Goal: Communication & Community: Answer question/provide support

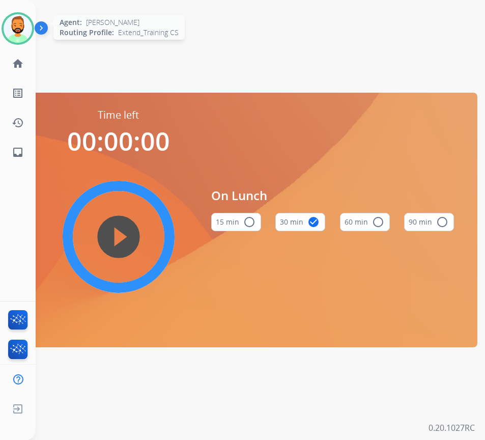
drag, startPoint x: 19, startPoint y: 22, endPoint x: 34, endPoint y: 23, distance: 14.3
click at [20, 21] on img at bounding box center [18, 28] width 29 height 29
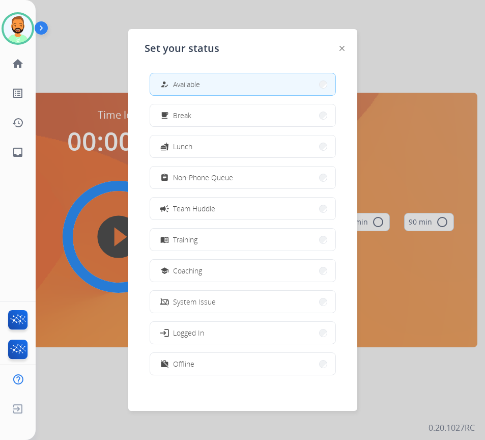
drag, startPoint x: 221, startPoint y: 88, endPoint x: 219, endPoint y: 79, distance: 8.9
click at [221, 88] on button "how_to_reg Available" at bounding box center [242, 84] width 185 height 22
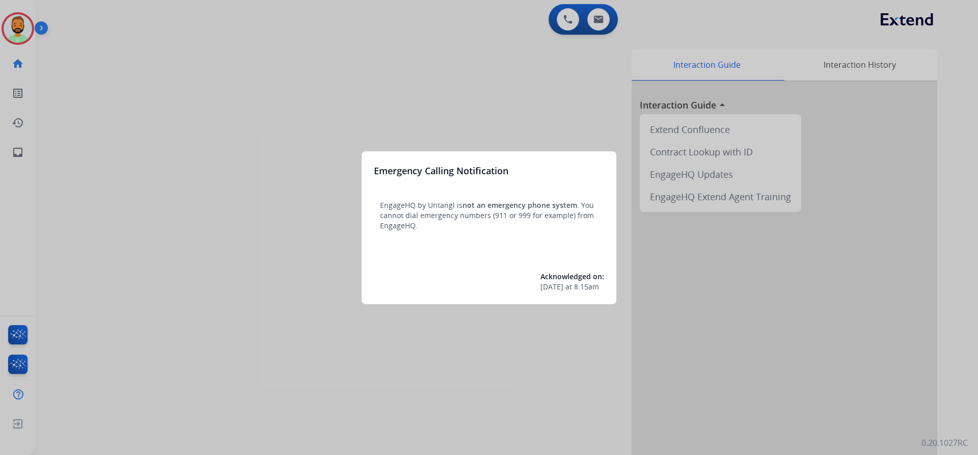
click at [114, 52] on div at bounding box center [489, 227] width 978 height 455
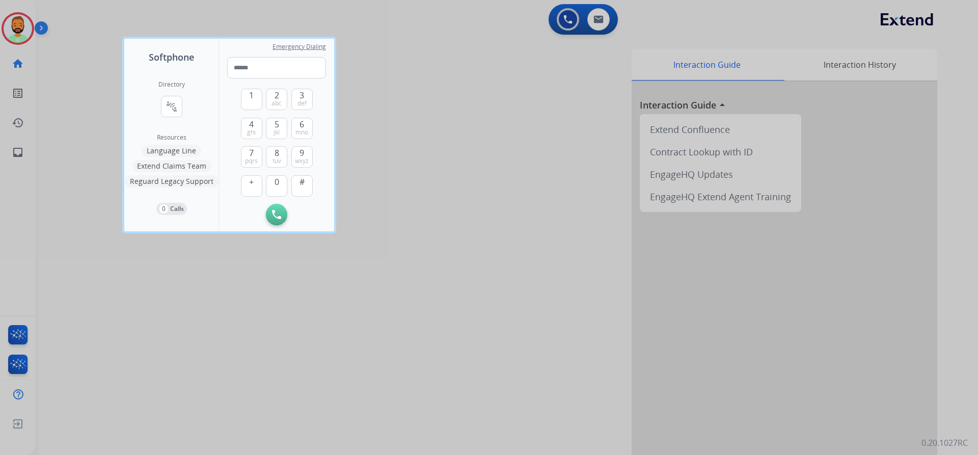
click at [85, 48] on div at bounding box center [489, 227] width 978 height 455
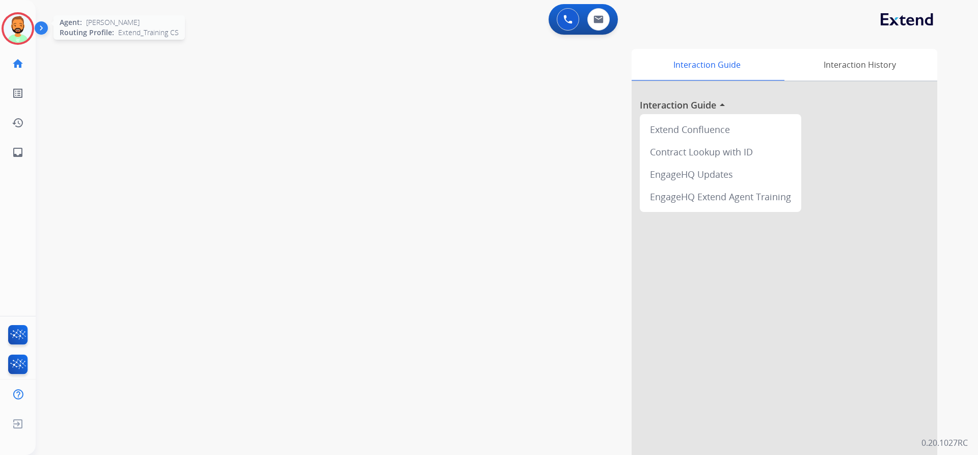
click at [18, 31] on img at bounding box center [18, 28] width 29 height 29
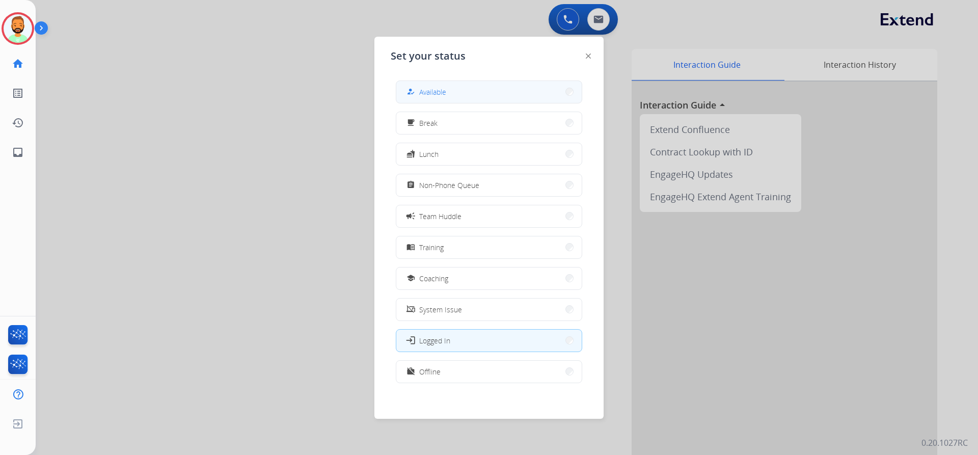
click at [434, 91] on span "Available" at bounding box center [432, 92] width 27 height 11
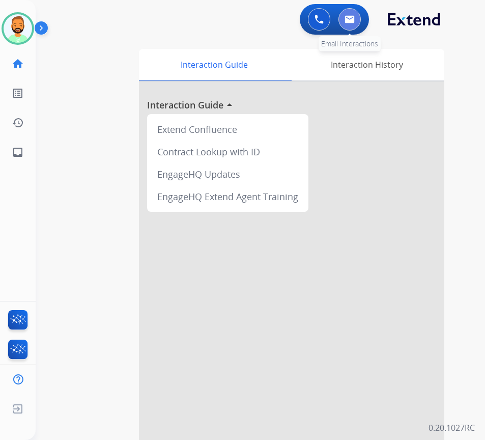
click at [355, 20] on button at bounding box center [350, 19] width 22 height 22
select select "**********"
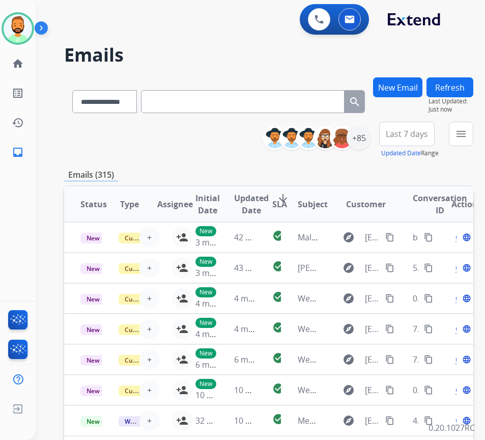
click at [423, 142] on button "Last 7 days" at bounding box center [407, 134] width 56 height 24
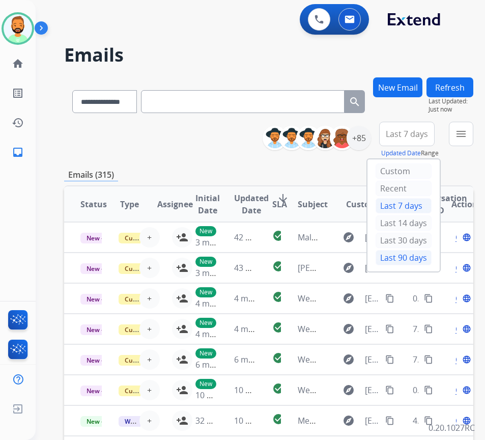
click at [419, 258] on div "Last 90 days" at bounding box center [404, 257] width 56 height 15
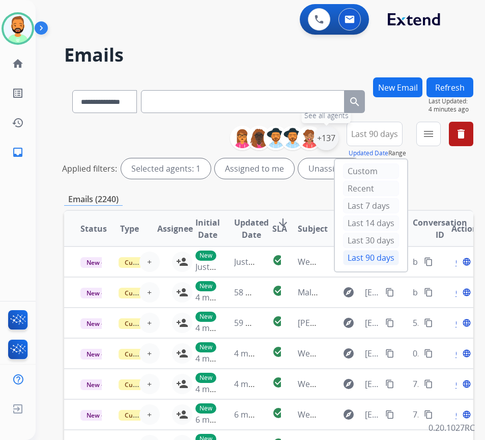
click at [339, 133] on div "+137" at bounding box center [326, 138] width 24 height 24
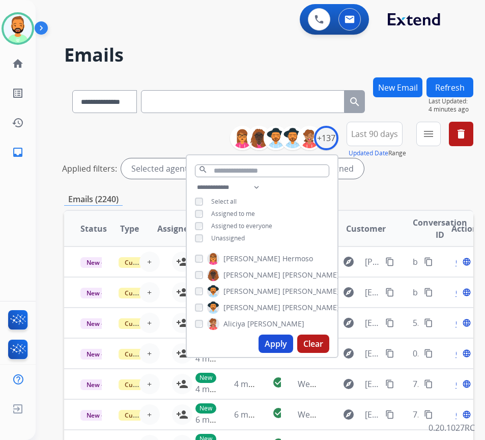
click at [245, 234] on span "Unassigned" at bounding box center [228, 238] width 34 height 9
click at [289, 349] on button "Apply" at bounding box center [276, 344] width 35 height 18
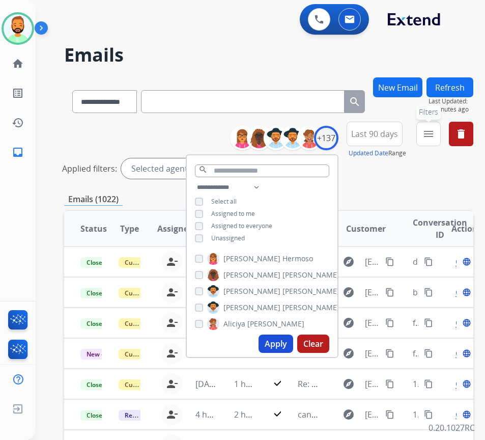
click at [435, 133] on mat-icon "menu" at bounding box center [429, 134] width 12 height 12
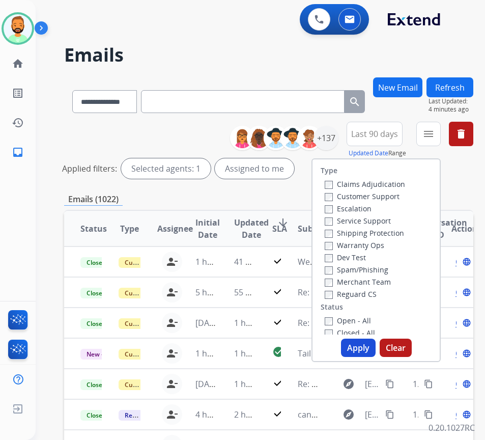
click at [375, 198] on label "Customer Support" at bounding box center [362, 197] width 75 height 10
click at [382, 235] on label "Shipping Protection" at bounding box center [364, 233] width 79 height 10
click at [373, 295] on label "Reguard CS" at bounding box center [351, 294] width 52 height 10
click at [369, 319] on label "Open - All" at bounding box center [348, 321] width 46 height 10
click at [369, 342] on button "Apply" at bounding box center [358, 348] width 35 height 18
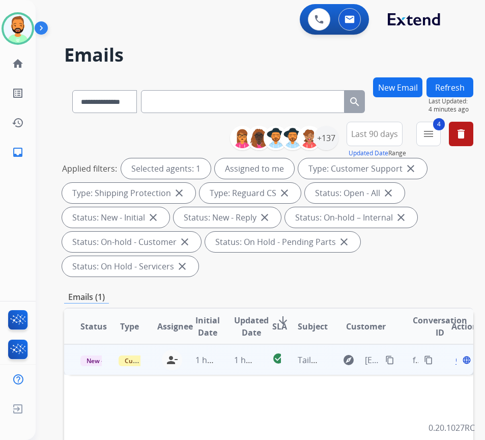
click at [220, 366] on td "1 hour ago" at bounding box center [237, 359] width 38 height 31
click at [462, 360] on div "Open language" at bounding box center [462, 359] width 21 height 12
click at [459, 359] on div "Open language" at bounding box center [462, 360] width 21 height 12
click at [461, 362] on span "Open" at bounding box center [466, 359] width 21 height 12
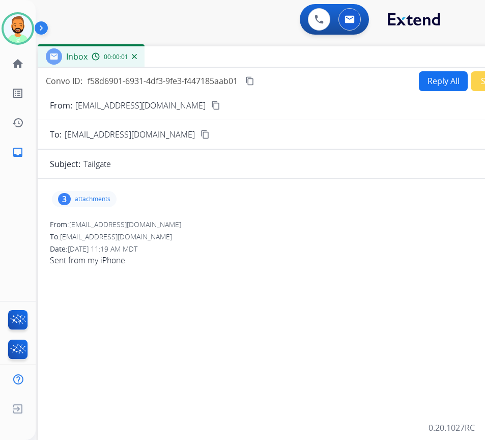
drag, startPoint x: 209, startPoint y: 74, endPoint x: 295, endPoint y: 59, distance: 87.5
click at [295, 59] on div "Inbox 00:00:01" at bounding box center [292, 56] width 509 height 21
click at [75, 199] on p "attachments" at bounding box center [93, 199] width 36 height 8
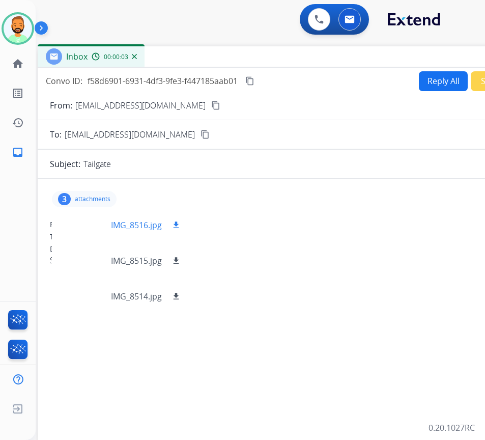
click at [89, 226] on div at bounding box center [85, 225] width 51 height 36
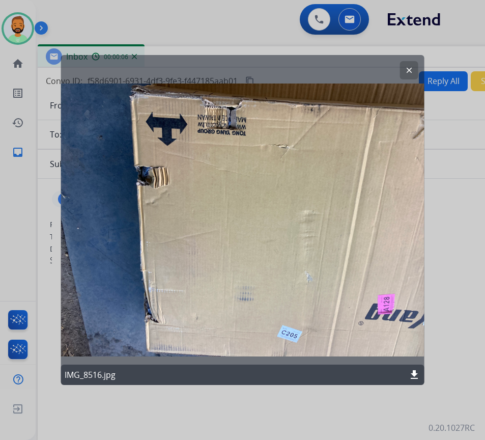
click at [412, 69] on mat-icon "clear" at bounding box center [409, 70] width 9 height 9
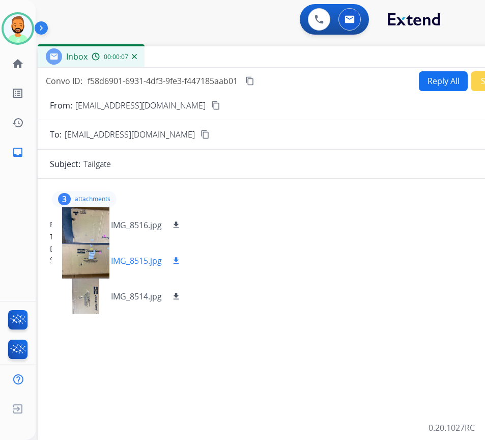
click at [73, 258] on div at bounding box center [85, 261] width 51 height 36
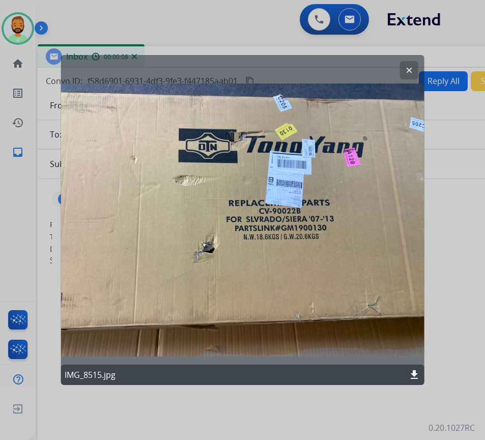
click at [418, 69] on div "clear" at bounding box center [409, 70] width 18 height 18
click at [410, 67] on mat-icon "clear" at bounding box center [409, 70] width 9 height 9
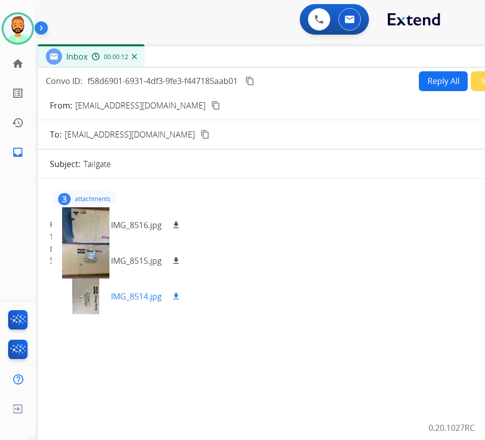
click at [95, 303] on div at bounding box center [85, 297] width 51 height 36
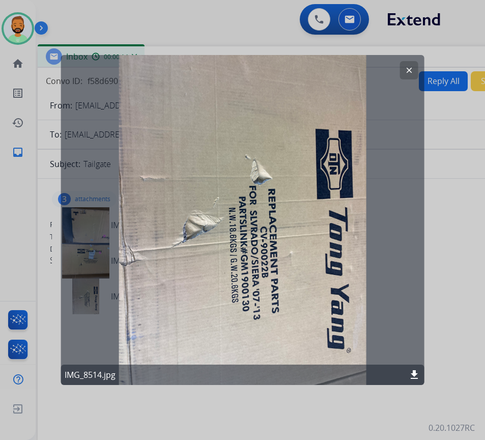
click at [414, 67] on button "clear" at bounding box center [409, 70] width 18 height 18
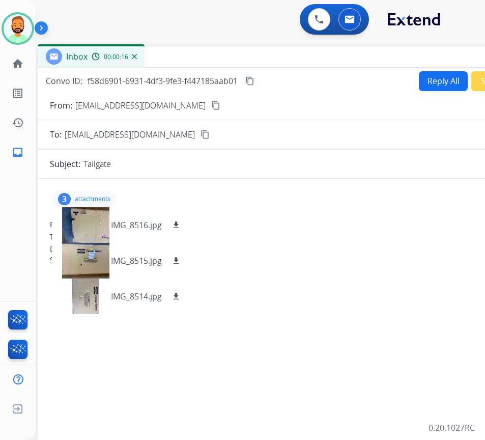
click at [211, 104] on mat-icon "content_copy" at bounding box center [215, 105] width 9 height 9
click at [87, 222] on div at bounding box center [85, 225] width 51 height 36
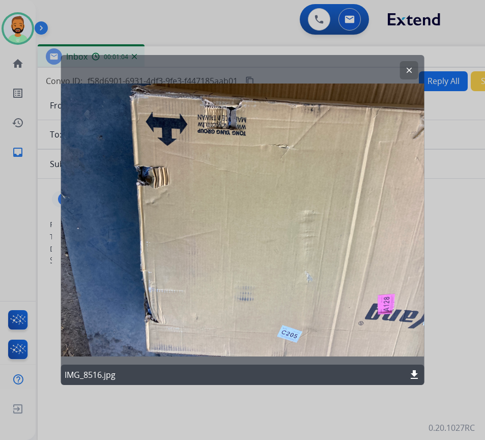
click at [404, 71] on button "clear" at bounding box center [409, 70] width 18 height 18
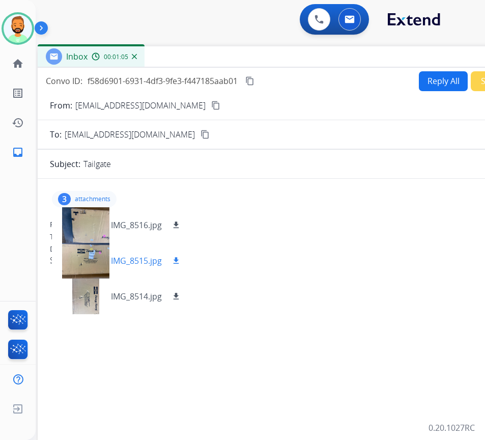
click at [179, 259] on mat-icon "download" at bounding box center [176, 260] width 9 height 9
click at [177, 296] on mat-icon "download" at bounding box center [176, 296] width 9 height 9
click at [105, 197] on p "attachments" at bounding box center [93, 199] width 36 height 8
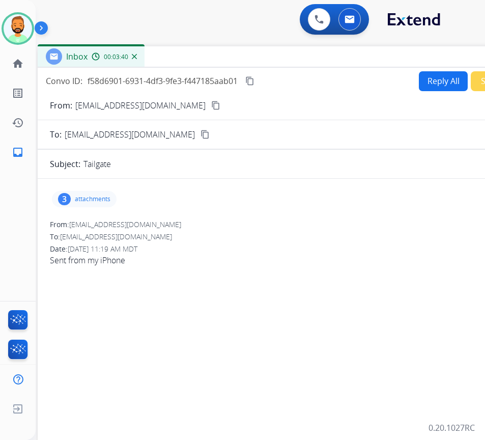
click at [435, 86] on button "Reply All" at bounding box center [443, 81] width 49 height 20
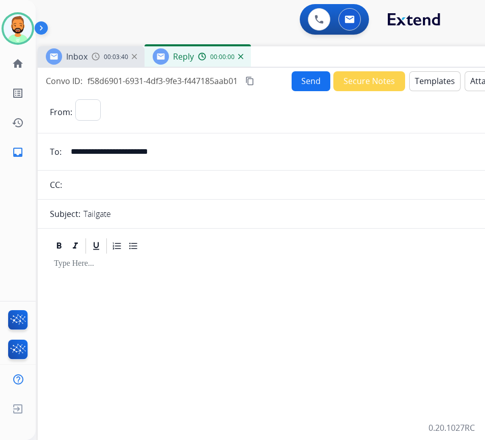
select select "**********"
click at [428, 88] on button "Templates" at bounding box center [435, 81] width 51 height 20
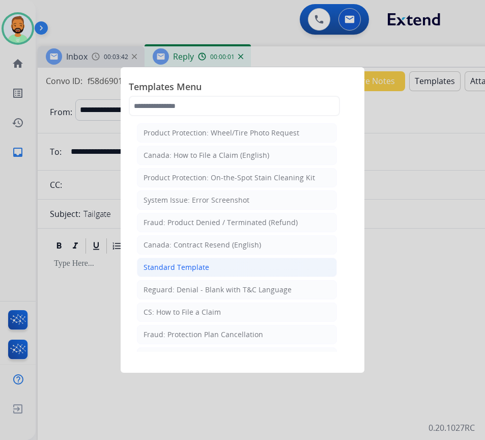
click at [261, 270] on li "Standard Template" at bounding box center [237, 267] width 200 height 19
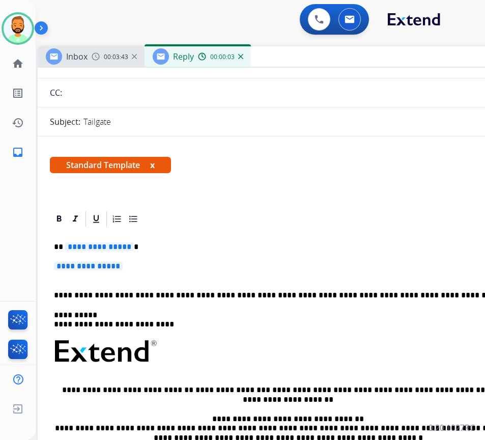
scroll to position [102, 0]
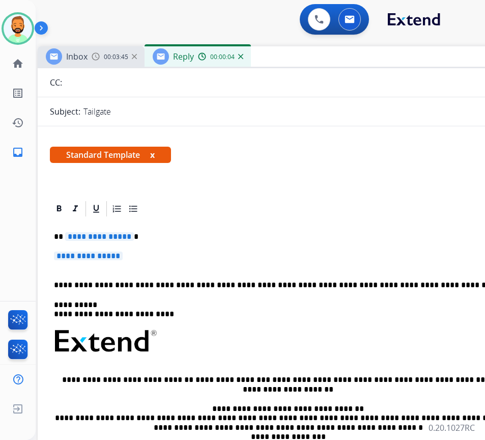
click at [169, 242] on div "**********" at bounding box center [292, 365] width 485 height 295
click at [165, 237] on p "**********" at bounding box center [288, 236] width 469 height 9
click at [145, 256] on p "**********" at bounding box center [292, 261] width 477 height 19
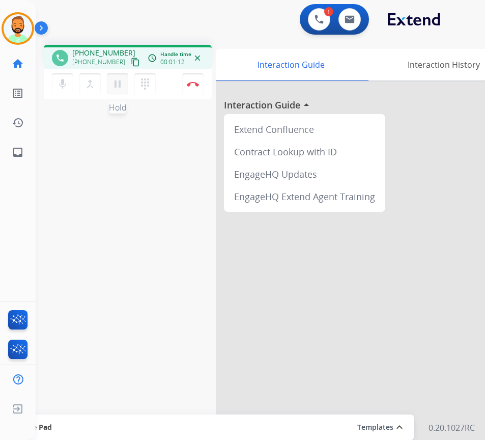
click at [116, 82] on mat-icon "pause" at bounding box center [118, 84] width 12 height 12
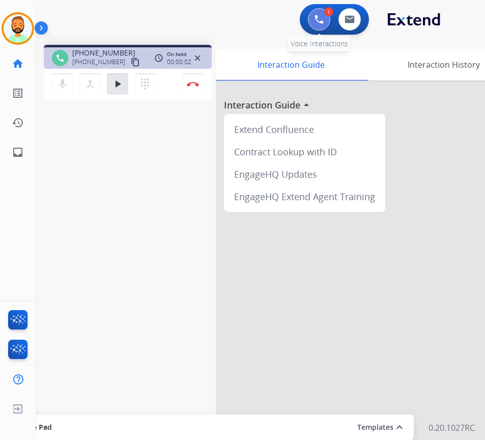
click at [316, 23] on img at bounding box center [319, 19] width 9 height 9
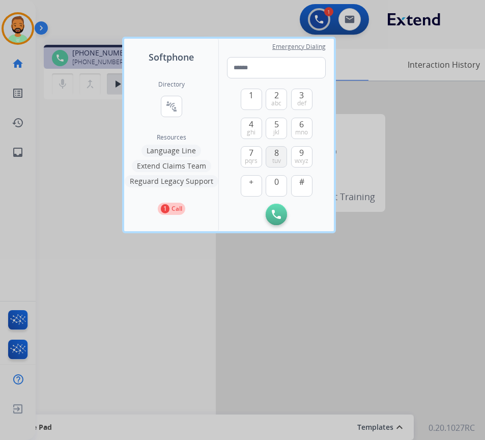
click at [271, 154] on button "8 tuv" at bounding box center [276, 156] width 21 height 21
click at [260, 153] on button "7 pqrs" at bounding box center [251, 156] width 21 height 21
click at [276, 94] on span "2" at bounding box center [277, 95] width 5 height 12
click at [304, 96] on span "3" at bounding box center [301, 95] width 5 height 12
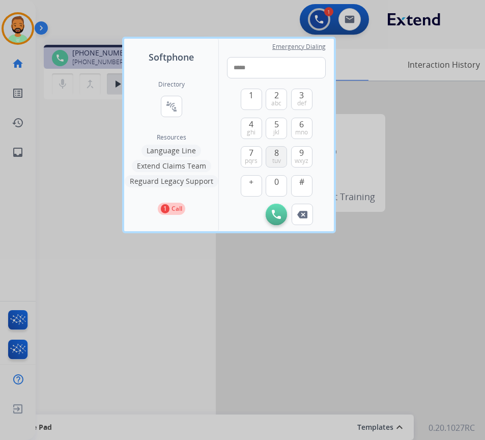
click at [278, 156] on span "8" at bounding box center [277, 153] width 5 height 12
click at [278, 103] on span "abc" at bounding box center [276, 103] width 10 height 8
click at [299, 125] on button "6 mno" at bounding box center [301, 128] width 21 height 21
click at [279, 95] on span "2" at bounding box center [277, 95] width 5 height 12
click at [299, 98] on span "3" at bounding box center [301, 95] width 5 height 12
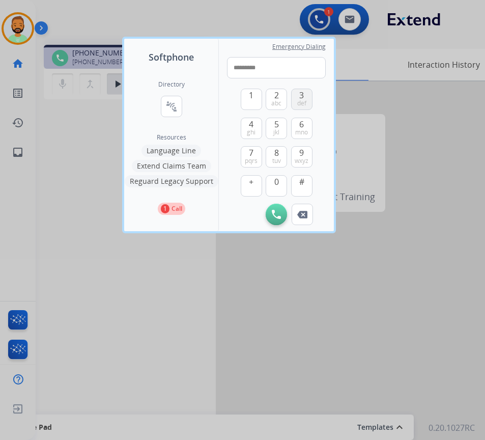
type input "**********"
click at [276, 213] on img at bounding box center [276, 214] width 9 height 9
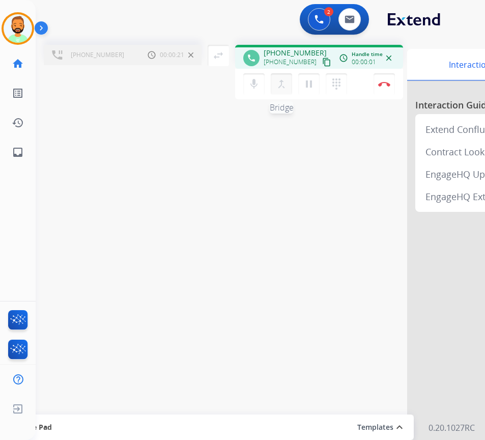
click at [284, 86] on mat-icon "merge_type" at bounding box center [282, 84] width 12 height 12
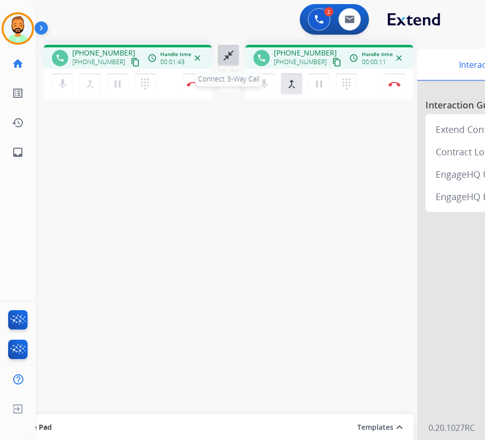
click at [230, 50] on mat-icon "close_fullscreen" at bounding box center [229, 55] width 12 height 12
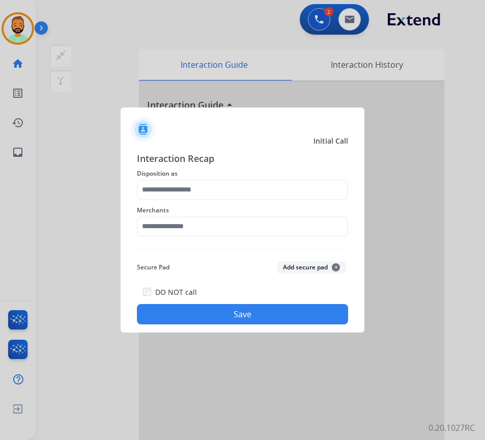
click at [251, 179] on span "Disposition as" at bounding box center [242, 174] width 211 height 12
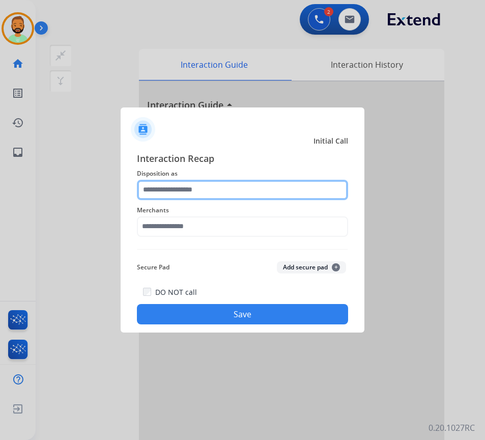
click at [251, 186] on input "text" at bounding box center [242, 190] width 211 height 20
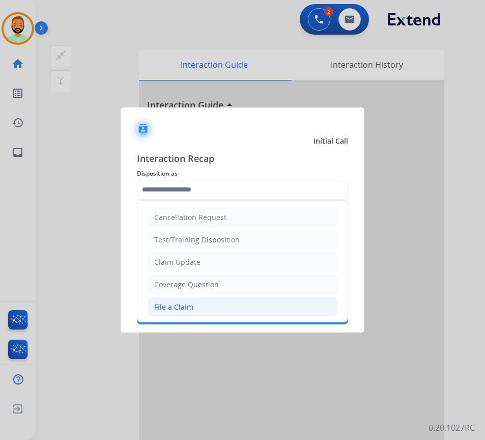
click at [224, 303] on li "File a Claim" at bounding box center [243, 306] width 190 height 19
type input "**********"
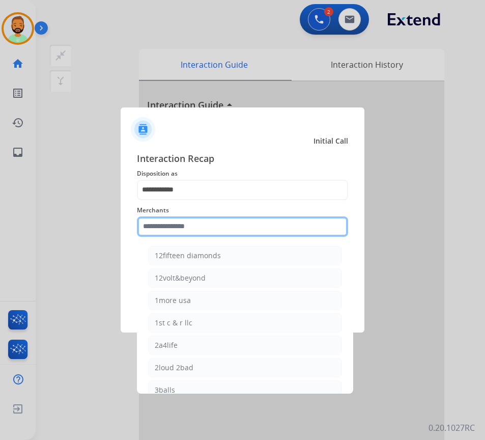
click at [208, 222] on input "text" at bounding box center [242, 226] width 211 height 20
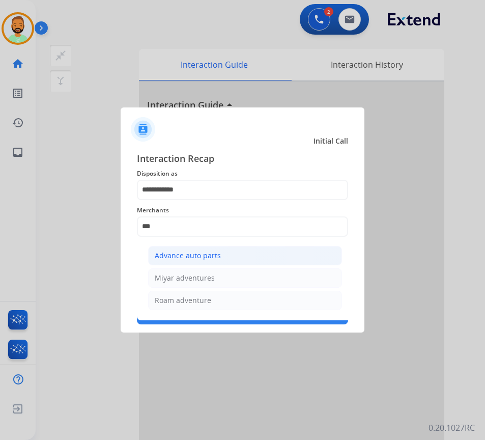
click at [213, 260] on div "Advance auto parts" at bounding box center [188, 256] width 66 height 10
type input "**********"
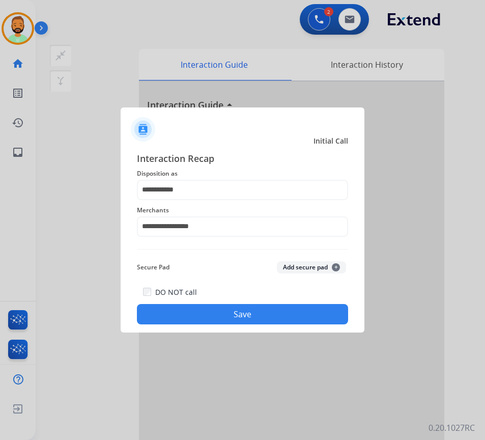
click at [265, 310] on button "Save" at bounding box center [242, 314] width 211 height 20
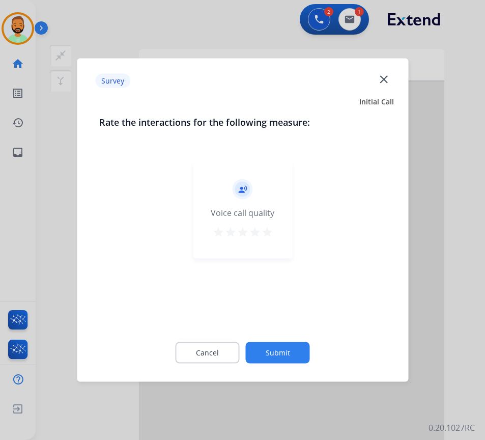
click at [285, 352] on button "Submit" at bounding box center [278, 352] width 64 height 21
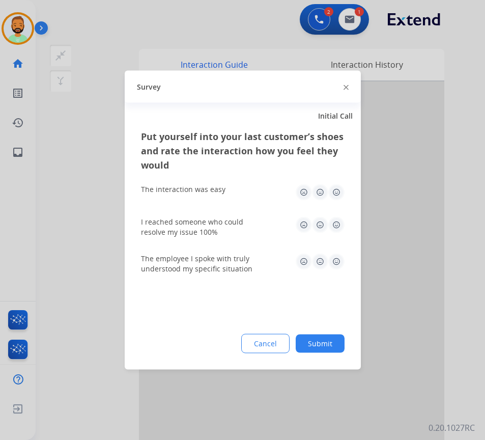
click at [322, 347] on button "Submit" at bounding box center [320, 344] width 49 height 18
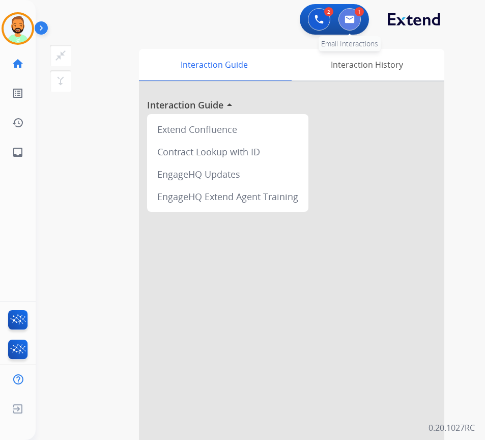
click at [345, 18] on img at bounding box center [350, 19] width 10 height 8
select select "**********"
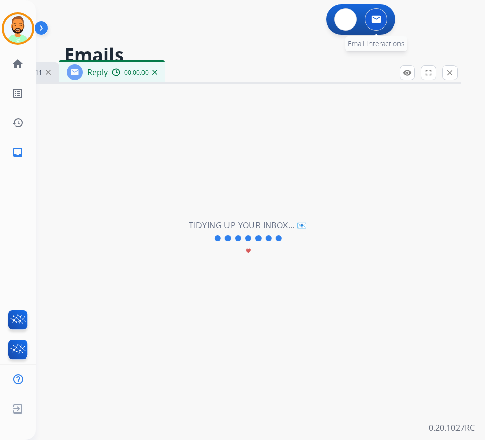
select select "**********"
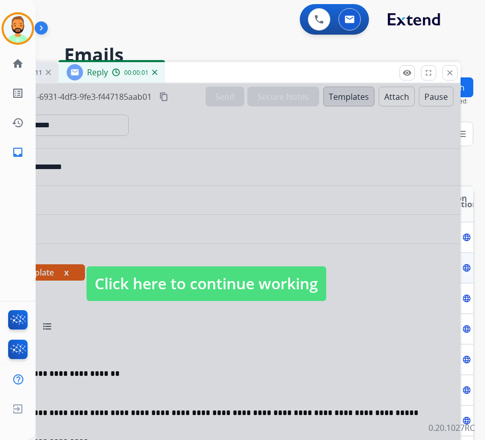
click at [285, 289] on span "Click here to continue working" at bounding box center [207, 283] width 240 height 35
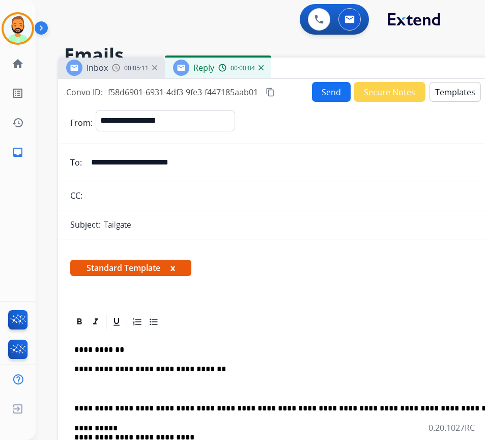
drag, startPoint x: 214, startPoint y: 70, endPoint x: 320, endPoint y: 65, distance: 106.6
click at [320, 65] on div "Inbox 00:05:11 Reply 00:00:04" at bounding box center [312, 68] width 509 height 21
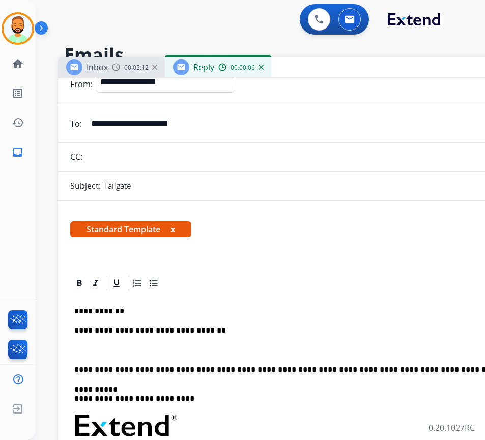
scroll to position [51, 0]
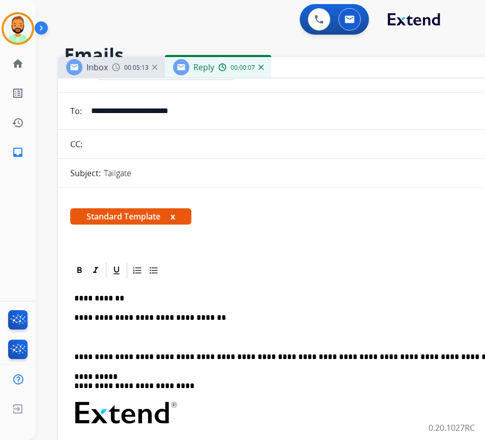
click at [95, 343] on div "**********" at bounding box center [312, 432] width 485 height 305
click at [92, 340] on p at bounding box center [312, 337] width 477 height 9
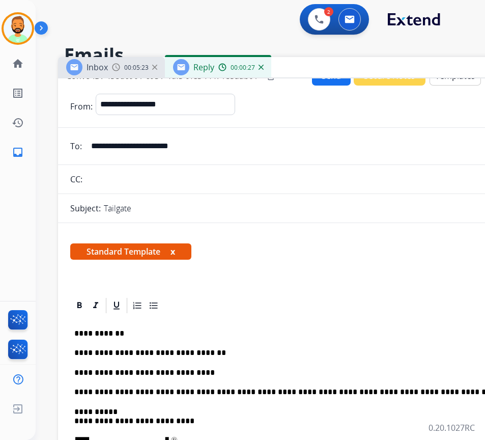
scroll to position [0, 0]
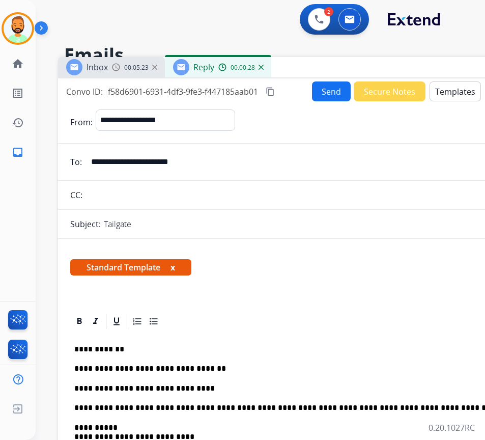
click at [333, 95] on button "Send" at bounding box center [331, 91] width 39 height 20
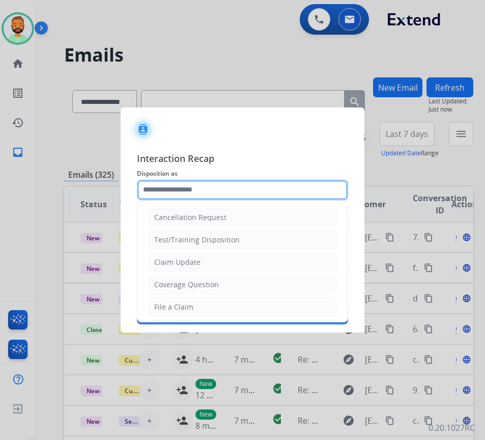
click at [267, 184] on input "text" at bounding box center [242, 190] width 211 height 20
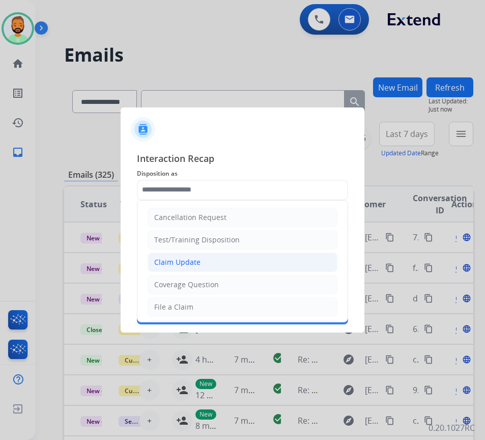
click at [270, 256] on li "Claim Update" at bounding box center [243, 262] width 190 height 19
type input "**********"
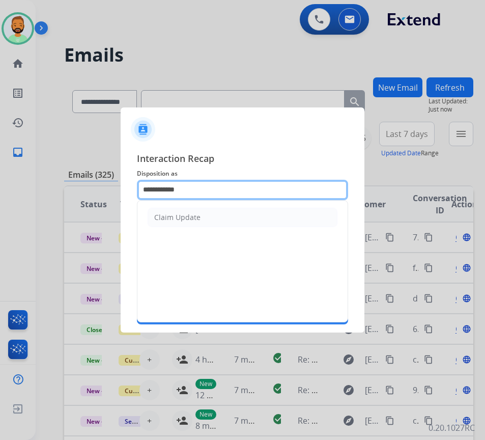
click at [245, 191] on input "**********" at bounding box center [242, 190] width 211 height 20
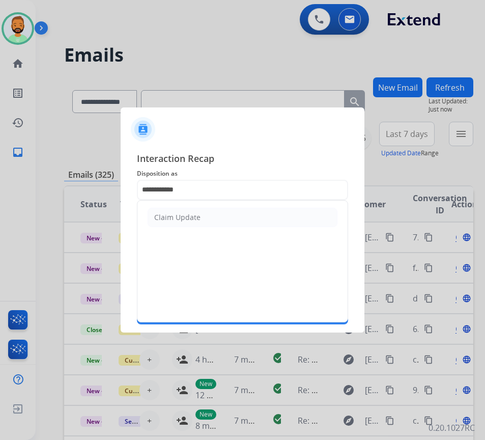
click at [236, 57] on div at bounding box center [242, 220] width 485 height 440
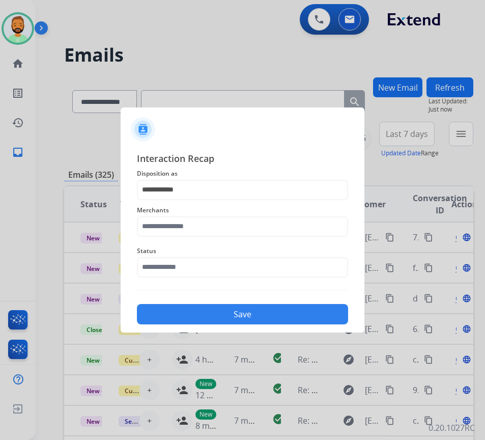
click at [321, 155] on span "Interaction Recap" at bounding box center [242, 159] width 211 height 16
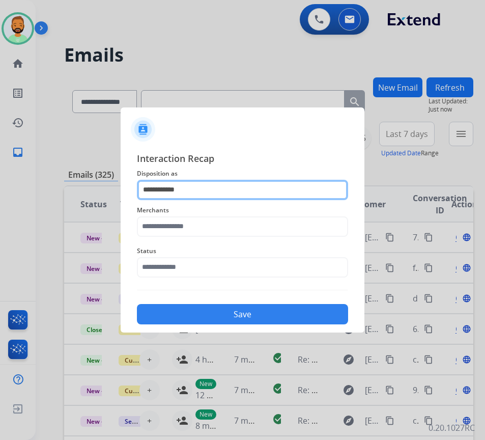
click at [281, 188] on input "**********" at bounding box center [242, 190] width 211 height 20
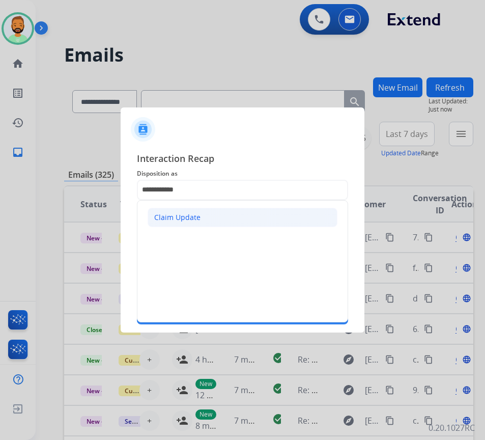
click at [271, 217] on li "Claim Update" at bounding box center [243, 217] width 190 height 19
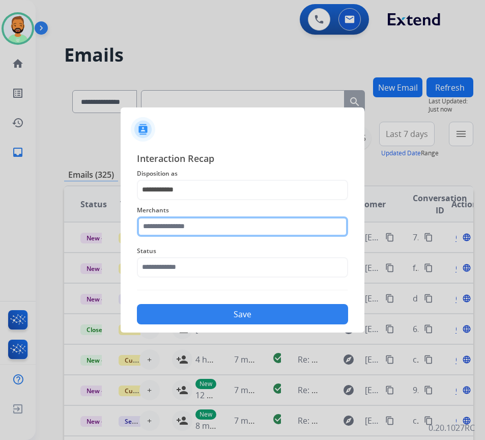
click at [263, 224] on input "text" at bounding box center [242, 226] width 211 height 20
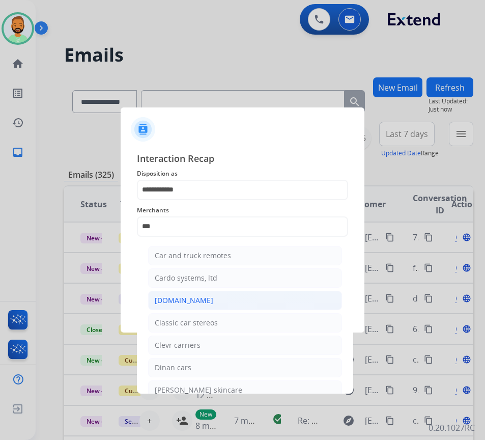
click at [251, 307] on li "[DOMAIN_NAME]" at bounding box center [245, 300] width 194 height 19
type input "**********"
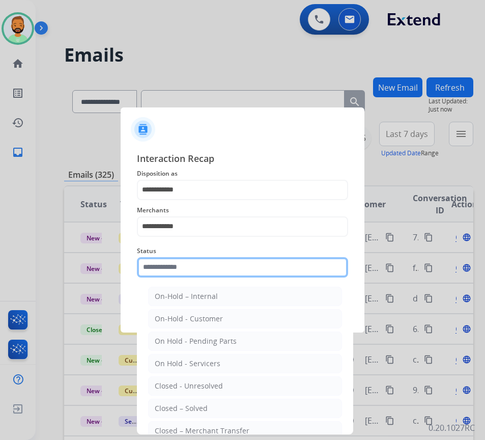
click at [260, 274] on input "text" at bounding box center [242, 267] width 211 height 20
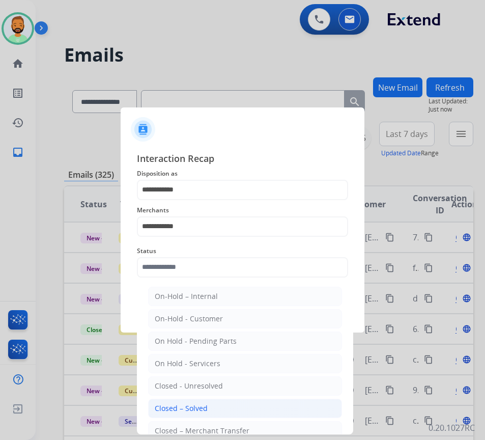
click at [220, 407] on li "Closed – Solved" at bounding box center [245, 408] width 194 height 19
type input "**********"
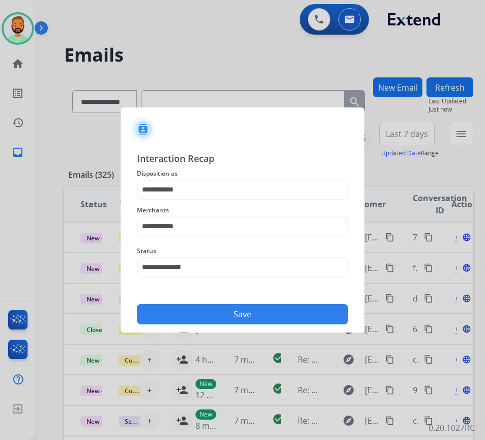
click at [229, 318] on button "Save" at bounding box center [242, 314] width 211 height 20
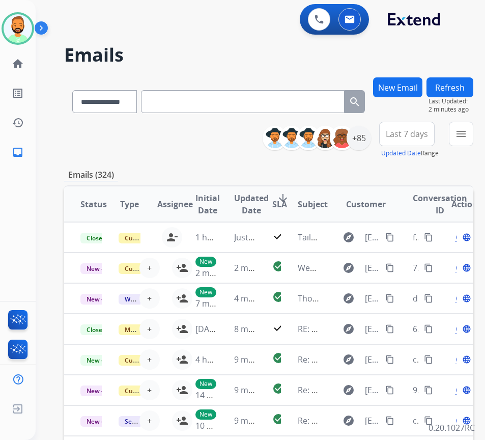
click at [174, 158] on div "**********" at bounding box center [269, 140] width 410 height 37
click at [402, 136] on span "Last 7 days" at bounding box center [407, 134] width 42 height 4
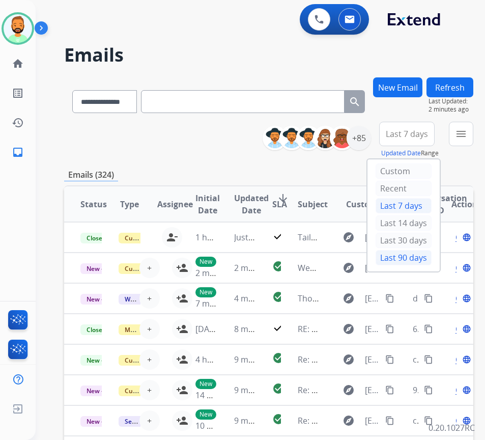
click at [411, 259] on div "Last 90 days" at bounding box center [404, 257] width 56 height 15
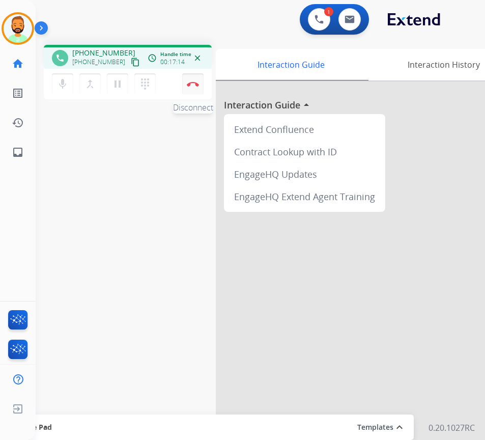
click at [196, 89] on button "Disconnect" at bounding box center [192, 83] width 21 height 21
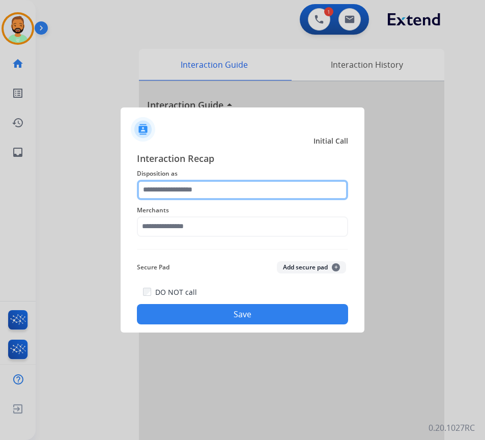
click at [239, 199] on input "text" at bounding box center [242, 190] width 211 height 20
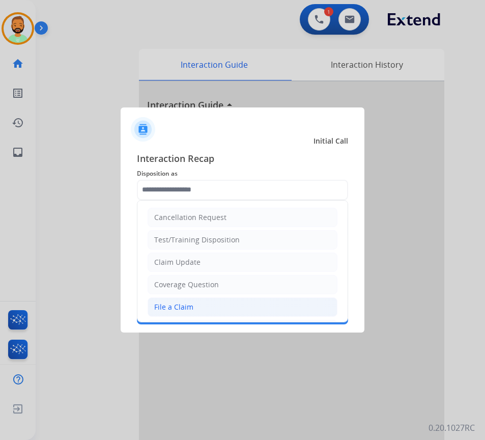
click at [227, 299] on li "File a Claim" at bounding box center [243, 306] width 190 height 19
type input "**********"
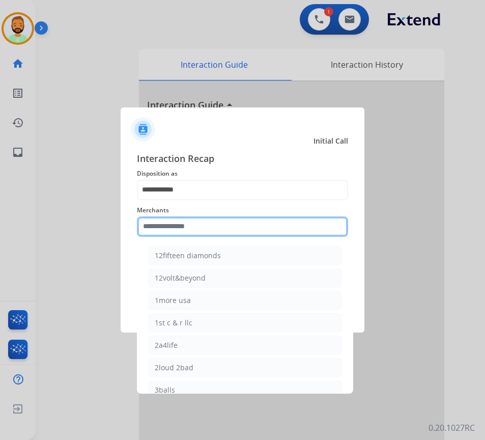
drag, startPoint x: 223, startPoint y: 224, endPoint x: 219, endPoint y: 214, distance: 10.0
click at [222, 225] on input "text" at bounding box center [242, 226] width 211 height 20
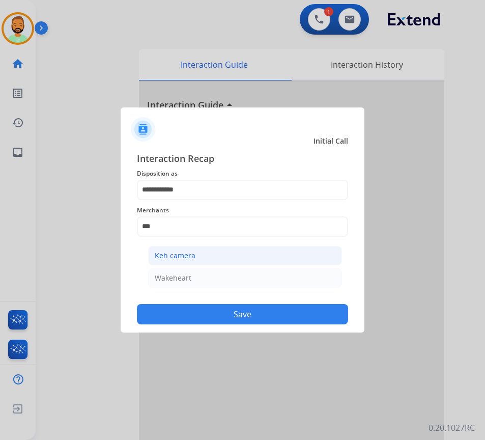
click at [223, 254] on li "Keh camera" at bounding box center [245, 255] width 194 height 19
type input "**********"
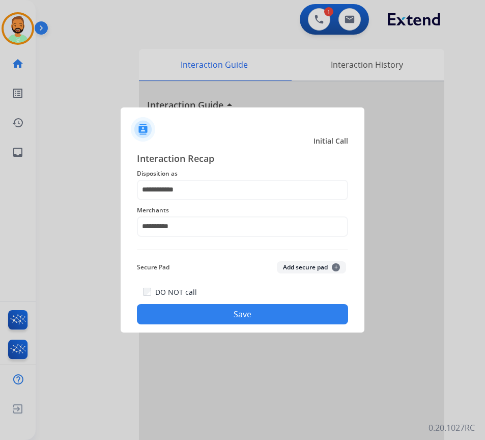
click at [262, 314] on button "Save" at bounding box center [242, 314] width 211 height 20
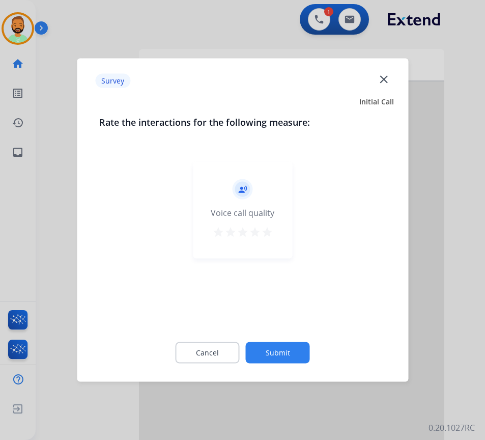
click at [278, 349] on button "Submit" at bounding box center [278, 352] width 64 height 21
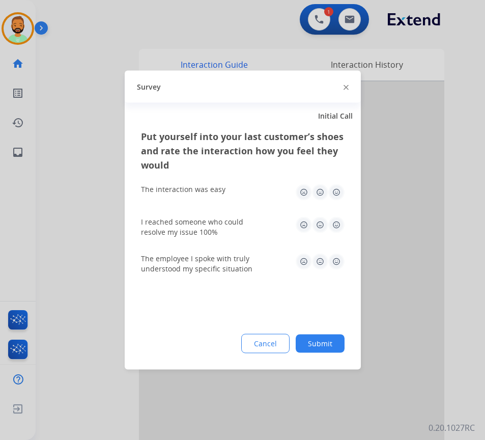
click at [324, 336] on button "Submit" at bounding box center [320, 344] width 49 height 18
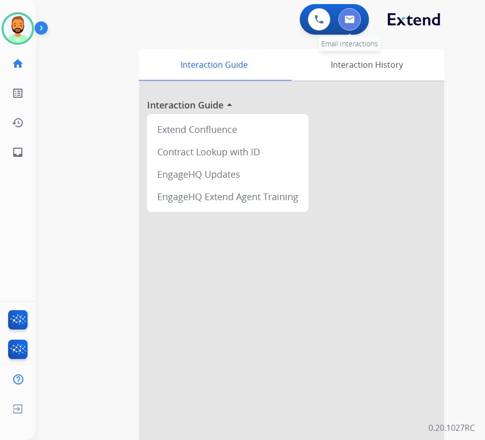
click at [354, 21] on img at bounding box center [350, 19] width 10 height 8
select select "**********"
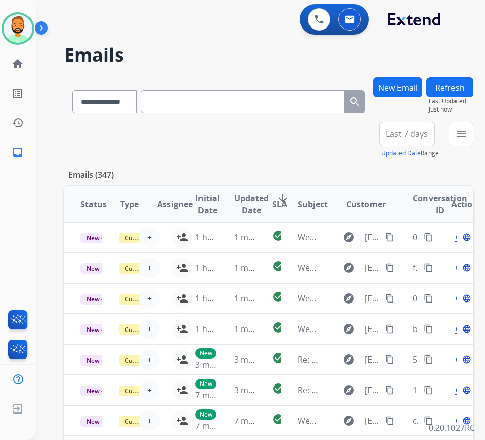
click at [403, 142] on button "Last 7 days" at bounding box center [407, 134] width 56 height 24
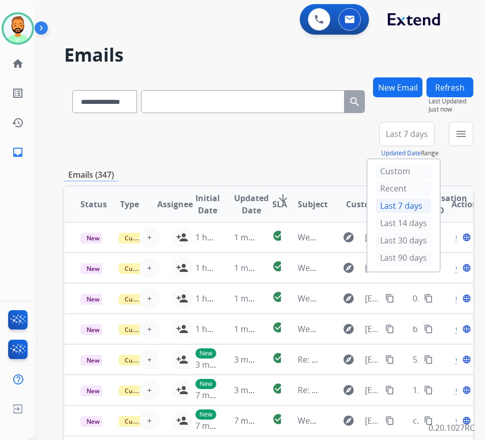
click at [412, 255] on div "Last 90 days" at bounding box center [404, 257] width 56 height 15
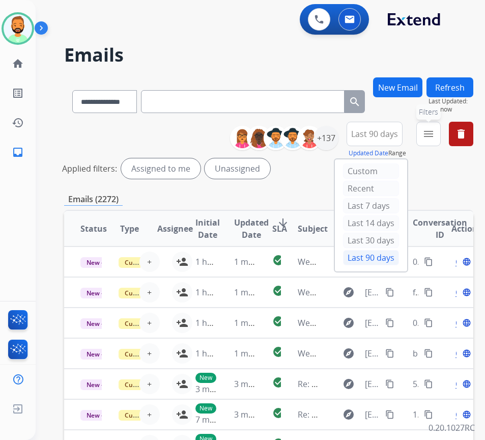
click at [431, 138] on button "menu Filters" at bounding box center [429, 134] width 24 height 24
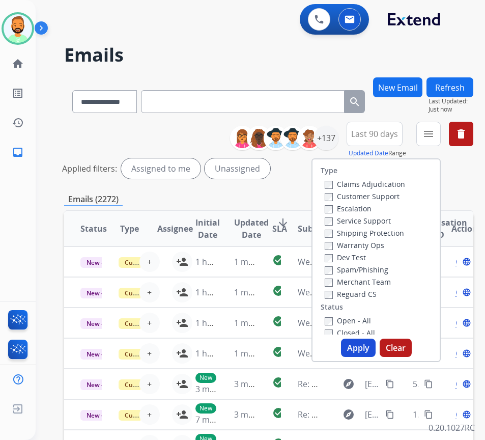
click at [396, 194] on label "Customer Support" at bounding box center [362, 197] width 75 height 10
click at [394, 231] on label "Shipping Protection" at bounding box center [364, 233] width 79 height 10
click at [373, 293] on label "Reguard CS" at bounding box center [351, 294] width 52 height 10
click at [370, 322] on label "Open - All" at bounding box center [348, 321] width 46 height 10
click at [370, 338] on div "Type Claims Adjudication Customer Support Escalation Service Support Shipping P…" at bounding box center [376, 260] width 129 height 204
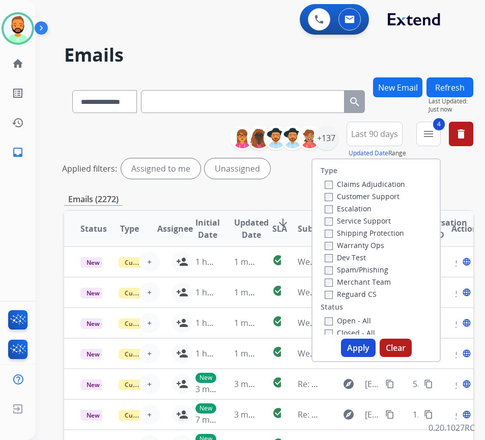
click at [368, 345] on button "Apply" at bounding box center [358, 348] width 35 height 18
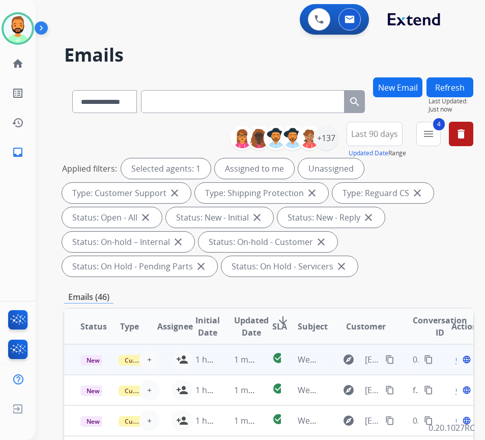
click at [227, 361] on td "1 minute ago" at bounding box center [237, 359] width 38 height 31
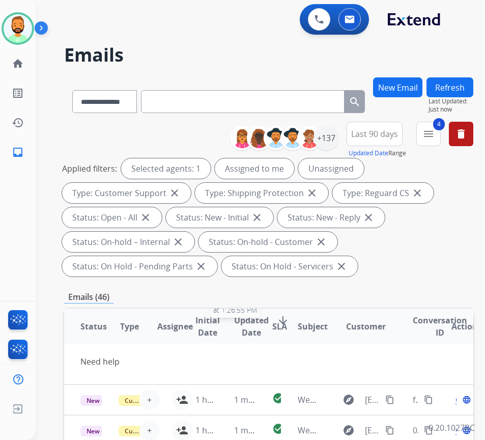
scroll to position [51, 0]
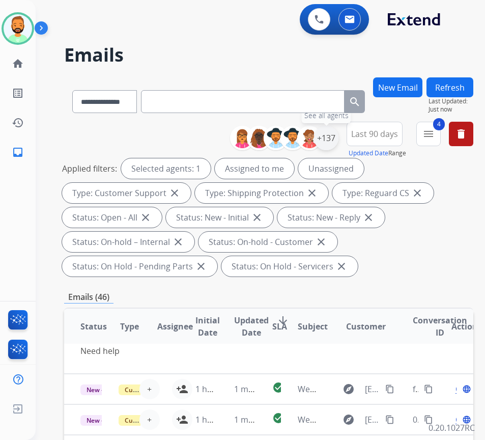
click at [339, 142] on div "+137" at bounding box center [326, 138] width 24 height 24
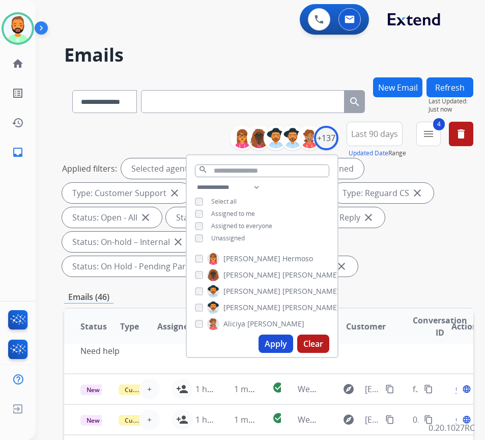
click at [224, 238] on span "Unassigned" at bounding box center [228, 238] width 34 height 9
click at [281, 342] on button "Apply" at bounding box center [276, 344] width 35 height 18
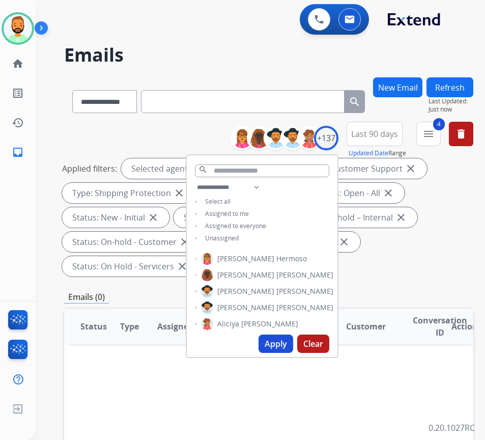
scroll to position [0, 0]
drag, startPoint x: 412, startPoint y: 255, endPoint x: 431, endPoint y: 259, distance: 19.8
click at [425, 257] on div "Applied filters: Selected agents: 1 Assigned to me Type: Customer Support close…" at bounding box center [267, 217] width 410 height 118
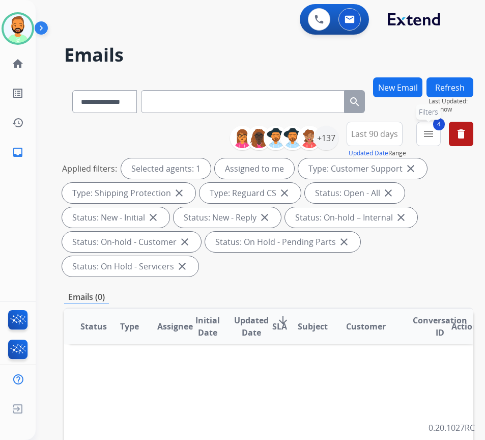
click at [435, 136] on mat-icon "menu" at bounding box center [429, 134] width 12 height 12
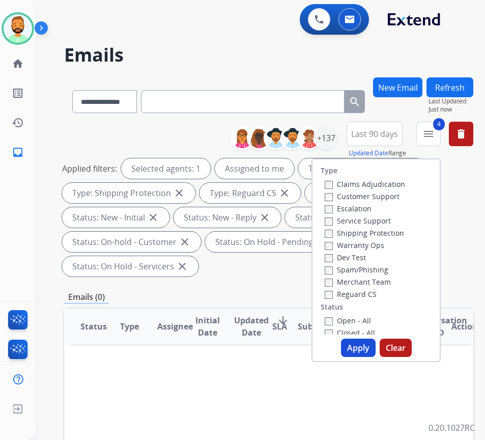
click at [387, 136] on span "Last 90 days" at bounding box center [374, 134] width 47 height 4
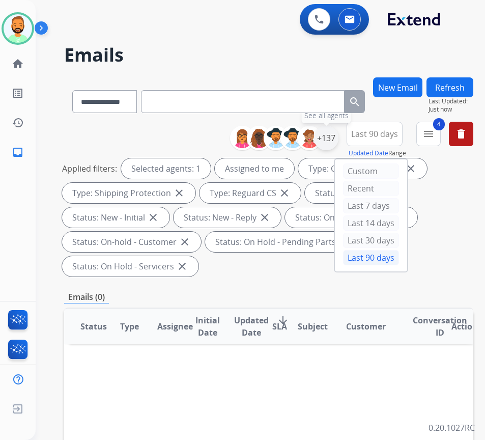
click at [339, 144] on div "+137" at bounding box center [326, 138] width 24 height 24
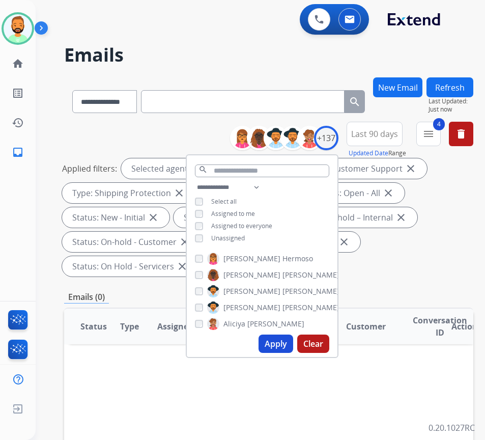
click at [425, 227] on div "Applied filters: Selected agents: 1 Assigned to me Type: Customer Support close…" at bounding box center [267, 217] width 410 height 118
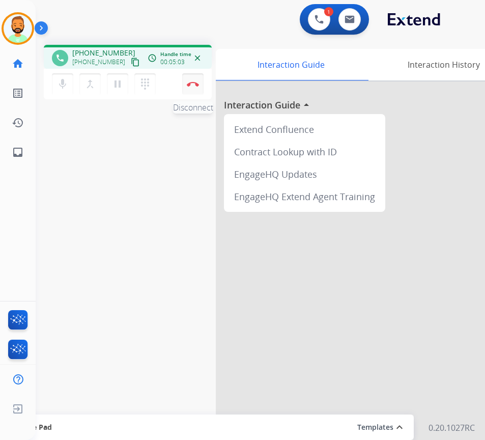
click at [194, 77] on button "Disconnect" at bounding box center [192, 83] width 21 height 21
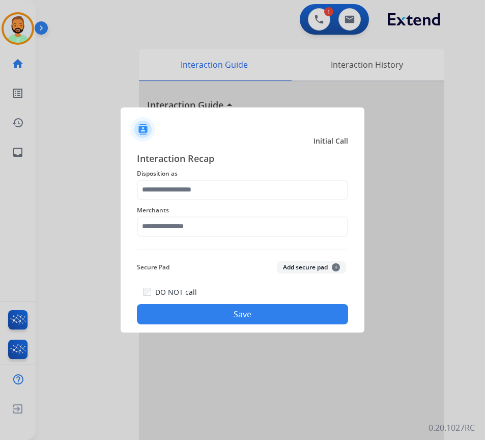
click at [270, 177] on span "Disposition as" at bounding box center [242, 174] width 211 height 12
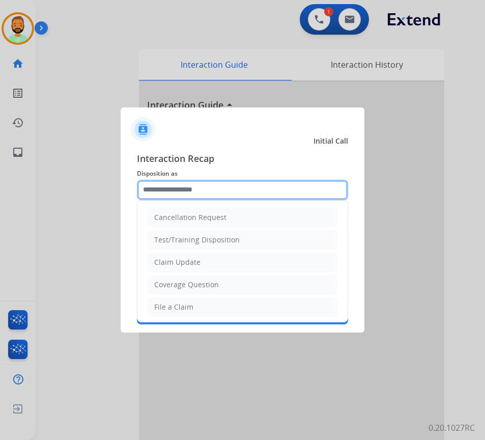
click at [266, 189] on input "text" at bounding box center [242, 190] width 211 height 20
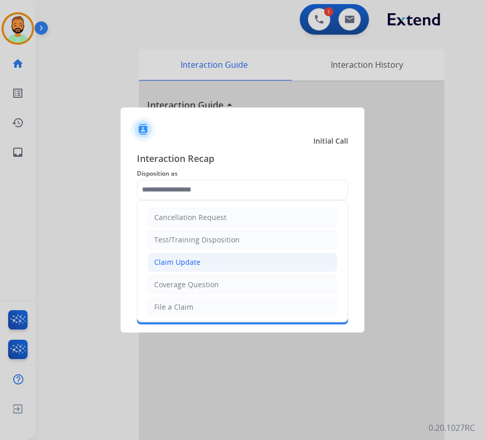
click at [255, 257] on li "Claim Update" at bounding box center [243, 262] width 190 height 19
type input "**********"
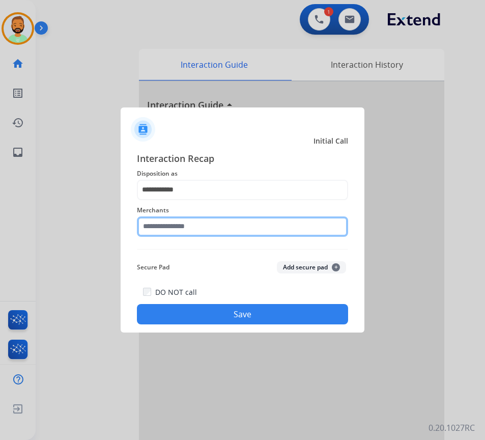
click at [232, 229] on input "text" at bounding box center [242, 226] width 211 height 20
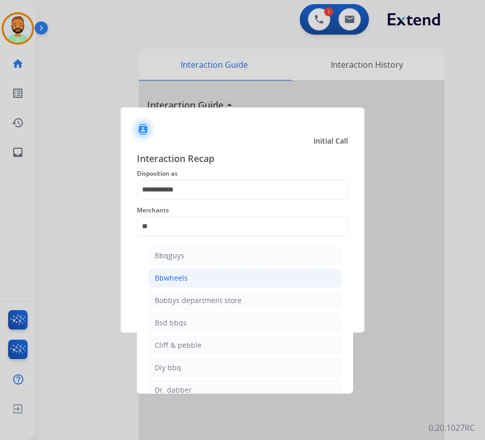
click at [225, 284] on li "Bbwheels" at bounding box center [245, 277] width 194 height 19
type input "********"
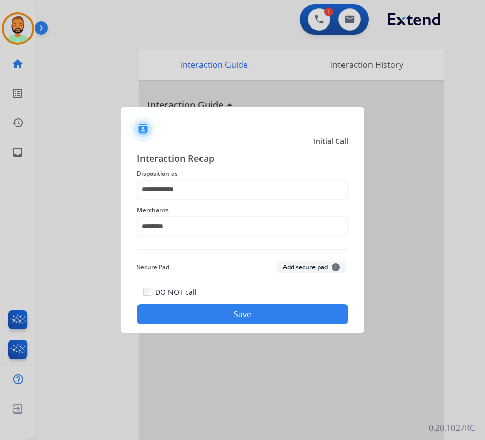
click at [242, 320] on button "Save" at bounding box center [242, 314] width 211 height 20
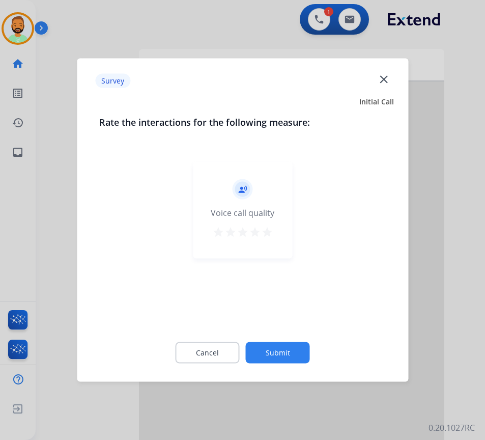
click at [298, 350] on button "Submit" at bounding box center [278, 352] width 64 height 21
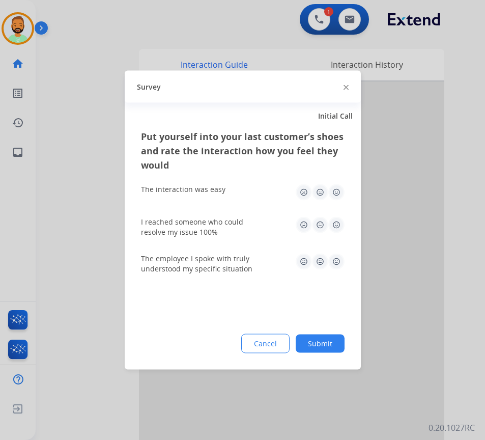
click at [321, 344] on button "Submit" at bounding box center [320, 344] width 49 height 18
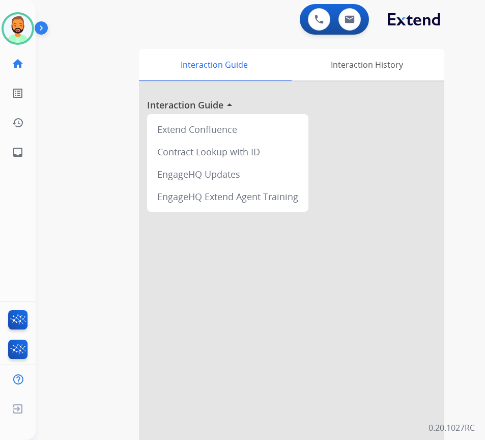
drag, startPoint x: 353, startPoint y: 114, endPoint x: 353, endPoint y: 106, distance: 7.6
click at [353, 114] on div at bounding box center [292, 271] width 306 height 380
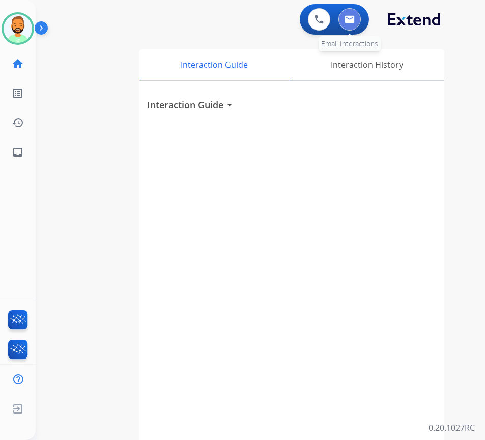
click at [351, 17] on img at bounding box center [350, 19] width 10 height 8
select select "**********"
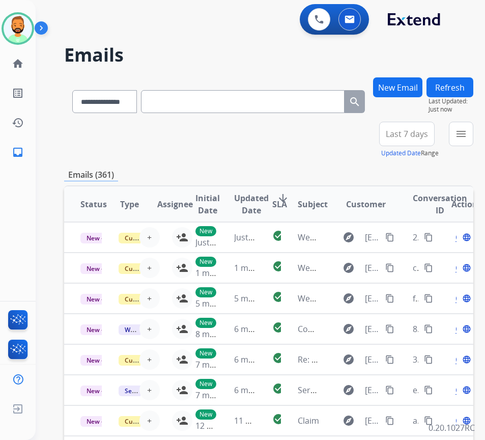
click at [417, 127] on button "Last 7 days" at bounding box center [407, 134] width 56 height 24
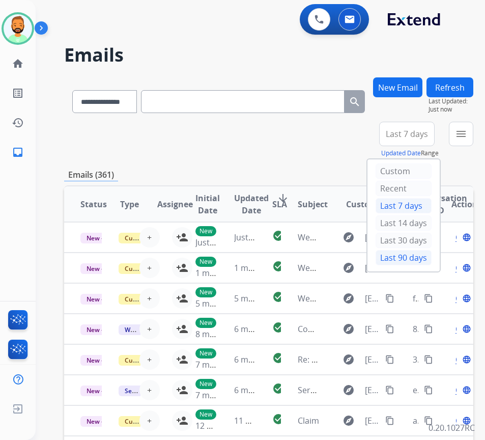
click at [425, 257] on div "Last 90 days" at bounding box center [404, 257] width 56 height 15
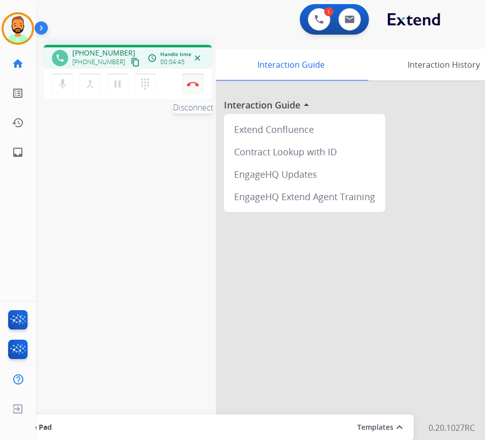
click at [196, 81] on img at bounding box center [193, 83] width 12 height 5
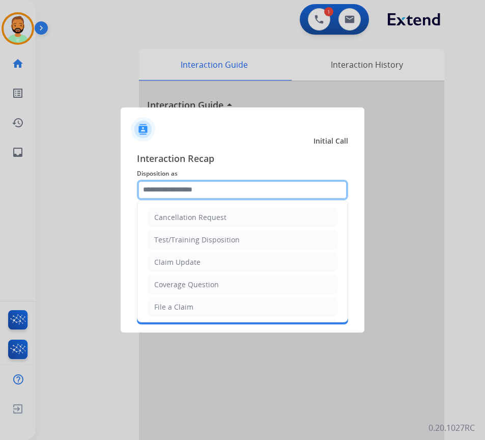
click at [192, 192] on input "text" at bounding box center [242, 190] width 211 height 20
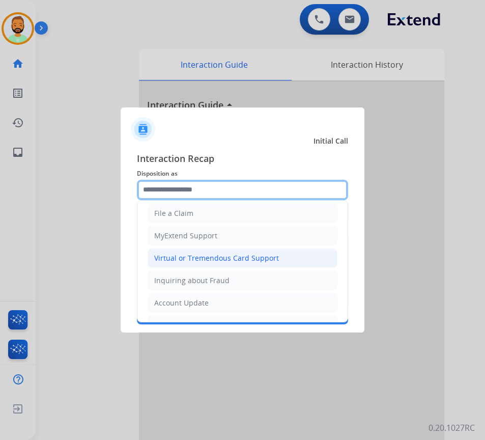
scroll to position [102, 0]
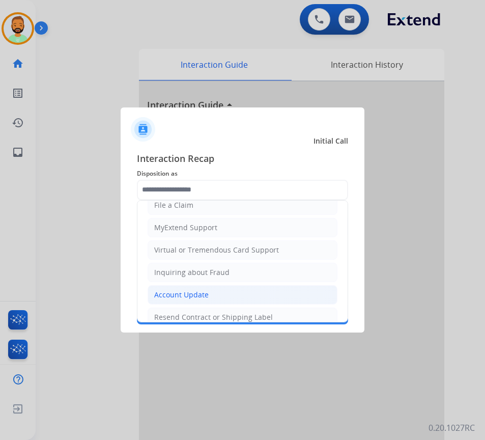
click at [222, 292] on li "Account Update" at bounding box center [243, 294] width 190 height 19
type input "**********"
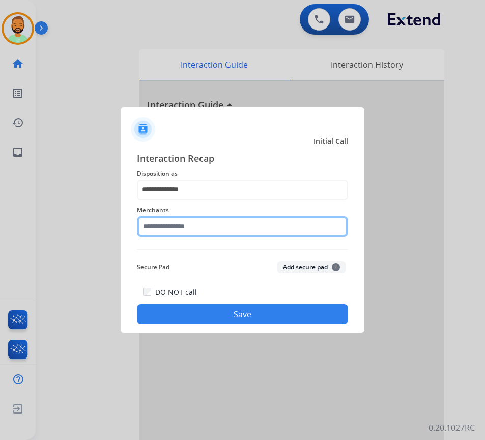
click at [235, 227] on input "text" at bounding box center [242, 226] width 211 height 20
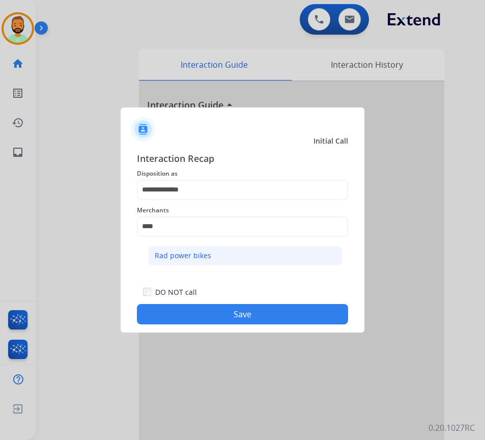
click at [236, 263] on li "Rad power bikes" at bounding box center [245, 255] width 194 height 19
type input "**********"
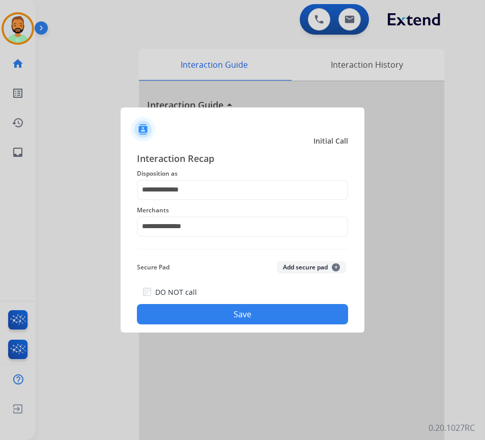
click at [260, 320] on button "Save" at bounding box center [242, 314] width 211 height 20
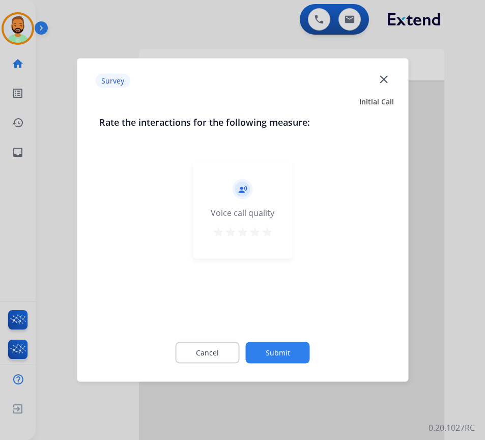
click at [290, 355] on button "Submit" at bounding box center [278, 352] width 64 height 21
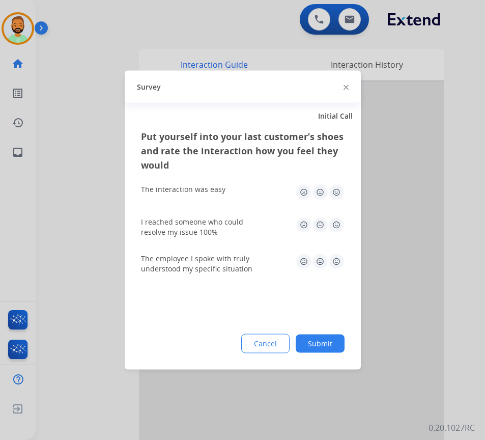
click at [315, 348] on button "Submit" at bounding box center [320, 344] width 49 height 18
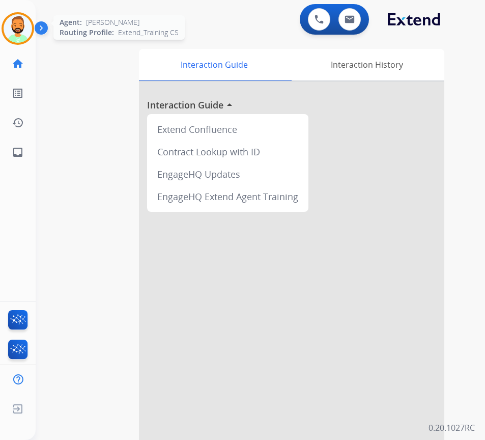
click at [17, 17] on img at bounding box center [18, 28] width 29 height 29
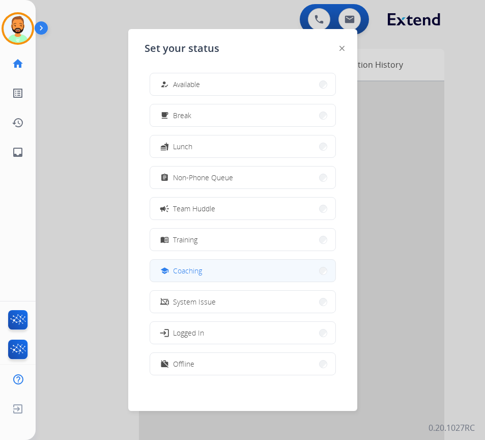
click at [242, 272] on button "school Coaching" at bounding box center [242, 271] width 185 height 22
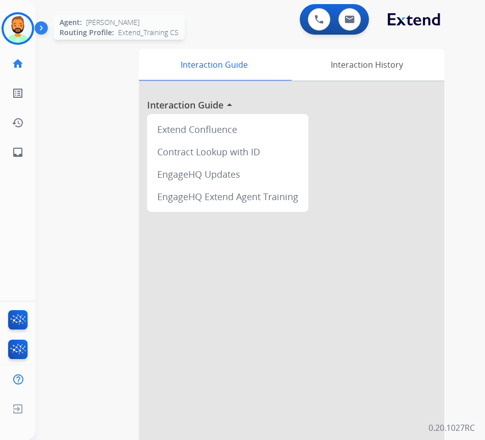
click at [14, 35] on img at bounding box center [18, 28] width 29 height 29
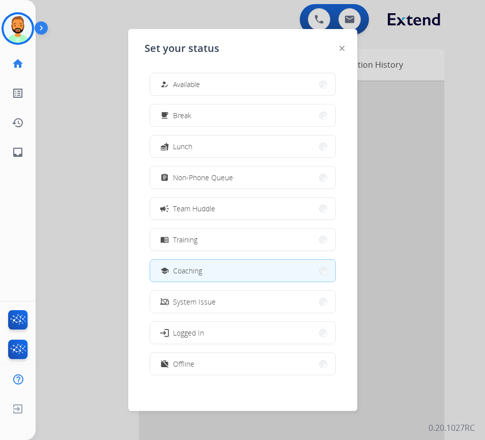
click at [183, 83] on span "Available" at bounding box center [186, 84] width 27 height 11
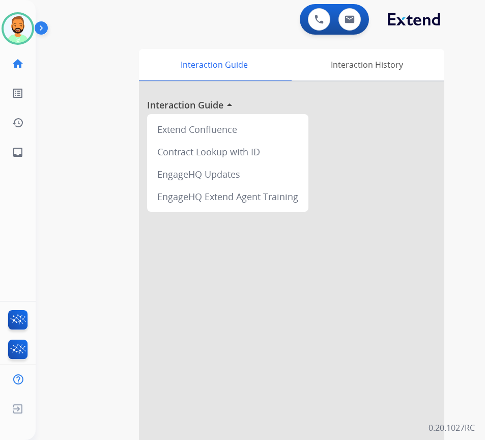
click at [411, 136] on div at bounding box center [292, 271] width 306 height 380
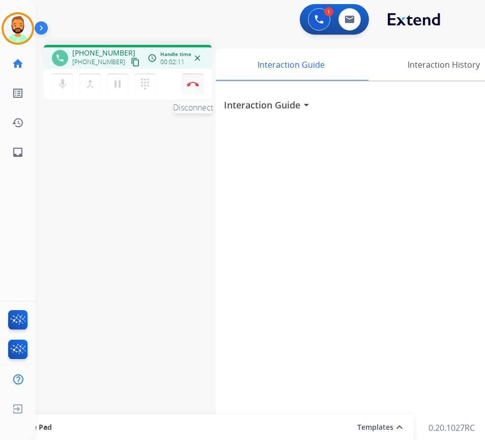
click at [196, 85] on img at bounding box center [193, 83] width 12 height 5
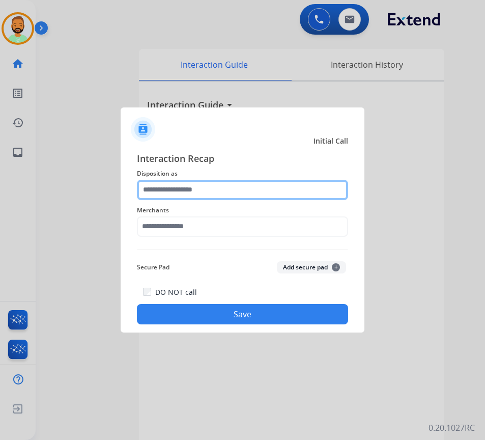
click at [215, 187] on input "text" at bounding box center [242, 190] width 211 height 20
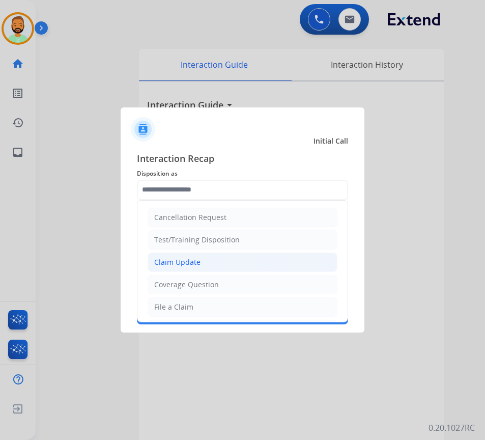
click at [206, 263] on li "Claim Update" at bounding box center [243, 262] width 190 height 19
type input "**********"
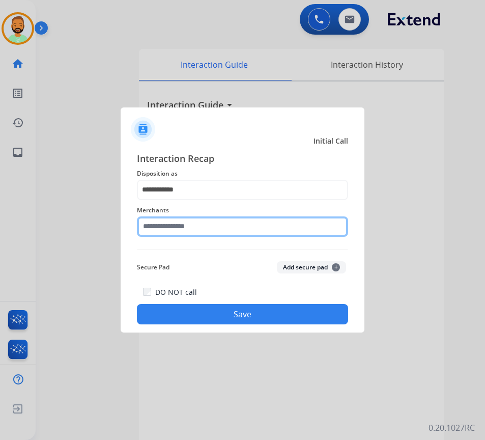
click at [204, 222] on input "text" at bounding box center [242, 226] width 211 height 20
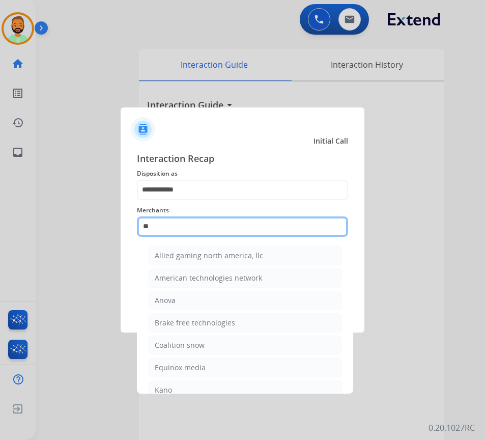
type input "*"
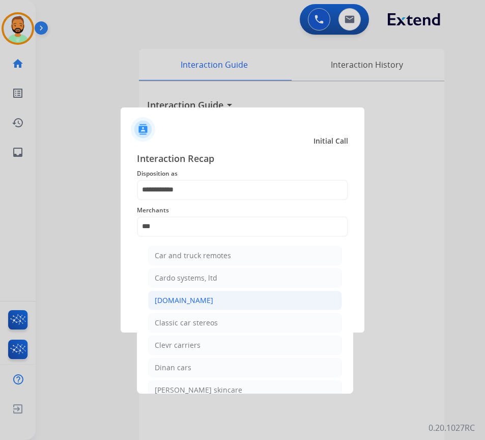
click at [187, 302] on div "[DOMAIN_NAME]" at bounding box center [184, 300] width 59 height 10
type input "**********"
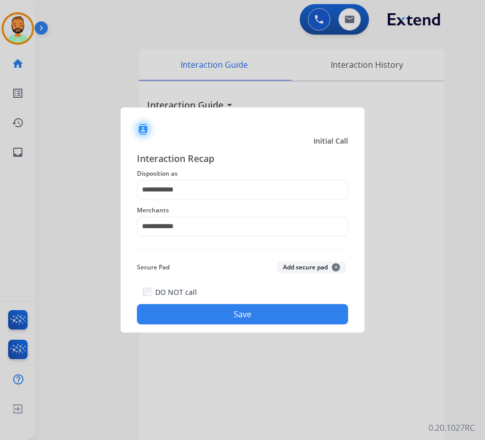
click at [219, 312] on button "Save" at bounding box center [242, 314] width 211 height 20
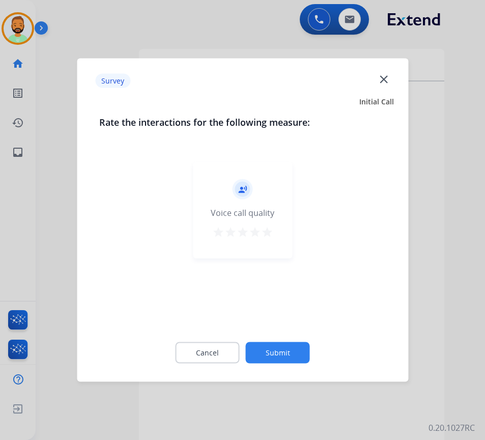
click at [295, 352] on button "Submit" at bounding box center [278, 352] width 64 height 21
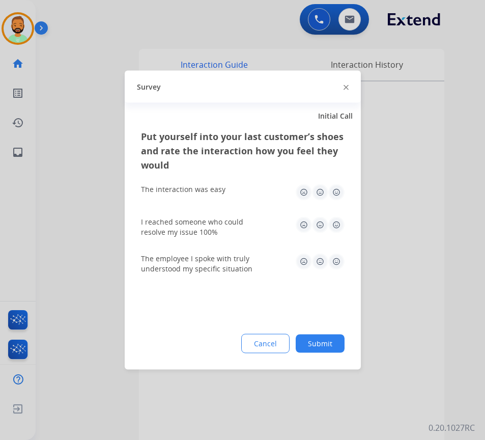
click at [309, 339] on button "Submit" at bounding box center [320, 344] width 49 height 18
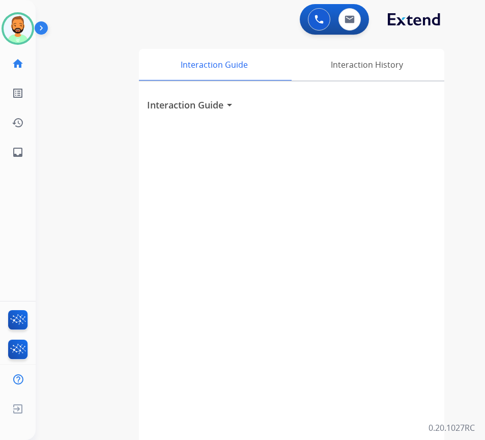
click at [181, 284] on div "Interaction Guide arrow_drop_down" at bounding box center [292, 271] width 306 height 380
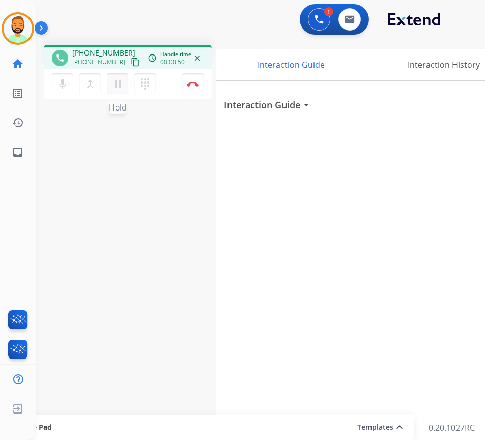
click at [118, 86] on mat-icon "pause" at bounding box center [118, 84] width 12 height 12
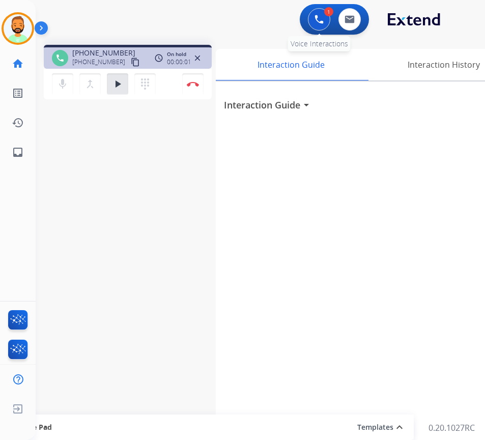
click at [319, 15] on img at bounding box center [319, 19] width 9 height 9
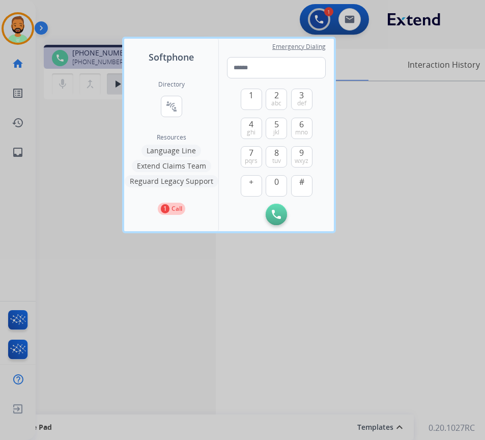
click at [169, 152] on button "Language Line" at bounding box center [172, 151] width 60 height 12
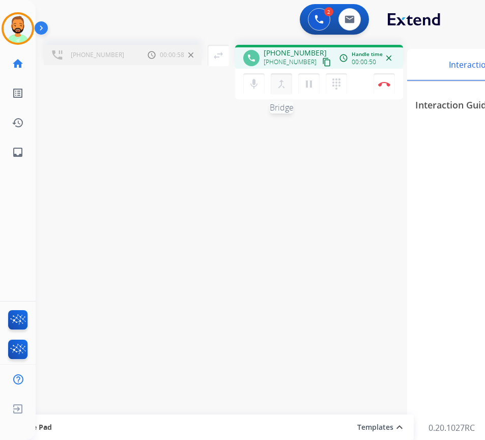
click at [282, 85] on mat-icon "merge_type" at bounding box center [282, 84] width 12 height 12
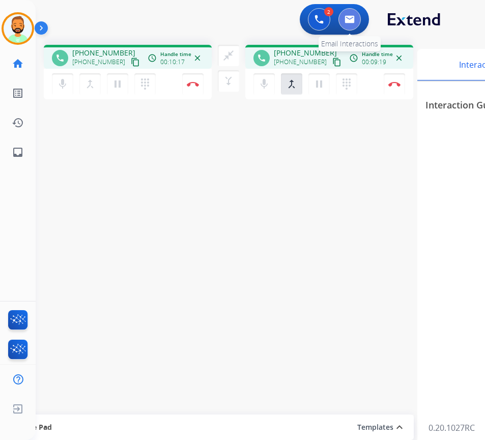
click at [352, 21] on img at bounding box center [350, 19] width 10 height 8
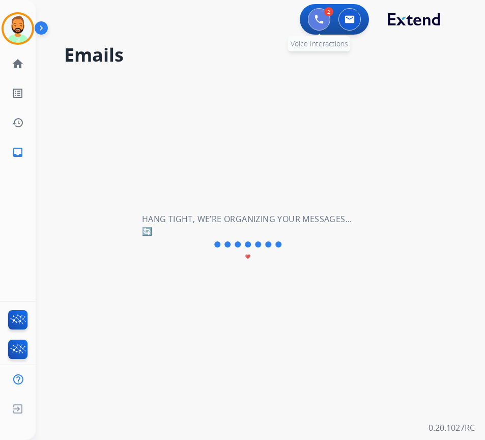
click at [322, 23] on img at bounding box center [319, 19] width 9 height 9
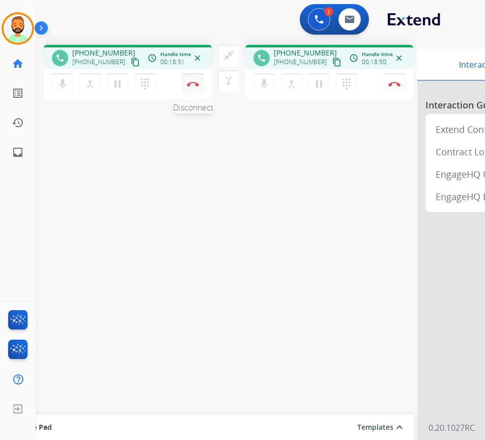
click at [192, 83] on img at bounding box center [193, 83] width 12 height 5
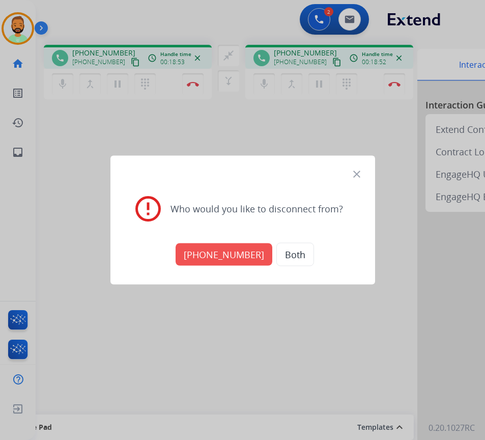
click at [235, 252] on button "[PHONE_NUMBER]" at bounding box center [224, 254] width 97 height 22
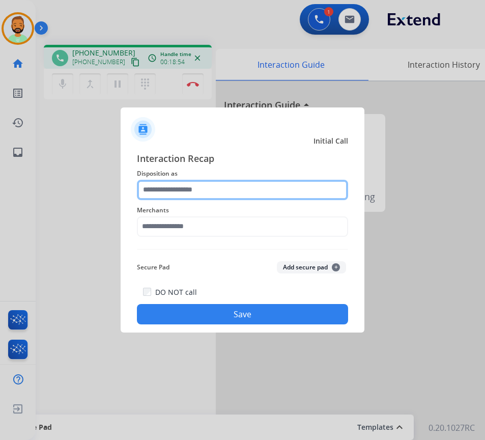
click at [227, 195] on input "text" at bounding box center [242, 190] width 211 height 20
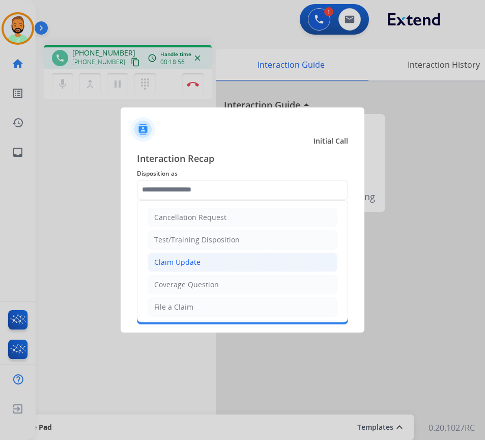
click at [223, 257] on li "Claim Update" at bounding box center [243, 262] width 190 height 19
type input "**********"
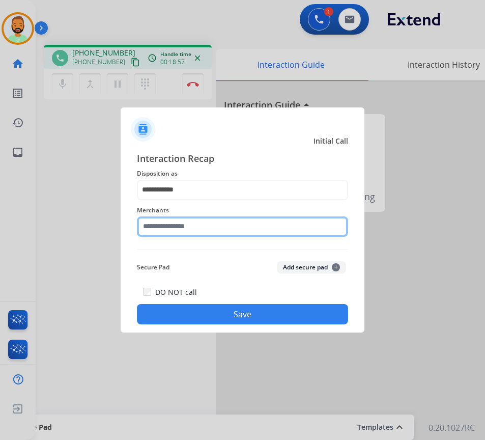
click at [216, 228] on input "text" at bounding box center [242, 226] width 211 height 20
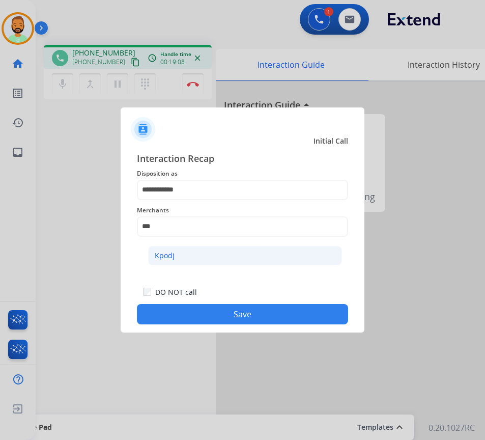
click at [167, 255] on div "Kpodj" at bounding box center [165, 256] width 20 height 10
type input "*****"
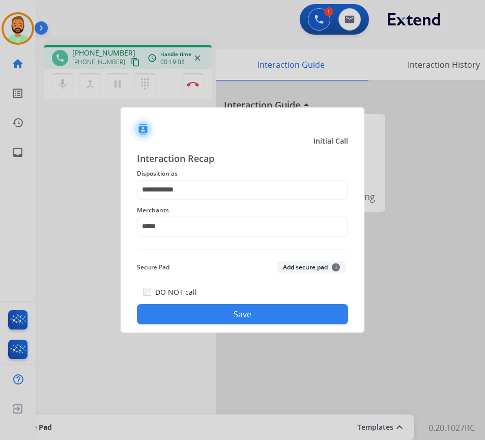
click at [204, 308] on button "Save" at bounding box center [242, 314] width 211 height 20
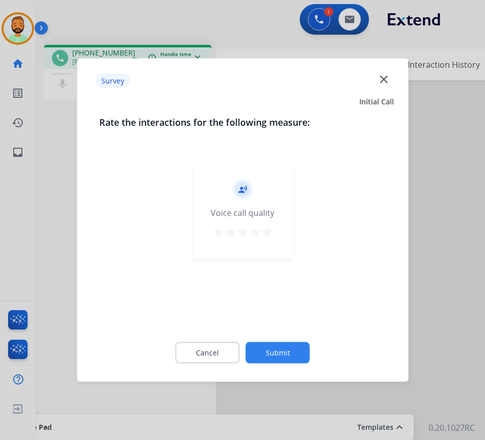
click at [281, 358] on button "Submit" at bounding box center [278, 352] width 64 height 21
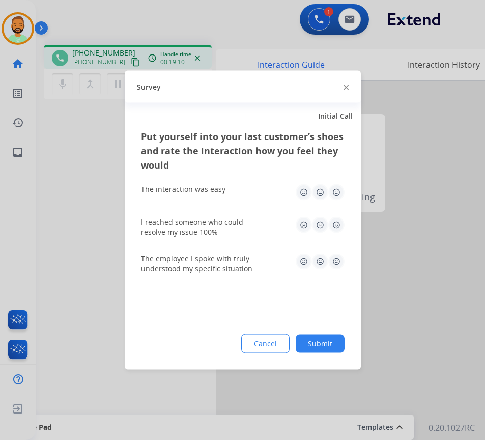
click at [316, 342] on button "Submit" at bounding box center [320, 344] width 49 height 18
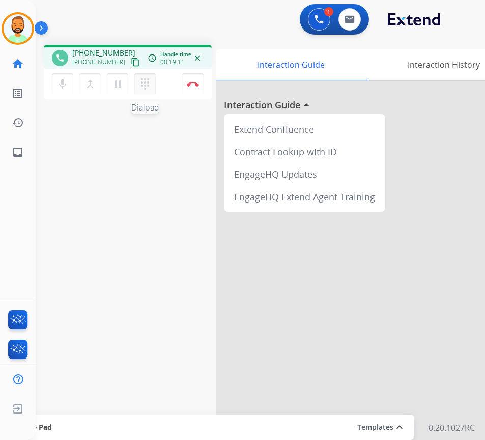
click at [138, 87] on button "dialpad Dialpad" at bounding box center [144, 83] width 21 height 21
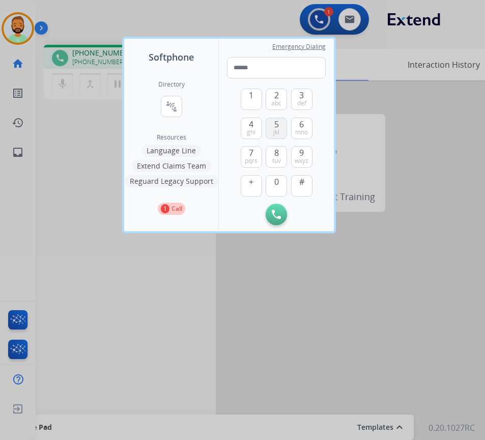
click at [268, 129] on button "5 jkl" at bounding box center [276, 128] width 21 height 21
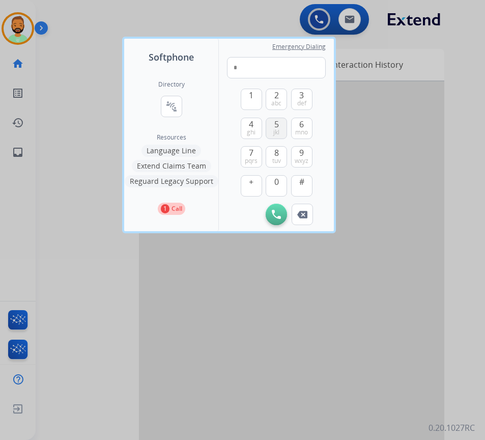
click at [271, 128] on button "5 jkl" at bounding box center [276, 128] width 21 height 21
type input "**"
click at [403, 187] on div at bounding box center [242, 220] width 485 height 440
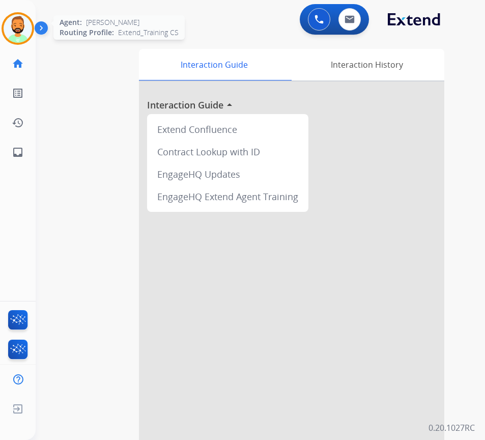
click at [19, 26] on img at bounding box center [18, 28] width 29 height 29
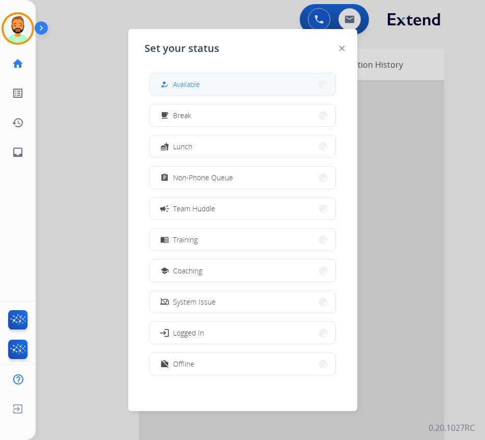
click at [216, 85] on button "how_to_reg Available" at bounding box center [242, 84] width 185 height 22
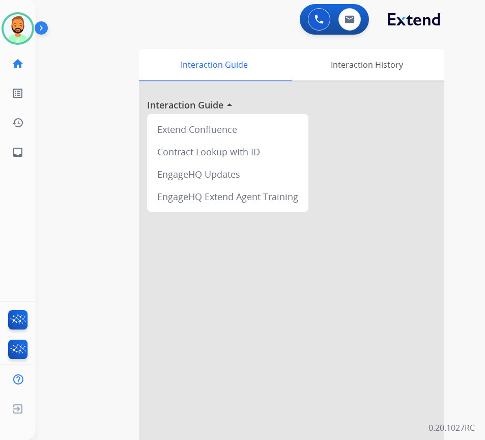
click at [0, 343] on html "Outbound call Quit Outbound call Quit Schedule interaction + Add to my list Cus…" at bounding box center [242, 220] width 485 height 440
click at [348, 21] on img at bounding box center [350, 19] width 10 height 8
select select "**********"
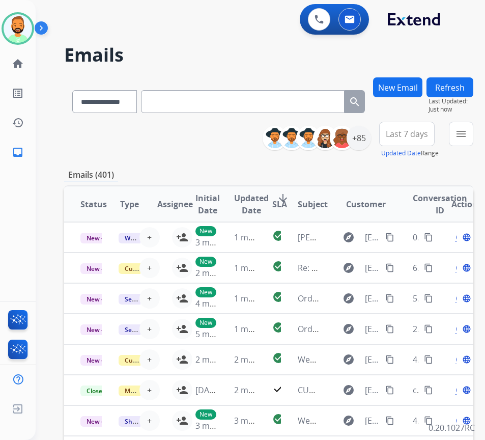
paste input "**********"
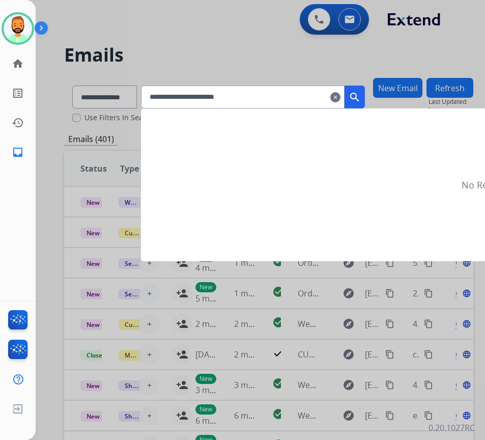
type input "**********"
click at [361, 96] on mat-icon "search" at bounding box center [355, 97] width 12 height 12
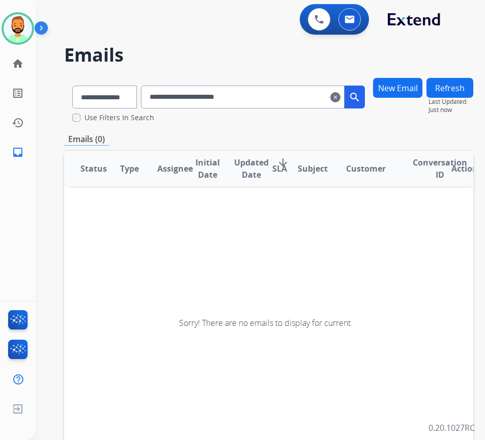
click at [361, 97] on mat-icon "search" at bounding box center [355, 97] width 12 height 12
click at [124, 98] on select "**********" at bounding box center [104, 97] width 64 height 23
select select "**********"
click at [72, 86] on select "**********" at bounding box center [104, 97] width 64 height 23
click at [361, 98] on mat-icon "search" at bounding box center [355, 97] width 12 height 12
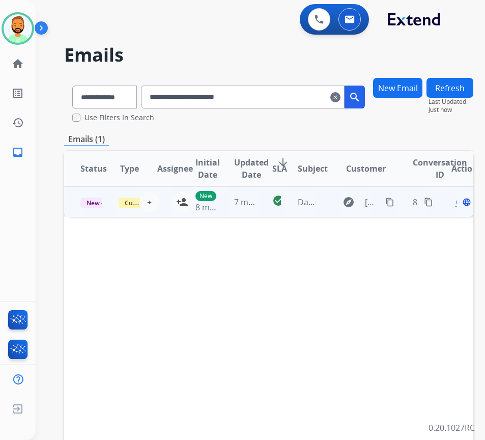
click at [265, 205] on td "check_circle" at bounding box center [268, 201] width 25 height 31
click at [460, 199] on span "Open" at bounding box center [466, 202] width 21 height 12
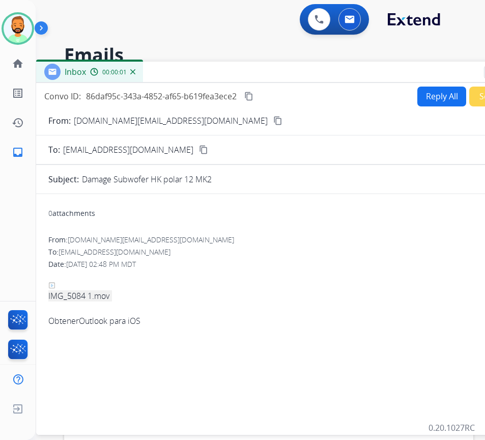
drag, startPoint x: 173, startPoint y: 73, endPoint x: 227, endPoint y: 72, distance: 54.0
click at [231, 71] on div "Inbox 00:00:01" at bounding box center [290, 72] width 509 height 21
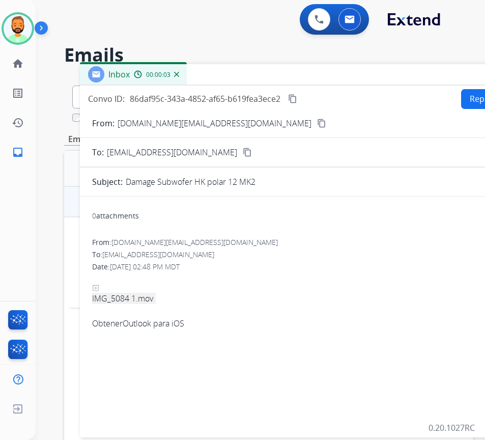
drag, startPoint x: 231, startPoint y: 74, endPoint x: 261, endPoint y: 79, distance: 29.9
click at [276, 75] on div "Inbox 00:00:03" at bounding box center [334, 74] width 509 height 21
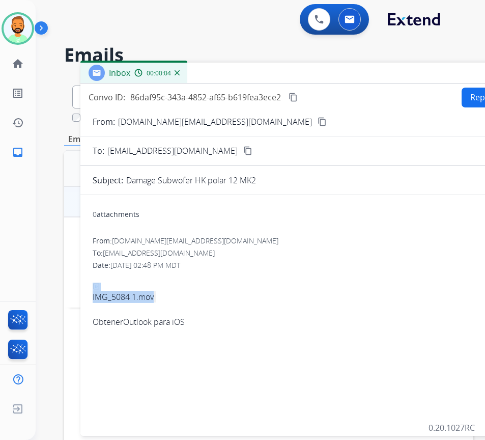
click at [134, 295] on link "IMG_5084 1.mov" at bounding box center [124, 287] width 62 height 32
click at [297, 95] on mat-icon "content_copy" at bounding box center [293, 97] width 9 height 9
click at [318, 124] on mat-icon "content_copy" at bounding box center [322, 121] width 9 height 9
click at [476, 88] on button "Reply All" at bounding box center [486, 98] width 49 height 20
select select "**********"
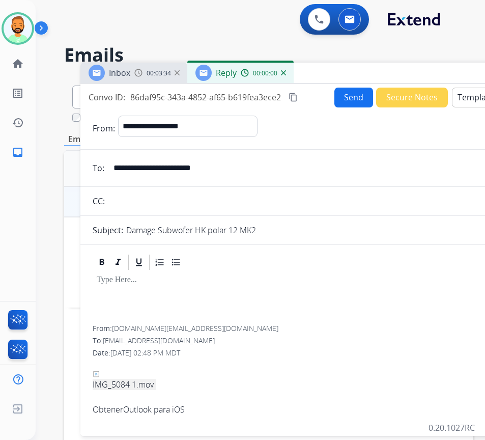
click at [463, 101] on button "Templates" at bounding box center [477, 98] width 51 height 20
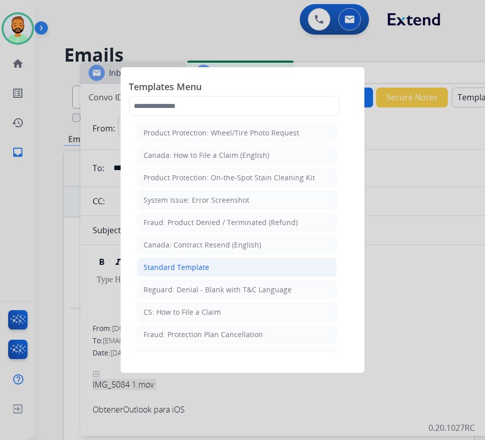
click at [272, 269] on li "Standard Template" at bounding box center [237, 267] width 200 height 19
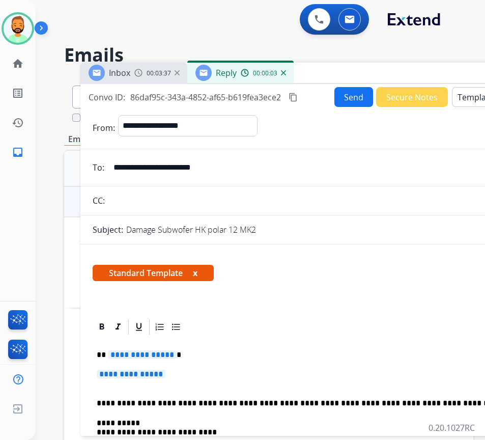
scroll to position [51, 0]
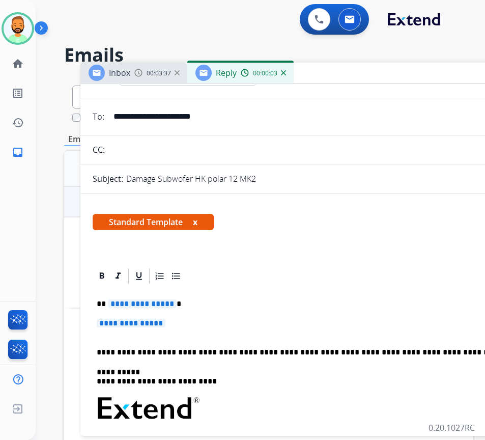
click at [255, 303] on p "**********" at bounding box center [331, 303] width 469 height 9
click at [257, 322] on p "**********" at bounding box center [335, 328] width 477 height 19
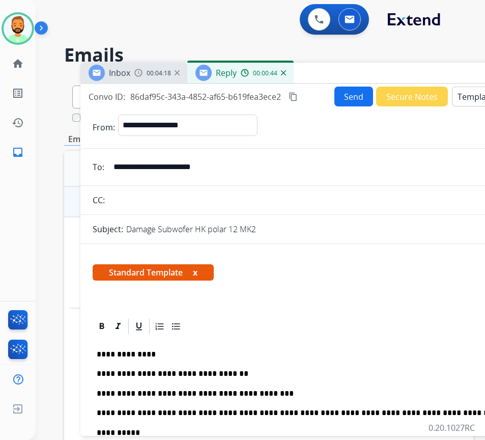
scroll to position [0, 0]
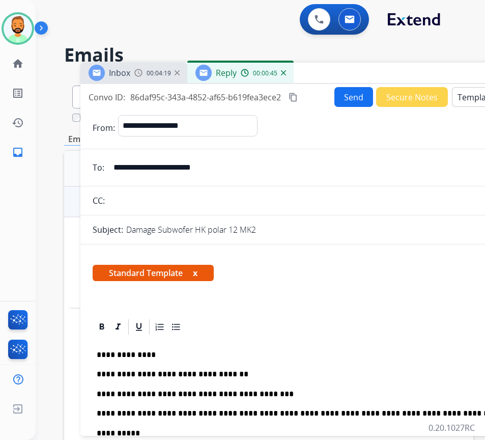
click at [346, 102] on button "Send" at bounding box center [354, 97] width 39 height 20
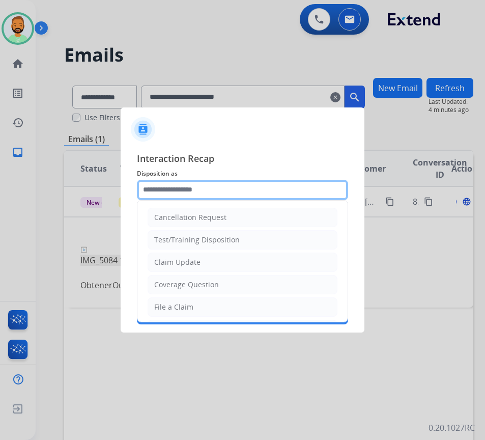
click at [220, 188] on input "text" at bounding box center [242, 190] width 211 height 20
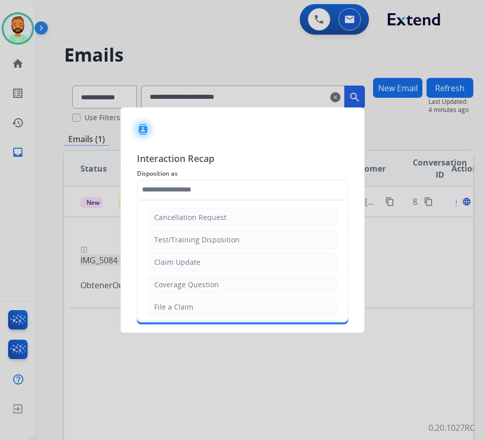
drag, startPoint x: 220, startPoint y: 261, endPoint x: 224, endPoint y: 257, distance: 5.8
click at [223, 260] on li "Claim Update" at bounding box center [243, 262] width 190 height 19
type input "**********"
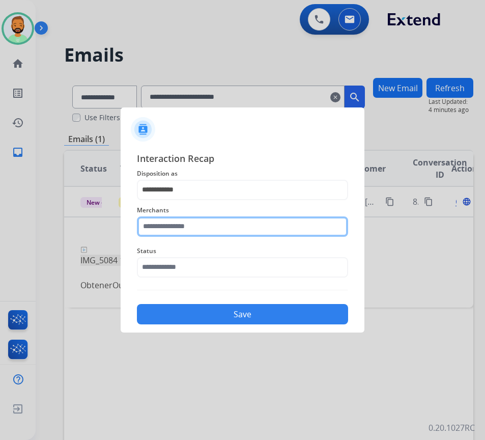
click at [221, 229] on input "text" at bounding box center [242, 226] width 211 height 20
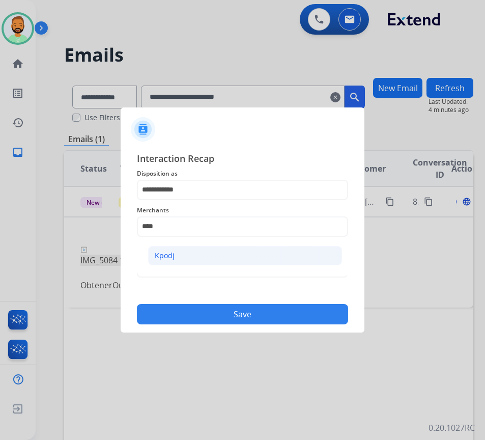
click at [235, 255] on li "Kpodj" at bounding box center [245, 255] width 194 height 19
type input "*****"
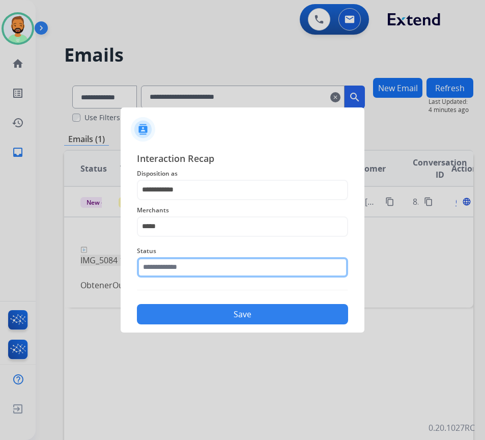
click at [249, 269] on input "text" at bounding box center [242, 267] width 211 height 20
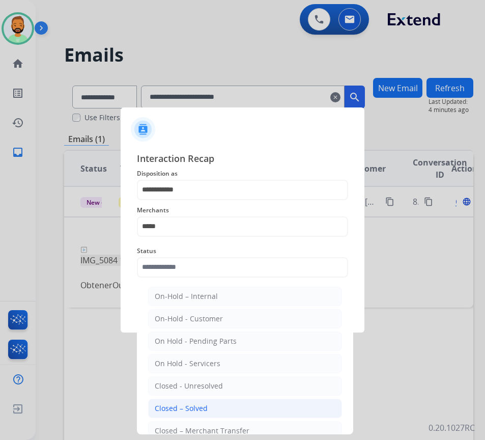
click at [242, 408] on li "Closed – Solved" at bounding box center [245, 408] width 194 height 19
type input "**********"
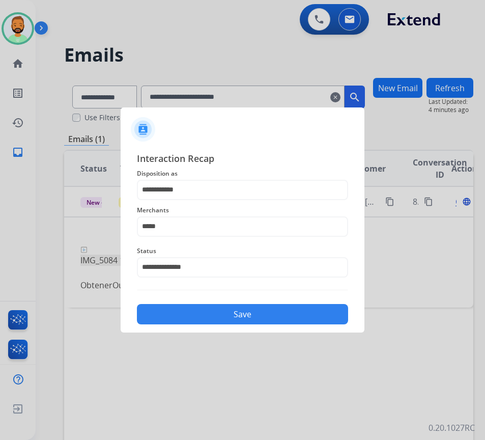
click at [236, 319] on button "Save" at bounding box center [242, 314] width 211 height 20
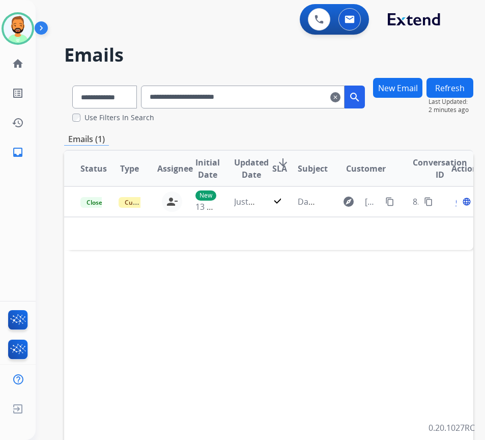
click at [341, 96] on mat-icon "clear" at bounding box center [336, 97] width 10 height 12
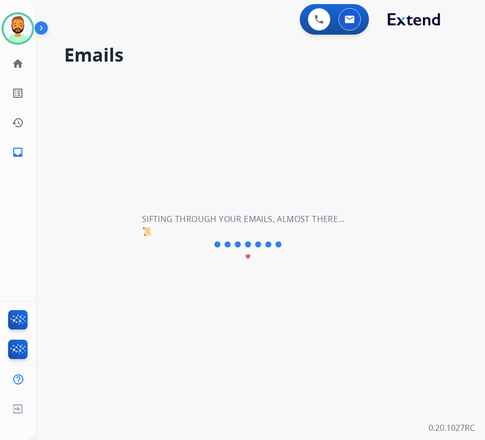
select select "**********"
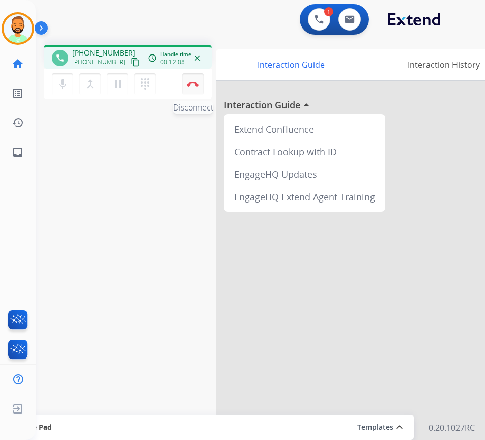
click at [192, 81] on img at bounding box center [193, 83] width 12 height 5
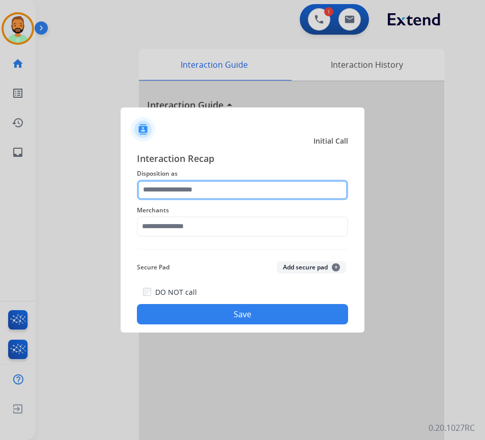
click at [238, 187] on input "text" at bounding box center [242, 190] width 211 height 20
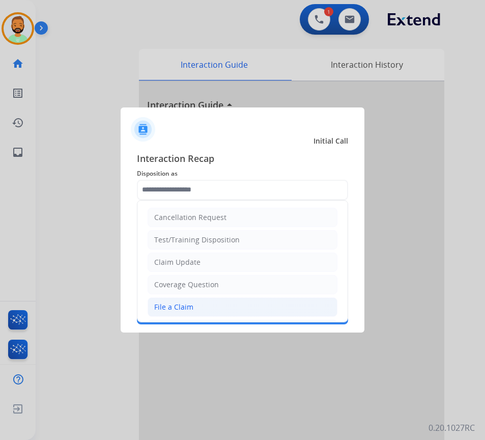
click at [213, 311] on li "File a Claim" at bounding box center [243, 306] width 190 height 19
type input "**********"
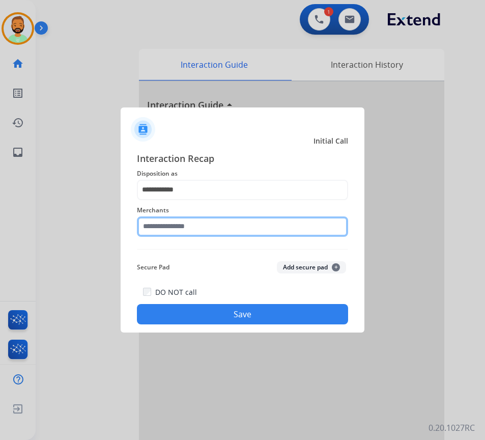
click at [212, 230] on input "text" at bounding box center [242, 226] width 211 height 20
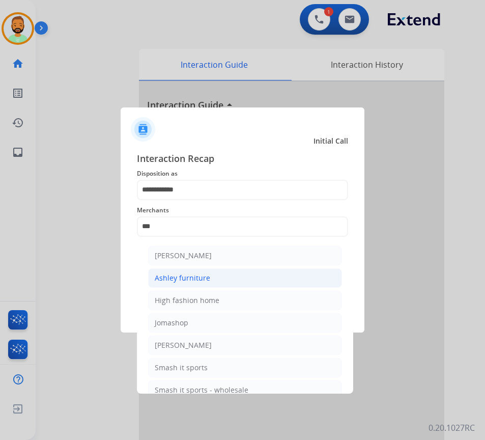
click at [222, 276] on li "Ashley furniture" at bounding box center [245, 277] width 194 height 19
type input "**********"
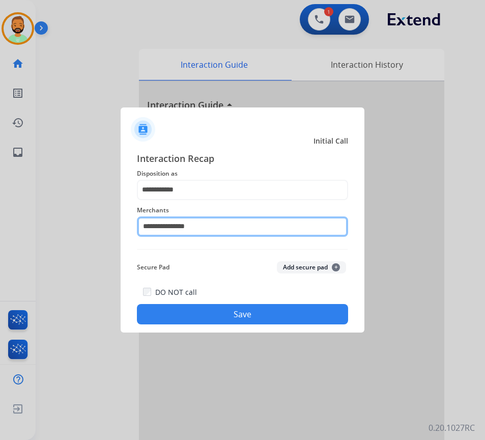
click at [245, 217] on input "**********" at bounding box center [242, 226] width 211 height 20
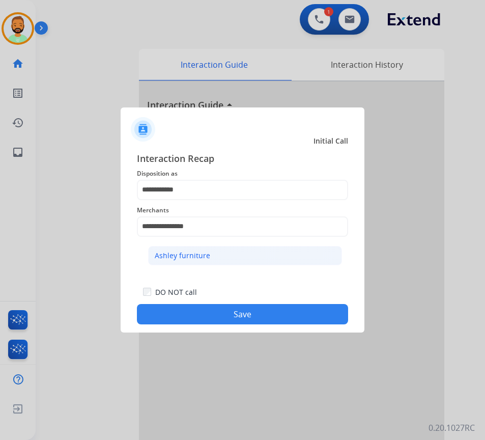
click at [242, 257] on li "Ashley furniture" at bounding box center [245, 255] width 194 height 19
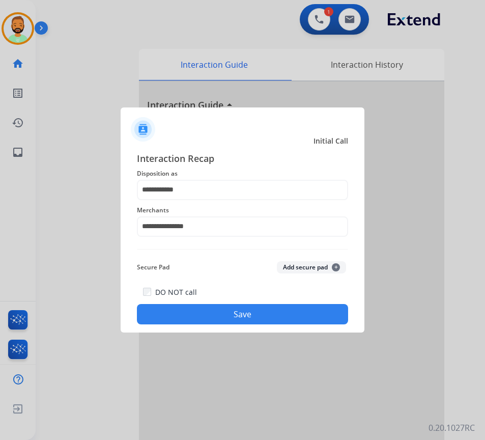
click at [246, 306] on button "Save" at bounding box center [242, 314] width 211 height 20
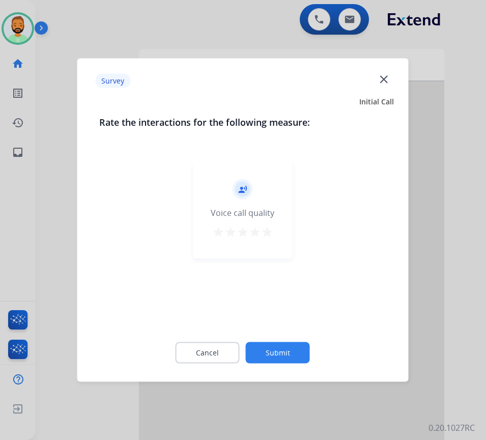
click at [286, 346] on button "Submit" at bounding box center [278, 352] width 64 height 21
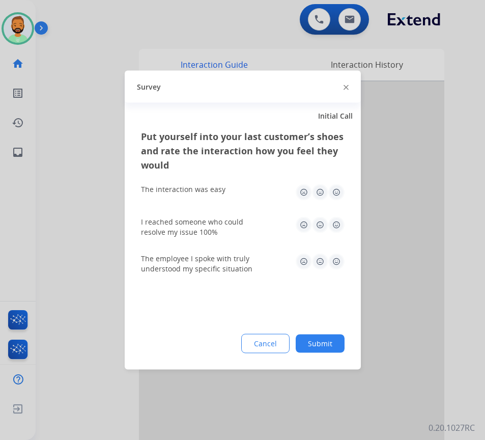
click at [333, 341] on button "Submit" at bounding box center [320, 344] width 49 height 18
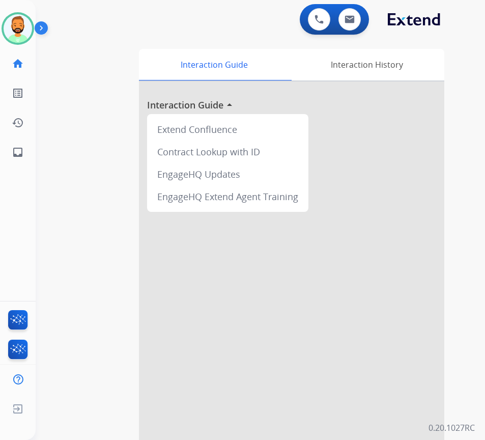
drag, startPoint x: 383, startPoint y: 216, endPoint x: 375, endPoint y: 214, distance: 7.4
click at [383, 216] on div at bounding box center [292, 271] width 306 height 380
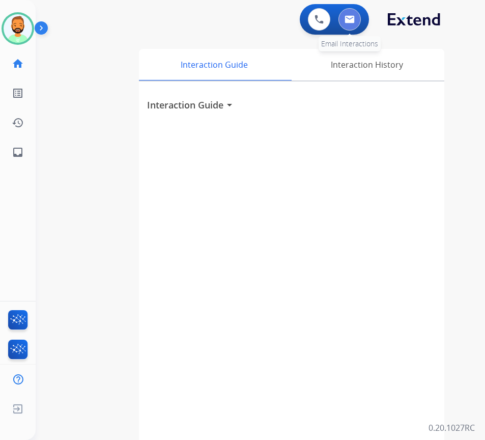
click at [352, 14] on button at bounding box center [350, 19] width 22 height 22
select select "**********"
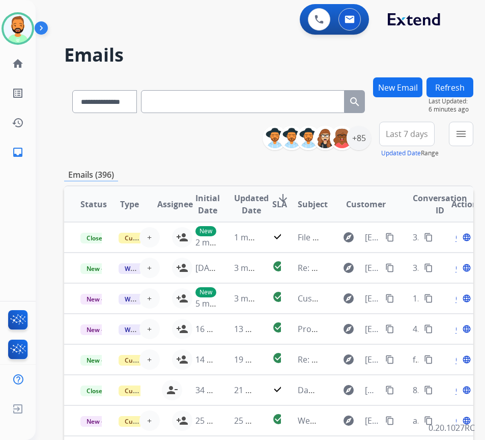
click at [412, 82] on button "New Email" at bounding box center [397, 87] width 49 height 20
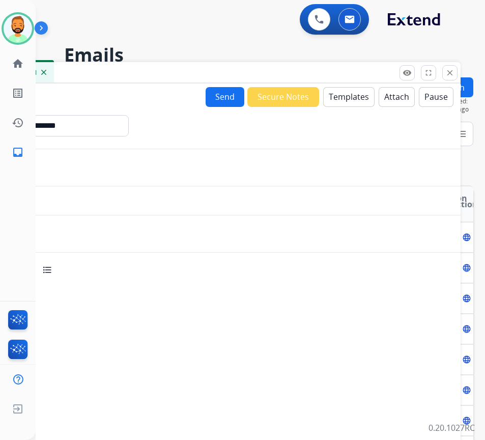
drag, startPoint x: 412, startPoint y: 82, endPoint x: 294, endPoint y: 67, distance: 118.6
click at [294, 67] on div "New 00:00:01" at bounding box center [206, 72] width 509 height 21
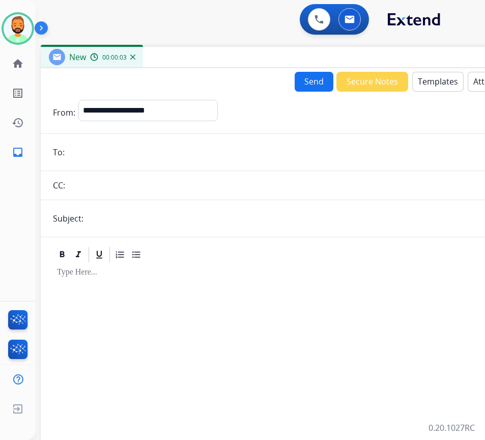
drag, startPoint x: 274, startPoint y: 71, endPoint x: 309, endPoint y: 76, distance: 35.5
click at [361, 56] on div "New 00:00:03" at bounding box center [295, 57] width 509 height 21
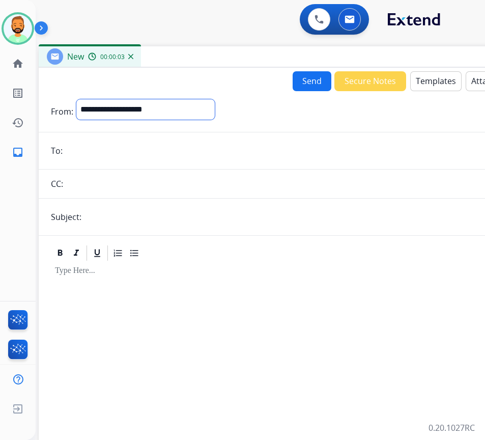
drag, startPoint x: 172, startPoint y: 107, endPoint x: 164, endPoint y: 105, distance: 8.5
click at [172, 107] on select "**********" at bounding box center [145, 109] width 139 height 20
select select "**********"
click at [76, 99] on select "**********" at bounding box center [145, 109] width 139 height 20
paste input "**********"
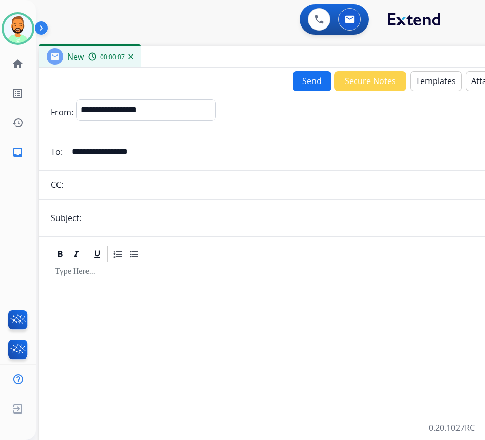
type input "**********"
click at [141, 213] on input "text" at bounding box center [310, 218] width 451 height 20
type input "*******"
click at [159, 277] on div at bounding box center [293, 350] width 485 height 175
click at [446, 69] on div "**********" at bounding box center [293, 256] width 509 height 376
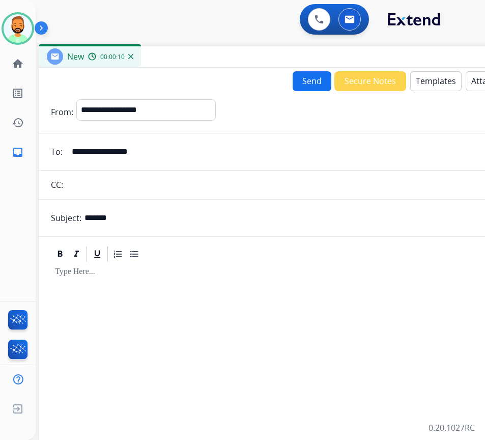
click at [440, 80] on button "Templates" at bounding box center [436, 81] width 51 height 20
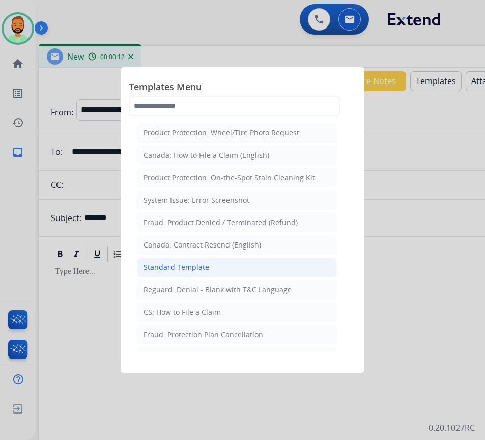
click at [263, 268] on li "Standard Template" at bounding box center [237, 267] width 200 height 19
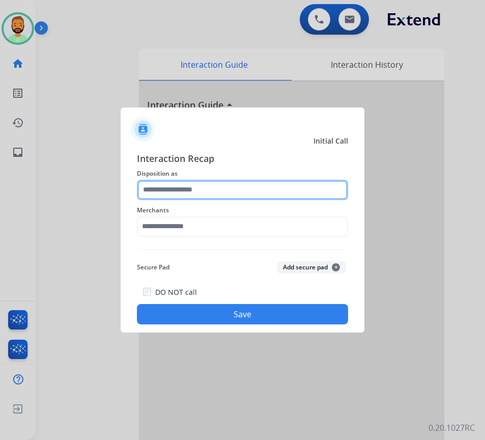
click at [183, 187] on input "text" at bounding box center [242, 190] width 211 height 20
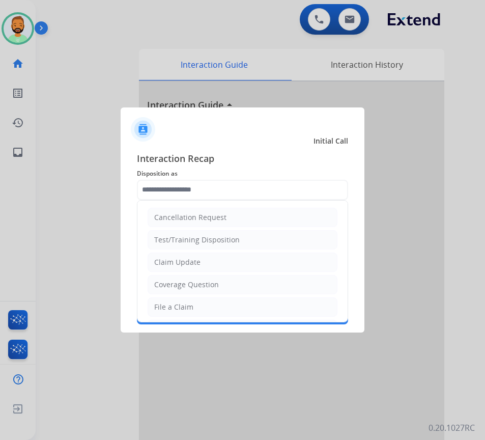
drag, startPoint x: 217, startPoint y: 261, endPoint x: 222, endPoint y: 260, distance: 5.1
click at [218, 260] on li "Claim Update" at bounding box center [243, 262] width 190 height 19
type input "**********"
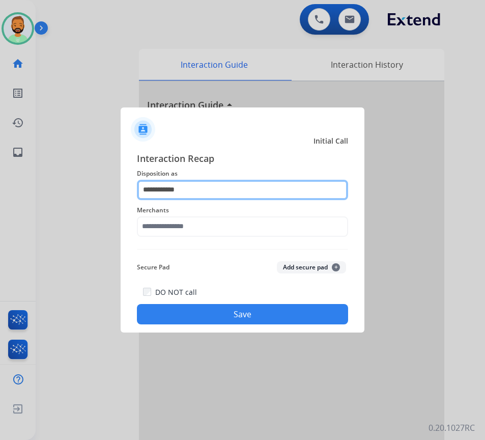
click at [241, 184] on input "**********" at bounding box center [242, 190] width 211 height 20
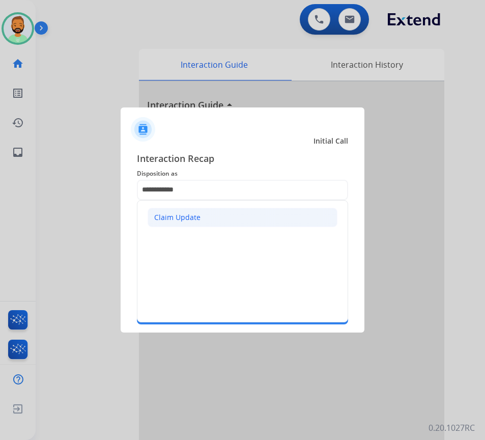
click at [219, 222] on li "Claim Update" at bounding box center [243, 217] width 190 height 19
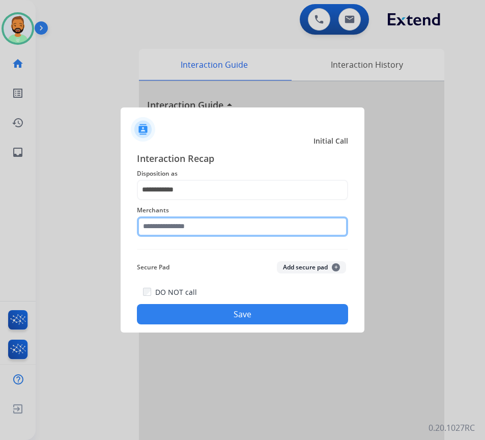
click at [221, 226] on input "text" at bounding box center [242, 226] width 211 height 20
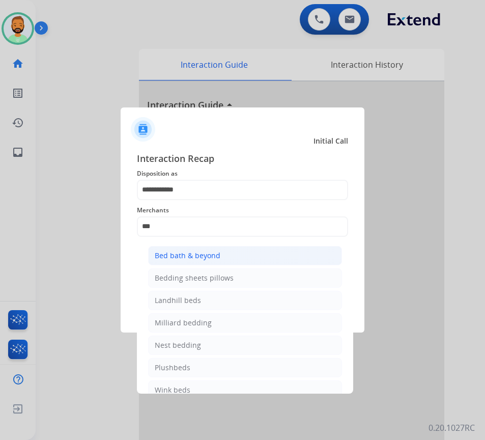
click at [187, 258] on div "Bed bath & beyond" at bounding box center [188, 256] width 66 height 10
type input "**********"
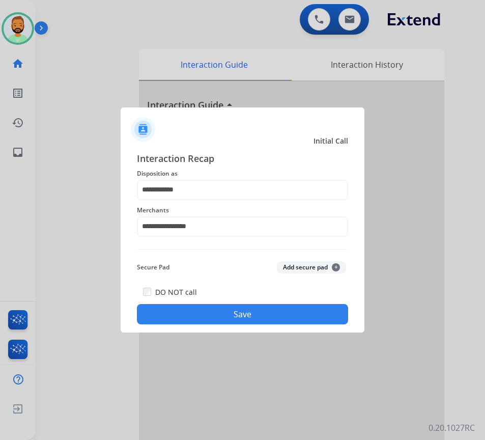
click at [222, 317] on button "Save" at bounding box center [242, 314] width 211 height 20
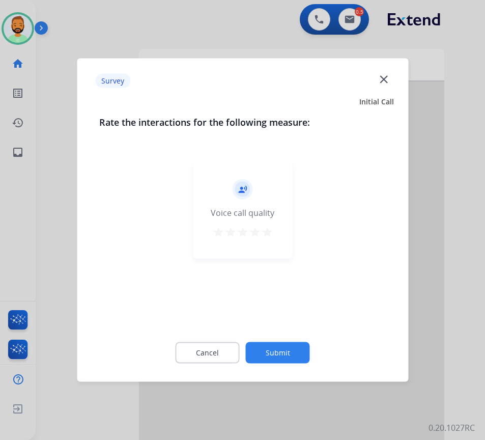
click at [258, 348] on button "Submit" at bounding box center [278, 352] width 64 height 21
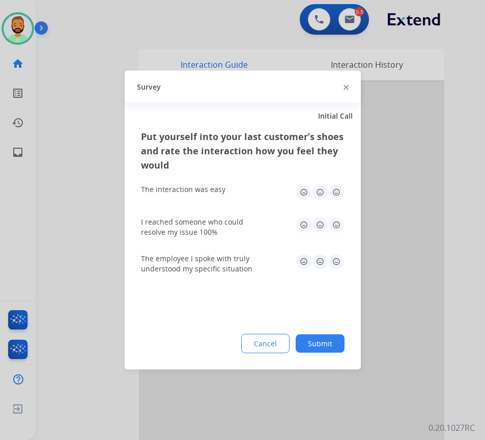
click at [323, 347] on button "Submit" at bounding box center [320, 344] width 49 height 18
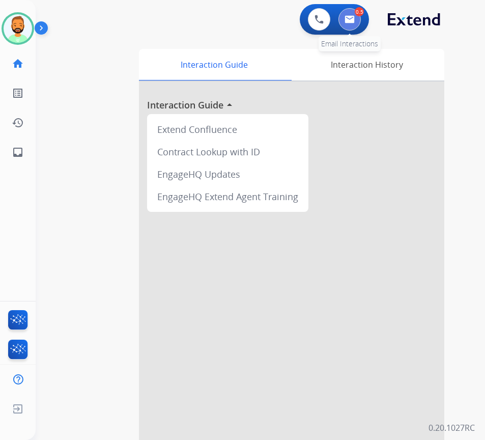
click at [347, 18] on img at bounding box center [350, 19] width 10 height 8
select select "**********"
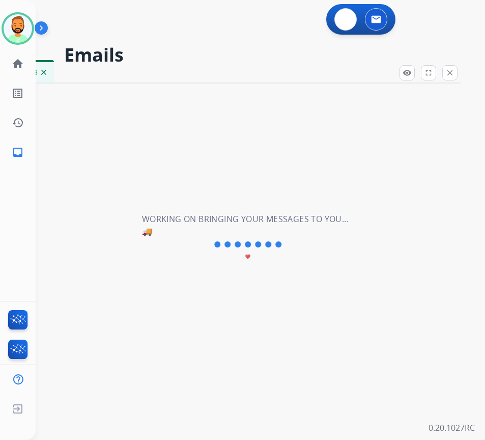
select select "**********"
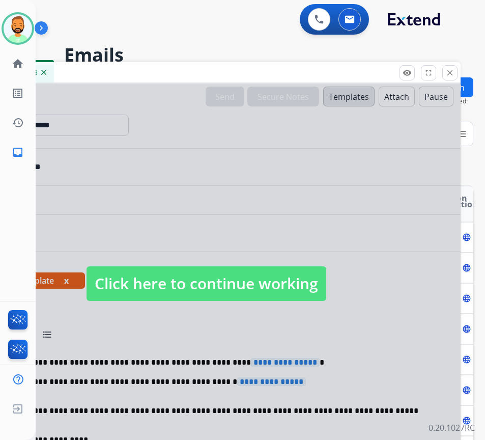
drag, startPoint x: 182, startPoint y: 267, endPoint x: 186, endPoint y: 276, distance: 8.9
click at [183, 272] on span "Click here to continue working" at bounding box center [207, 283] width 240 height 35
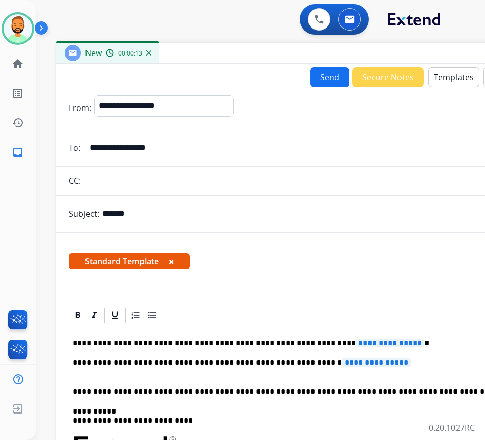
drag, startPoint x: 178, startPoint y: 67, endPoint x: 283, endPoint y: 47, distance: 106.7
click at [283, 47] on div "New 00:00:13" at bounding box center [311, 53] width 509 height 21
drag, startPoint x: 393, startPoint y: 363, endPoint x: 382, endPoint y: 361, distance: 11.4
drag, startPoint x: 399, startPoint y: 365, endPoint x: 362, endPoint y: 373, distance: 38.1
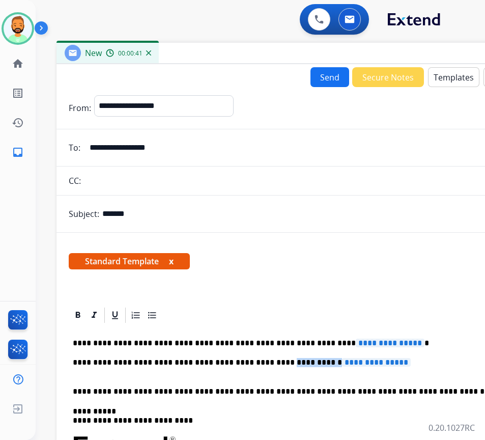
click at [284, 367] on p "**********" at bounding box center [307, 367] width 469 height 19
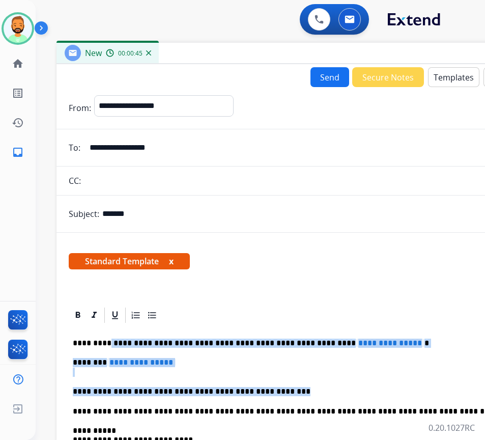
drag, startPoint x: 311, startPoint y: 392, endPoint x: 113, endPoint y: 345, distance: 203.5
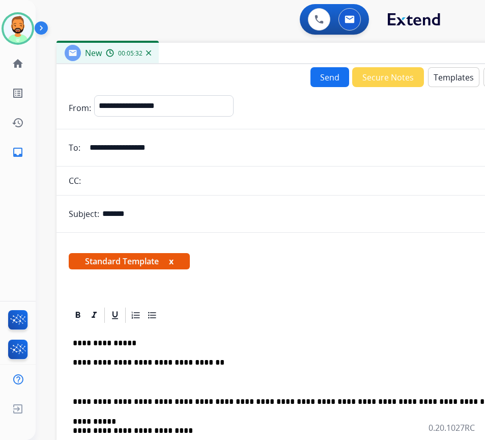
drag, startPoint x: 199, startPoint y: 375, endPoint x: 201, endPoint y: 384, distance: 8.9
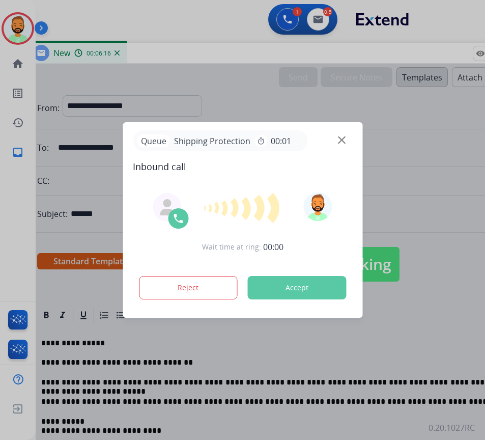
scroll to position [0, 35]
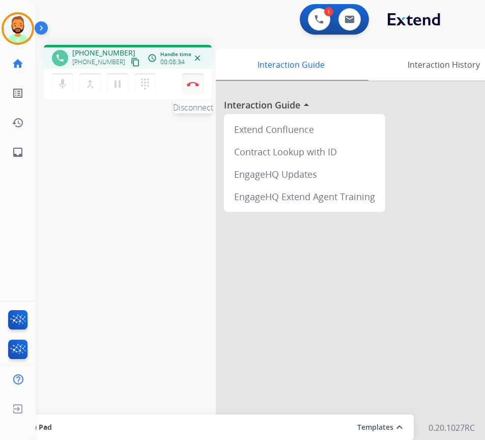
click at [196, 81] on button "Disconnect" at bounding box center [192, 83] width 21 height 21
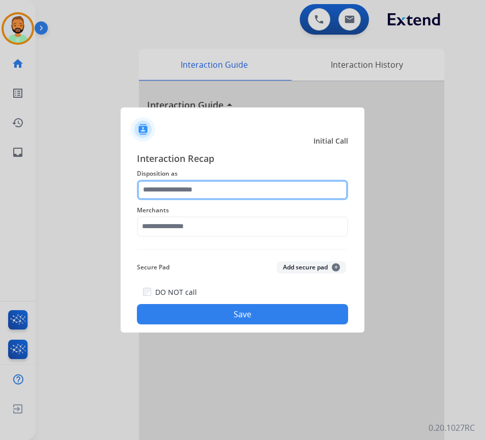
click at [234, 195] on input "text" at bounding box center [242, 190] width 211 height 20
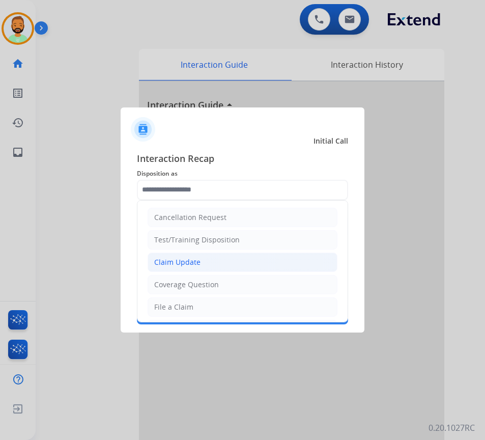
click at [217, 260] on li "Claim Update" at bounding box center [243, 262] width 190 height 19
type input "**********"
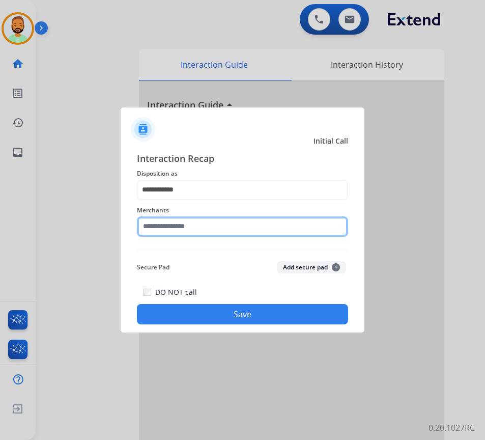
click at [224, 229] on input "text" at bounding box center [242, 226] width 211 height 20
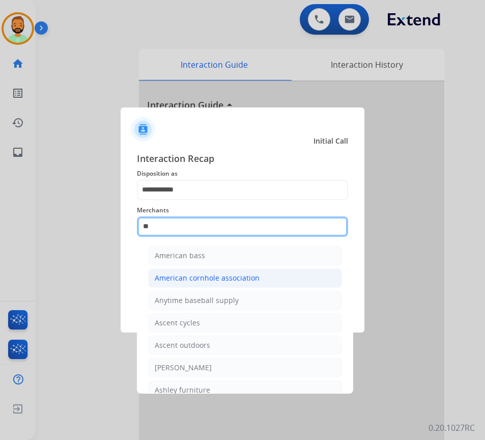
type input "*"
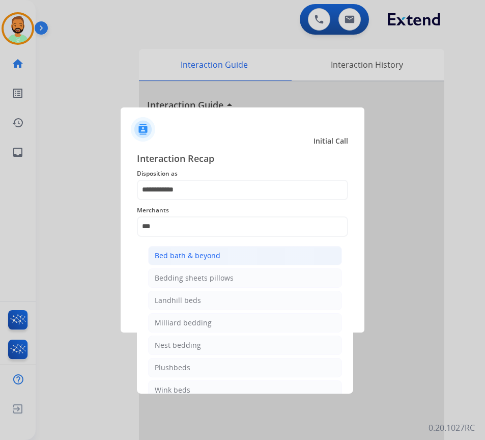
click at [301, 255] on li "Bed bath & beyond" at bounding box center [245, 255] width 194 height 19
type input "**********"
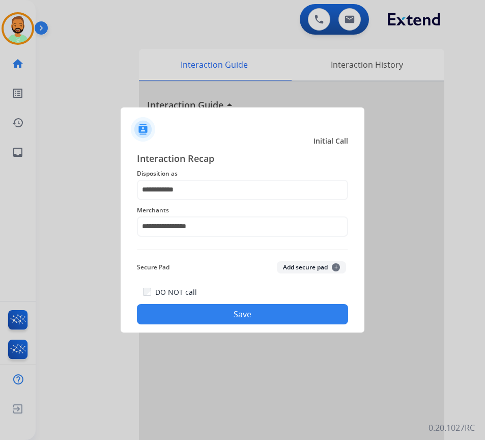
click at [288, 318] on button "Save" at bounding box center [242, 314] width 211 height 20
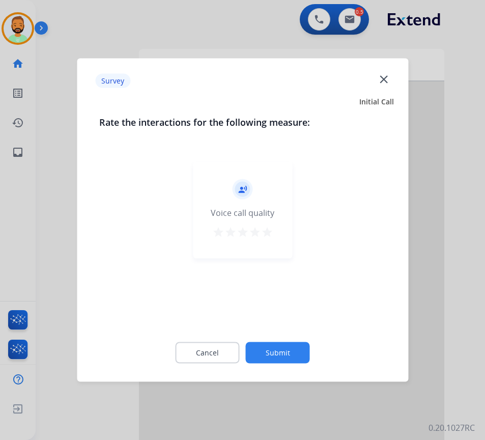
click at [296, 351] on button "Submit" at bounding box center [278, 352] width 64 height 21
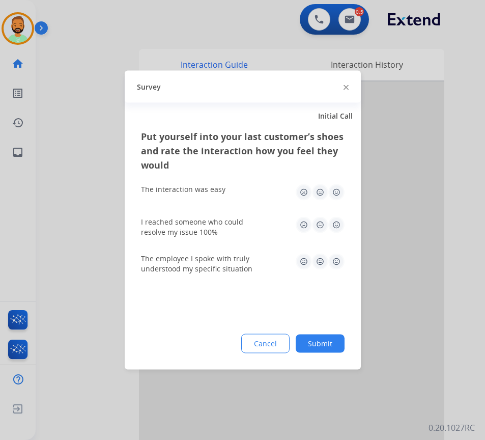
click at [333, 340] on button "Submit" at bounding box center [320, 344] width 49 height 18
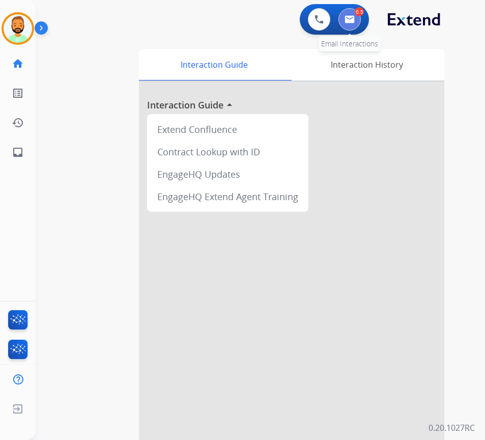
click at [346, 17] on img at bounding box center [350, 19] width 10 height 8
select select "**********"
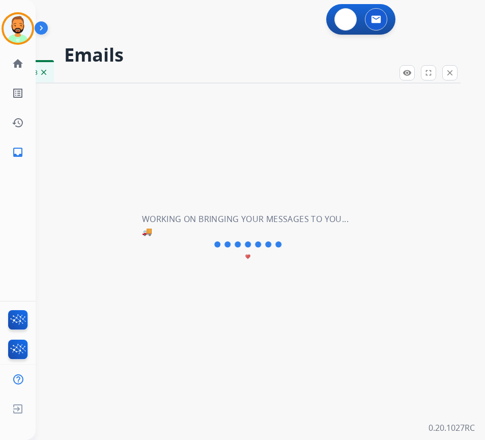
select select "**********"
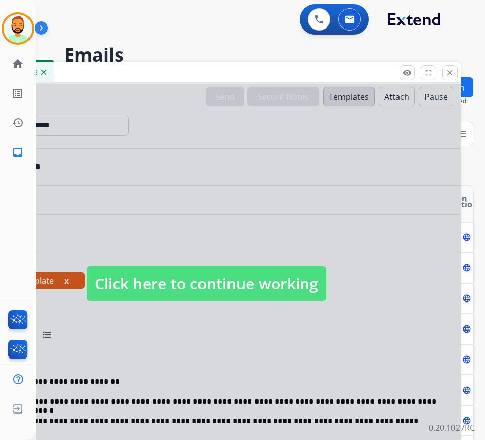
click at [254, 276] on span "Click here to continue working" at bounding box center [207, 283] width 240 height 35
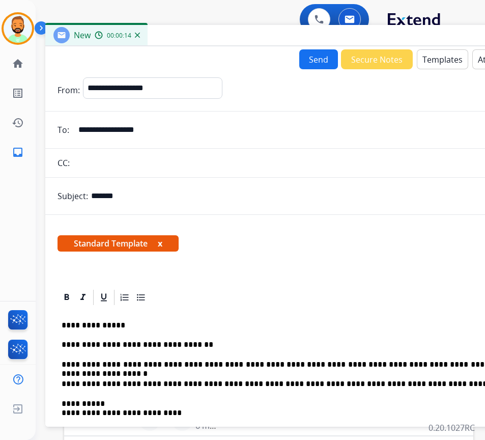
drag, startPoint x: 149, startPoint y: 68, endPoint x: 242, endPoint y: 31, distance: 100.4
click at [242, 31] on div "New 00:00:14" at bounding box center [299, 35] width 509 height 21
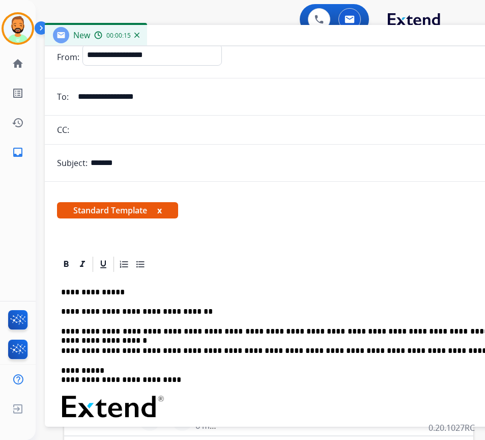
scroll to position [51, 0]
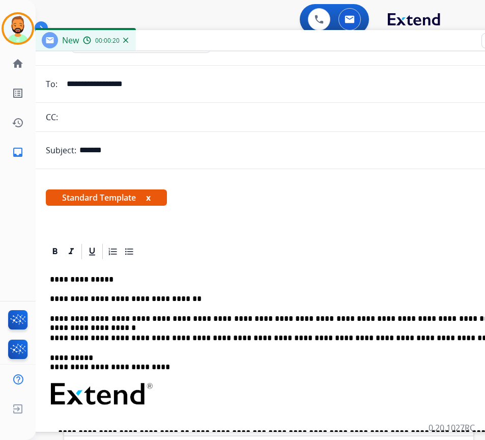
drag, startPoint x: 381, startPoint y: 35, endPoint x: 369, endPoint y: 40, distance: 13.2
click at [369, 40] on div "New 00:00:20" at bounding box center [288, 40] width 509 height 21
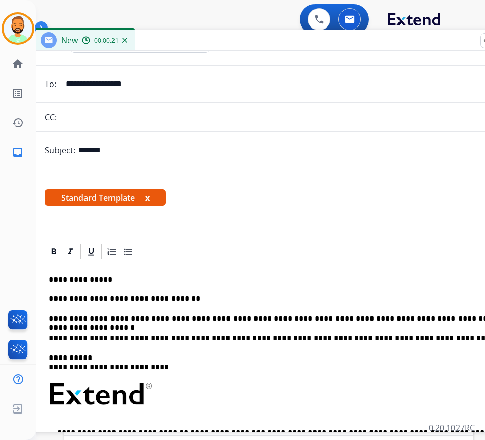
click at [481, 319] on p "**********" at bounding box center [283, 318] width 469 height 9
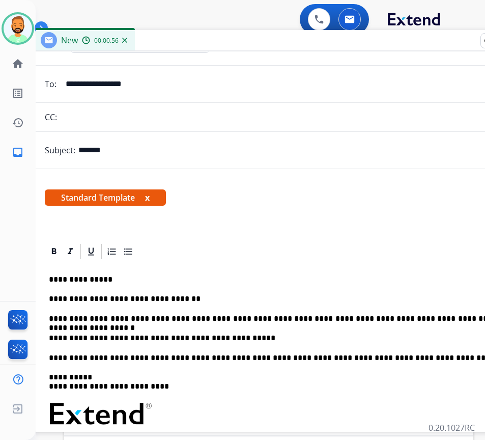
click at [49, 337] on p "**********" at bounding box center [283, 338] width 469 height 9
drag, startPoint x: 256, startPoint y: 338, endPoint x: 26, endPoint y: 331, distance: 229.8
click at [242, 338] on p "**********" at bounding box center [283, 338] width 469 height 9
click at [50, 335] on p "**********" at bounding box center [283, 338] width 469 height 9
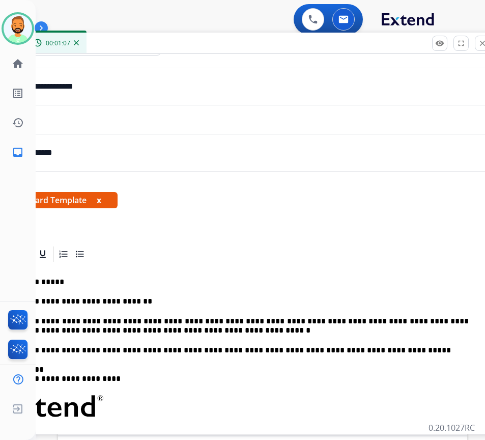
drag, startPoint x: 343, startPoint y: 37, endPoint x: 318, endPoint y: 62, distance: 35.3
click at [301, 40] on div "New 00:01:07" at bounding box center [238, 43] width 509 height 21
drag, startPoint x: 439, startPoint y: 319, endPoint x: 443, endPoint y: 326, distance: 7.8
click at [440, 321] on p "**********" at bounding box center [235, 326] width 469 height 19
click at [198, 331] on p "**********" at bounding box center [235, 326] width 469 height 19
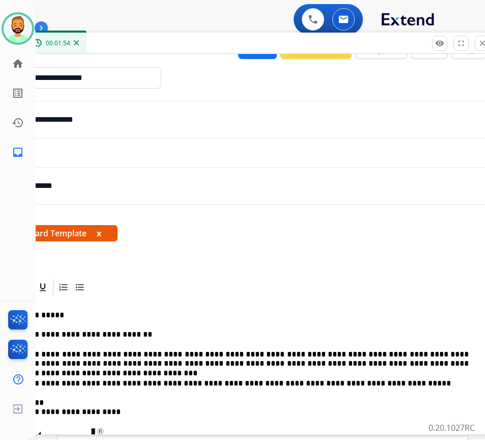
scroll to position [0, 0]
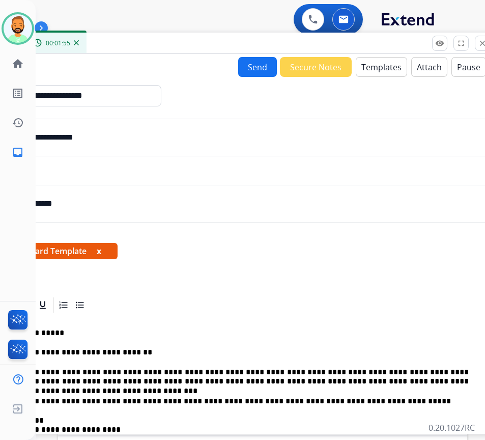
click at [248, 64] on button "Send" at bounding box center [257, 67] width 39 height 20
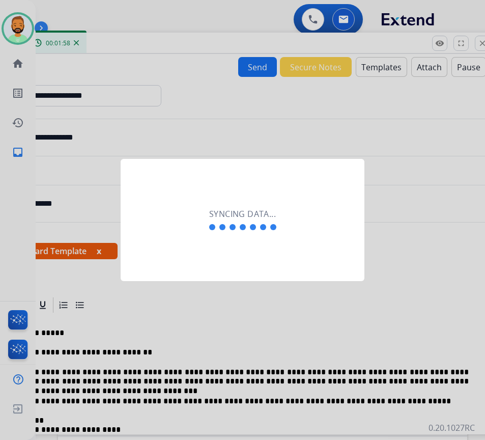
scroll to position [0, 2]
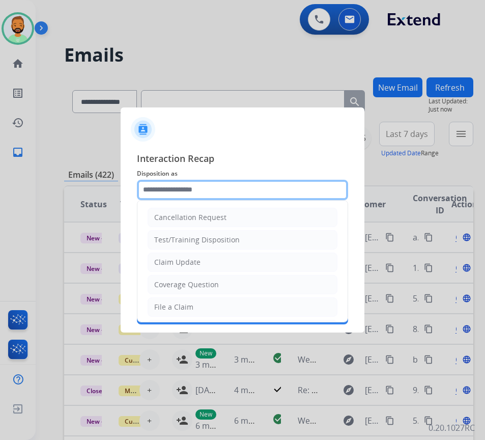
click at [211, 191] on input "text" at bounding box center [242, 190] width 211 height 20
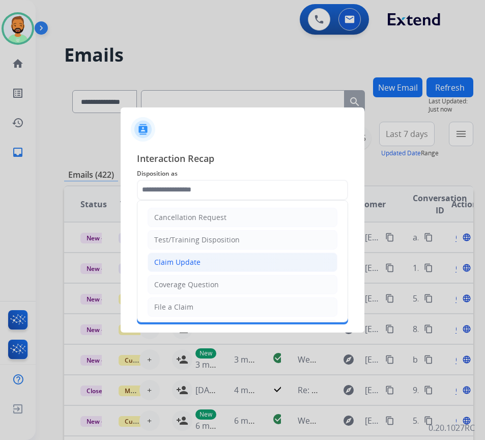
click at [218, 265] on li "Claim Update" at bounding box center [243, 262] width 190 height 19
type input "**********"
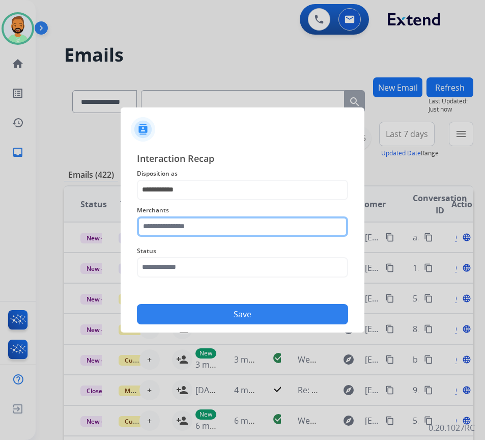
click at [215, 225] on input "text" at bounding box center [242, 226] width 211 height 20
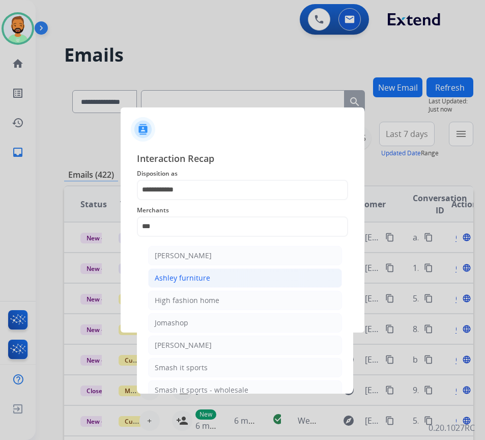
click at [210, 283] on li "Ashley furniture" at bounding box center [245, 277] width 194 height 19
type input "**********"
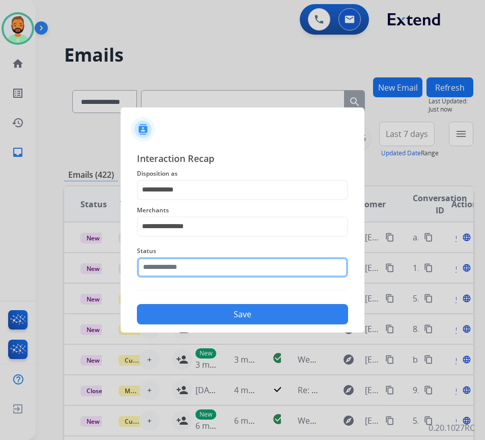
click at [241, 277] on input "text" at bounding box center [242, 267] width 211 height 20
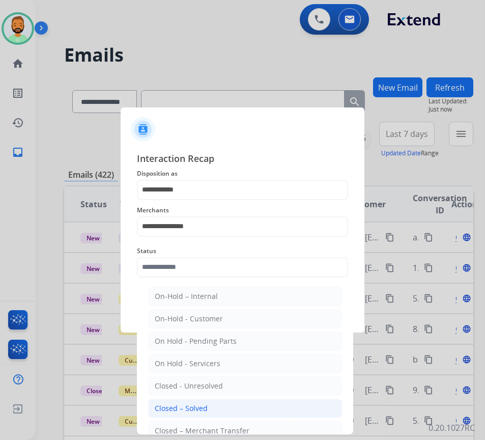
click at [232, 410] on li "Closed – Solved" at bounding box center [245, 408] width 194 height 19
type input "**********"
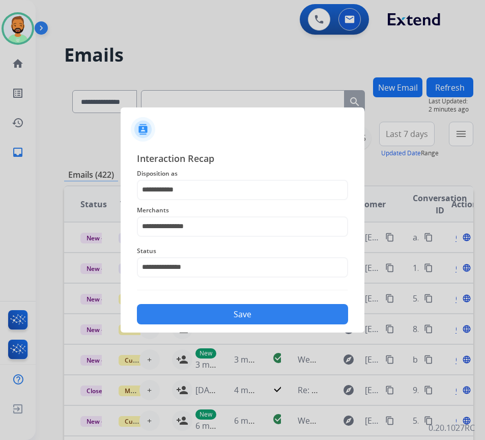
drag, startPoint x: 253, startPoint y: 317, endPoint x: 253, endPoint y: 322, distance: 5.6
click at [253, 321] on button "Save" at bounding box center [242, 314] width 211 height 20
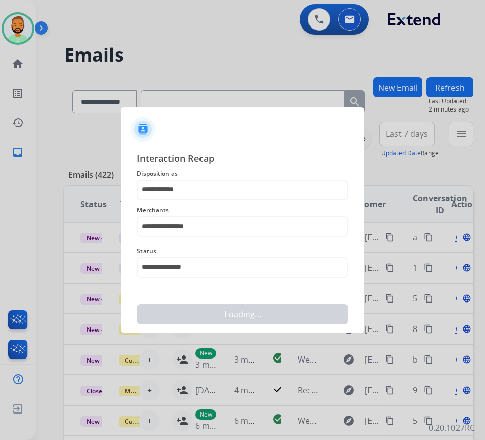
scroll to position [0, 0]
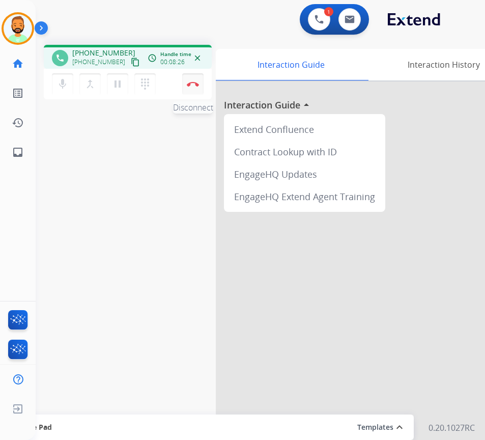
click at [194, 83] on img at bounding box center [193, 83] width 12 height 5
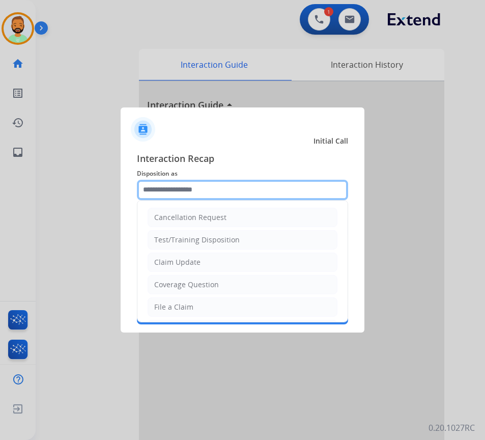
click at [224, 189] on input "text" at bounding box center [242, 190] width 211 height 20
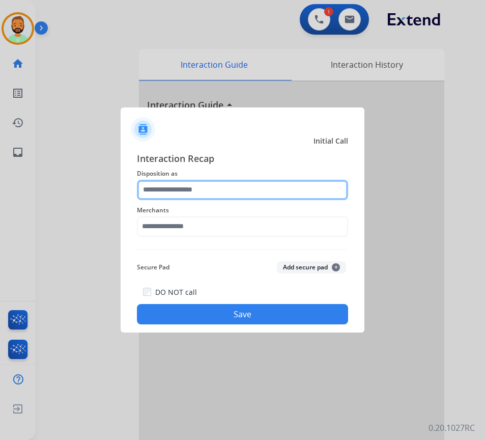
click at [215, 191] on input "text" at bounding box center [242, 190] width 211 height 20
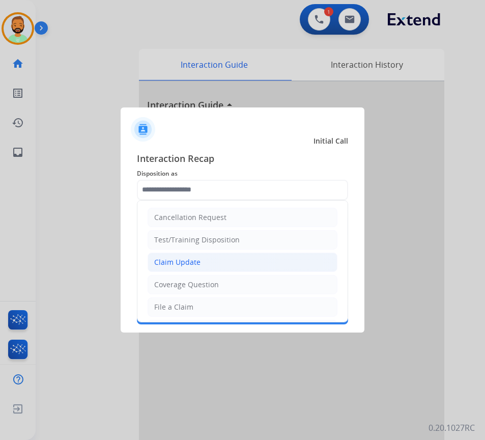
click at [222, 261] on li "Claim Update" at bounding box center [243, 262] width 190 height 19
type input "**********"
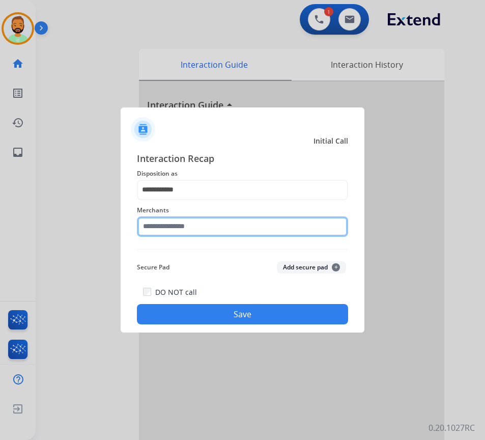
click at [200, 219] on input "text" at bounding box center [242, 226] width 211 height 20
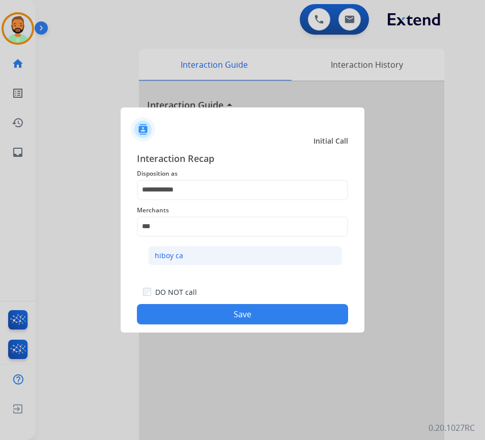
click at [242, 247] on li "hiboy ca" at bounding box center [245, 255] width 194 height 19
type input "********"
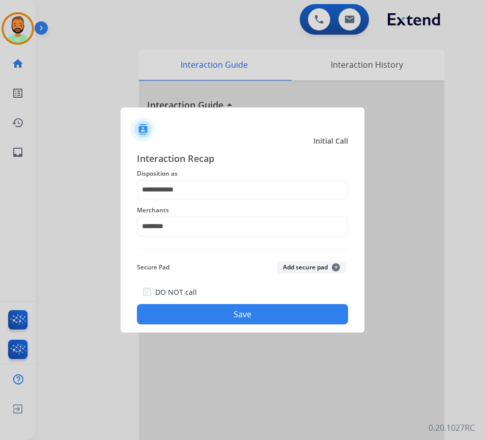
click at [259, 306] on button "Save" at bounding box center [242, 314] width 211 height 20
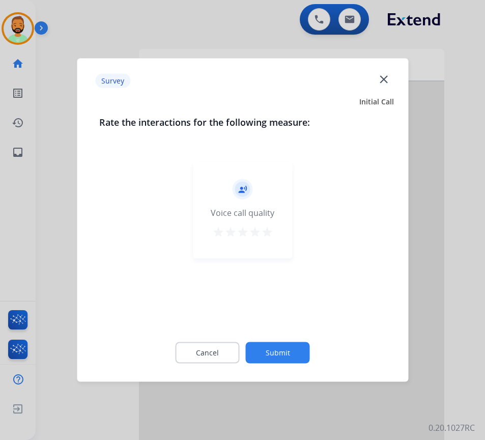
click at [282, 348] on button "Submit" at bounding box center [278, 352] width 64 height 21
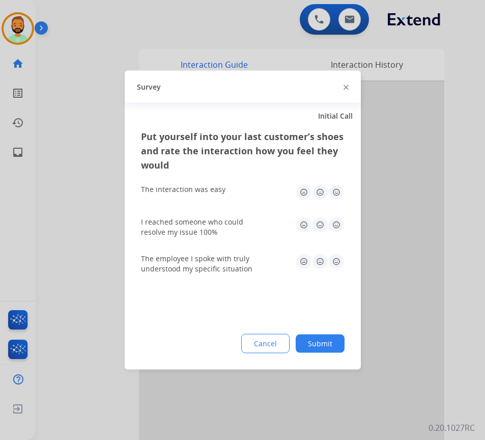
click at [323, 347] on button "Submit" at bounding box center [320, 344] width 49 height 18
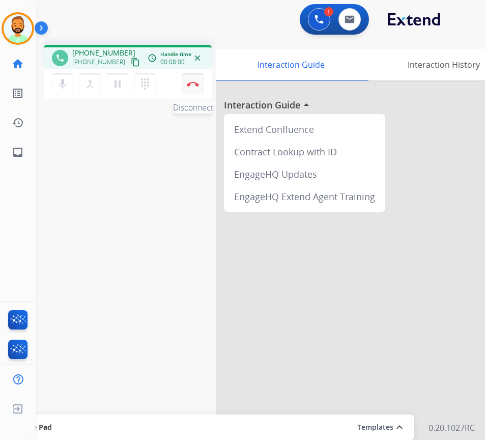
click at [191, 81] on img at bounding box center [193, 83] width 12 height 5
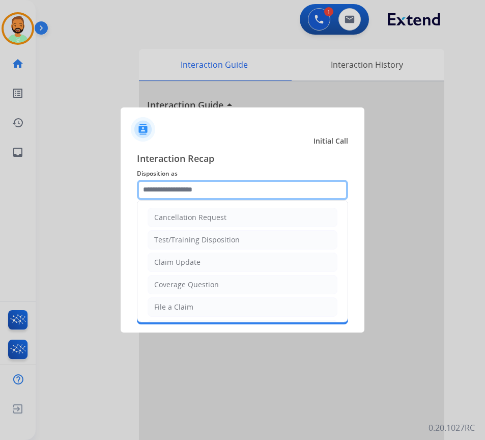
click at [203, 190] on input "text" at bounding box center [242, 190] width 211 height 20
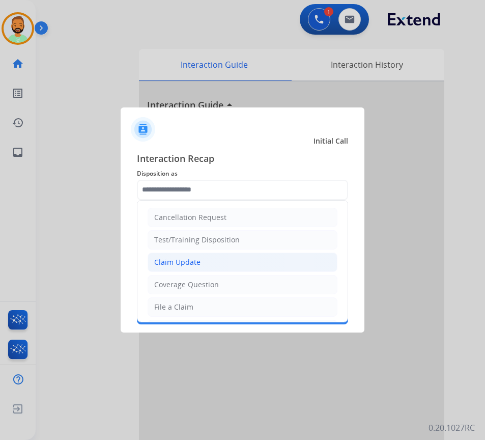
click at [194, 257] on div "Claim Update" at bounding box center [177, 262] width 46 height 10
type input "**********"
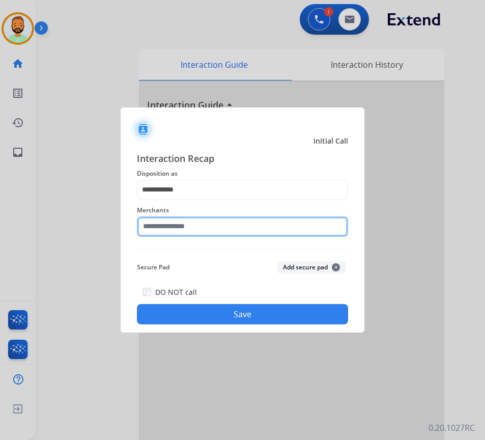
click at [205, 228] on input "text" at bounding box center [242, 226] width 211 height 20
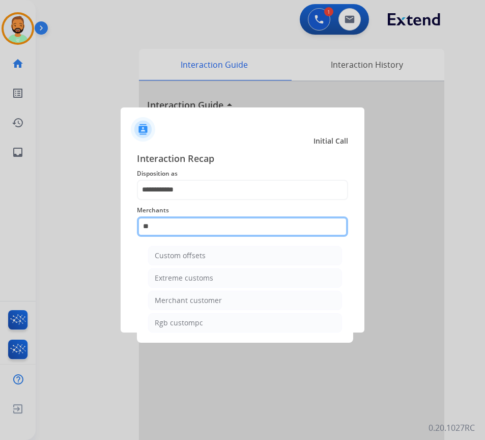
type input "*"
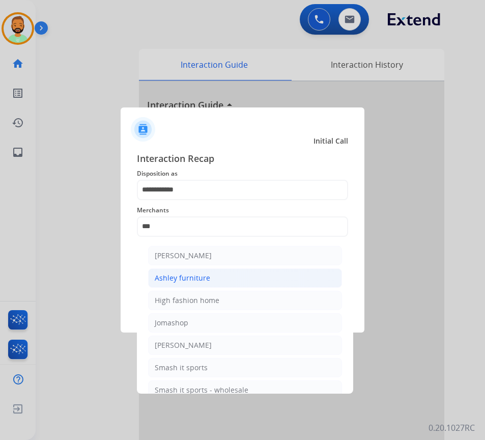
click at [235, 280] on li "Ashley furniture" at bounding box center [245, 277] width 194 height 19
type input "**********"
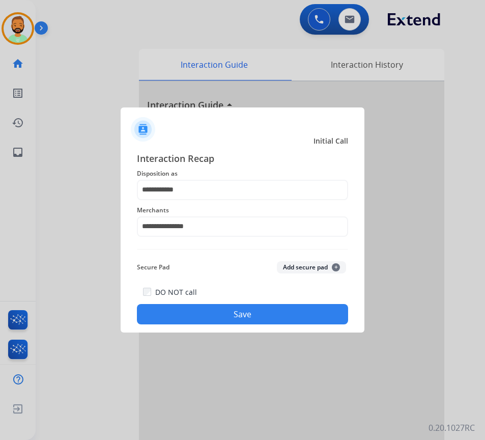
click at [255, 314] on button "Save" at bounding box center [242, 314] width 211 height 20
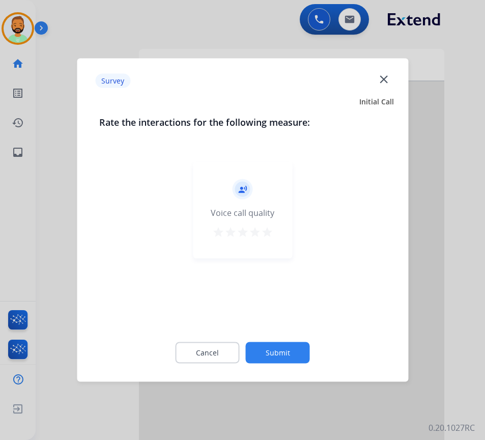
click at [289, 351] on button "Submit" at bounding box center [278, 352] width 64 height 21
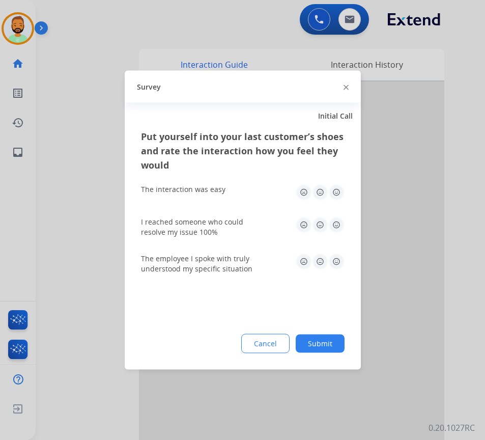
click at [332, 347] on button "Submit" at bounding box center [320, 344] width 49 height 18
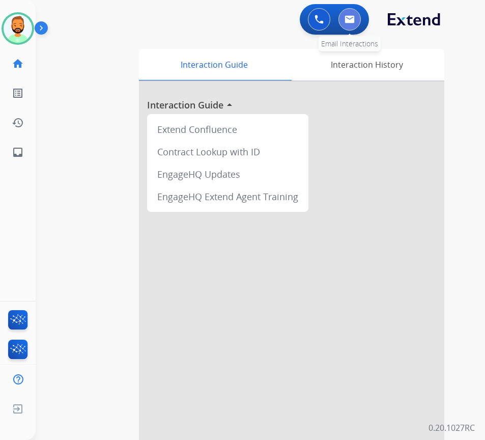
click at [346, 20] on img at bounding box center [350, 19] width 10 height 8
select select "**********"
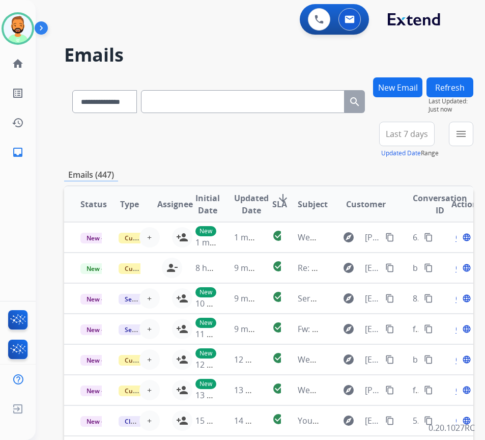
click at [402, 133] on span "Last 7 days" at bounding box center [407, 134] width 42 height 4
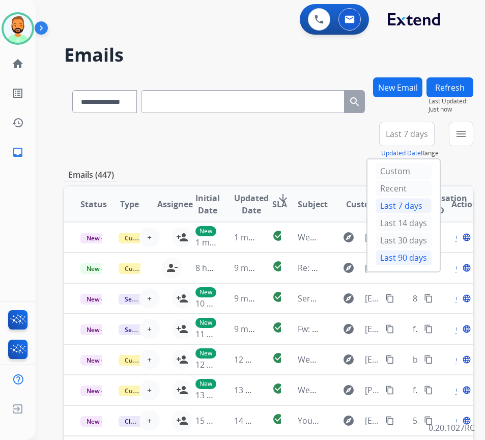
click at [409, 258] on div "Last 90 days" at bounding box center [404, 257] width 56 height 15
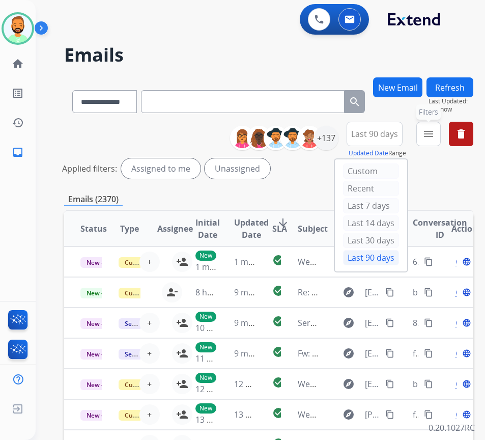
click at [435, 138] on mat-icon "menu" at bounding box center [429, 134] width 12 height 12
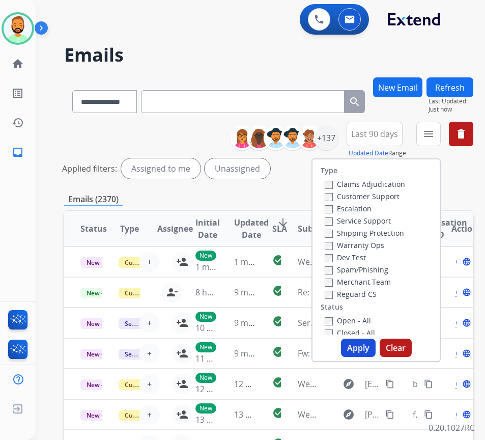
click at [387, 194] on label "Customer Support" at bounding box center [362, 197] width 75 height 10
click at [389, 233] on label "Shipping Protection" at bounding box center [364, 233] width 79 height 10
click at [371, 293] on label "Reguard CS" at bounding box center [351, 294] width 52 height 10
click at [367, 318] on label "Open - All" at bounding box center [348, 321] width 46 height 10
click at [358, 350] on button "Apply" at bounding box center [358, 348] width 35 height 18
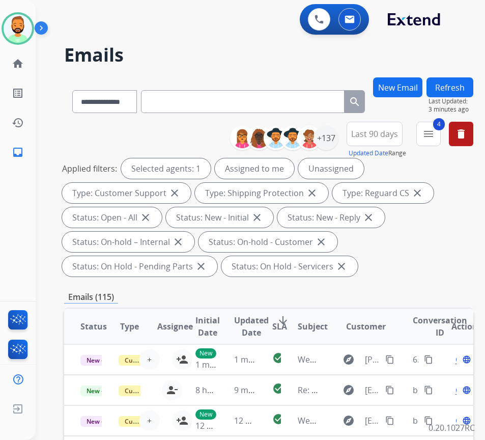
click at [428, 270] on div "Applied filters: Selected agents: 1 Assigned to me Unassigned Type: Customer Su…" at bounding box center [267, 217] width 410 height 118
click at [431, 270] on div "Applied filters: Selected agents: 1 Assigned to me Unassigned Type: Customer Su…" at bounding box center [267, 217] width 410 height 118
click at [379, 136] on span "Last 90 days" at bounding box center [374, 134] width 47 height 4
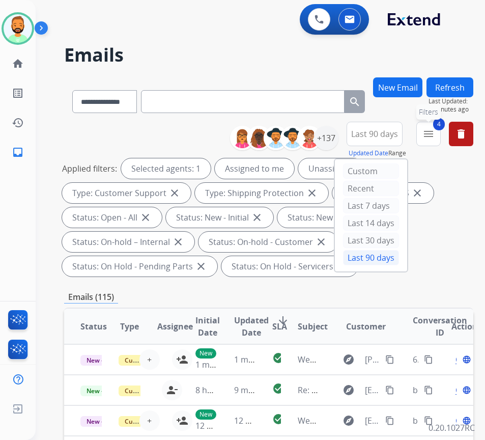
click at [435, 137] on mat-icon "menu" at bounding box center [429, 134] width 12 height 12
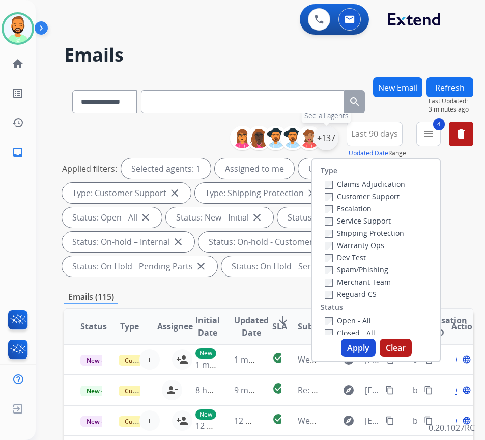
click at [337, 143] on div "+137" at bounding box center [326, 138] width 24 height 24
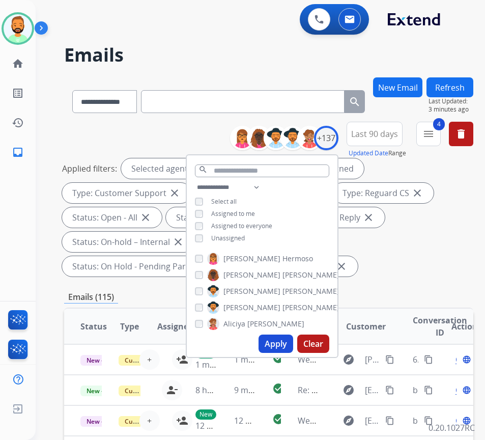
click at [244, 239] on span "Unassigned" at bounding box center [228, 238] width 34 height 9
click at [284, 342] on button "Apply" at bounding box center [276, 344] width 35 height 18
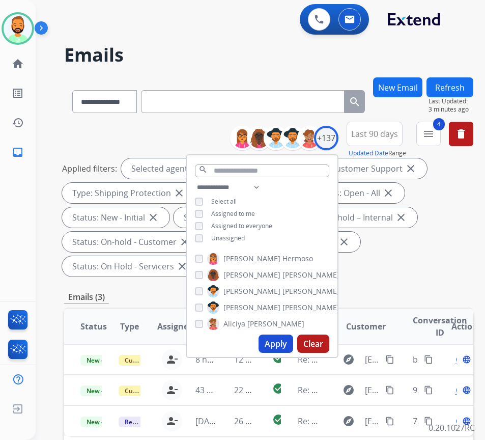
click at [421, 260] on div "Applied filters: Selected agents: 1 Assigned to me Type: Customer Support close…" at bounding box center [267, 217] width 410 height 118
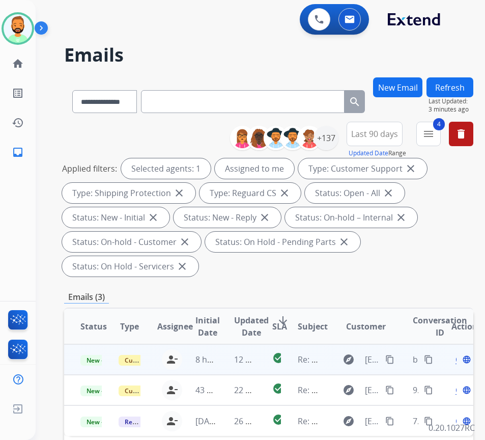
click at [230, 359] on td "12 minutes ago" at bounding box center [237, 359] width 38 height 31
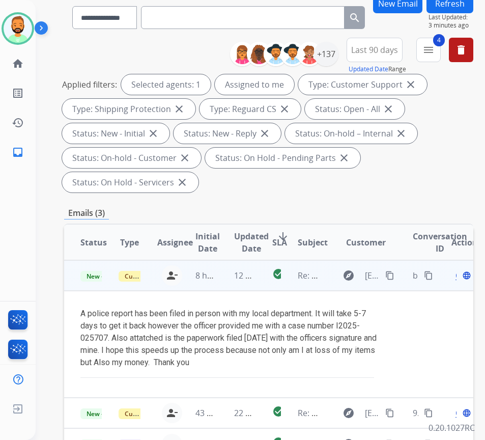
scroll to position [102, 0]
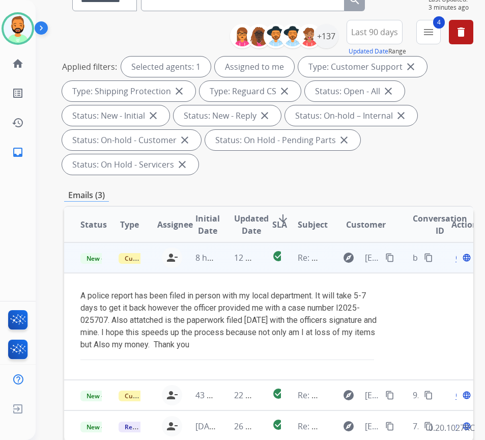
click at [393, 258] on mat-icon "content_copy" at bounding box center [390, 257] width 9 height 9
click at [462, 260] on div "Open language" at bounding box center [462, 258] width 21 height 12
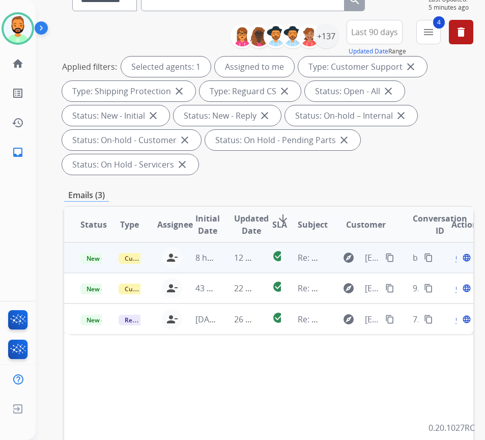
click at [461, 258] on span "Open" at bounding box center [466, 258] width 21 height 12
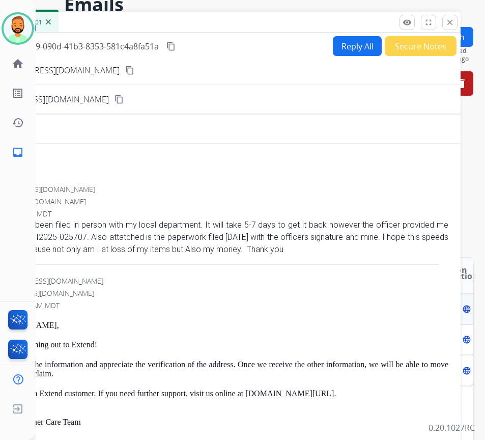
scroll to position [0, 0]
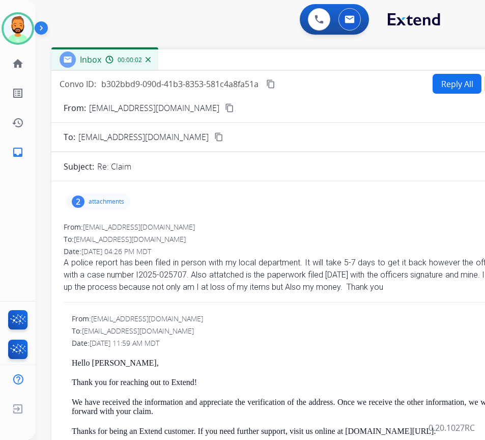
drag, startPoint x: 135, startPoint y: 69, endPoint x: 234, endPoint y: 57, distance: 100.1
click at [234, 57] on div "Inbox 00:00:02" at bounding box center [305, 59] width 509 height 21
click at [99, 202] on p "attachments" at bounding box center [106, 202] width 36 height 8
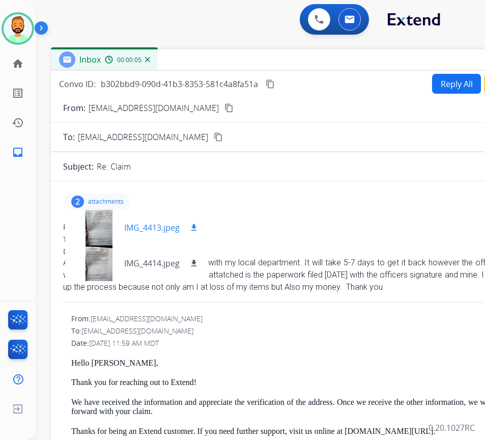
click at [100, 229] on div at bounding box center [98, 228] width 51 height 36
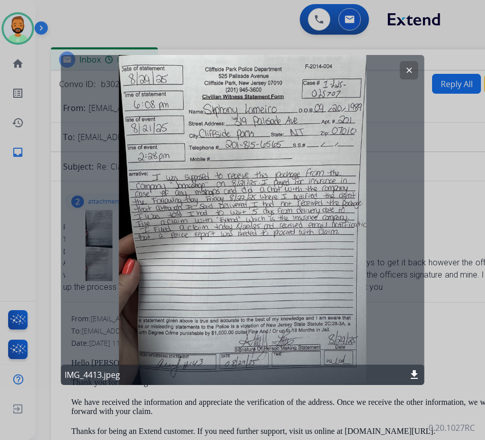
click at [415, 375] on mat-icon "download" at bounding box center [414, 375] width 12 height 12
click at [406, 65] on button "clear" at bounding box center [409, 70] width 18 height 18
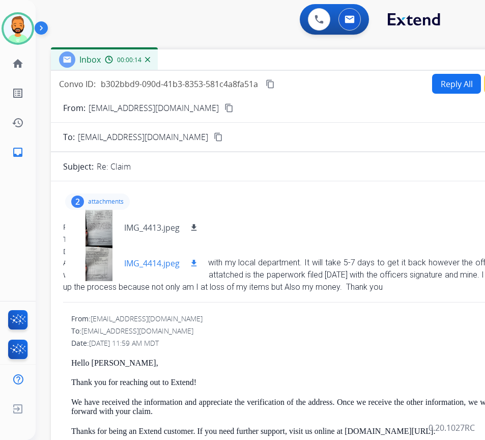
click at [193, 263] on mat-icon "download" at bounding box center [193, 263] width 9 height 9
click at [105, 198] on p "attachments" at bounding box center [106, 202] width 36 height 8
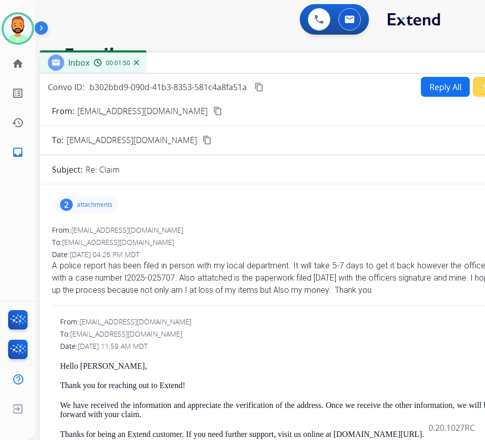
drag, startPoint x: 337, startPoint y: 57, endPoint x: 325, endPoint y: 60, distance: 11.6
click at [325, 60] on div "Inbox 00:01:50" at bounding box center [294, 62] width 509 height 21
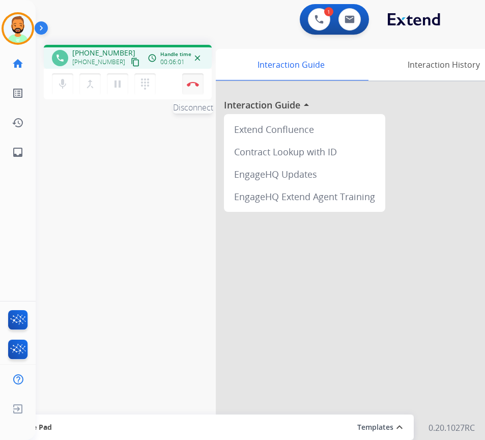
click at [192, 82] on img at bounding box center [193, 83] width 12 height 5
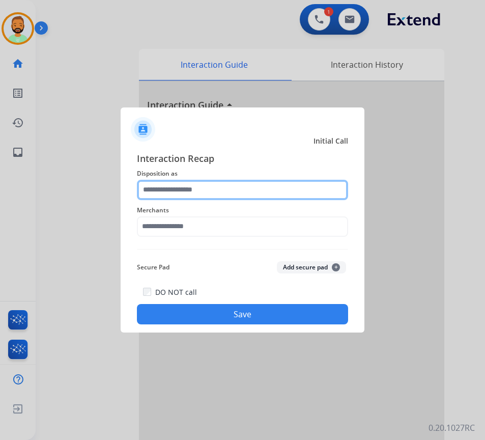
click at [231, 189] on input "text" at bounding box center [242, 190] width 211 height 20
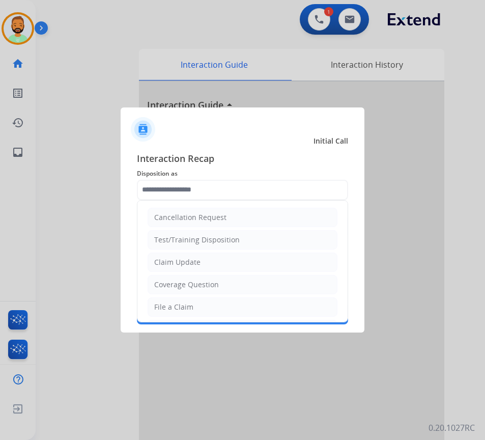
click at [229, 252] on ul "Cancellation Request Test/Training Disposition Claim Update Coverage Question F…" at bounding box center [243, 341] width 210 height 280
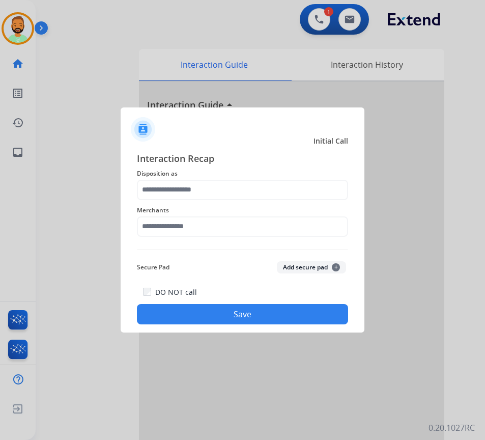
drag, startPoint x: 227, startPoint y: 258, endPoint x: 222, endPoint y: 259, distance: 5.2
click at [226, 259] on div "Secure Pad Add secure pad +" at bounding box center [242, 267] width 211 height 20
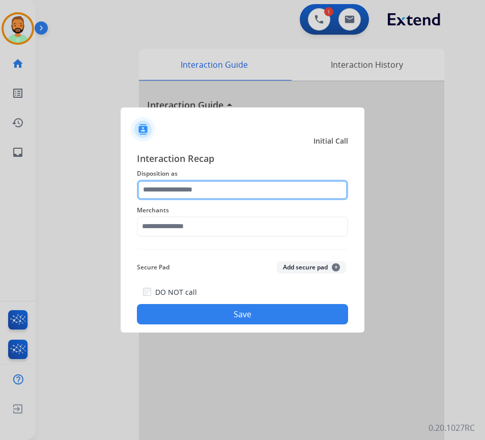
click at [241, 195] on input "text" at bounding box center [242, 190] width 211 height 20
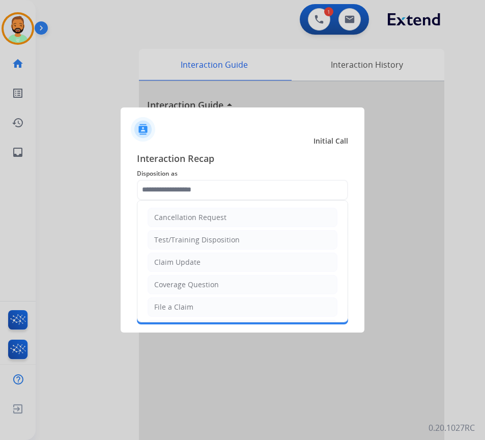
drag, startPoint x: 230, startPoint y: 281, endPoint x: 223, endPoint y: 273, distance: 10.8
click at [227, 284] on li "Coverage Question" at bounding box center [243, 284] width 190 height 19
type input "**********"
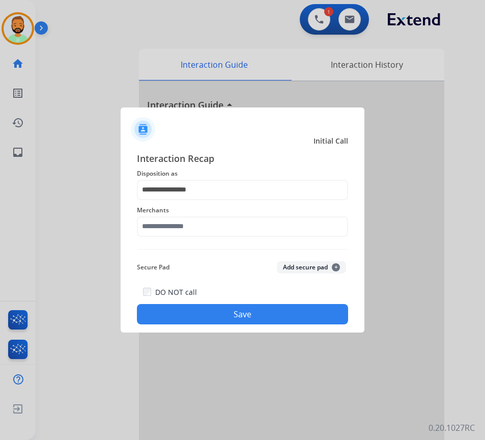
click at [223, 237] on div "Merchants" at bounding box center [242, 220] width 211 height 41
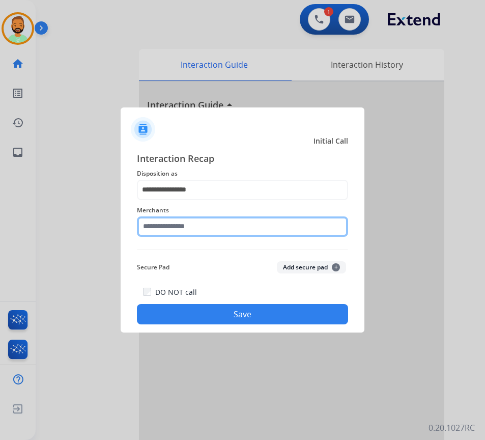
click at [221, 230] on input "text" at bounding box center [242, 226] width 211 height 20
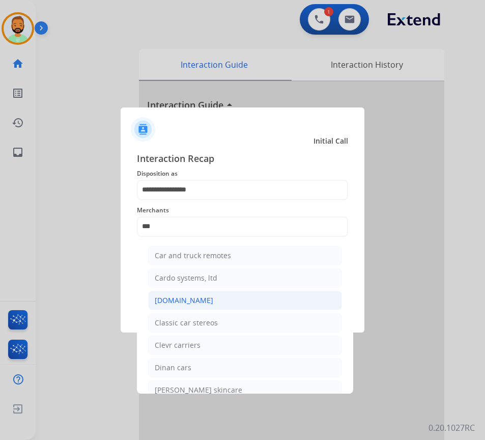
click at [229, 304] on li "[DOMAIN_NAME]" at bounding box center [245, 300] width 194 height 19
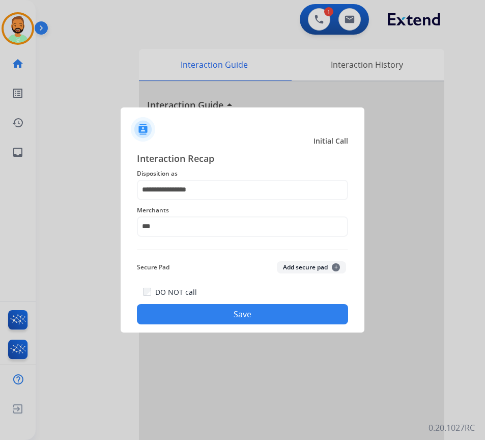
type input "**********"
click at [242, 315] on button "Save" at bounding box center [242, 314] width 211 height 20
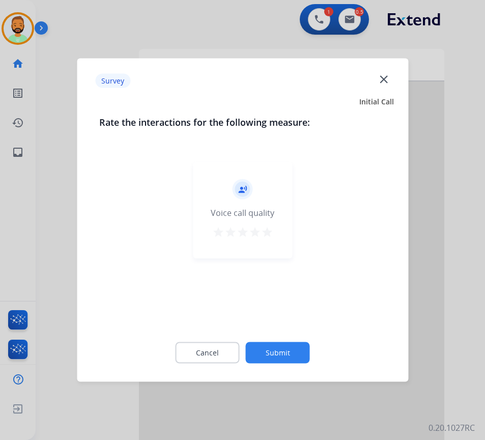
click at [290, 347] on button "Submit" at bounding box center [278, 352] width 64 height 21
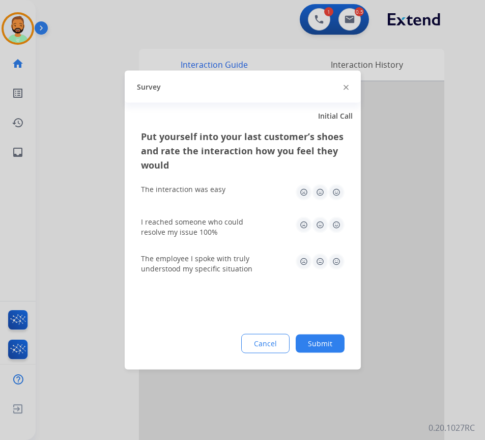
click at [324, 347] on button "Submit" at bounding box center [320, 344] width 49 height 18
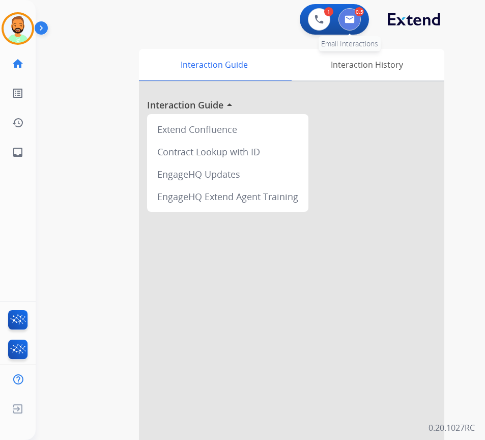
click at [354, 29] on button at bounding box center [350, 19] width 22 height 22
select select "**********"
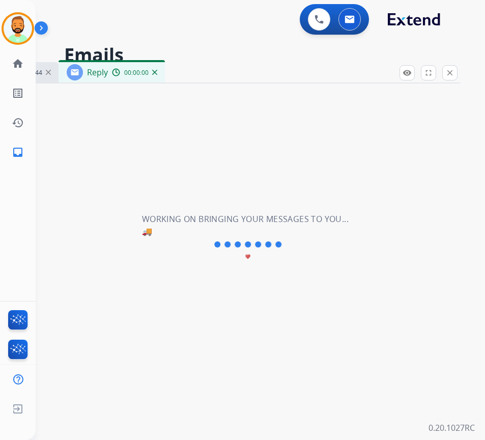
select select "**********"
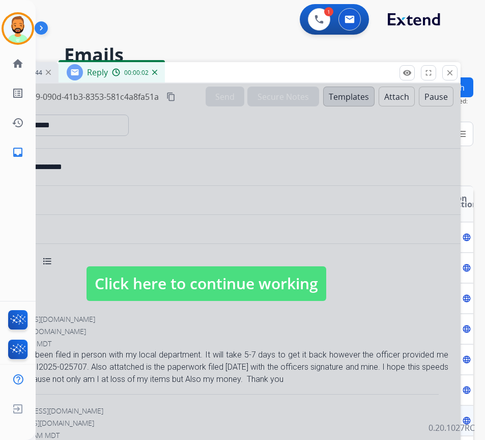
click at [288, 282] on span "Click here to continue working" at bounding box center [207, 283] width 240 height 35
select select
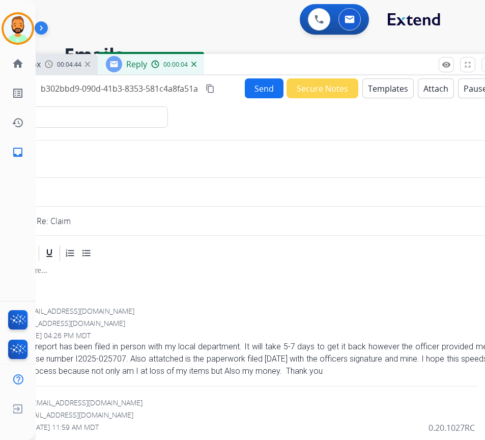
drag, startPoint x: 221, startPoint y: 71, endPoint x: 262, endPoint y: 63, distance: 41.6
click at [262, 63] on div "Inbox 00:04:44 Reply 00:00:04" at bounding box center [245, 64] width 509 height 21
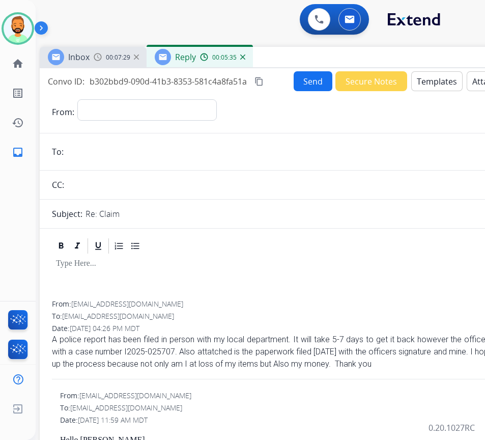
drag, startPoint x: 247, startPoint y: 69, endPoint x: 295, endPoint y: 62, distance: 48.9
click at [295, 62] on div "Inbox 00:07:29 Reply 00:05:35" at bounding box center [294, 57] width 509 height 21
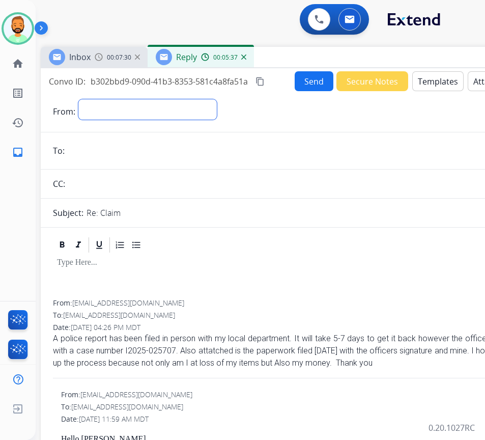
click at [177, 107] on select "**********" at bounding box center [147, 109] width 139 height 20
select select "**********"
click at [78, 99] on select "**********" at bounding box center [147, 109] width 139 height 20
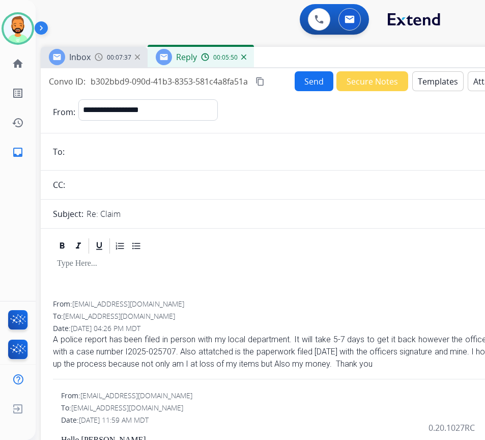
drag, startPoint x: 75, startPoint y: 302, endPoint x: 167, endPoint y: 301, distance: 92.2
click at [166, 305] on div "From: steph.lameiro@outlook.com" at bounding box center [295, 304] width 485 height 10
drag, startPoint x: 169, startPoint y: 302, endPoint x: 76, endPoint y: 304, distance: 92.2
click at [75, 304] on div "From: steph.lameiro@outlook.com" at bounding box center [295, 304] width 485 height 10
copy span "[EMAIL_ADDRESS][DOMAIN_NAME]"
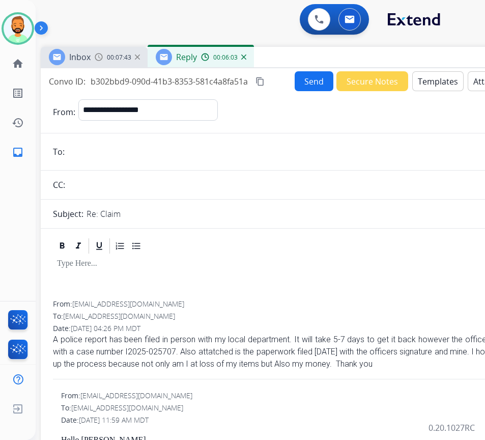
paste input "**********"
type input "**********"
click at [189, 262] on p at bounding box center [295, 263] width 477 height 9
click at [434, 84] on button "Templates" at bounding box center [438, 81] width 51 height 20
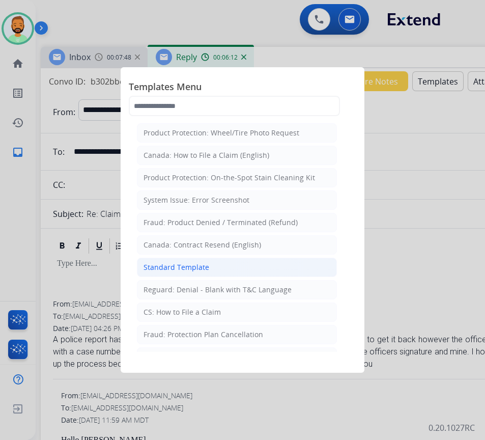
click at [261, 272] on li "Standard Template" at bounding box center [237, 267] width 200 height 19
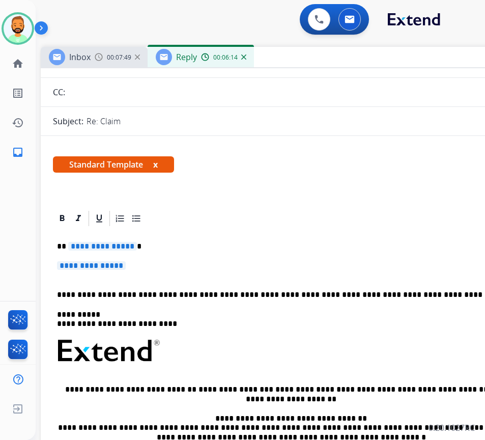
scroll to position [102, 0]
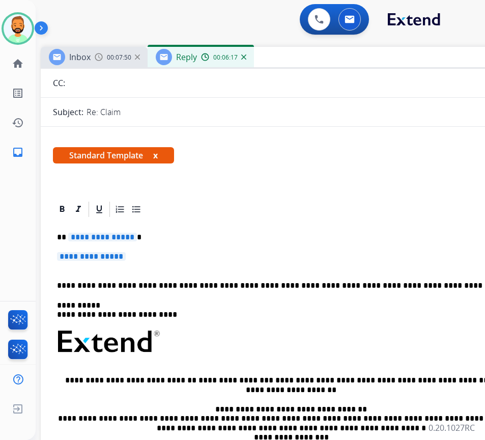
drag, startPoint x: 242, startPoint y: 224, endPoint x: 241, endPoint y: 230, distance: 6.1
click at [241, 228] on div "**********" at bounding box center [295, 366] width 485 height 295
drag, startPoint x: 143, startPoint y: 258, endPoint x: 139, endPoint y: 262, distance: 5.4
click at [98, 260] on p "**********" at bounding box center [295, 261] width 477 height 19
drag, startPoint x: 145, startPoint y: 261, endPoint x: 130, endPoint y: 257, distance: 15.8
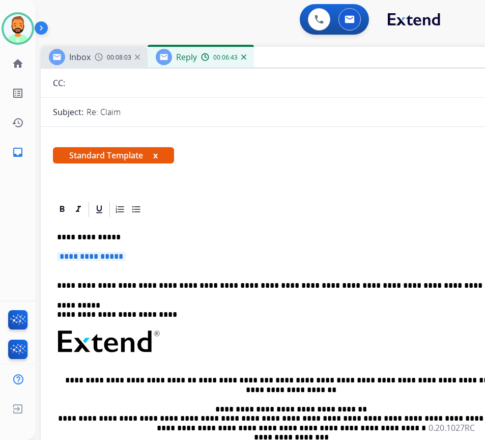
click at [90, 257] on p "**********" at bounding box center [295, 261] width 477 height 19
click at [135, 256] on p "**********" at bounding box center [295, 261] width 477 height 19
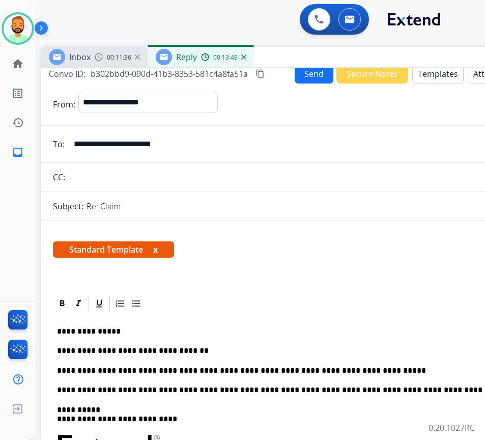
scroll to position [0, 0]
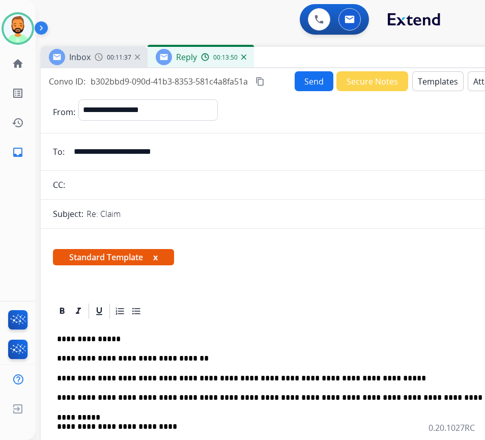
click at [311, 85] on button "Send" at bounding box center [314, 81] width 39 height 20
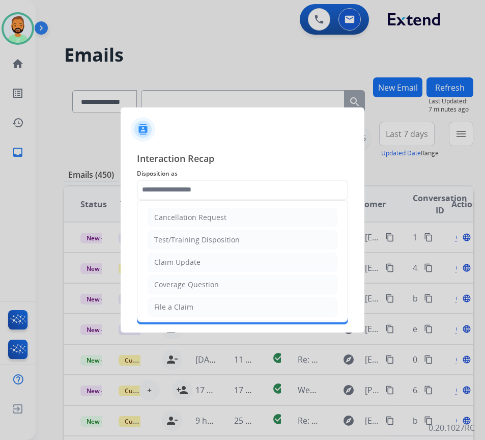
click at [232, 261] on li "Claim Update" at bounding box center [243, 262] width 190 height 19
type input "**********"
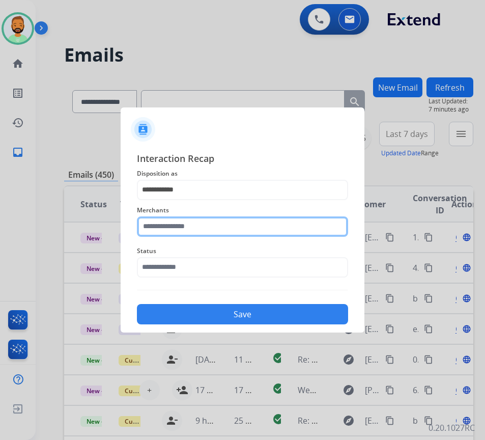
click at [224, 227] on input "text" at bounding box center [242, 226] width 211 height 20
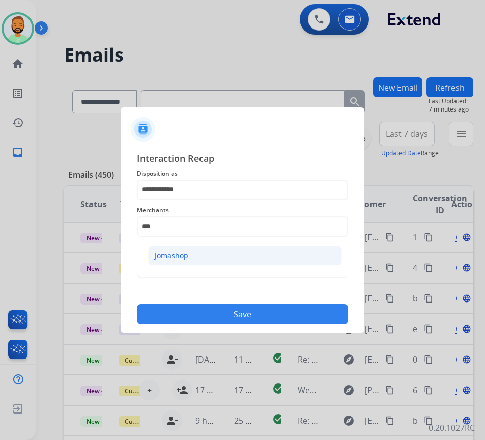
click at [260, 260] on li "Jomashop" at bounding box center [245, 255] width 194 height 19
type input "********"
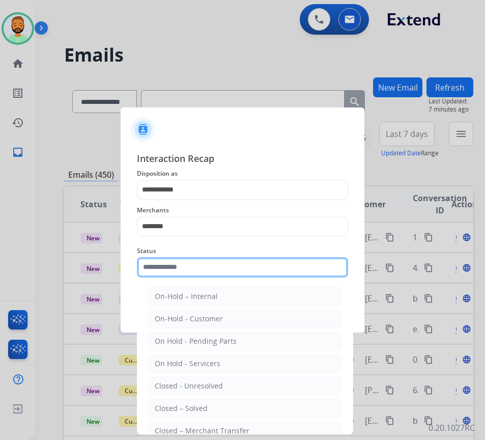
click at [259, 269] on input "text" at bounding box center [242, 267] width 211 height 20
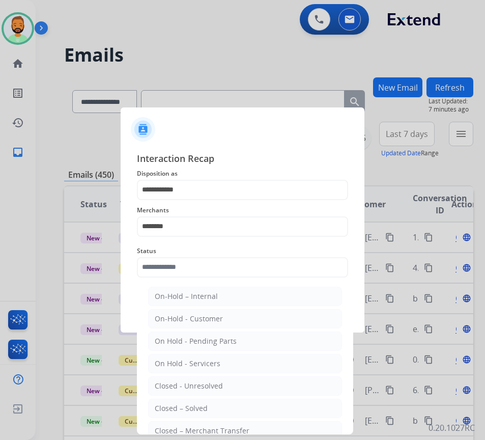
click at [227, 413] on li "Closed – Solved" at bounding box center [245, 408] width 194 height 19
type input "**********"
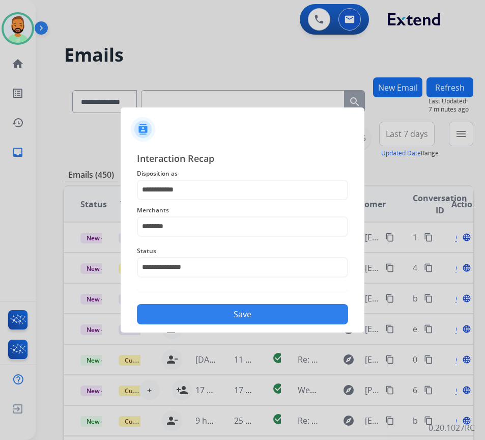
click at [246, 313] on button "Save" at bounding box center [242, 314] width 211 height 20
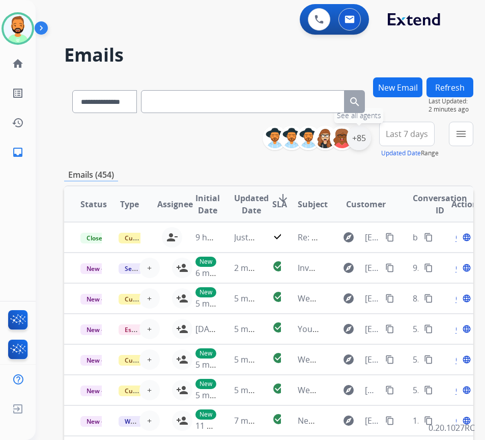
click at [371, 142] on div "+85" at bounding box center [359, 138] width 24 height 24
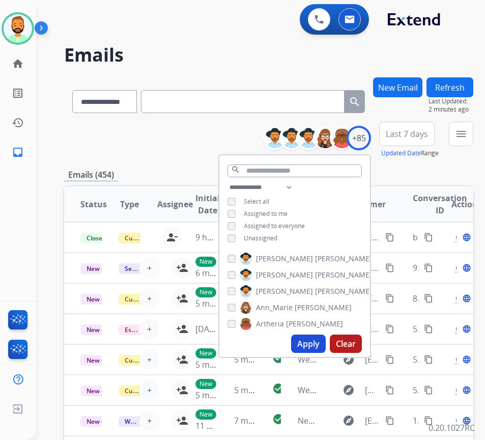
click at [276, 238] on span "Unassigned" at bounding box center [261, 238] width 34 height 9
click at [428, 132] on span "Last 7 days" at bounding box center [407, 134] width 42 height 4
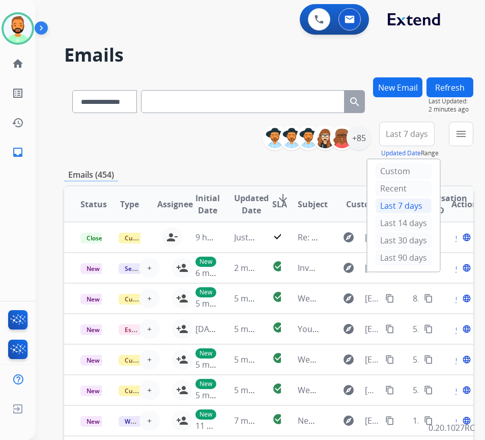
click at [402, 258] on div "Last 90 days" at bounding box center [404, 257] width 56 height 15
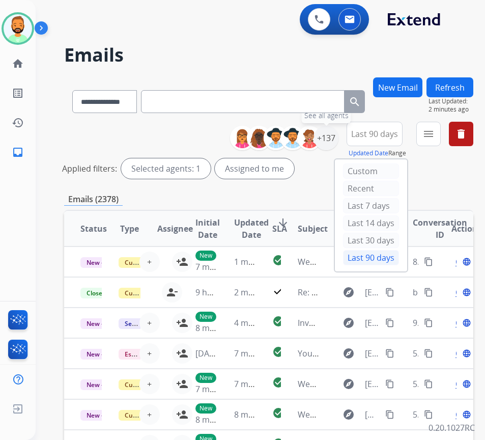
click at [339, 142] on div "+137" at bounding box center [326, 138] width 24 height 24
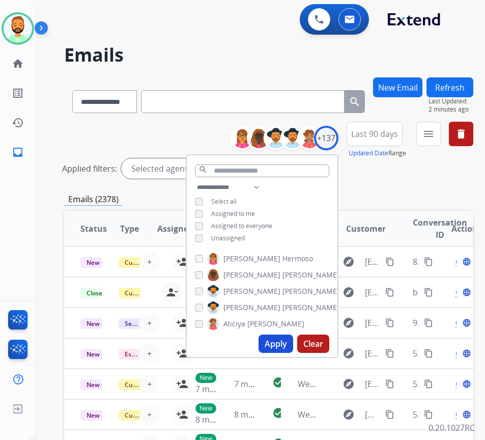
click at [240, 236] on span "Unassigned" at bounding box center [228, 238] width 34 height 9
click at [242, 215] on span "Assigned to me" at bounding box center [233, 213] width 44 height 9
click at [238, 210] on span "Assigned to me" at bounding box center [233, 213] width 44 height 9
click at [237, 231] on div "**********" at bounding box center [262, 213] width 151 height 65
click at [235, 235] on span "Unassigned" at bounding box center [228, 238] width 34 height 9
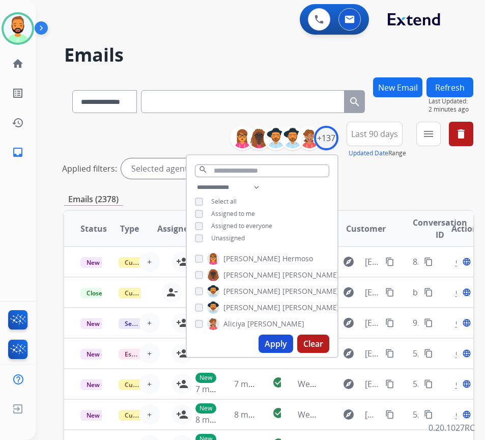
drag, startPoint x: 293, startPoint y: 347, endPoint x: 292, endPoint y: 342, distance: 5.3
click at [292, 342] on button "Apply" at bounding box center [276, 344] width 35 height 18
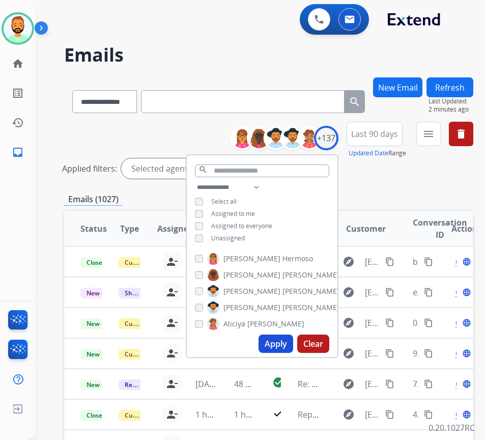
click at [412, 195] on div "Emails (1027)" at bounding box center [269, 199] width 410 height 13
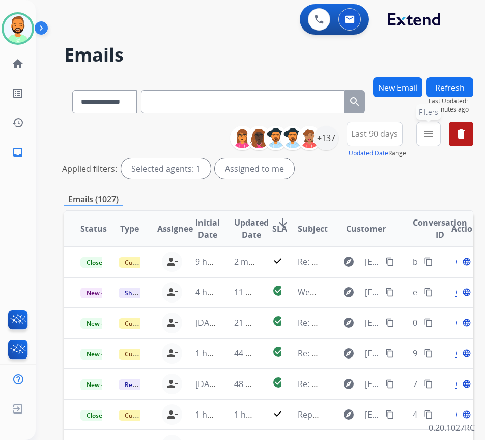
click at [441, 138] on button "menu Filters" at bounding box center [429, 134] width 24 height 24
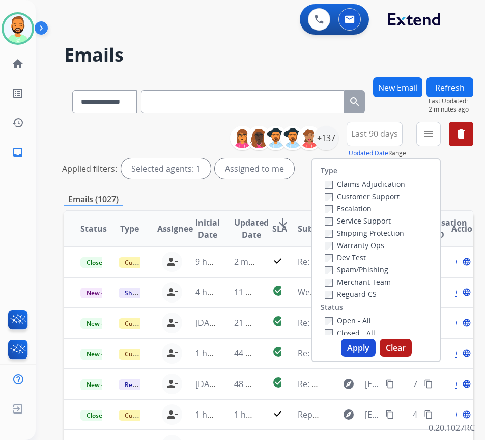
click at [405, 194] on div "Customer Support" at bounding box center [365, 196] width 80 height 12
click at [400, 197] on label "Customer Support" at bounding box center [362, 197] width 75 height 10
click at [381, 232] on label "Shipping Protection" at bounding box center [364, 233] width 79 height 10
click at [372, 293] on label "Reguard CS" at bounding box center [351, 294] width 52 height 10
click at [365, 319] on label "Open - All" at bounding box center [348, 321] width 46 height 10
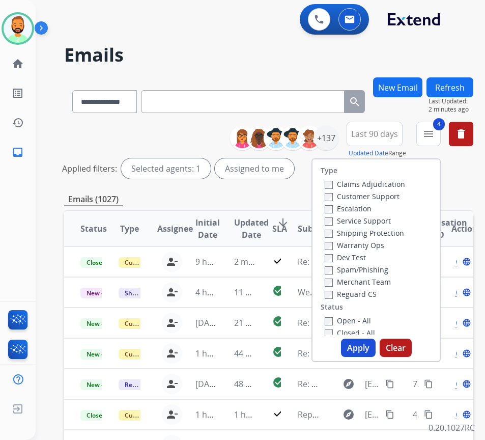
click at [366, 348] on button "Apply" at bounding box center [358, 348] width 35 height 18
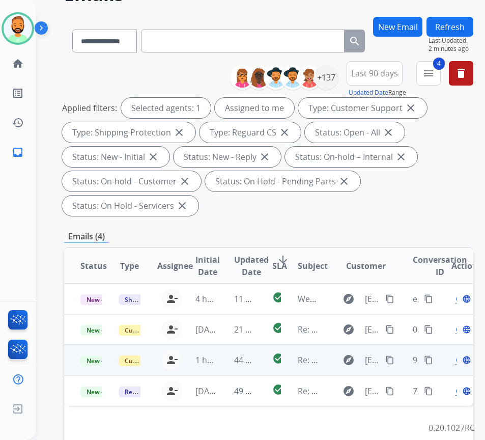
scroll to position [102, 0]
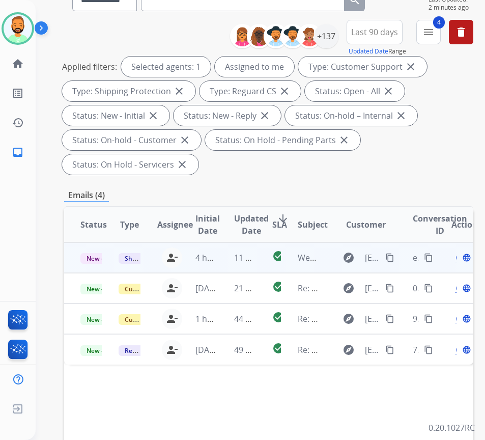
click at [220, 268] on td "11 minutes ago" at bounding box center [237, 257] width 38 height 31
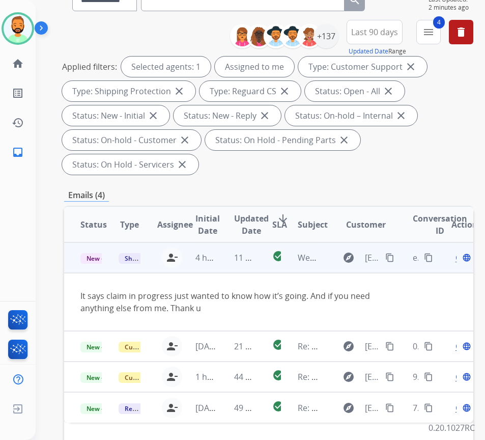
click at [395, 254] on mat-icon "content_copy" at bounding box center [390, 257] width 9 height 9
click at [460, 259] on span "Open" at bounding box center [466, 258] width 21 height 12
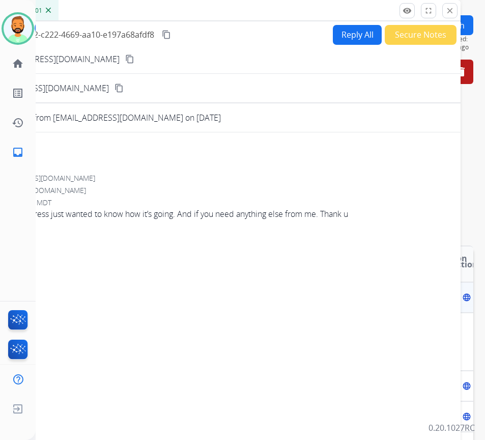
scroll to position [51, 0]
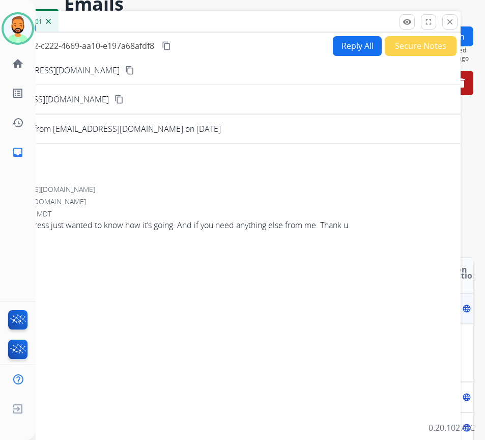
click at [409, 49] on button "Secure Notes" at bounding box center [421, 46] width 72 height 20
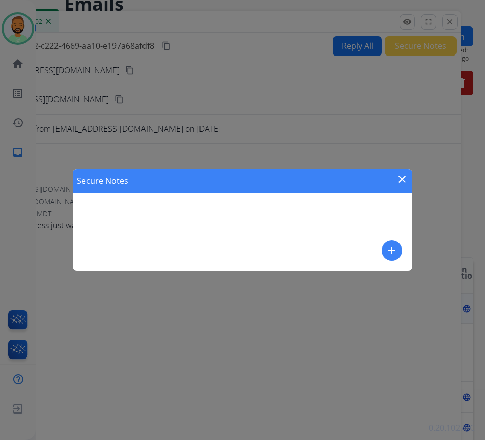
click at [397, 247] on mat-icon "add" at bounding box center [392, 250] width 12 height 12
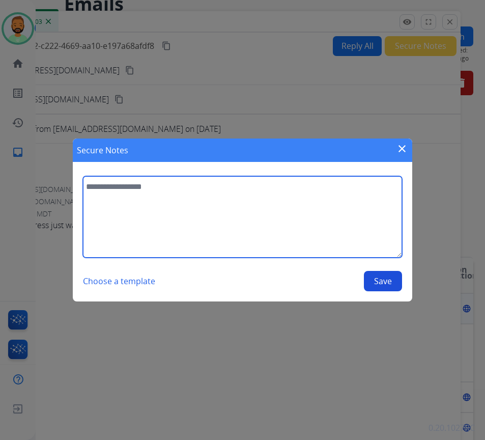
click at [299, 231] on textarea at bounding box center [242, 216] width 319 height 81
type textarea "**********"
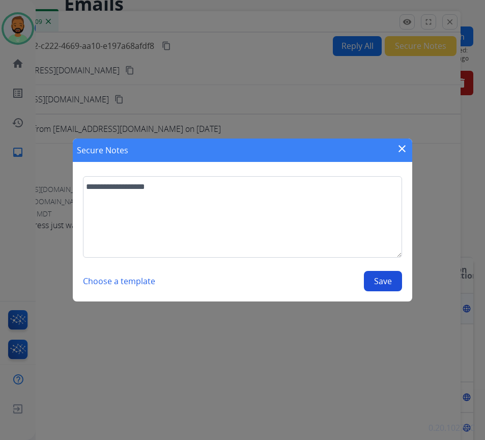
click at [393, 276] on button "Save" at bounding box center [383, 281] width 38 height 20
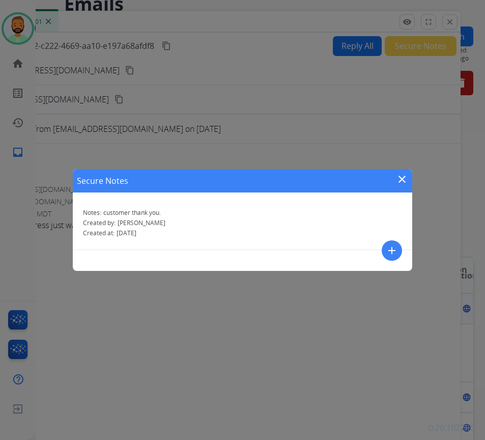
click at [402, 180] on mat-icon "close" at bounding box center [402, 179] width 12 height 12
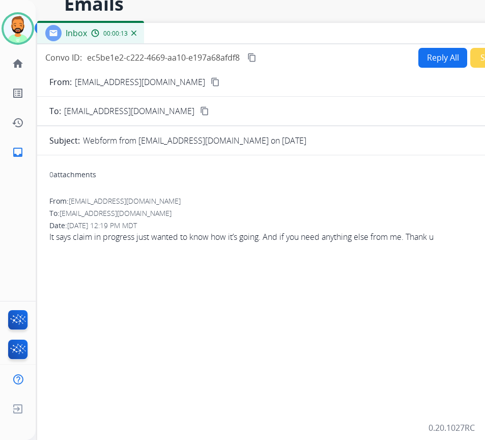
drag, startPoint x: 176, startPoint y: 21, endPoint x: 262, endPoint y: 33, distance: 86.4
click at [262, 33] on div "Inbox 00:00:13" at bounding box center [291, 33] width 509 height 21
drag, startPoint x: 444, startPoint y: 35, endPoint x: 295, endPoint y: 15, distance: 149.5
click at [295, 23] on div "Inbox 00:00:15" at bounding box center [291, 33] width 509 height 21
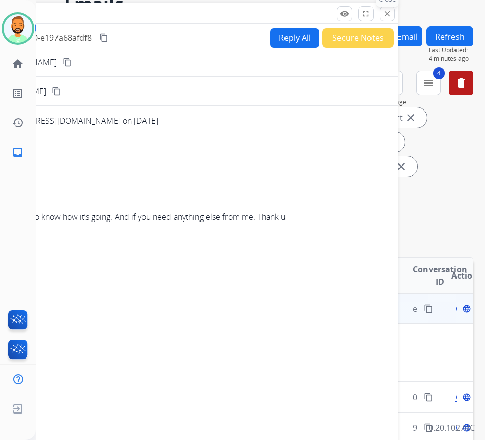
click at [391, 16] on mat-icon "close" at bounding box center [387, 13] width 9 height 9
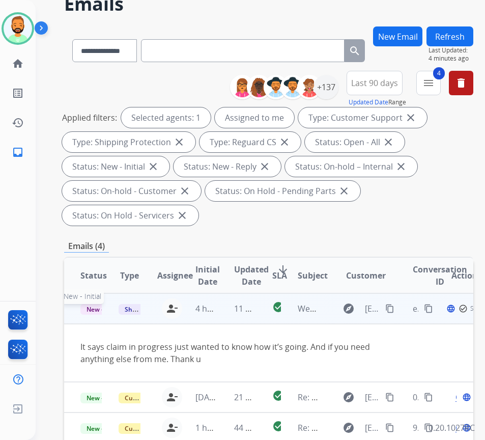
click at [98, 306] on span "New - Initial" at bounding box center [103, 309] width 47 height 11
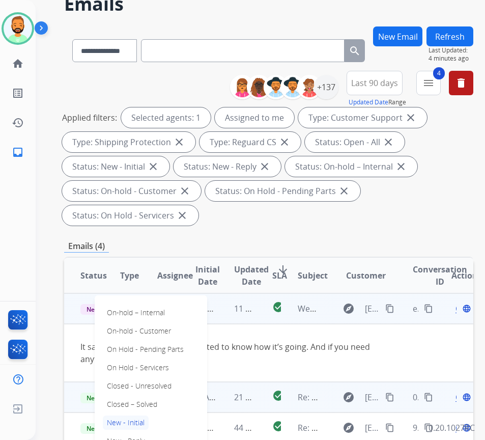
click at [143, 406] on p "Closed – Solved" at bounding box center [132, 404] width 59 height 14
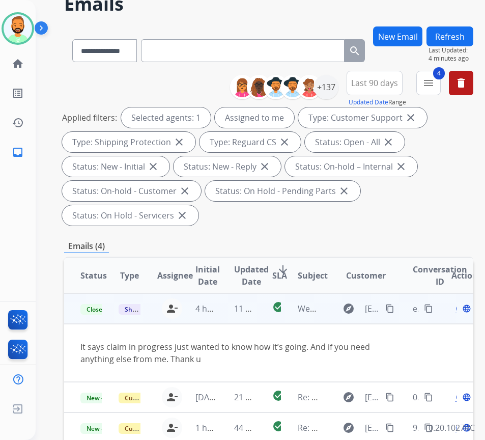
click at [455, 38] on button "Refresh" at bounding box center [450, 36] width 47 height 20
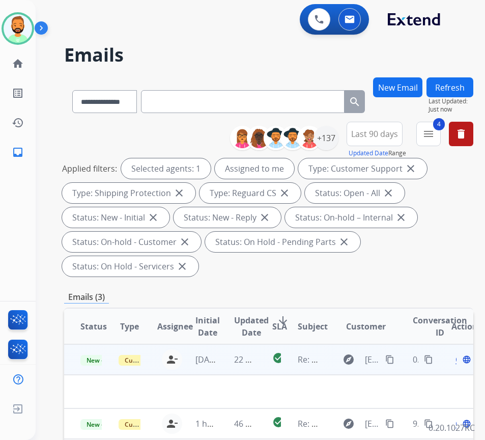
click at [224, 356] on td "22 minutes ago" at bounding box center [237, 359] width 38 height 31
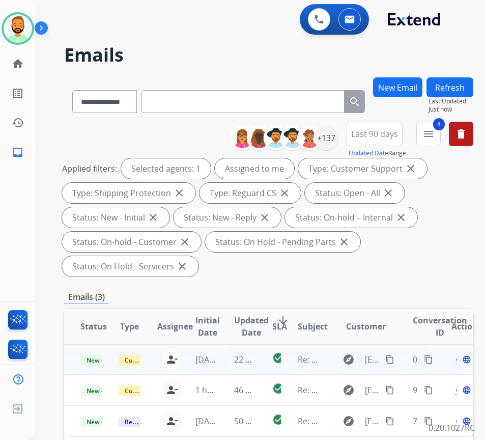
click at [226, 357] on td "22 minutes ago" at bounding box center [237, 359] width 38 height 31
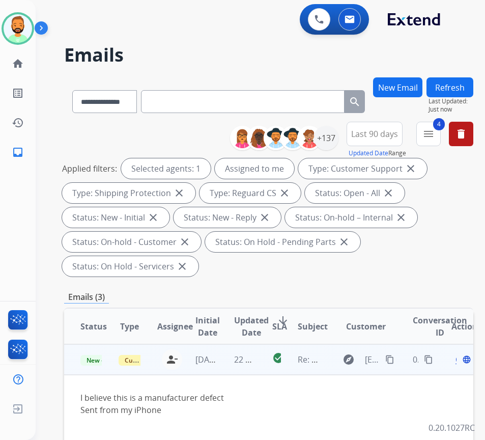
click at [395, 357] on mat-icon "content_copy" at bounding box center [390, 359] width 9 height 9
click at [462, 364] on div "Open language" at bounding box center [462, 359] width 21 height 12
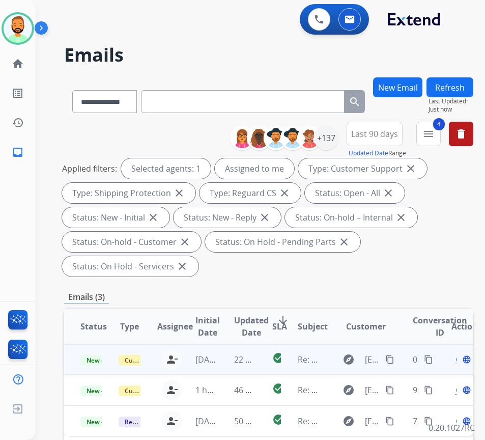
click at [460, 362] on span "Open" at bounding box center [466, 359] width 21 height 12
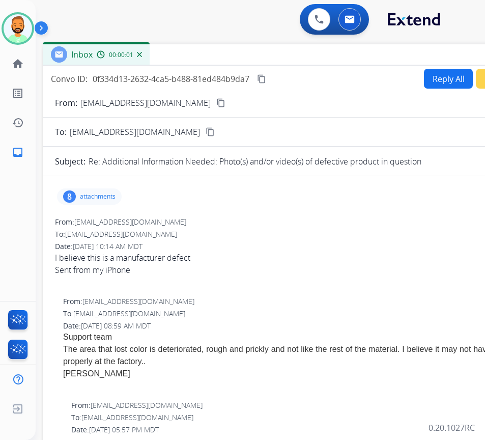
drag, startPoint x: 206, startPoint y: 76, endPoint x: 297, endPoint y: 59, distance: 92.9
click at [297, 59] on div "Inbox 00:00:01" at bounding box center [297, 54] width 509 height 21
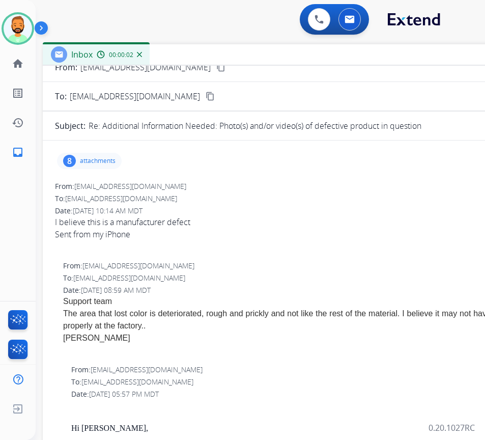
scroll to position [102, 0]
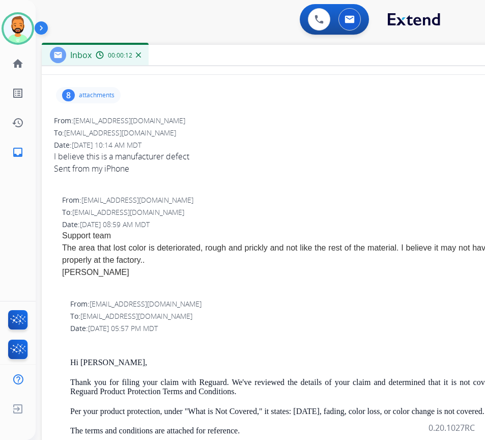
click at [369, 58] on div "Inbox 00:00:12" at bounding box center [296, 55] width 509 height 21
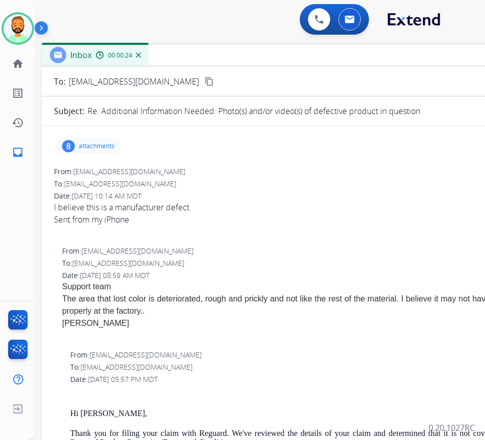
scroll to position [0, 0]
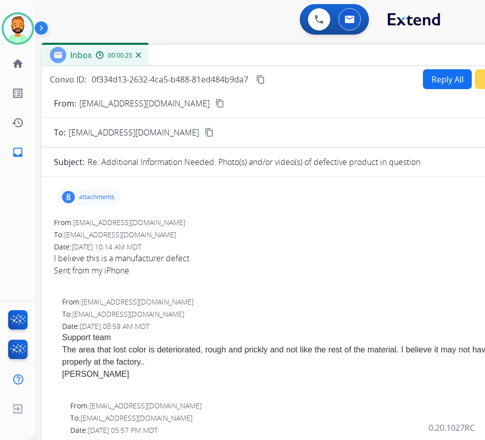
click at [432, 78] on button "Reply All" at bounding box center [447, 79] width 49 height 20
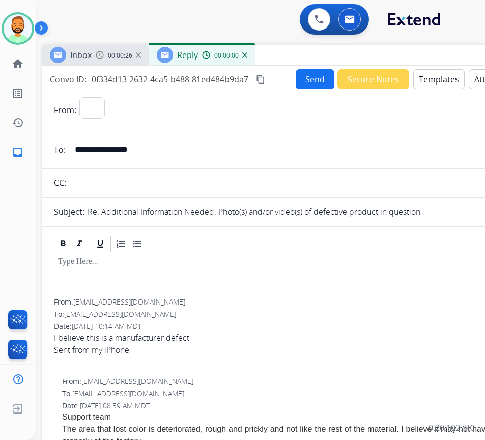
select select "**********"
click at [440, 79] on button "Templates" at bounding box center [439, 79] width 51 height 20
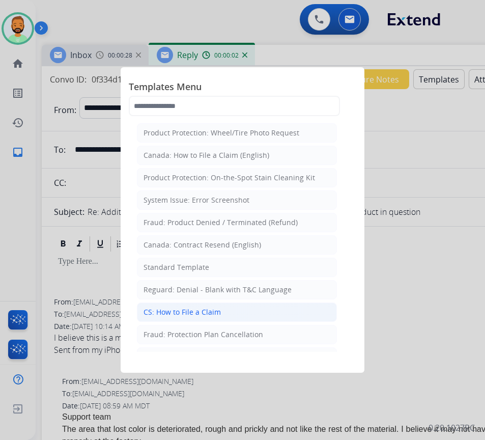
click at [224, 310] on li "CS: How to File a Claim" at bounding box center [237, 312] width 200 height 19
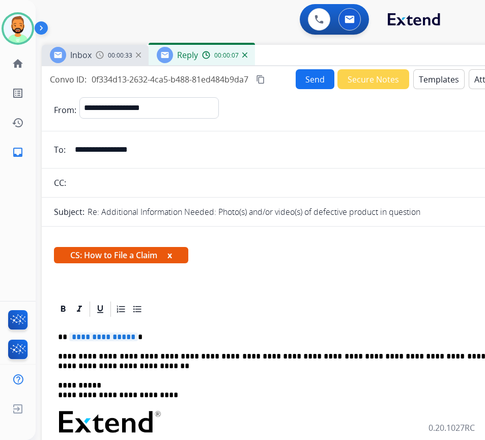
click at [418, 73] on button "Templates" at bounding box center [439, 79] width 51 height 20
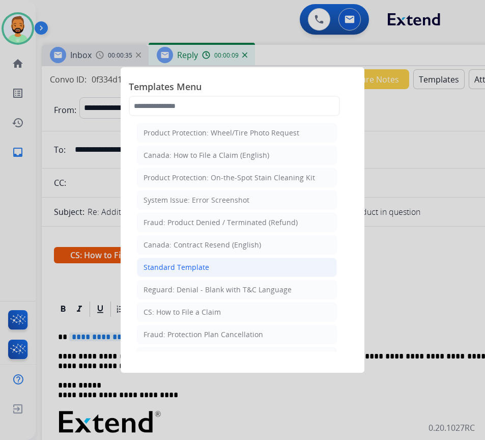
click at [229, 270] on li "Standard Template" at bounding box center [237, 267] width 200 height 19
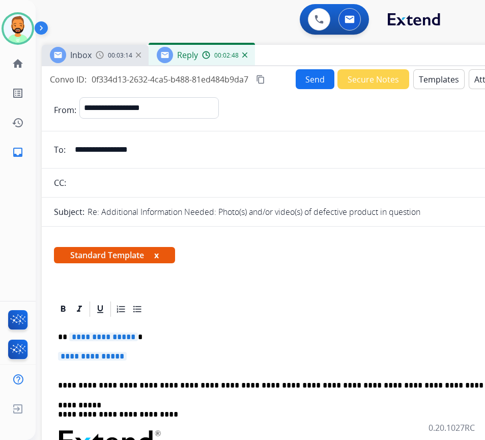
click at [145, 337] on p "**********" at bounding box center [292, 337] width 469 height 9
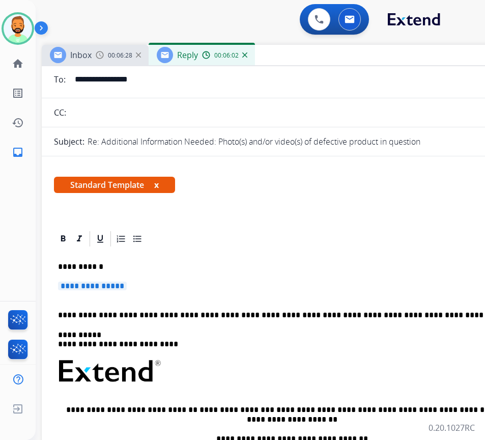
scroll to position [51, 0]
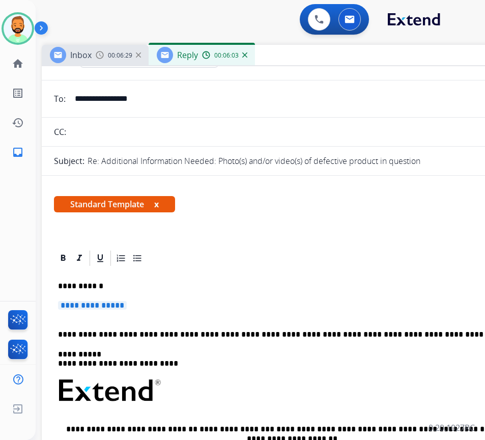
click at [175, 301] on div "**********" at bounding box center [296, 414] width 485 height 295
click at [173, 301] on div "**********" at bounding box center [296, 414] width 485 height 295
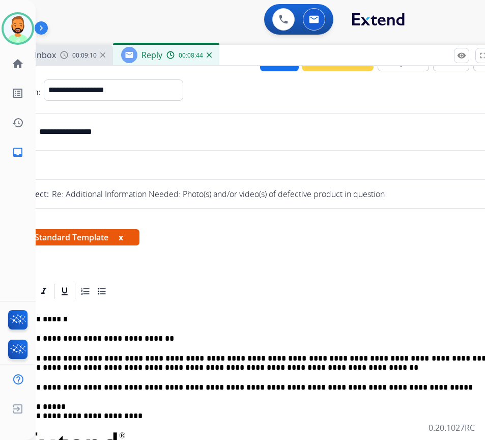
scroll to position [0, 0]
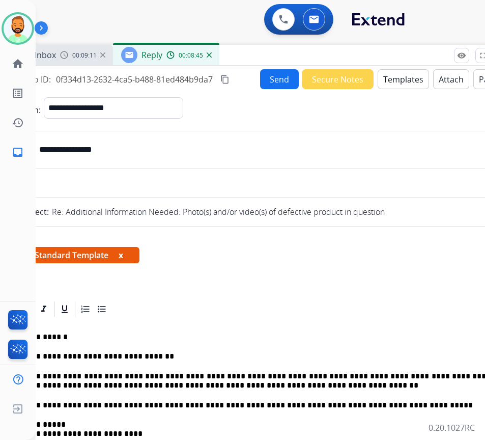
click at [281, 73] on button "Send" at bounding box center [279, 79] width 39 height 20
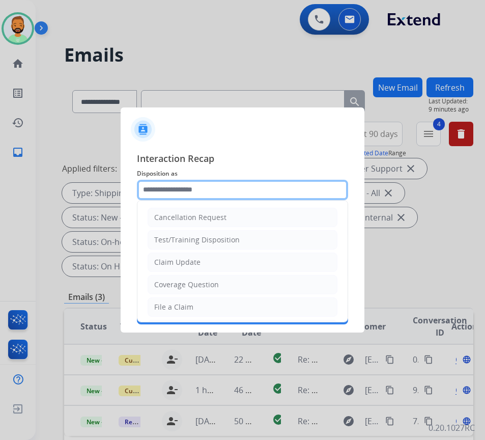
click at [203, 190] on input "text" at bounding box center [242, 190] width 211 height 20
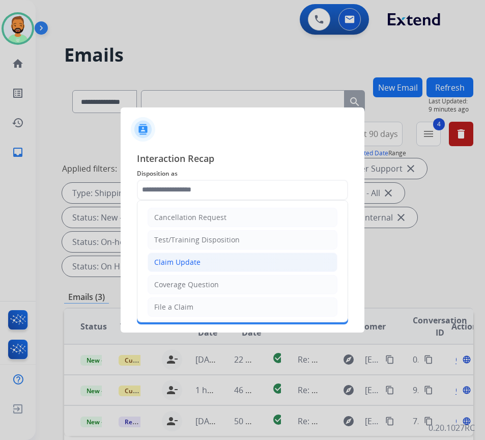
click at [202, 261] on li "Claim Update" at bounding box center [243, 262] width 190 height 19
type input "**********"
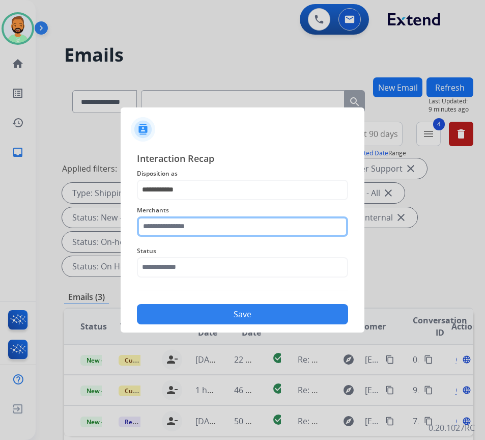
click at [197, 222] on input "text" at bounding box center [242, 226] width 211 height 20
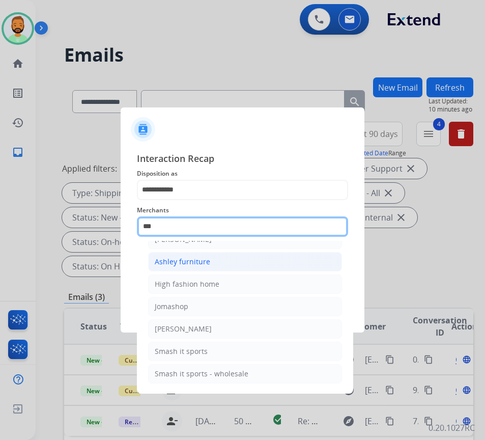
scroll to position [0, 0]
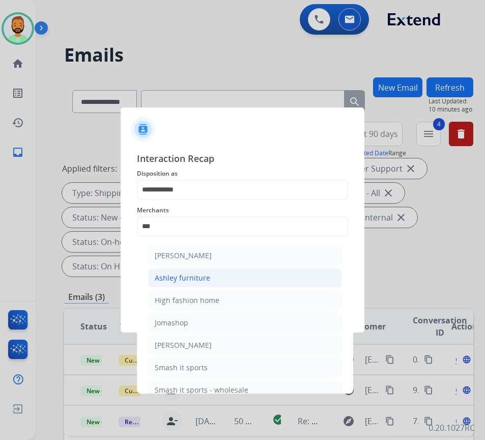
click at [247, 279] on li "Ashley furniture" at bounding box center [245, 277] width 194 height 19
type input "**********"
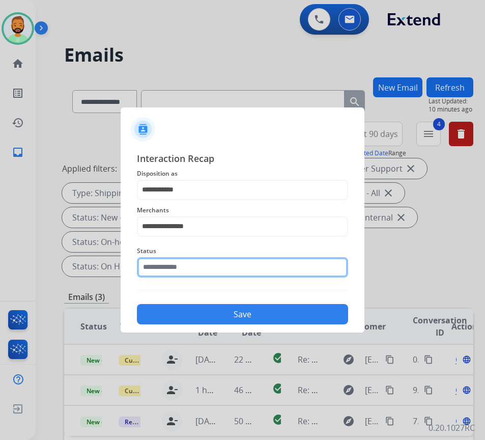
click at [243, 271] on input "text" at bounding box center [242, 267] width 211 height 20
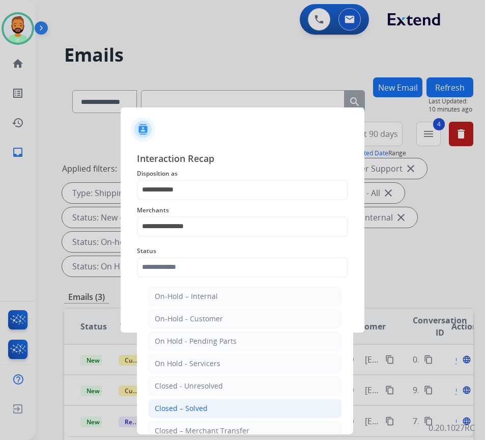
click at [236, 408] on li "Closed – Solved" at bounding box center [245, 408] width 194 height 19
type input "**********"
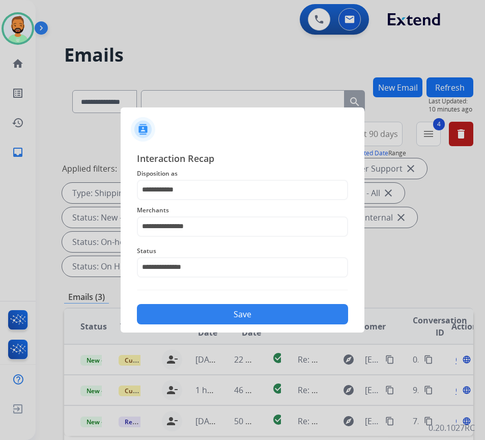
click at [228, 310] on button "Save" at bounding box center [242, 314] width 211 height 20
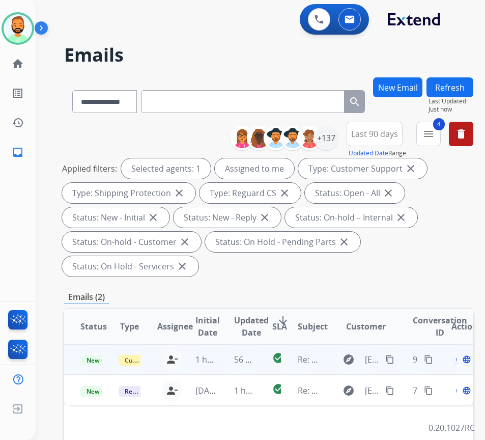
click at [231, 360] on td "56 minutes ago" at bounding box center [237, 359] width 38 height 31
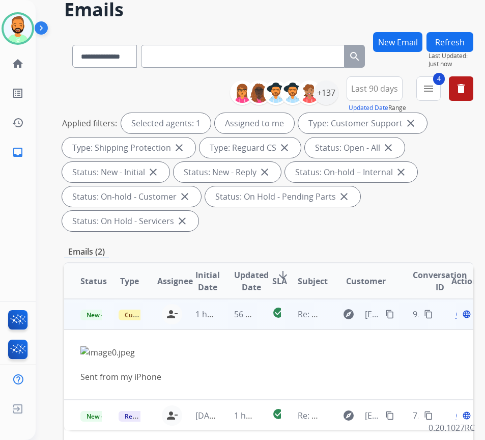
scroll to position [51, 0]
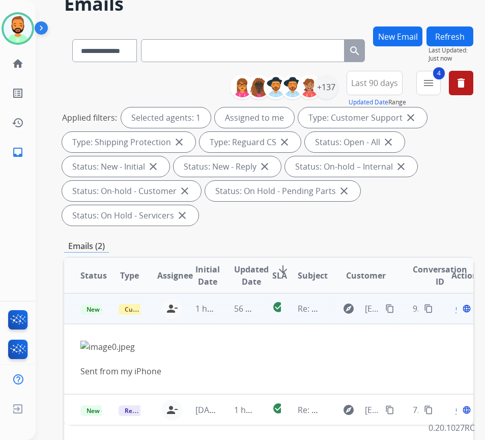
click at [460, 310] on span "Open" at bounding box center [466, 309] width 21 height 12
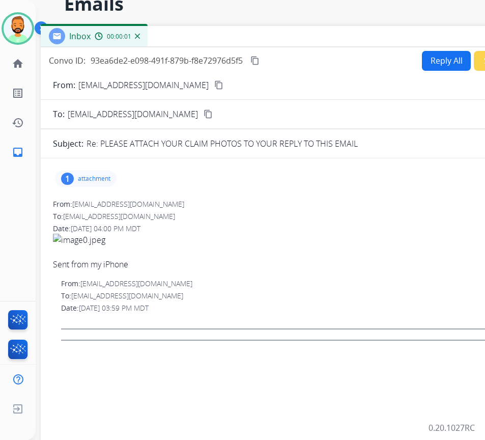
drag, startPoint x: 156, startPoint y: 25, endPoint x: 241, endPoint y: 41, distance: 86.0
click at [241, 41] on div "Inbox 00:00:01" at bounding box center [295, 36] width 509 height 21
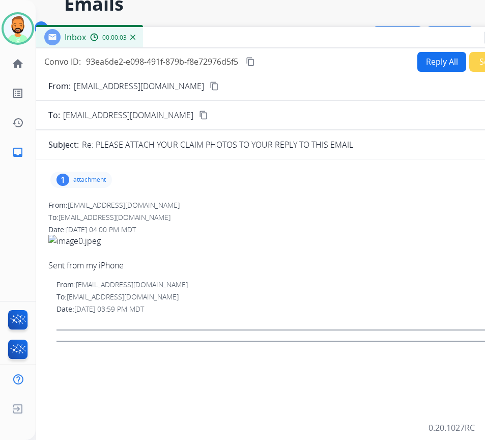
click at [81, 176] on p "attachment" at bounding box center [89, 180] width 33 height 8
click at [88, 203] on div at bounding box center [84, 206] width 51 height 36
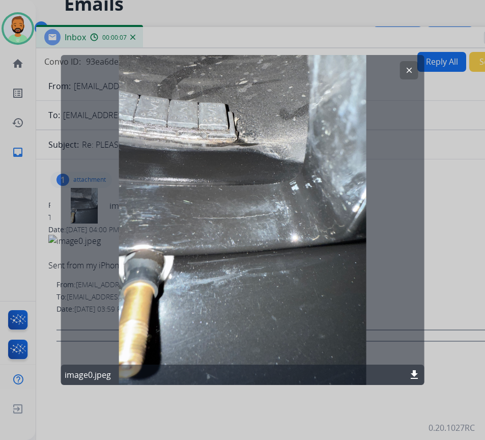
click at [402, 70] on button "clear" at bounding box center [409, 70] width 18 height 18
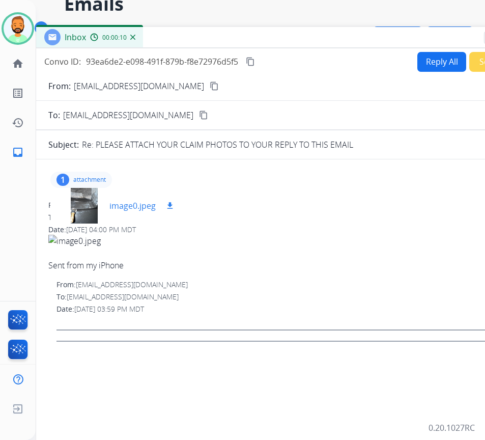
click at [171, 202] on mat-icon "download" at bounding box center [170, 205] width 9 height 9
click at [210, 87] on mat-icon "content_copy" at bounding box center [214, 85] width 9 height 9
click at [86, 205] on div at bounding box center [84, 206] width 51 height 36
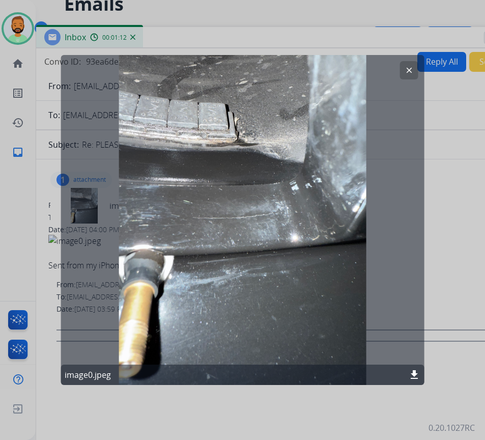
click at [411, 72] on mat-icon "clear" at bounding box center [409, 70] width 9 height 9
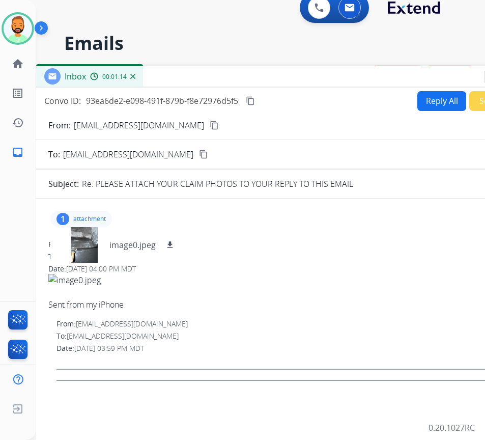
scroll to position [0, 0]
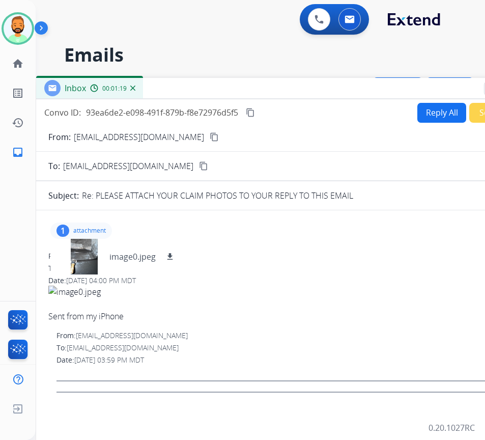
click at [429, 113] on button "Reply All" at bounding box center [442, 113] width 49 height 20
select select "**********"
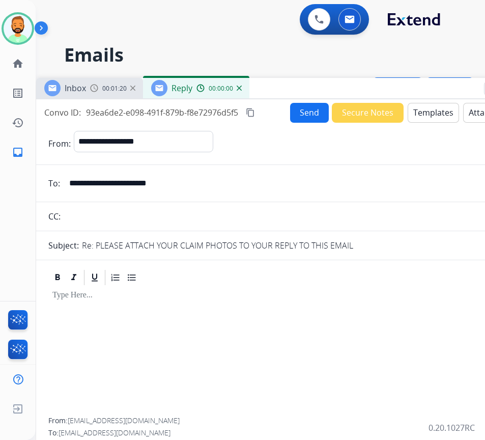
click at [427, 114] on button "Templates" at bounding box center [433, 113] width 51 height 20
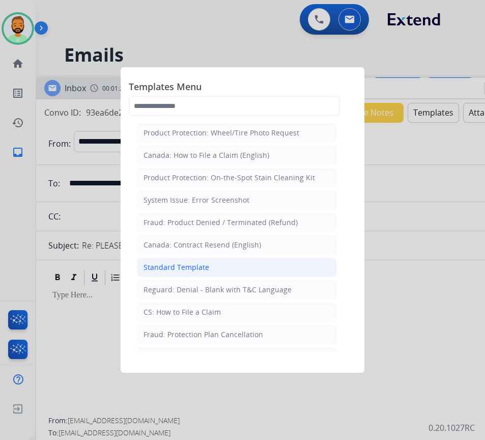
click at [212, 269] on li "Standard Template" at bounding box center [237, 267] width 200 height 19
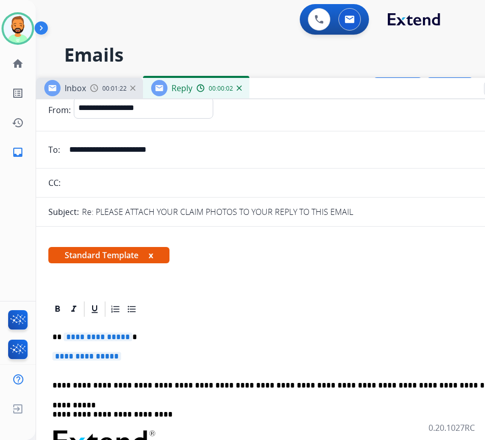
scroll to position [51, 0]
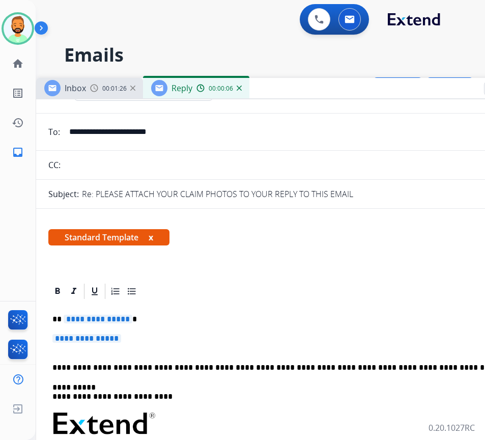
click at [144, 317] on p "**********" at bounding box center [286, 319] width 469 height 9
click at [166, 346] on p "**********" at bounding box center [290, 343] width 477 height 19
click at [166, 339] on p "**********" at bounding box center [290, 343] width 477 height 19
click at [166, 337] on p "**********" at bounding box center [290, 343] width 477 height 19
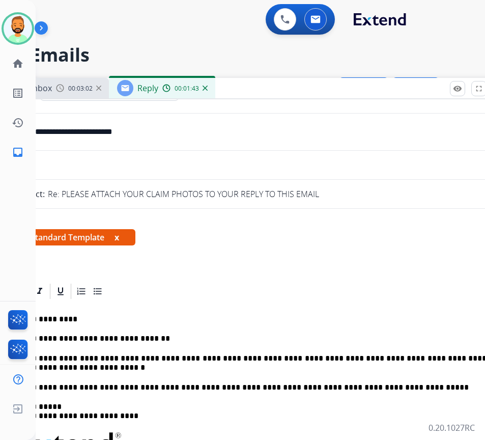
scroll to position [0, 33]
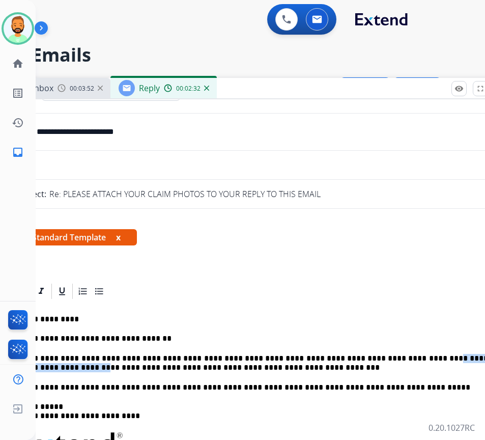
drag, startPoint x: 378, startPoint y: 361, endPoint x: 477, endPoint y: 363, distance: 98.8
click at [477, 362] on p "**********" at bounding box center [254, 363] width 469 height 19
drag, startPoint x: 147, startPoint y: 372, endPoint x: 140, endPoint y: 369, distance: 8.4
click at [140, 369] on p "**********" at bounding box center [254, 363] width 469 height 19
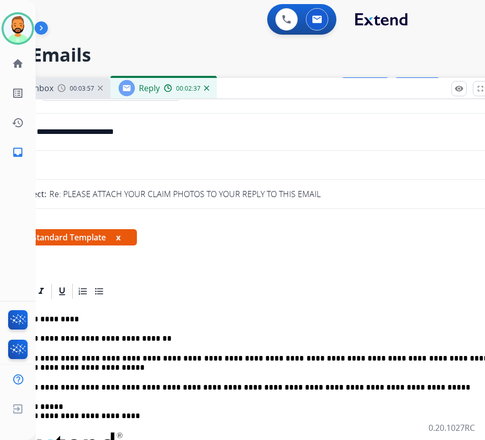
scroll to position [0, 30]
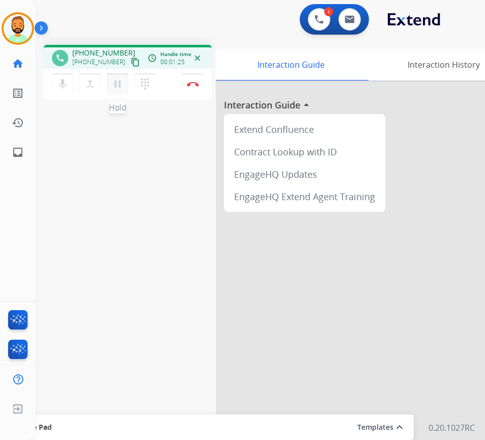
click at [116, 84] on mat-icon "pause" at bounding box center [118, 84] width 12 height 12
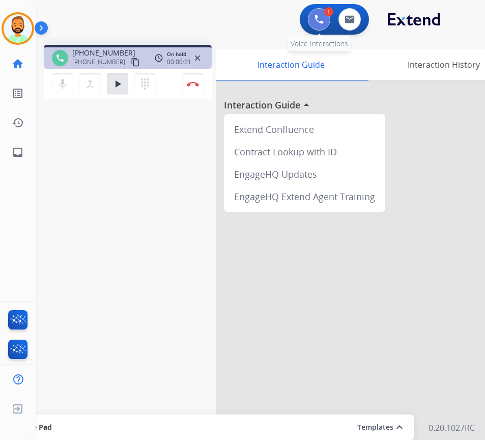
click at [315, 20] on img at bounding box center [319, 19] width 9 height 9
click at [316, 18] on img at bounding box center [319, 19] width 9 height 9
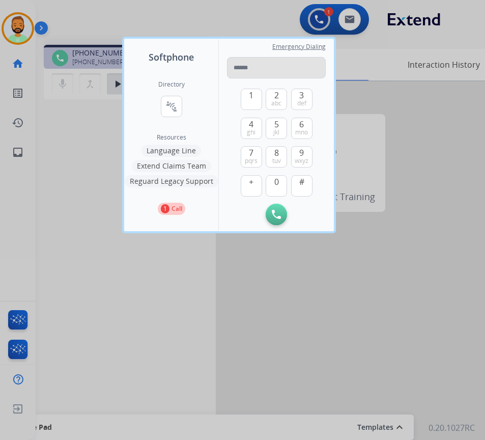
click at [285, 66] on input "tel" at bounding box center [276, 67] width 99 height 21
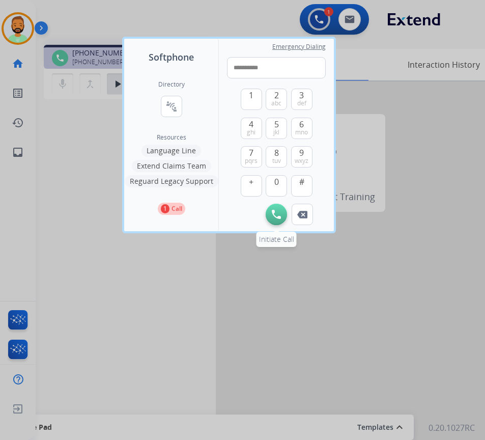
type input "**********"
click at [278, 212] on img at bounding box center [276, 214] width 9 height 9
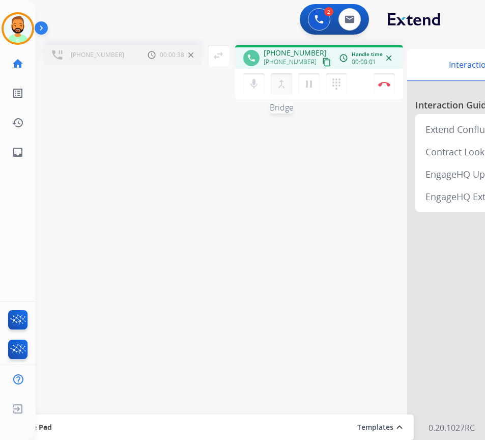
click at [283, 85] on mat-icon "merge_type" at bounding box center [282, 84] width 12 height 12
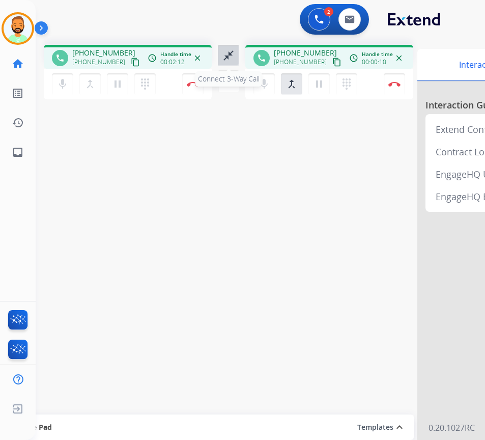
click at [230, 52] on mat-icon "close_fullscreen" at bounding box center [229, 55] width 12 height 12
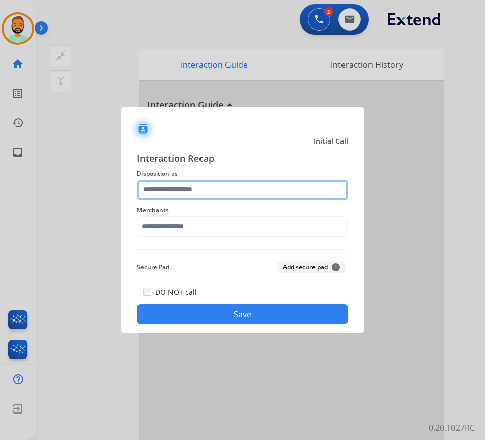
click at [253, 187] on input "text" at bounding box center [242, 190] width 211 height 20
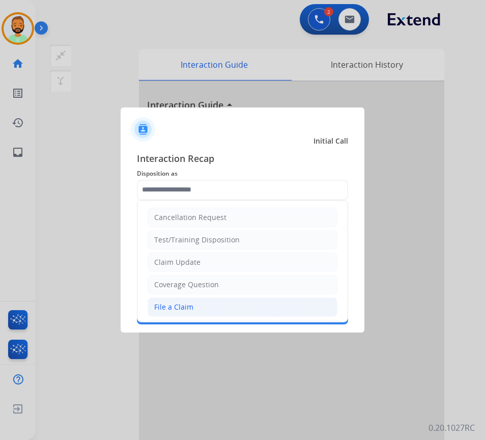
click at [223, 302] on li "File a Claim" at bounding box center [243, 306] width 190 height 19
type input "**********"
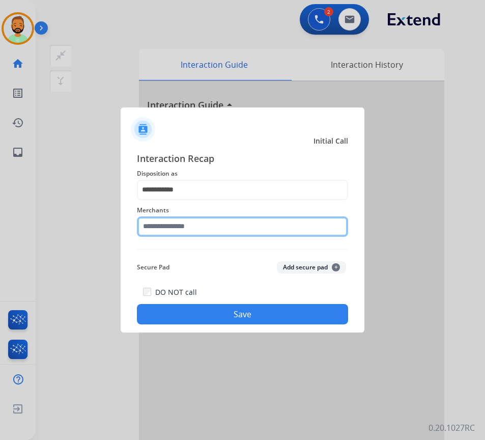
click at [213, 228] on input "text" at bounding box center [242, 226] width 211 height 20
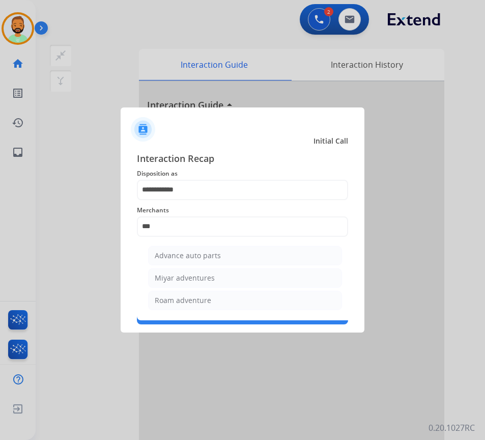
click at [217, 258] on div "Advance auto parts" at bounding box center [188, 256] width 66 height 10
type input "**********"
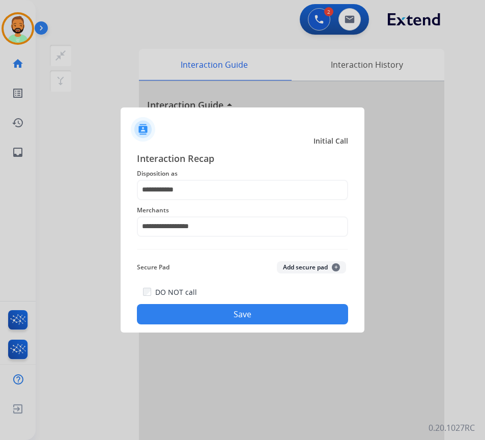
click at [266, 315] on button "Save" at bounding box center [242, 314] width 211 height 20
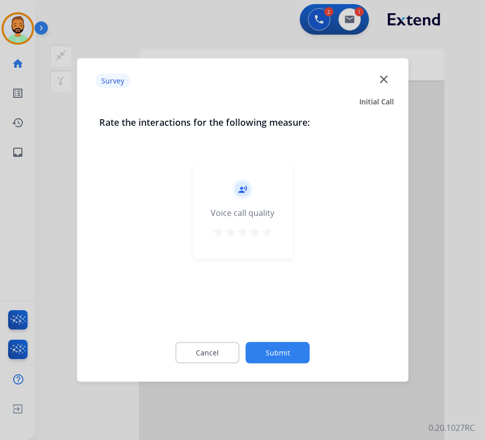
click at [290, 345] on button "Submit" at bounding box center [278, 352] width 64 height 21
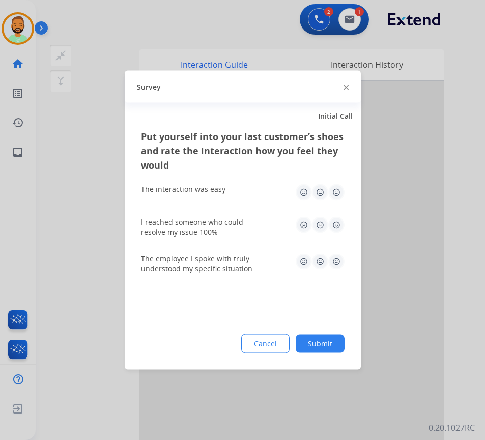
click at [328, 348] on button "Submit" at bounding box center [320, 344] width 49 height 18
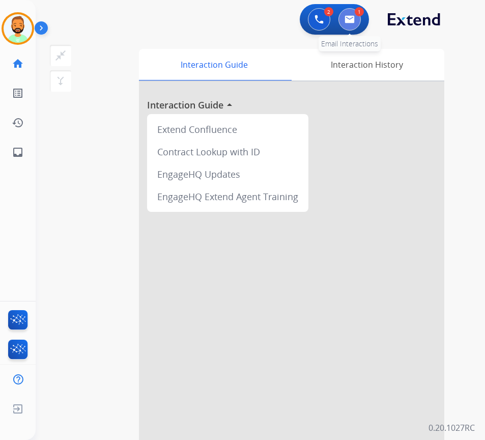
click at [349, 9] on button at bounding box center [350, 19] width 22 height 22
select select "**********"
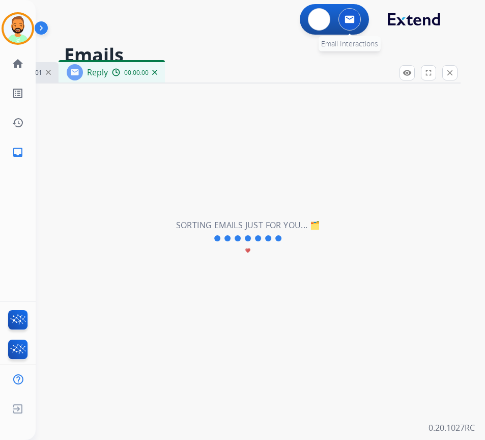
select select "**********"
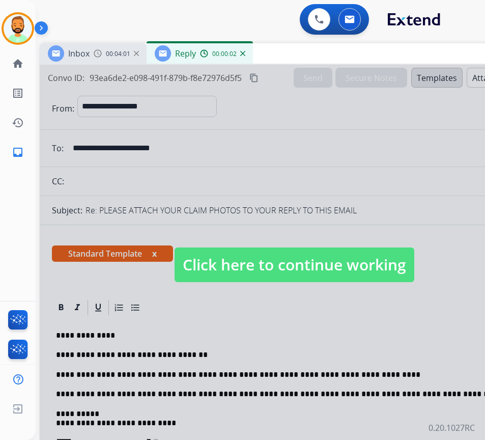
drag, startPoint x: 265, startPoint y: 73, endPoint x: 351, endPoint y: 54, distance: 88.1
click at [351, 54] on div "Inbox 00:04:01 Reply 00:00:02" at bounding box center [294, 53] width 509 height 21
click at [350, 268] on span "Click here to continue working" at bounding box center [295, 265] width 240 height 35
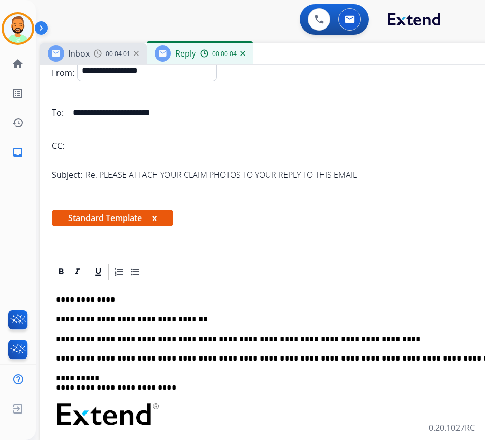
scroll to position [51, 0]
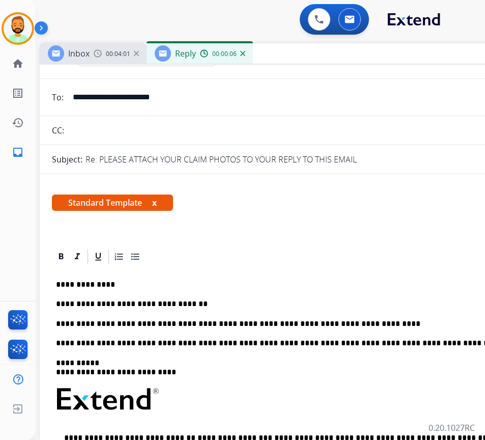
click at [367, 311] on div "**********" at bounding box center [294, 418] width 485 height 305
click at [319, 318] on div "**********" at bounding box center [294, 418] width 485 height 305
click at [425, 317] on div "**********" at bounding box center [294, 418] width 485 height 305
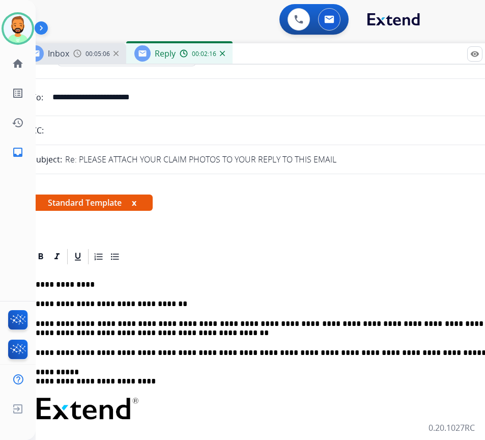
scroll to position [0, 0]
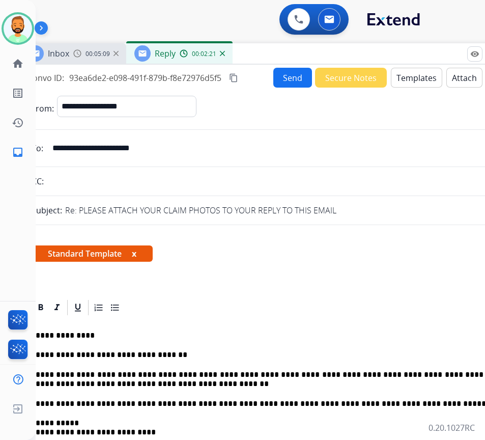
click at [284, 76] on button "Send" at bounding box center [293, 78] width 39 height 20
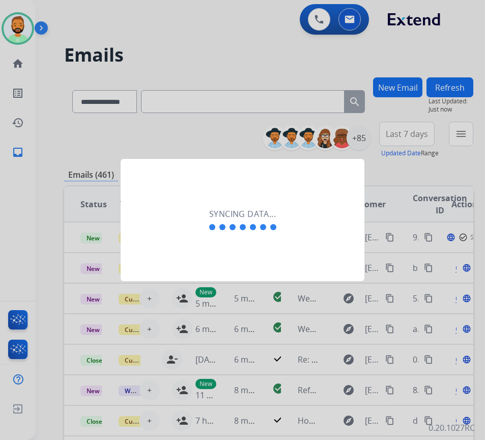
scroll to position [0, 2]
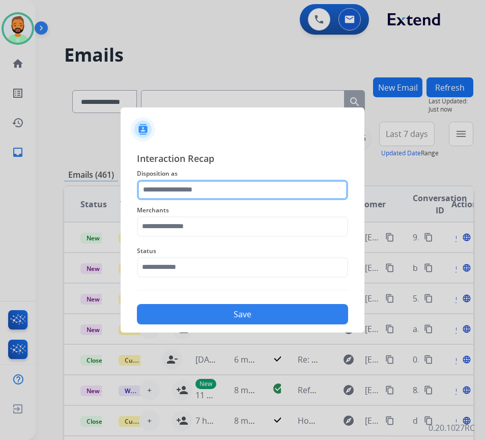
click at [208, 192] on input "text" at bounding box center [242, 190] width 211 height 20
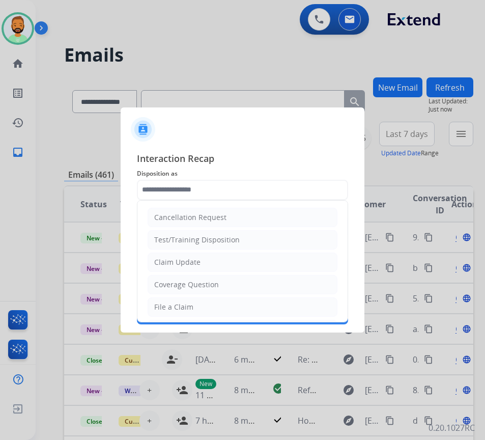
click at [198, 258] on div "Claim Update" at bounding box center [177, 262] width 46 height 10
type input "**********"
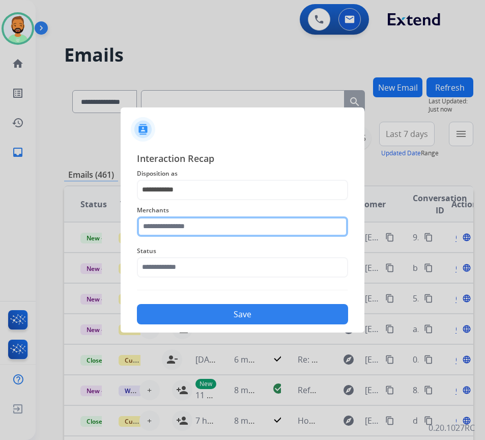
click at [200, 224] on input "text" at bounding box center [242, 226] width 211 height 20
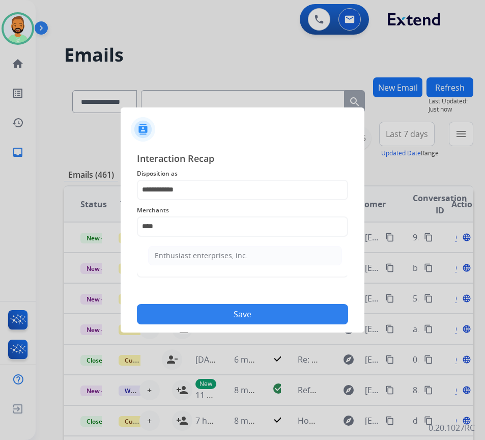
click at [270, 259] on li "Enthusiast enterprises, inc." at bounding box center [245, 255] width 194 height 19
type input "**********"
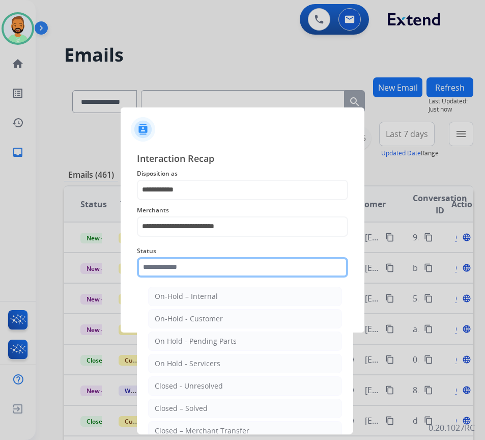
click at [284, 272] on input "text" at bounding box center [242, 267] width 211 height 20
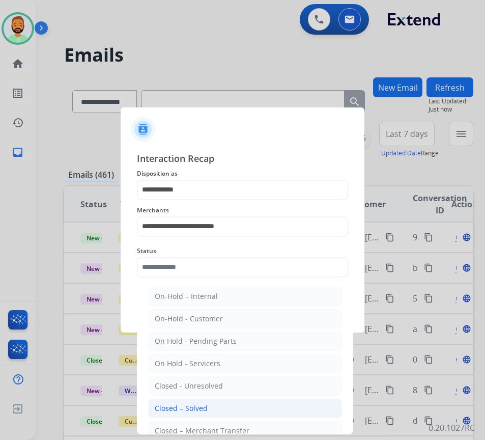
click at [259, 406] on li "Closed – Solved" at bounding box center [245, 408] width 194 height 19
type input "**********"
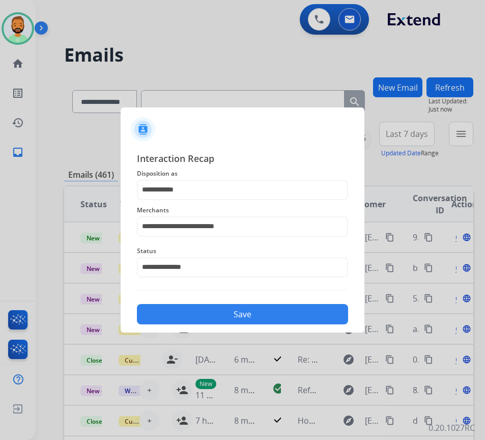
click at [260, 309] on button "Save" at bounding box center [242, 314] width 211 height 20
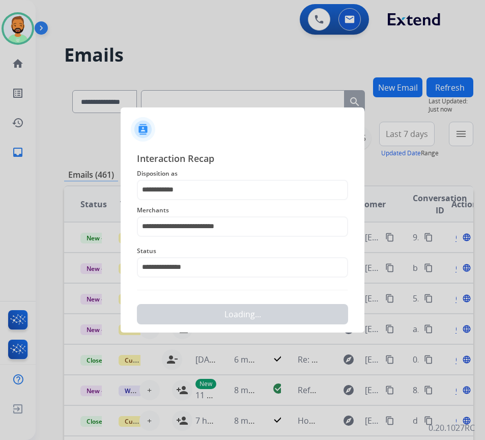
scroll to position [0, 0]
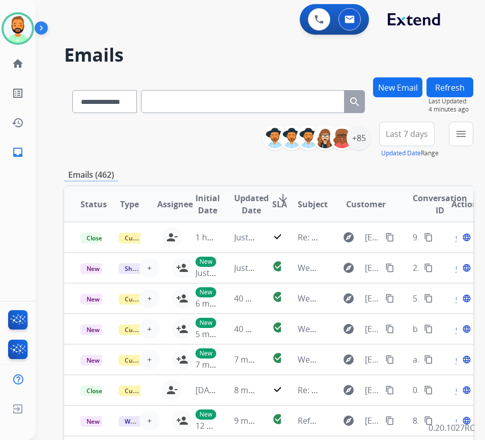
click at [414, 132] on span "Last 7 days" at bounding box center [407, 134] width 42 height 4
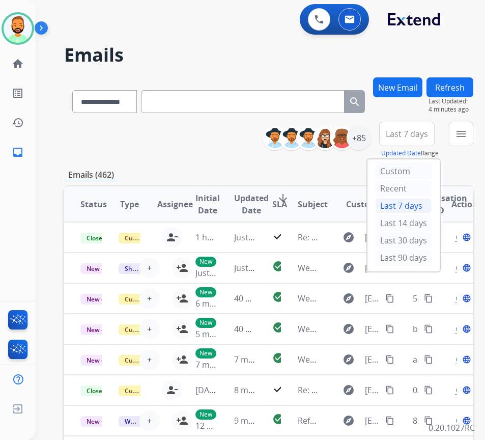
click at [406, 261] on div "Last 90 days" at bounding box center [404, 257] width 56 height 15
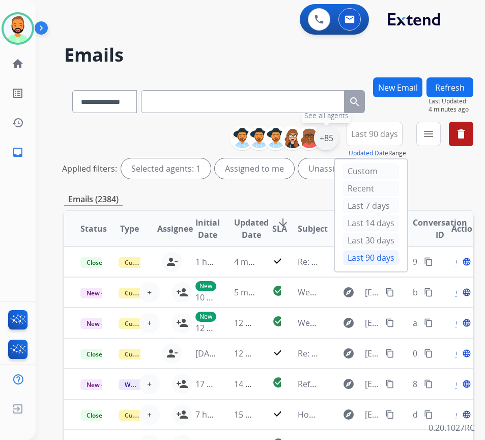
click at [339, 141] on div "+85" at bounding box center [326, 138] width 24 height 24
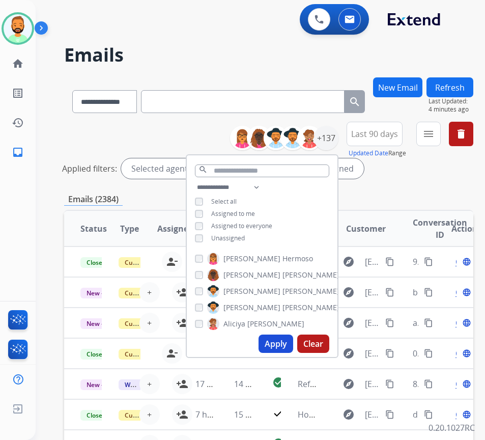
click at [229, 235] on span "Unassigned" at bounding box center [228, 238] width 34 height 9
click at [282, 345] on button "Apply" at bounding box center [276, 344] width 35 height 18
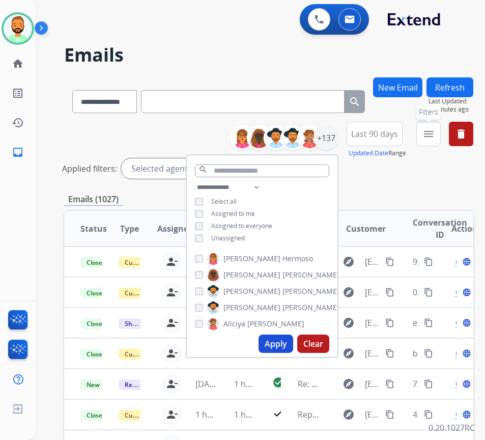
click at [432, 136] on button "menu Filters" at bounding box center [429, 134] width 24 height 24
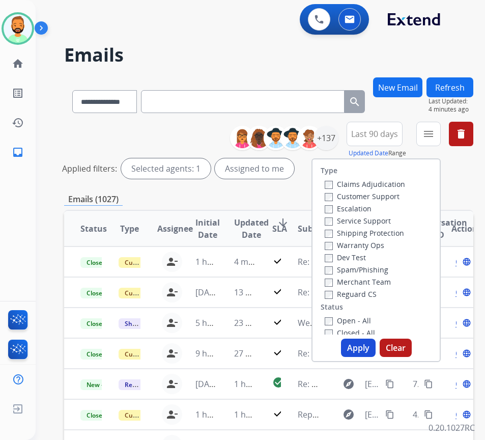
click at [384, 197] on label "Customer Support" at bounding box center [362, 197] width 75 height 10
click at [383, 233] on label "Shipping Protection" at bounding box center [364, 233] width 79 height 10
drag, startPoint x: 372, startPoint y: 292, endPoint x: 370, endPoint y: 302, distance: 10.0
click at [372, 293] on label "Reguard CS" at bounding box center [351, 294] width 52 height 10
click at [368, 320] on label "Open - All" at bounding box center [348, 321] width 46 height 10
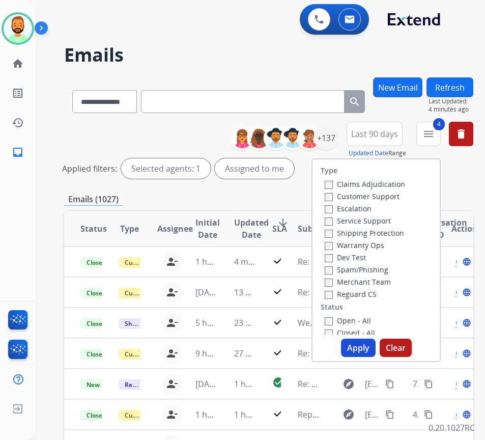
click at [367, 343] on button "Apply" at bounding box center [358, 348] width 35 height 18
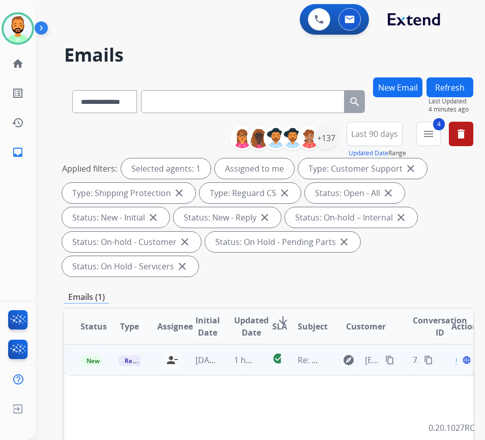
click at [231, 354] on td "1 hour ago" at bounding box center [237, 359] width 38 height 31
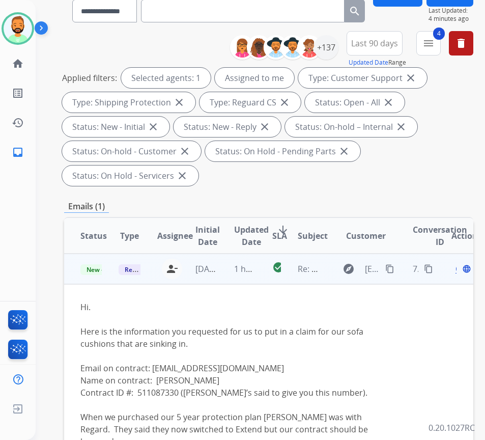
scroll to position [102, 0]
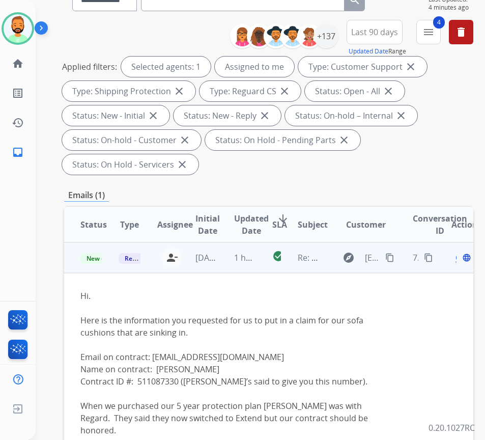
click at [460, 260] on span "Open" at bounding box center [466, 258] width 21 height 12
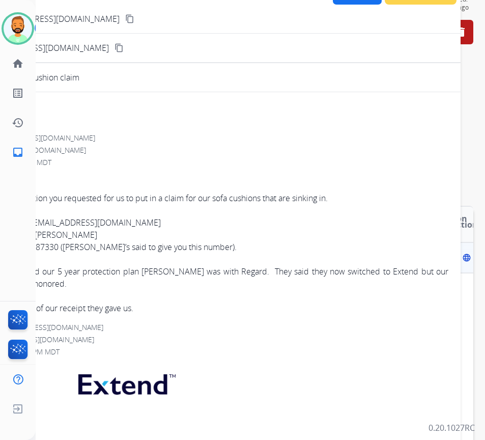
scroll to position [0, 0]
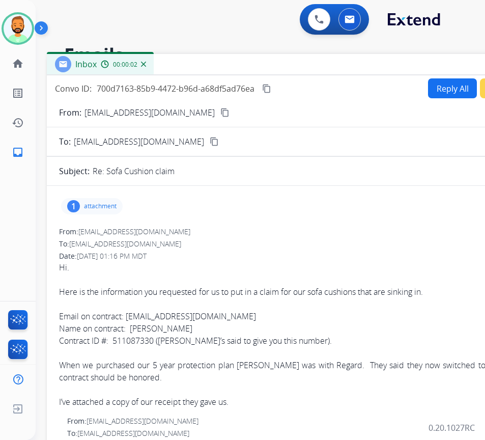
drag, startPoint x: 186, startPoint y: 73, endPoint x: 267, endPoint y: 63, distance: 81.1
click at [267, 63] on div "Inbox 00:00:02" at bounding box center [301, 64] width 509 height 21
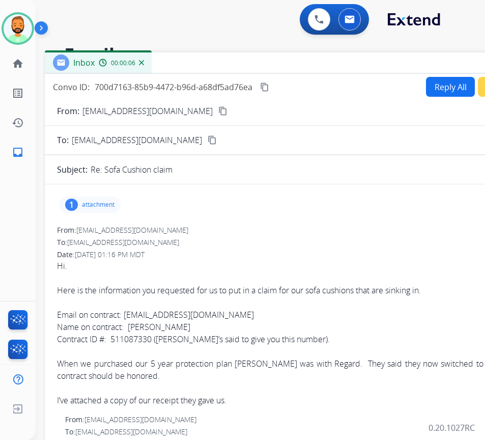
click at [219, 108] on mat-icon "content_copy" at bounding box center [223, 110] width 9 height 9
drag, startPoint x: 126, startPoint y: 316, endPoint x: 208, endPoint y: 319, distance: 82.6
click at [211, 319] on div "Email on contract: 808BJulian@gmail.com" at bounding box center [299, 315] width 485 height 12
copy div "808BJulian@gmail.com"
click at [450, 86] on button "Reply All" at bounding box center [450, 87] width 49 height 20
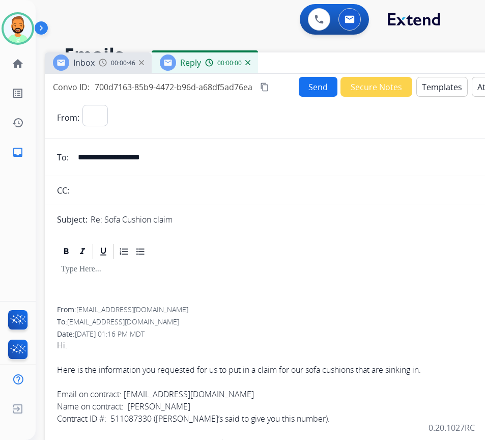
select select "**********"
click at [443, 87] on button "Templates" at bounding box center [442, 87] width 51 height 20
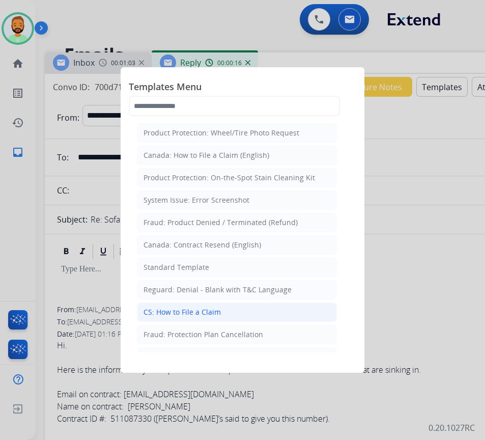
click at [226, 316] on li "CS: How to File a Claim" at bounding box center [237, 312] width 200 height 19
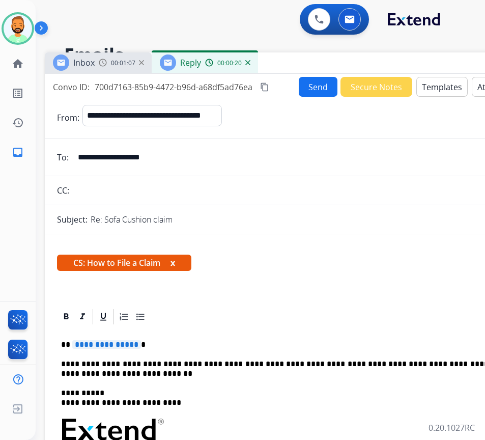
click at [185, 346] on p "**********" at bounding box center [295, 344] width 469 height 9
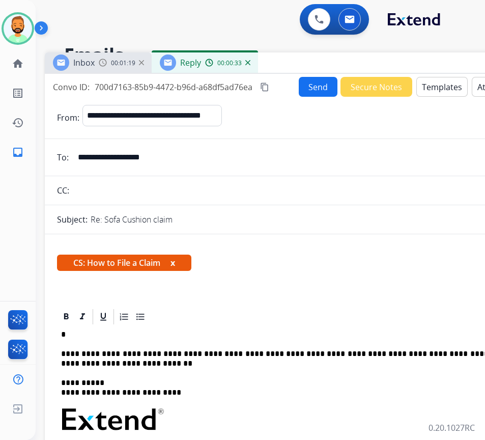
drag, startPoint x: 61, startPoint y: 331, endPoint x: 64, endPoint y: 340, distance: 9.8
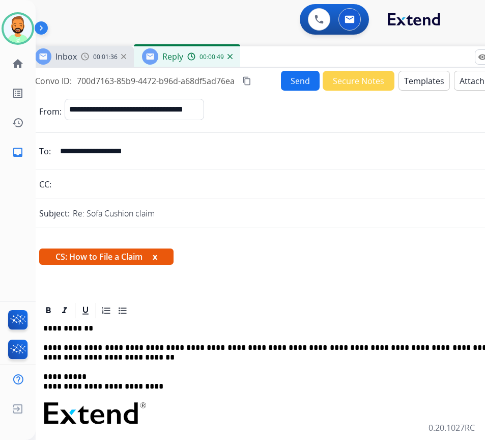
drag, startPoint x: 324, startPoint y: 62, endPoint x: 307, endPoint y: 53, distance: 19.1
click at [307, 53] on div "Inbox 00:01:36 Reply 00:00:49" at bounding box center [281, 56] width 509 height 21
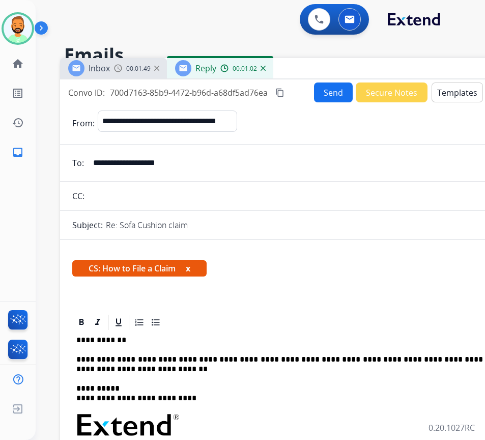
drag, startPoint x: 332, startPoint y: 54, endPoint x: 364, endPoint y: 68, distance: 35.4
click at [364, 68] on div "Inbox 00:01:49 Reply 00:01:02" at bounding box center [314, 68] width 509 height 21
click at [436, 88] on button "Templates" at bounding box center [457, 93] width 51 height 20
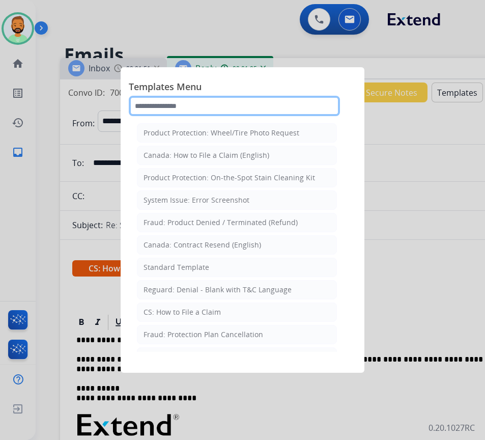
click at [249, 100] on input "text" at bounding box center [234, 106] width 211 height 20
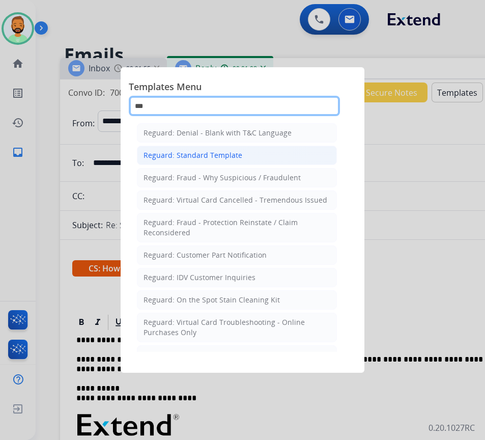
type input "***"
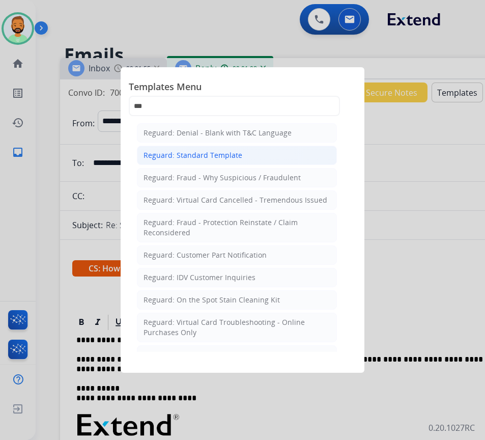
click at [256, 154] on li "Reguard: Standard Template" at bounding box center [237, 155] width 200 height 19
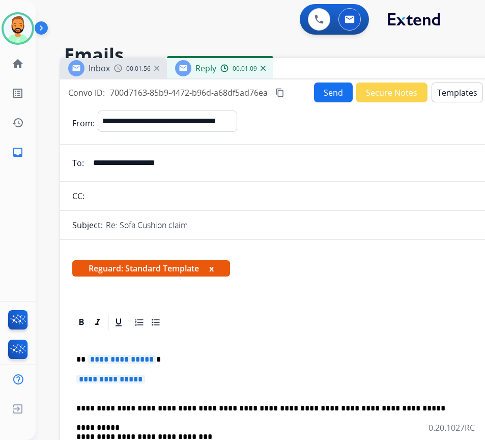
click at [209, 358] on p "**********" at bounding box center [310, 359] width 469 height 9
click at [154, 376] on p "**********" at bounding box center [310, 384] width 469 height 19
click at [154, 377] on p "**********" at bounding box center [310, 384] width 469 height 19
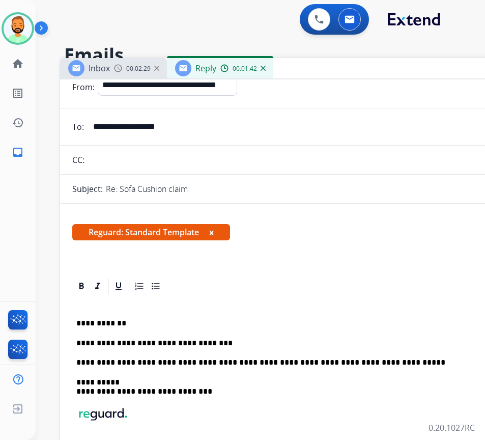
scroll to position [51, 0]
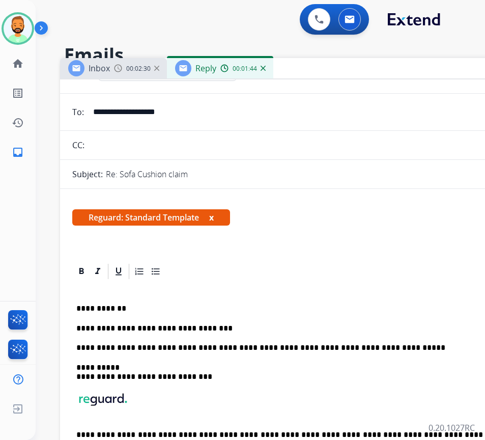
click at [246, 332] on p "**********" at bounding box center [310, 328] width 469 height 9
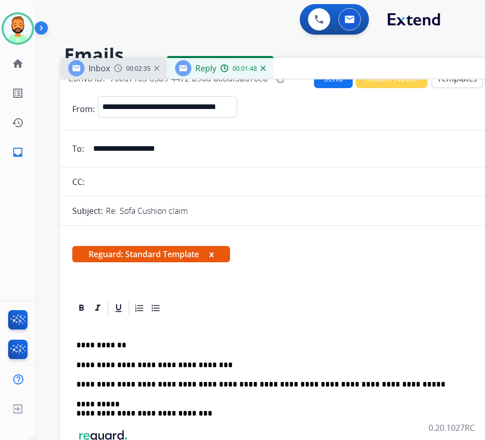
scroll to position [0, 0]
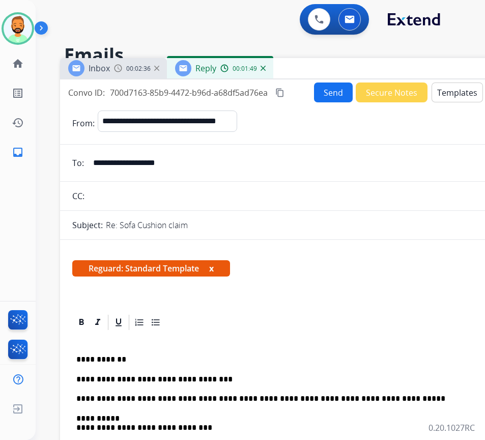
click at [444, 88] on button "Templates" at bounding box center [457, 93] width 51 height 20
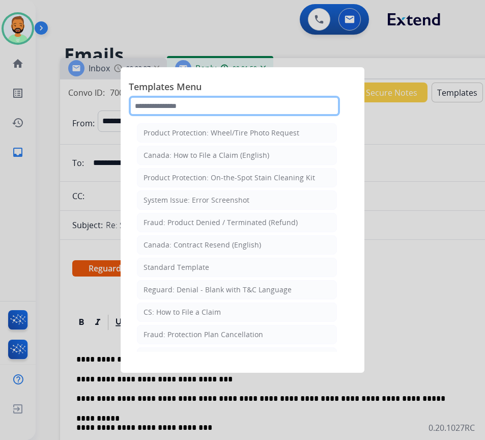
drag, startPoint x: 229, startPoint y: 107, endPoint x: 220, endPoint y: 107, distance: 8.7
click at [228, 107] on input "text" at bounding box center [234, 106] width 211 height 20
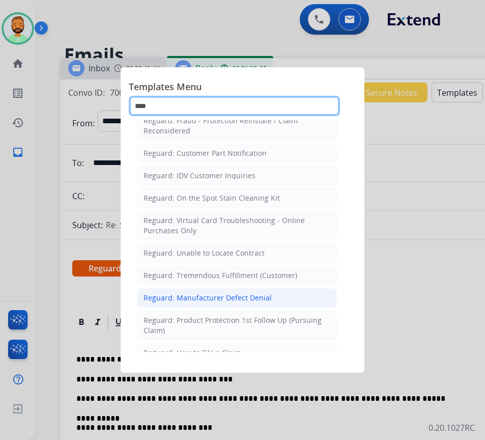
scroll to position [153, 0]
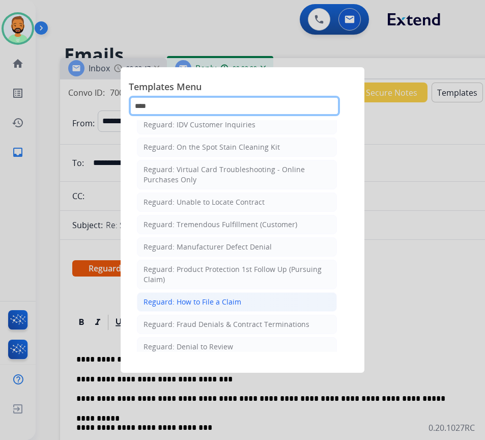
type input "****"
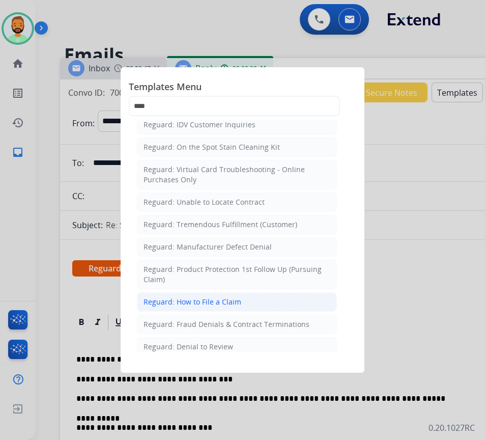
click at [235, 302] on div "Reguard: How to File a Claim" at bounding box center [193, 302] width 98 height 10
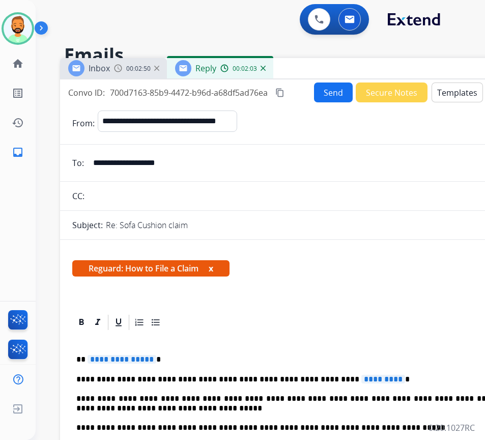
click at [364, 377] on p "**********" at bounding box center [310, 379] width 469 height 9
click at [245, 360] on p "**********" at bounding box center [310, 359] width 469 height 9
click at [329, 88] on button "Send" at bounding box center [333, 93] width 39 height 20
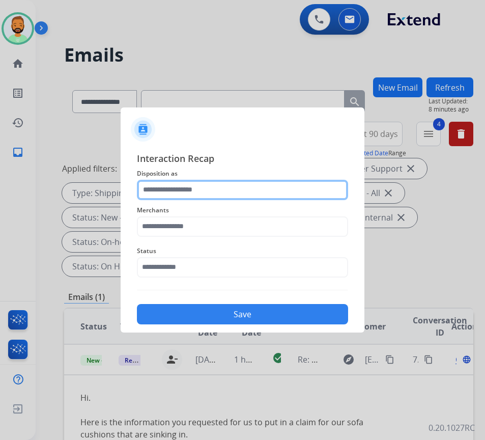
click at [239, 190] on input "text" at bounding box center [242, 190] width 211 height 20
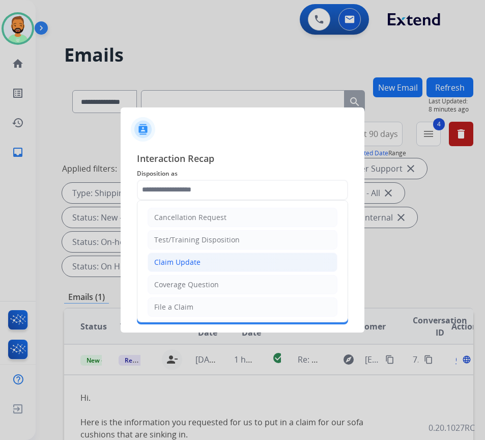
click at [220, 257] on li "Claim Update" at bounding box center [243, 262] width 190 height 19
type input "**********"
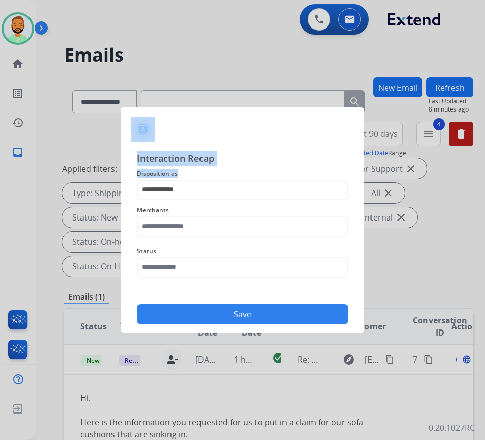
drag, startPoint x: 215, startPoint y: 177, endPoint x: 91, endPoint y: 177, distance: 123.8
click at [0, 177] on app-contact-recap-modal "**********" at bounding box center [0, 220] width 0 height 440
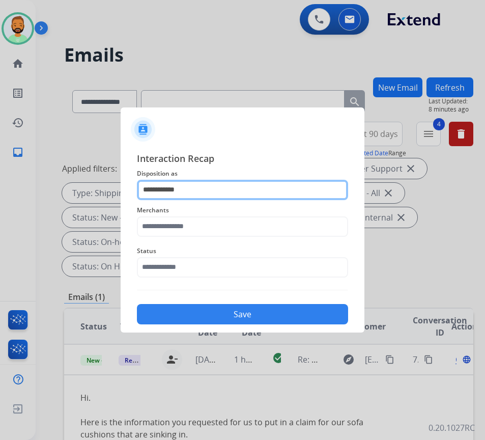
click at [203, 182] on input "**********" at bounding box center [242, 190] width 211 height 20
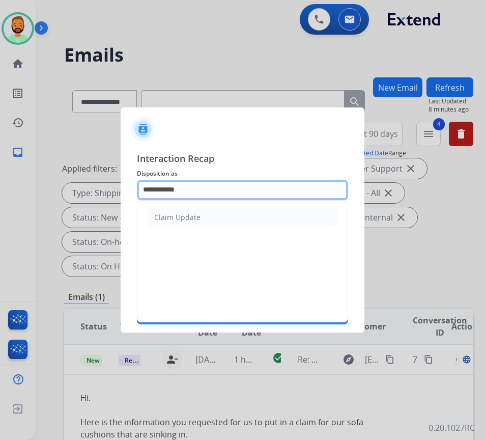
click at [203, 182] on input "**********" at bounding box center [242, 190] width 211 height 20
click at [204, 182] on input "**********" at bounding box center [242, 190] width 211 height 20
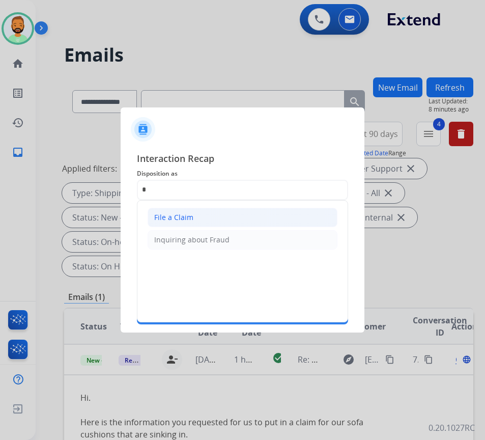
click at [235, 211] on li "File a Claim" at bounding box center [243, 217] width 190 height 19
type input "**********"
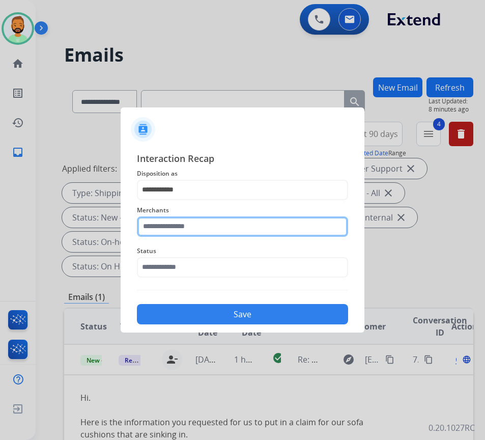
click at [233, 224] on input "text" at bounding box center [242, 226] width 211 height 20
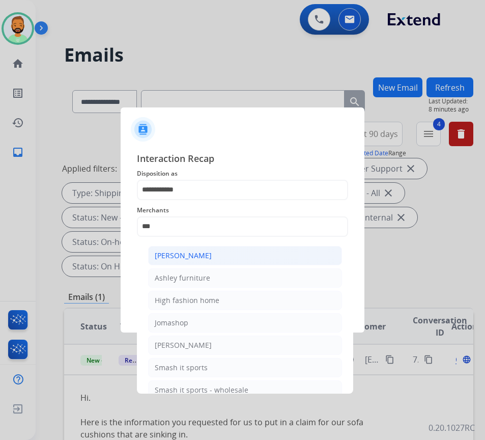
click at [255, 252] on li "[PERSON_NAME]" at bounding box center [245, 255] width 194 height 19
type input "**********"
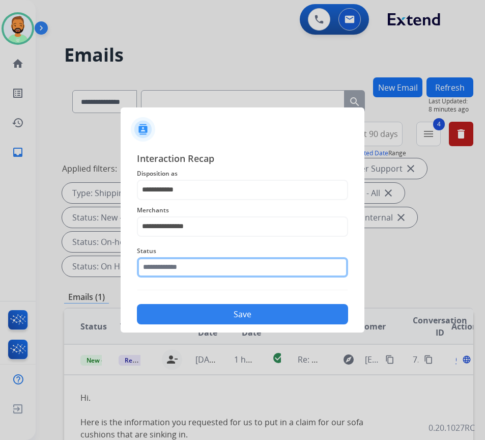
click at [251, 258] on input "text" at bounding box center [242, 267] width 211 height 20
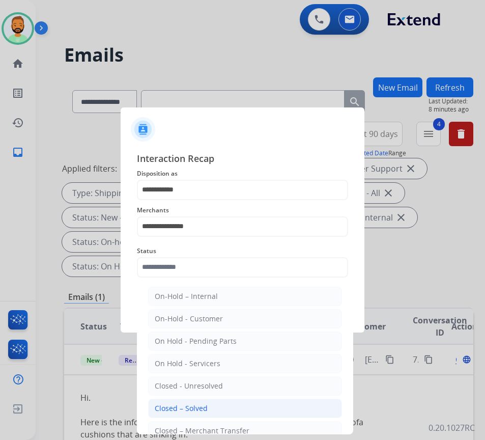
click at [222, 408] on li "Closed – Solved" at bounding box center [245, 408] width 194 height 19
type input "**********"
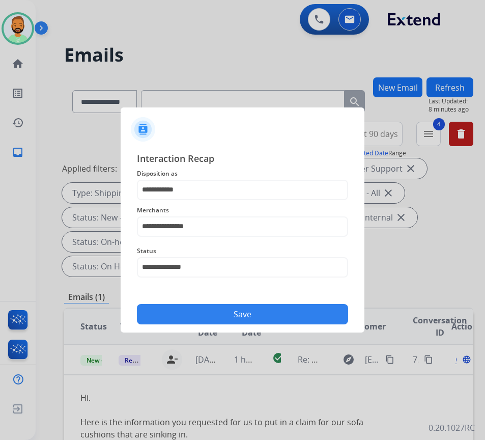
click at [249, 315] on button "Save" at bounding box center [242, 314] width 211 height 20
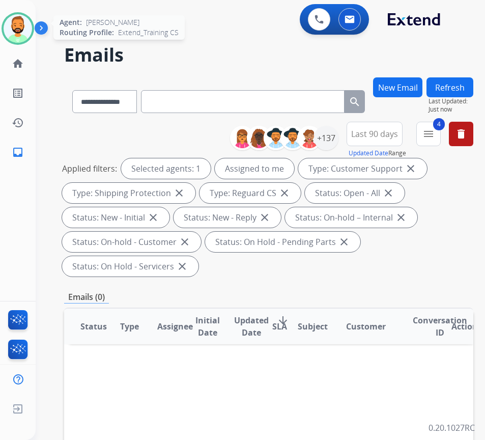
click at [30, 27] on img at bounding box center [18, 28] width 29 height 29
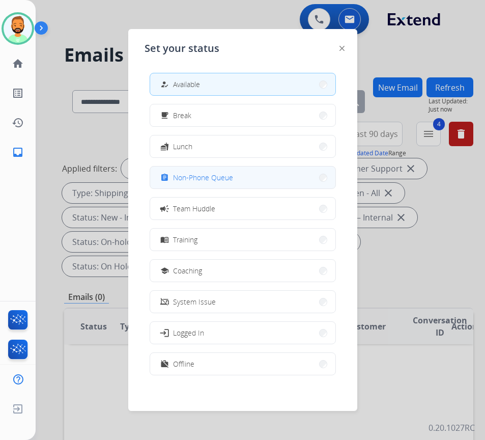
click at [222, 179] on span "Non-Phone Queue" at bounding box center [203, 177] width 60 height 11
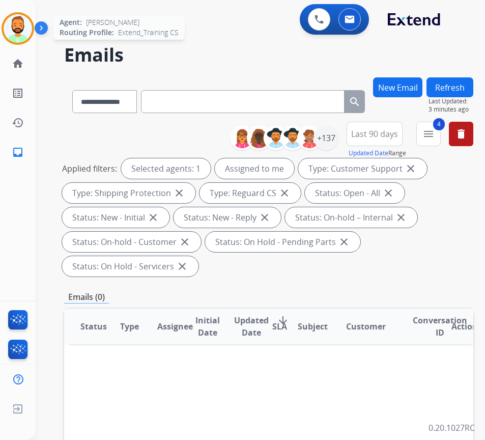
click at [24, 37] on img at bounding box center [18, 28] width 29 height 29
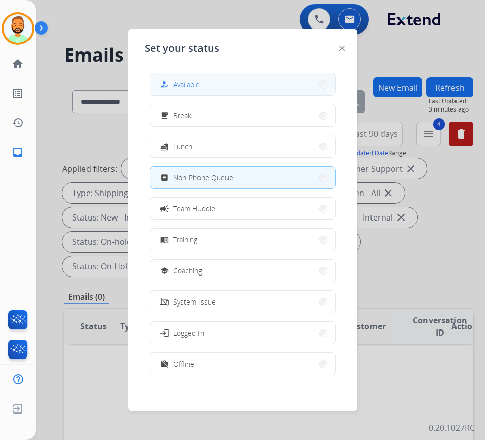
click at [207, 83] on button "how_to_reg Available" at bounding box center [242, 84] width 185 height 22
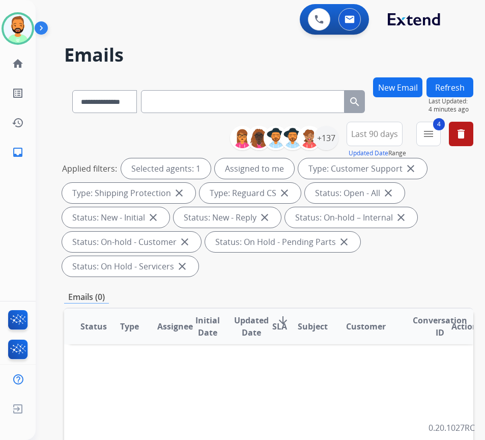
drag, startPoint x: 302, startPoint y: 399, endPoint x: 308, endPoint y: 401, distance: 6.4
click at [388, 275] on div "Applied filters: Selected agents: 1 Assigned to me Type: Customer Support close…" at bounding box center [267, 217] width 410 height 118
click at [395, 132] on span "Last 90 days" at bounding box center [374, 134] width 47 height 4
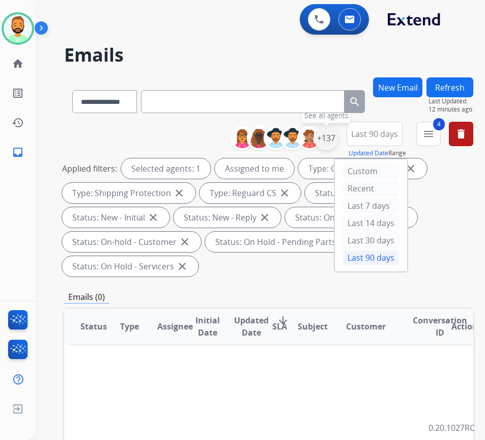
click at [339, 142] on div "+137" at bounding box center [326, 138] width 24 height 24
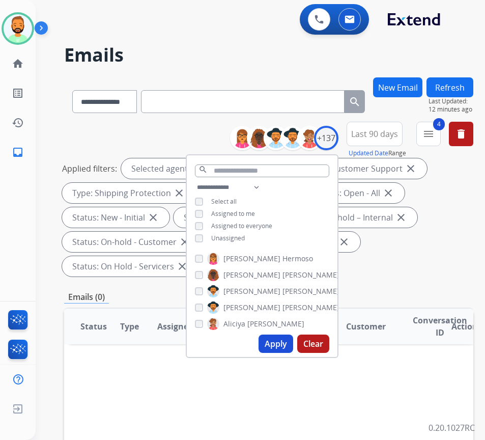
click at [230, 232] on div "**********" at bounding box center [262, 213] width 151 height 65
click at [230, 234] on span "Unassigned" at bounding box center [228, 238] width 34 height 9
click at [236, 211] on span "Assigned to me" at bounding box center [233, 213] width 44 height 9
drag, startPoint x: 294, startPoint y: 343, endPoint x: 296, endPoint y: 331, distance: 12.3
click at [293, 343] on button "Apply" at bounding box center [276, 344] width 35 height 18
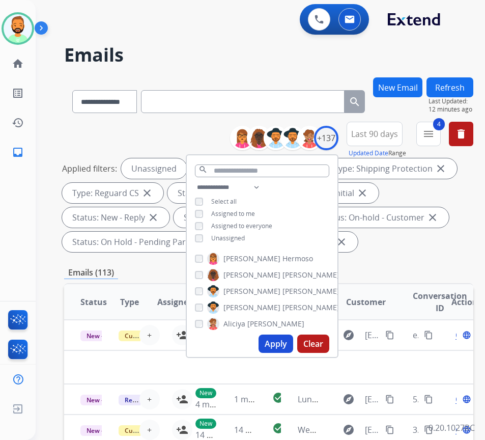
click at [396, 248] on div "Applied filters: Unassigned Type: Customer Support close Type: Shipping Protect…" at bounding box center [267, 205] width 410 height 94
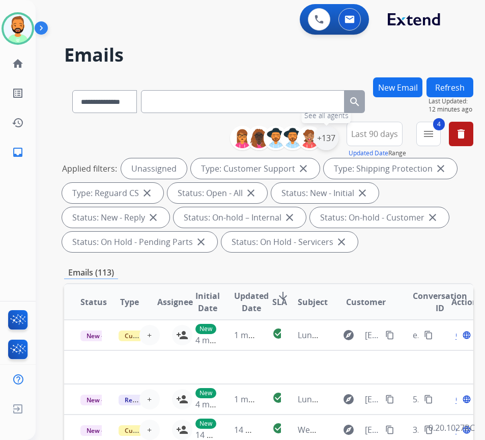
click at [339, 140] on div "+137" at bounding box center [326, 138] width 24 height 24
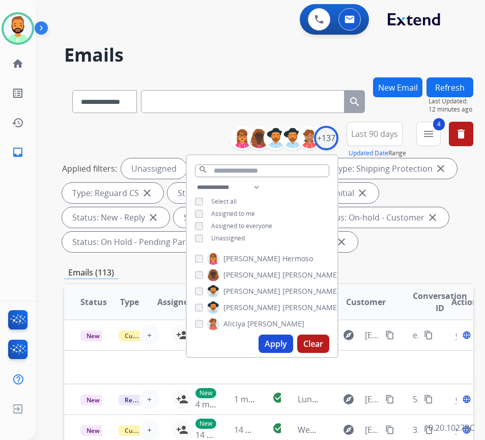
click at [393, 132] on span "Last 90 days" at bounding box center [374, 134] width 47 height 4
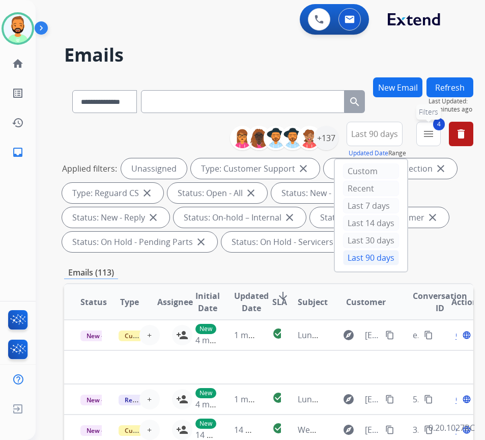
click at [435, 131] on mat-icon "menu" at bounding box center [429, 134] width 12 height 12
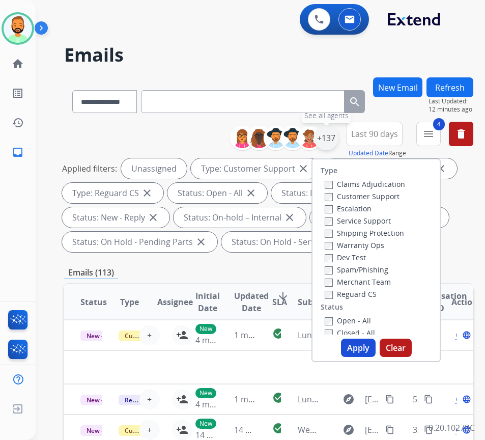
click at [338, 141] on div "+137" at bounding box center [326, 138] width 24 height 24
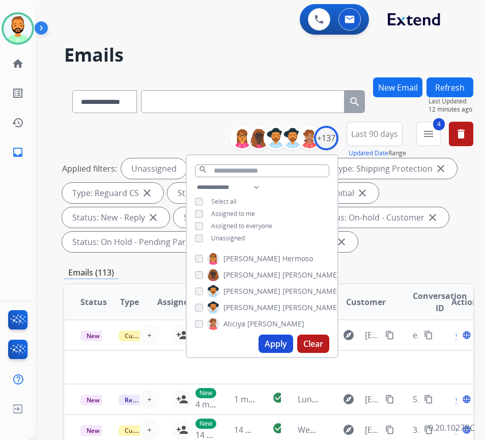
click at [166, 265] on div "**********" at bounding box center [269, 377] width 410 height 600
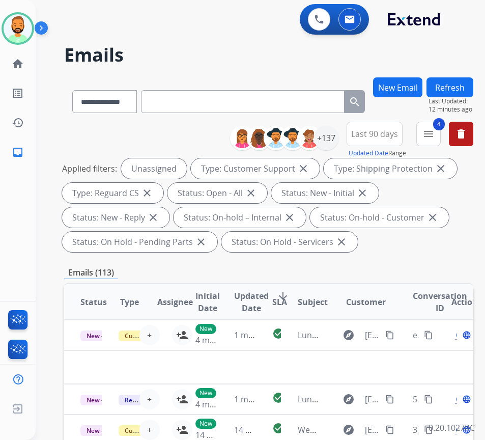
click at [287, 290] on mat-icon "arrow_downward" at bounding box center [283, 296] width 12 height 12
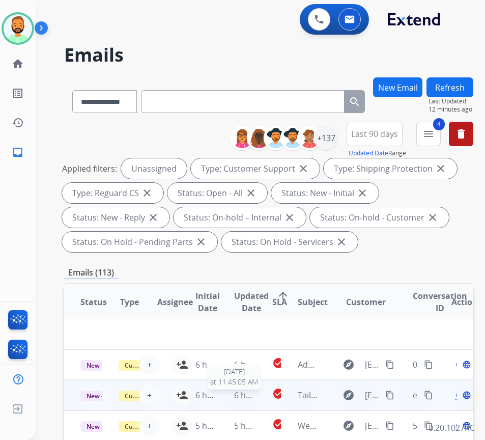
scroll to position [0, 0]
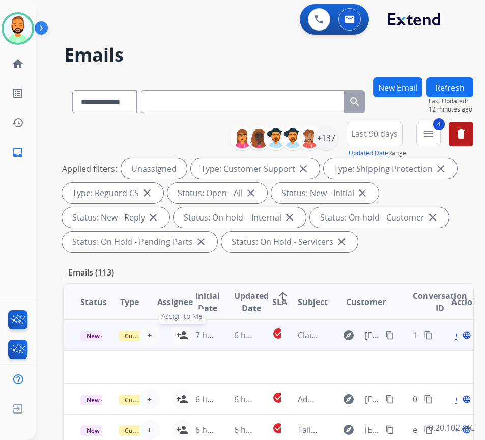
click at [179, 333] on mat-icon "person_add" at bounding box center [182, 335] width 12 height 12
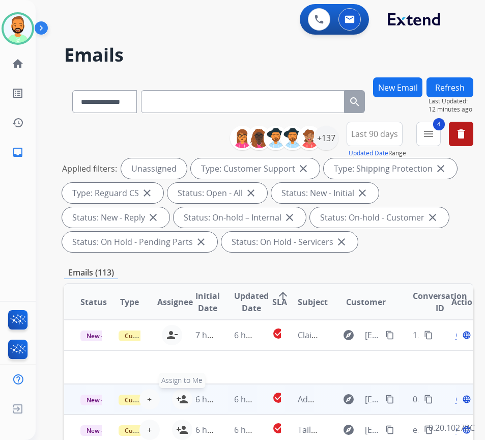
click at [178, 398] on mat-icon "person_add" at bounding box center [182, 399] width 12 height 12
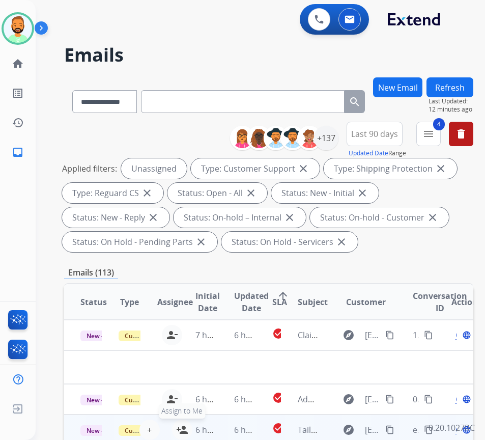
click at [175, 430] on button "person_add Assign to Me" at bounding box center [182, 430] width 20 height 20
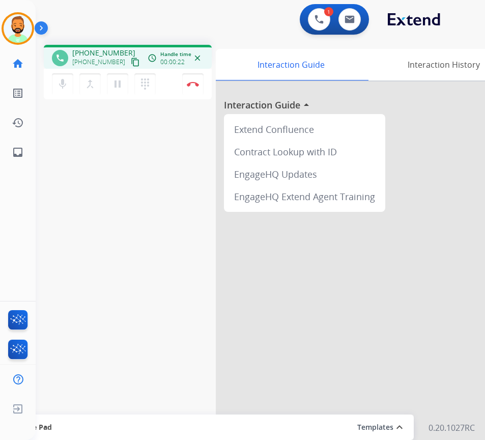
click at [253, 322] on div at bounding box center [369, 271] width 306 height 380
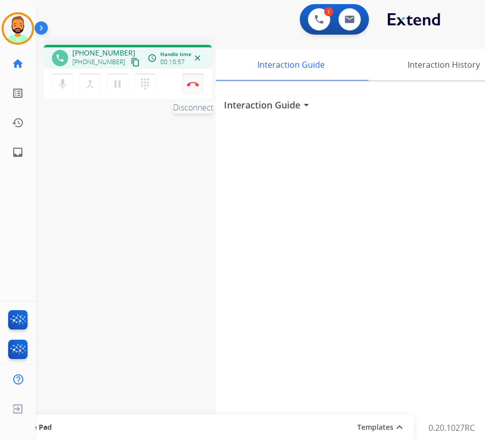
click at [198, 84] on img at bounding box center [193, 83] width 12 height 5
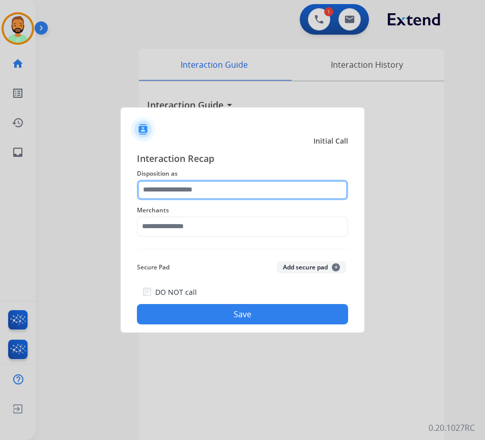
click at [231, 180] on input "text" at bounding box center [242, 190] width 211 height 20
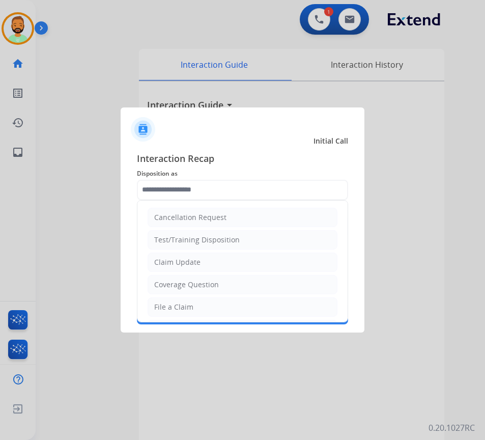
click at [184, 307] on div "File a Claim" at bounding box center [173, 307] width 39 height 10
type input "**********"
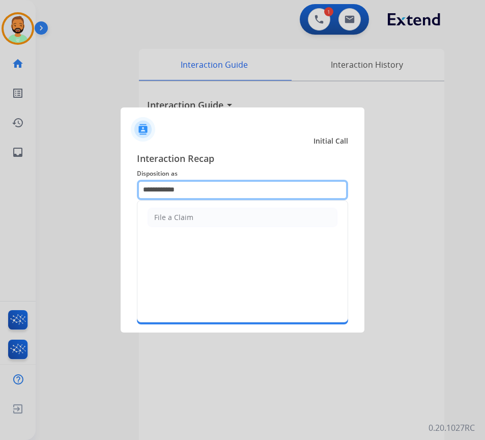
drag, startPoint x: 220, startPoint y: 192, endPoint x: 81, endPoint y: 177, distance: 138.8
click at [0, 177] on app-contact-recap-modal "**********" at bounding box center [0, 220] width 0 height 440
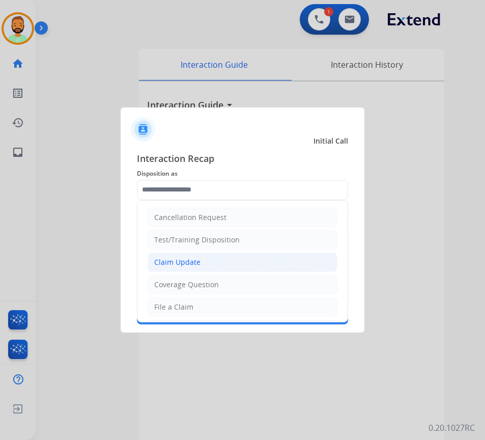
click at [288, 263] on li "Claim Update" at bounding box center [243, 262] width 190 height 19
type input "**********"
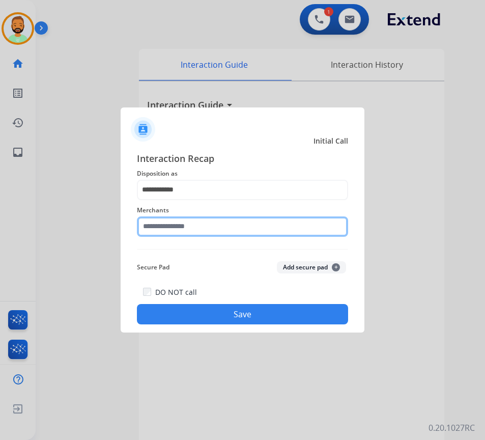
click at [260, 232] on input "text" at bounding box center [242, 226] width 211 height 20
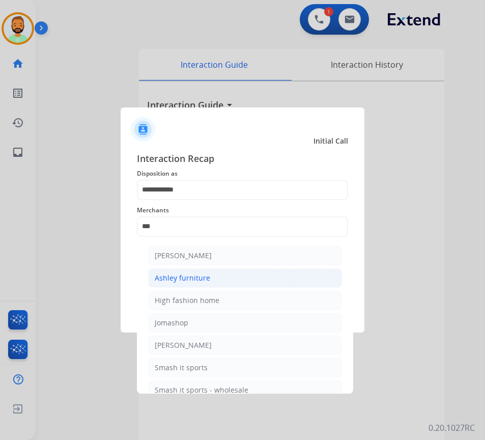
click at [187, 275] on div "Ashley furniture" at bounding box center [183, 278] width 56 height 10
type input "**********"
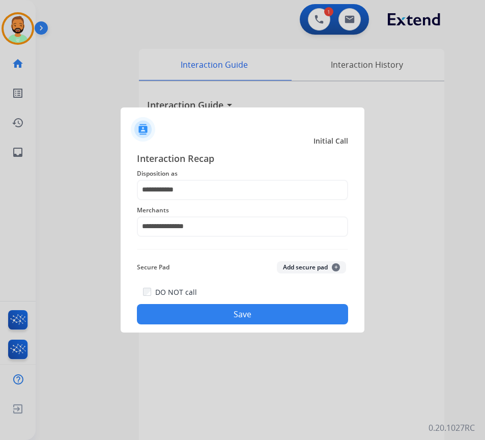
click at [235, 313] on button "Save" at bounding box center [242, 314] width 211 height 20
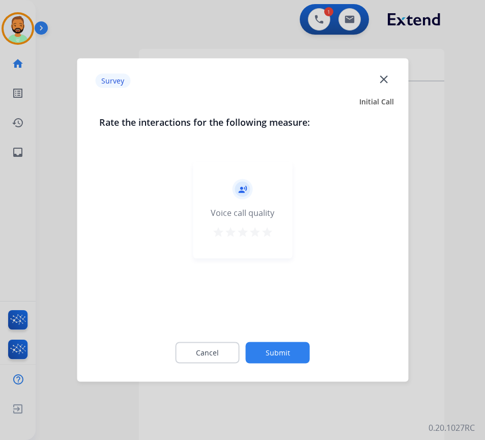
click at [283, 352] on button "Submit" at bounding box center [278, 352] width 64 height 21
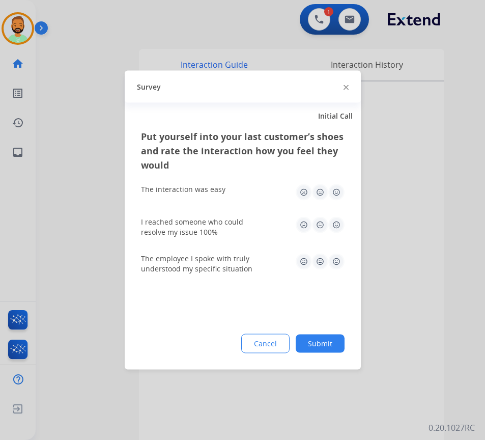
click at [309, 345] on button "Submit" at bounding box center [320, 344] width 49 height 18
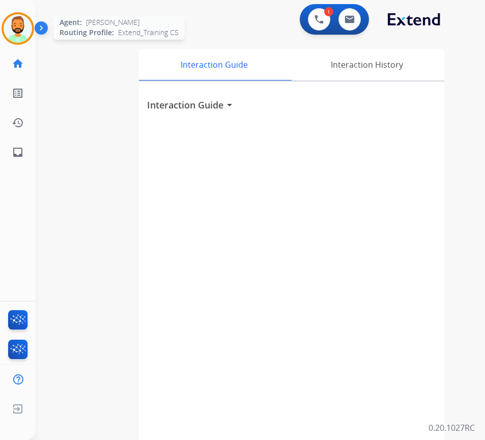
click at [21, 26] on img at bounding box center [18, 28] width 29 height 29
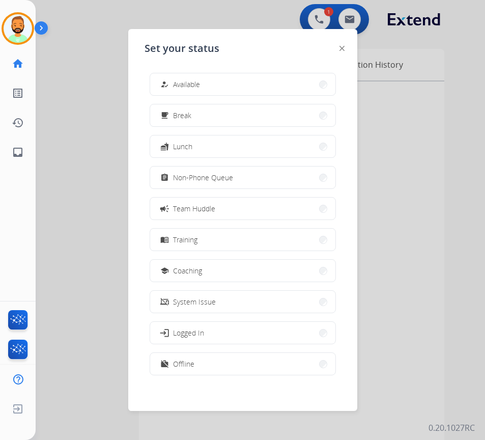
click at [212, 184] on button "assignment Non-Phone Queue" at bounding box center [242, 178] width 185 height 22
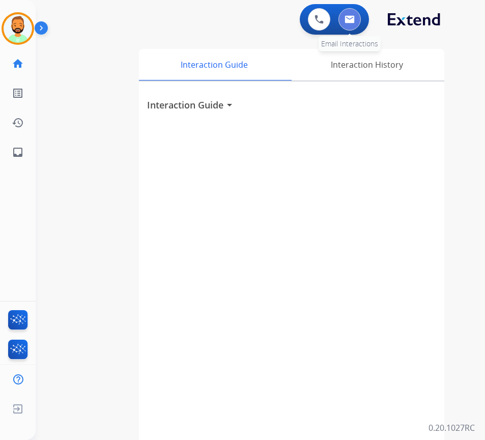
click at [351, 20] on img at bounding box center [350, 19] width 10 height 8
select select "**********"
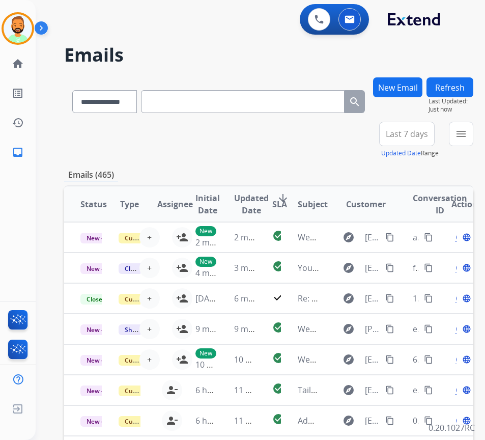
click at [412, 132] on span "Last 7 days" at bounding box center [407, 134] width 42 height 4
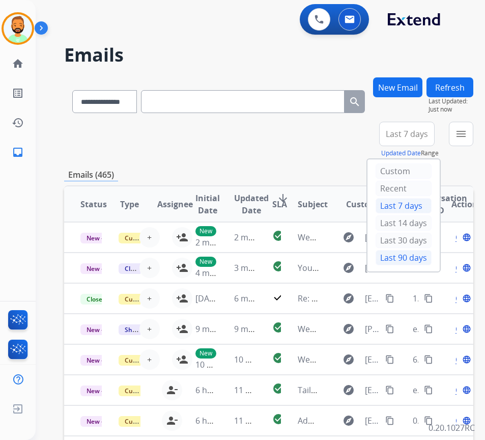
click at [413, 256] on div "Last 90 days" at bounding box center [404, 257] width 56 height 15
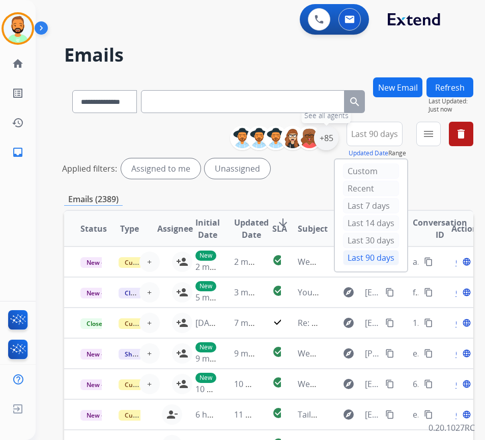
click at [337, 145] on div "+85" at bounding box center [326, 138] width 24 height 24
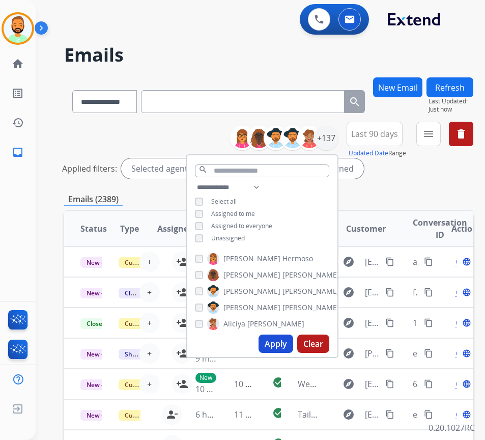
click at [242, 237] on span "Unassigned" at bounding box center [228, 238] width 34 height 9
click at [291, 339] on button "Apply" at bounding box center [276, 344] width 35 height 18
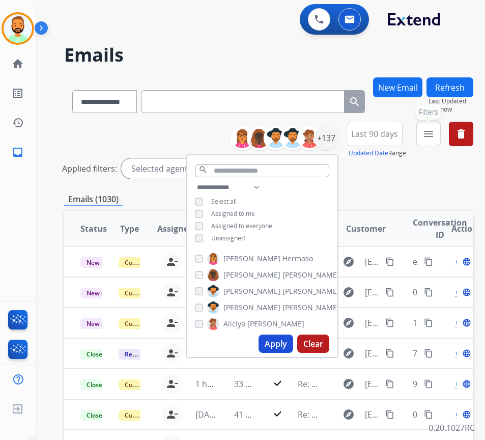
click at [435, 131] on mat-icon "menu" at bounding box center [429, 134] width 12 height 12
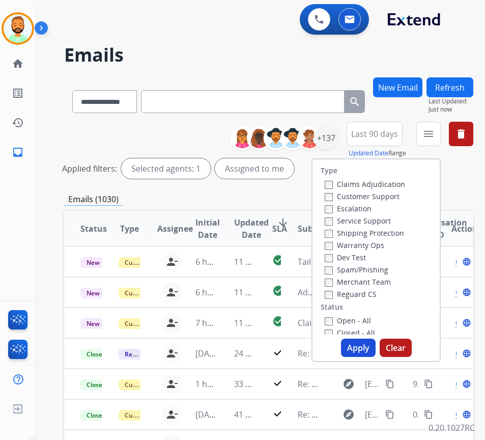
click at [373, 198] on label "Customer Support" at bounding box center [362, 197] width 75 height 10
click at [374, 238] on div "Shipping Protection" at bounding box center [365, 233] width 80 height 12
click at [378, 230] on div "Shipping Protection" at bounding box center [365, 233] width 80 height 12
click at [378, 228] on label "Shipping Protection" at bounding box center [364, 233] width 79 height 10
drag, startPoint x: 369, startPoint y: 296, endPoint x: 366, endPoint y: 303, distance: 7.8
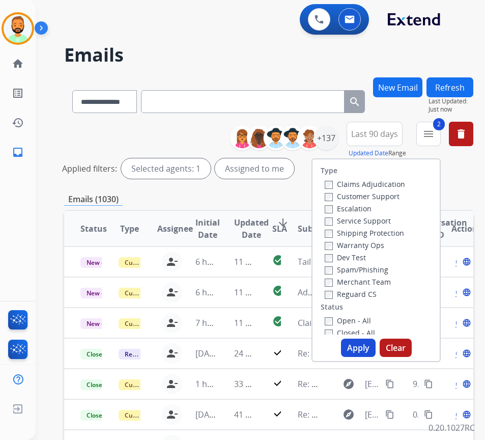
click at [369, 296] on label "Reguard CS" at bounding box center [351, 294] width 52 height 10
click at [365, 322] on label "Open - All" at bounding box center [348, 321] width 46 height 10
click at [365, 344] on button "Apply" at bounding box center [358, 348] width 35 height 18
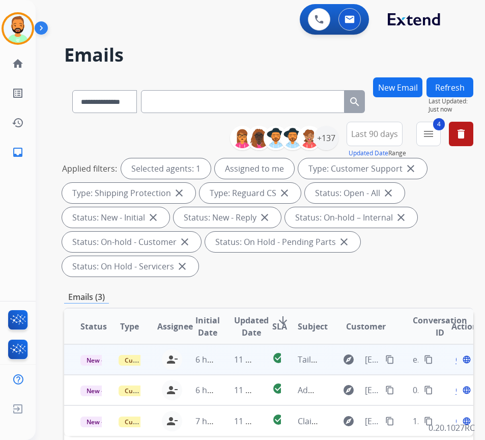
click at [220, 356] on td "11 minutes ago" at bounding box center [237, 359] width 38 height 31
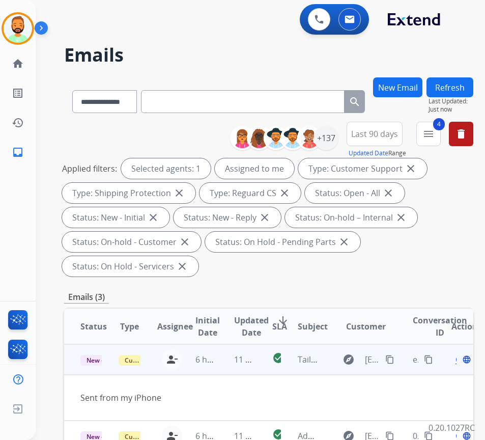
scroll to position [51, 0]
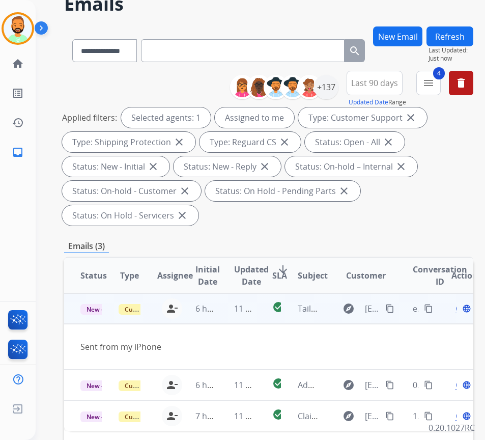
click at [460, 309] on span "Open" at bounding box center [466, 309] width 21 height 12
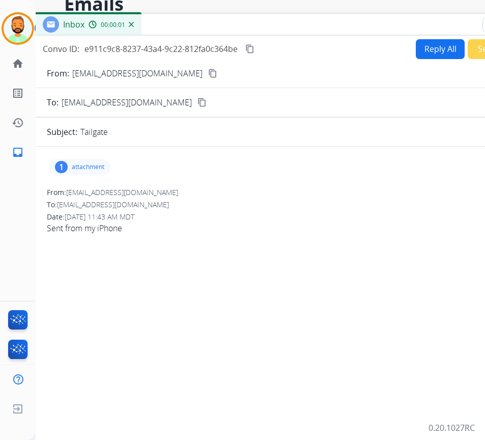
drag, startPoint x: 258, startPoint y: 28, endPoint x: 341, endPoint y: 31, distance: 83.1
click at [341, 31] on div "Inbox 00:00:01" at bounding box center [289, 24] width 509 height 21
click at [76, 166] on p "attachment" at bounding box center [88, 167] width 33 height 8
click at [84, 193] on div at bounding box center [82, 193] width 51 height 36
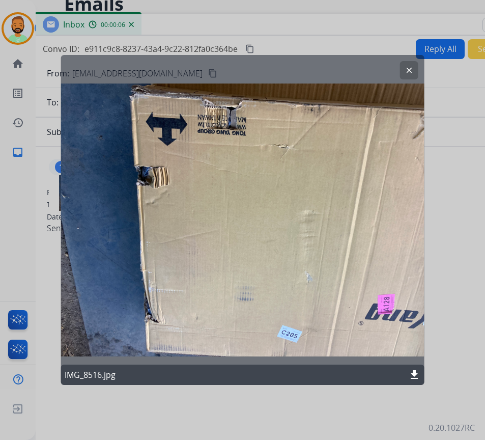
click at [410, 73] on mat-icon "clear" at bounding box center [409, 70] width 9 height 9
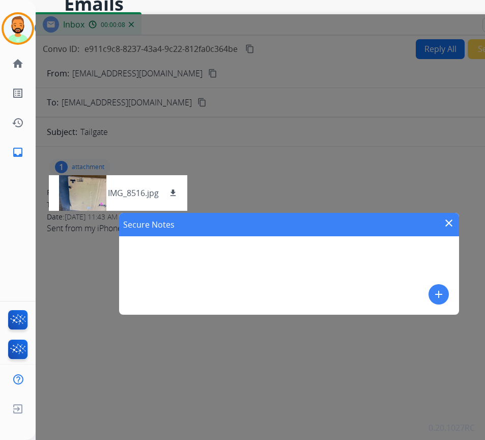
click at [438, 295] on mat-icon "add" at bounding box center [439, 294] width 12 height 12
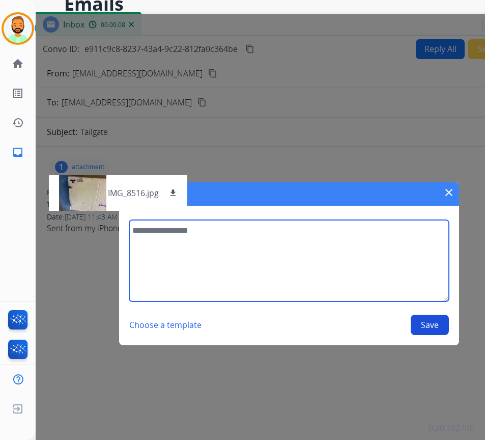
click at [392, 283] on textarea at bounding box center [288, 260] width 319 height 81
type textarea "**********"
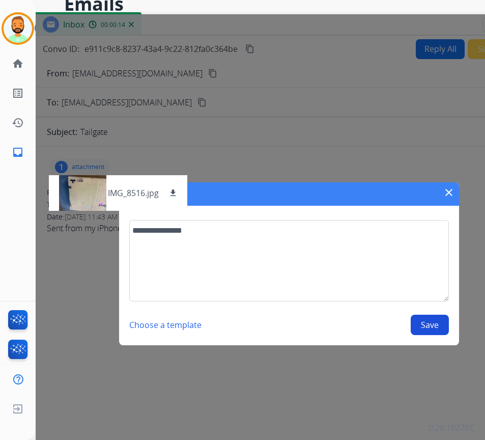
click at [434, 325] on button "Save" at bounding box center [430, 325] width 38 height 20
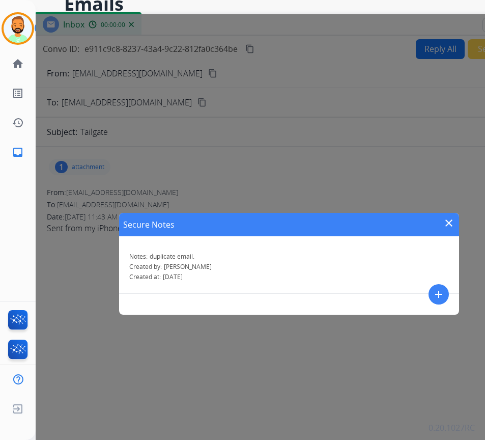
click at [450, 222] on mat-icon "close" at bounding box center [449, 223] width 12 height 12
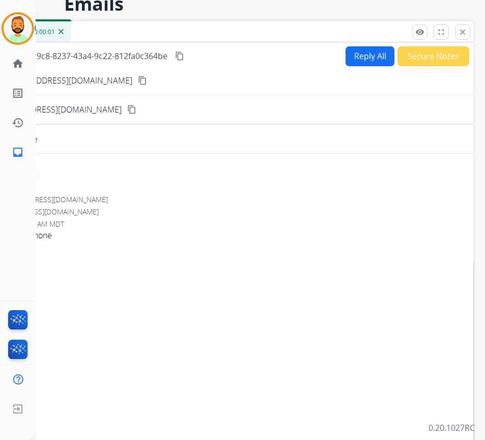
drag, startPoint x: 447, startPoint y: 16, endPoint x: 381, endPoint y: 24, distance: 66.8
click at [374, 23] on div "Inbox 00:00:01" at bounding box center [218, 31] width 509 height 21
click at [463, 32] on mat-icon "close" at bounding box center [460, 32] width 9 height 9
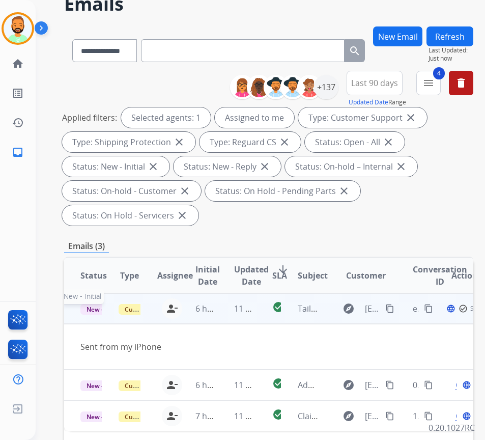
click at [92, 310] on span "New - Initial" at bounding box center [103, 309] width 47 height 11
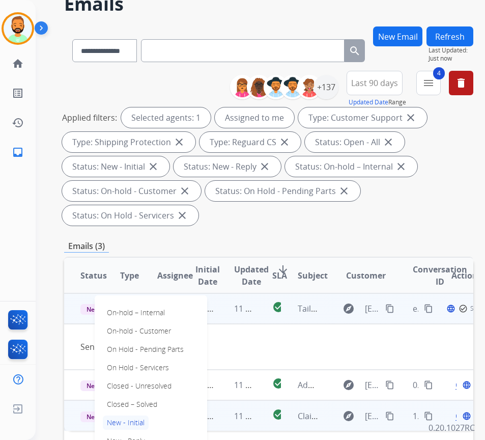
click at [130, 405] on p "Closed – Solved" at bounding box center [132, 404] width 59 height 14
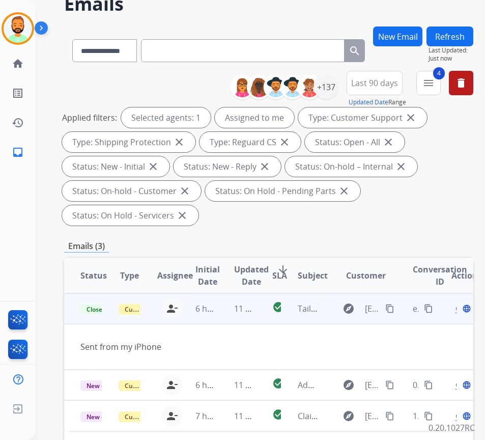
click at [464, 30] on button "Refresh" at bounding box center [450, 36] width 47 height 20
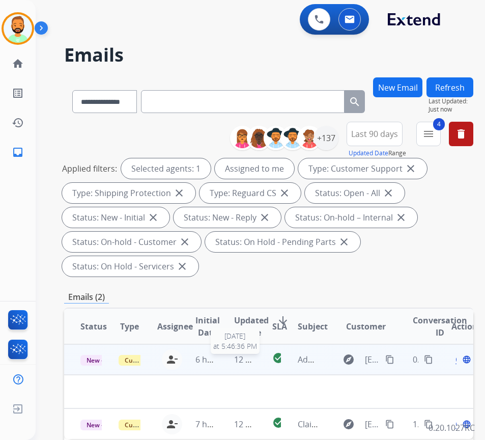
click at [250, 364] on span "12 minutes ago" at bounding box center [263, 359] width 59 height 11
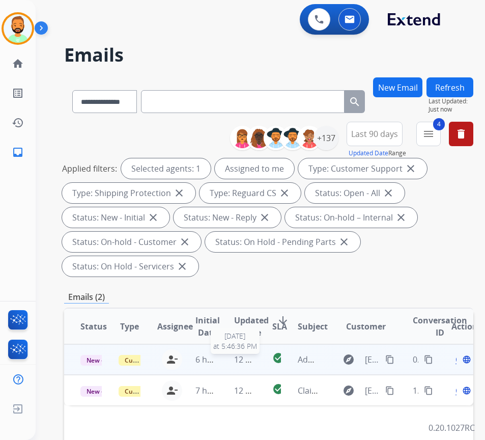
click at [250, 364] on span "12 minutes ago" at bounding box center [263, 359] width 59 height 11
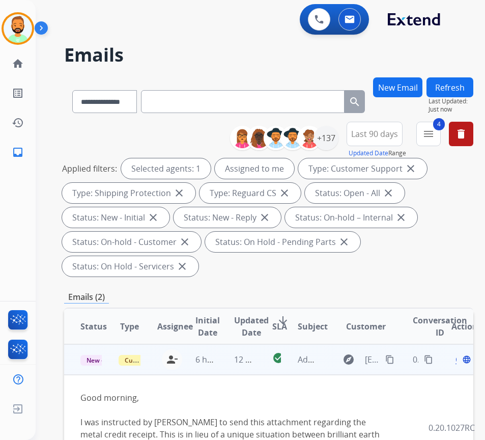
click at [460, 362] on span "Open" at bounding box center [466, 359] width 21 height 12
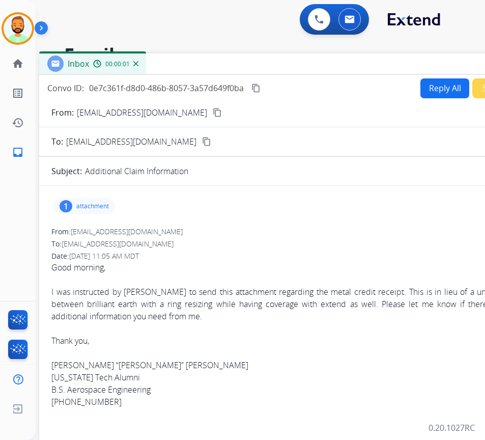
drag, startPoint x: 256, startPoint y: 73, endPoint x: 335, endPoint y: 77, distance: 79.1
click at [344, 64] on div "Inbox 00:00:01" at bounding box center [293, 63] width 509 height 21
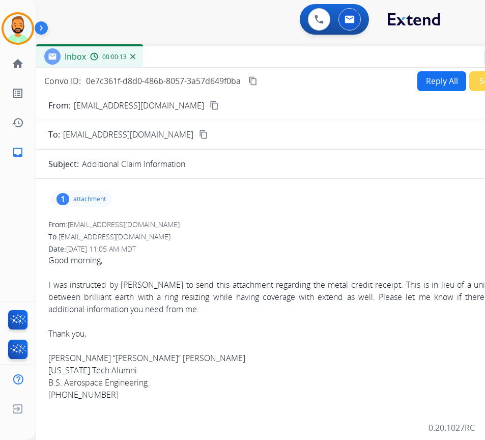
click at [410, 59] on div "Inbox 00:00:13" at bounding box center [290, 56] width 509 height 21
click at [88, 192] on div "1 attachment" at bounding box center [80, 199] width 62 height 16
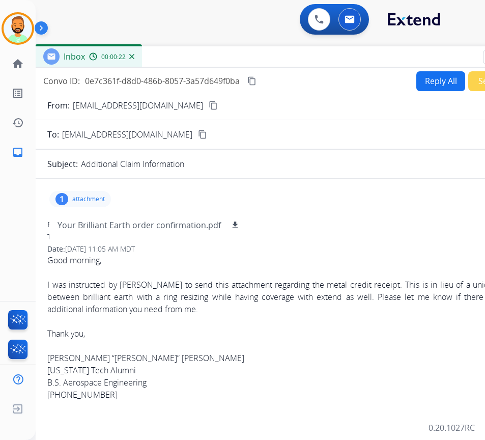
click at [240, 259] on div "Good morning," at bounding box center [289, 260] width 485 height 12
click at [209, 104] on mat-icon "content_copy" at bounding box center [213, 105] width 9 height 9
click at [432, 74] on button "Reply All" at bounding box center [441, 81] width 49 height 20
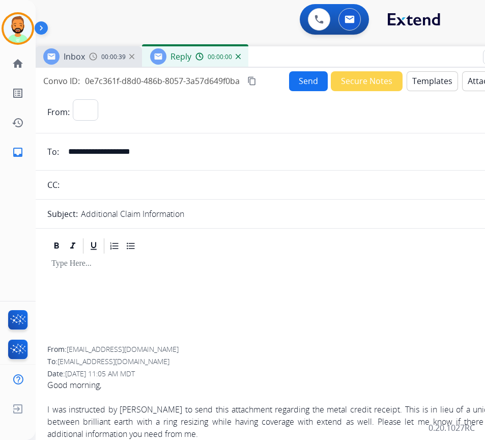
select select "**********"
click at [432, 83] on button "Templates" at bounding box center [432, 81] width 51 height 20
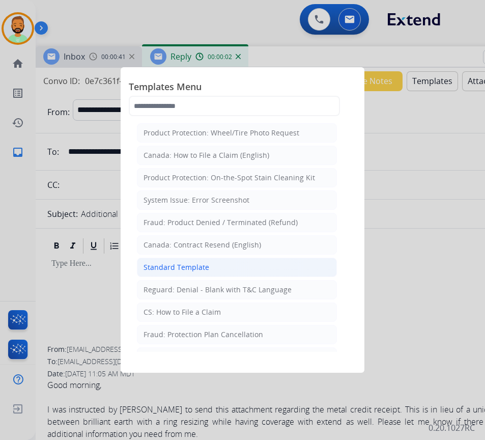
click at [237, 267] on li "Standard Template" at bounding box center [237, 267] width 200 height 19
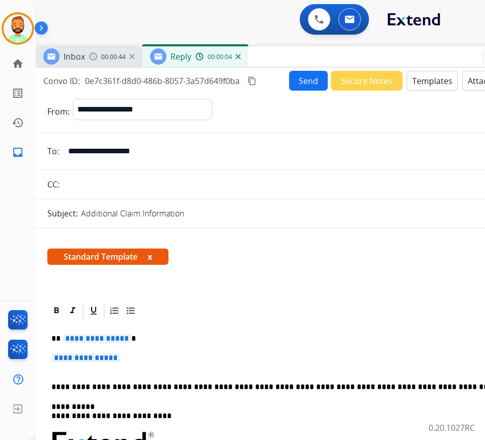
click at [140, 341] on p "**********" at bounding box center [285, 338] width 469 height 9
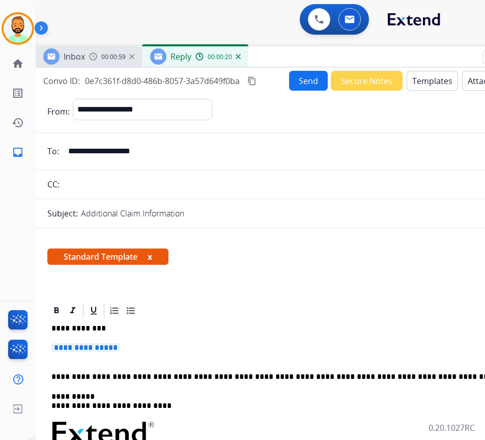
drag, startPoint x: 152, startPoint y: 342, endPoint x: 91, endPoint y: 345, distance: 61.2
click at [143, 349] on p "**********" at bounding box center [289, 352] width 477 height 19
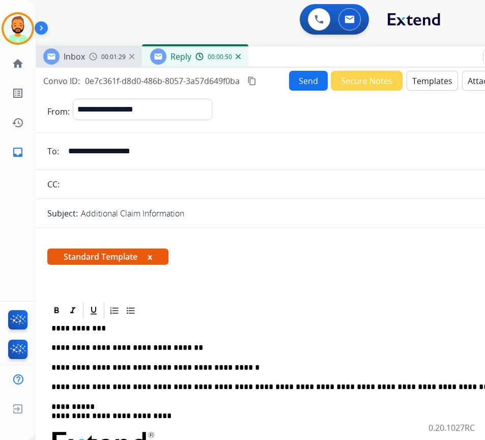
click at [293, 76] on button "Send" at bounding box center [308, 81] width 39 height 20
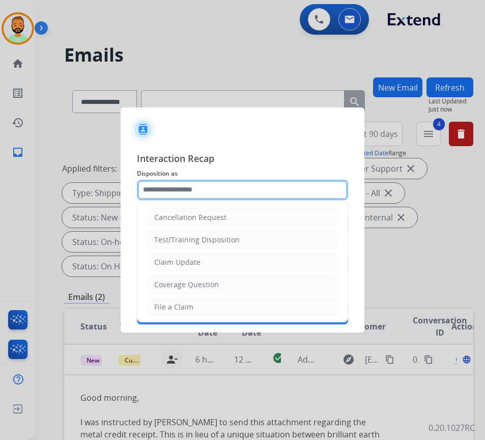
click at [256, 183] on input "text" at bounding box center [242, 190] width 211 height 20
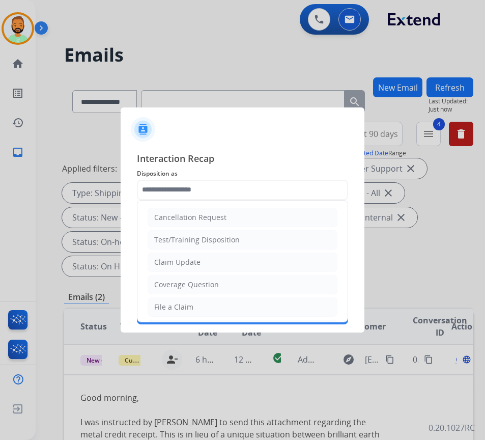
click at [244, 259] on li "Claim Update" at bounding box center [243, 262] width 190 height 19
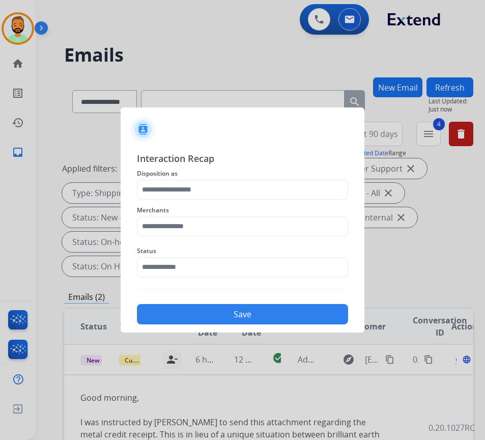
type input "**********"
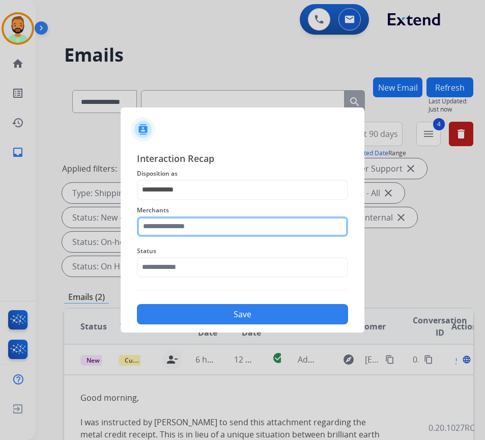
click at [238, 222] on input "text" at bounding box center [242, 226] width 211 height 20
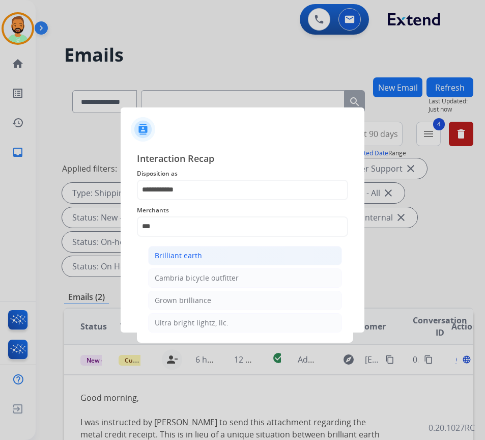
click at [235, 253] on li "Brilliant earth" at bounding box center [245, 255] width 194 height 19
type input "**********"
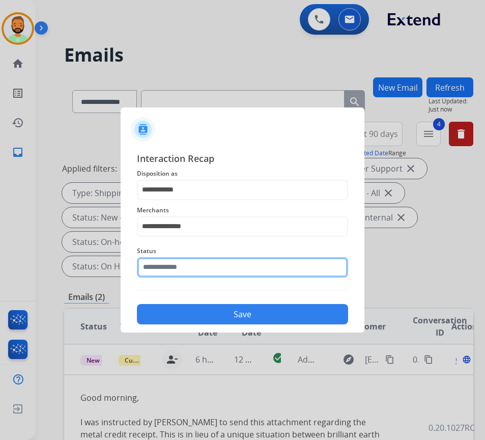
click at [241, 268] on input "text" at bounding box center [242, 267] width 211 height 20
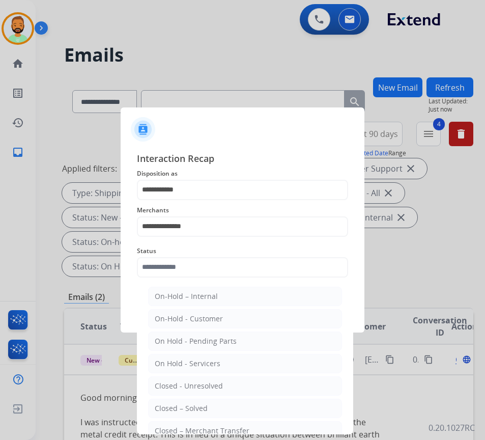
click at [254, 407] on li "Closed – Solved" at bounding box center [245, 408] width 194 height 19
type input "**********"
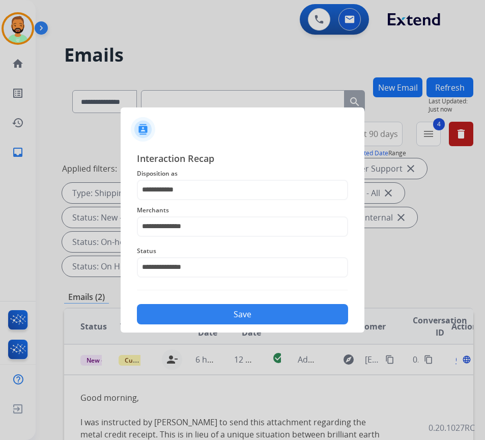
click at [255, 314] on button "Save" at bounding box center [242, 314] width 211 height 20
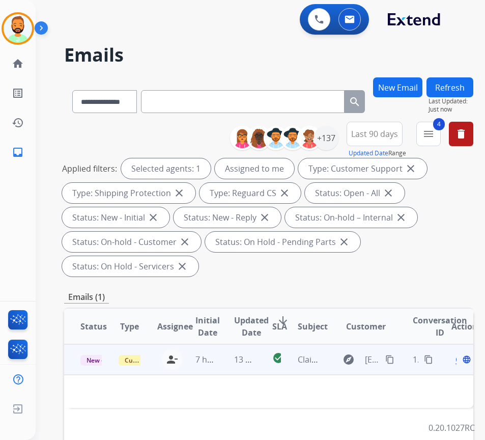
click at [233, 361] on td "13 minutes ago" at bounding box center [237, 359] width 38 height 31
click at [231, 360] on td "13 minutes ago" at bounding box center [237, 359] width 38 height 31
click at [461, 359] on span "Open" at bounding box center [466, 359] width 21 height 12
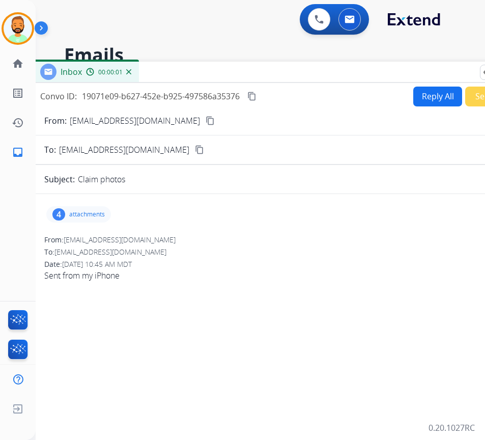
drag, startPoint x: 302, startPoint y: 77, endPoint x: 384, endPoint y: 77, distance: 82.0
click at [384, 77] on div "Inbox 00:00:01" at bounding box center [286, 72] width 509 height 21
click at [101, 210] on p "attachments" at bounding box center [89, 214] width 36 height 8
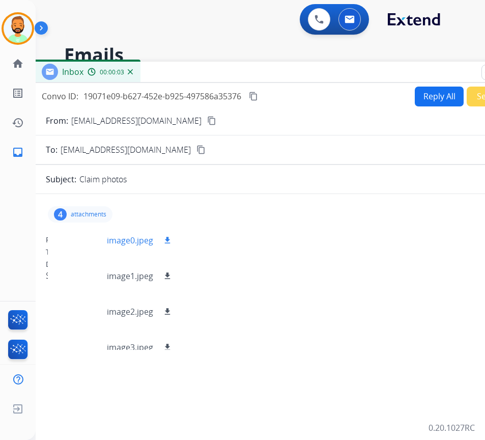
click at [85, 241] on div at bounding box center [81, 241] width 51 height 36
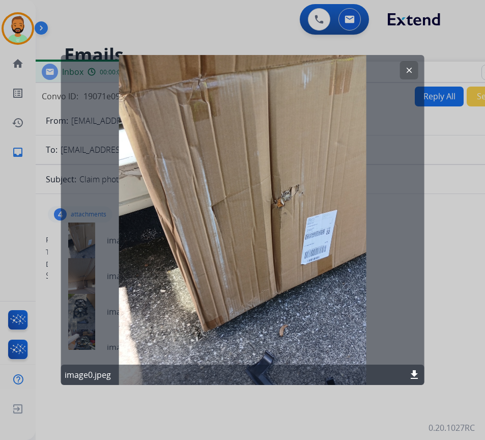
click at [412, 62] on button "clear" at bounding box center [409, 70] width 18 height 18
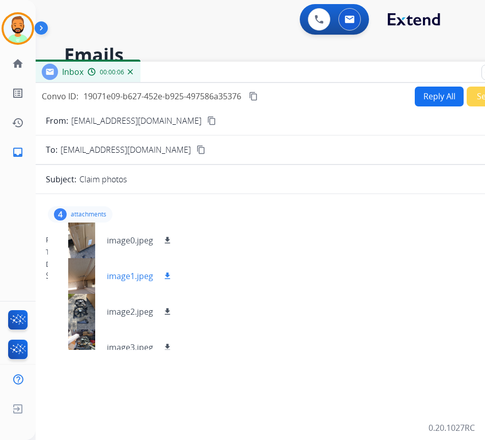
click at [79, 274] on div at bounding box center [81, 276] width 51 height 36
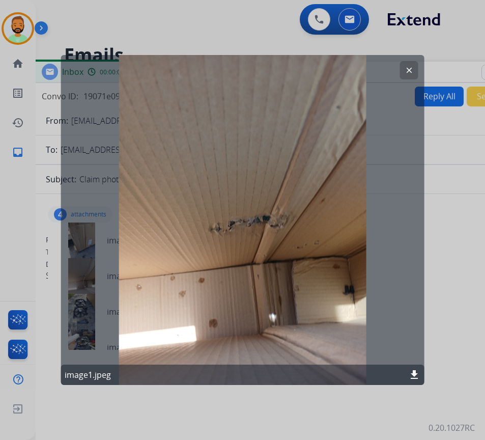
click at [80, 314] on div "clear image1.jpeg download" at bounding box center [243, 220] width 364 height 330
click at [415, 62] on button "clear" at bounding box center [409, 70] width 18 height 18
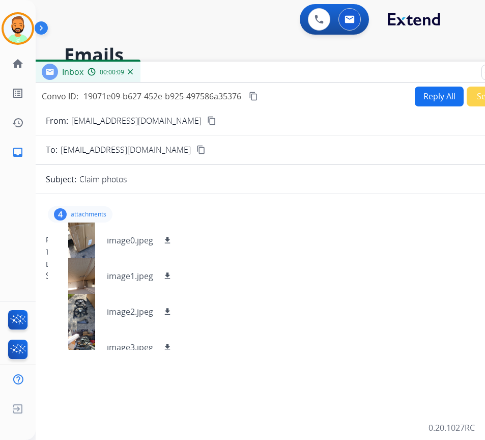
click at [207, 119] on mat-icon "content_copy" at bounding box center [211, 120] width 9 height 9
click at [169, 238] on mat-icon "download" at bounding box center [167, 240] width 9 height 9
click at [167, 272] on mat-icon "download" at bounding box center [167, 275] width 9 height 9
click at [166, 309] on mat-icon "download" at bounding box center [167, 311] width 9 height 9
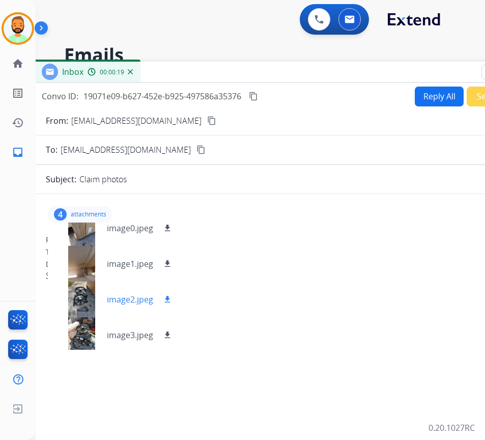
scroll to position [15, 0]
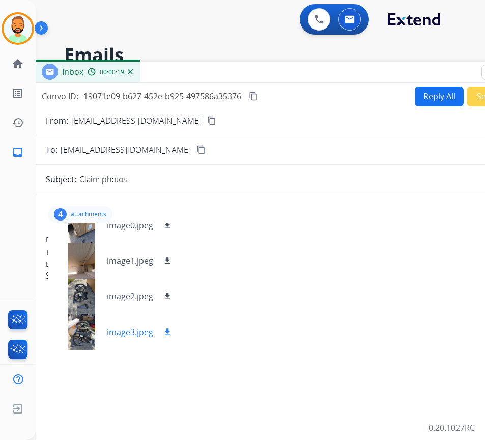
click at [166, 333] on mat-icon "download" at bounding box center [167, 332] width 9 height 9
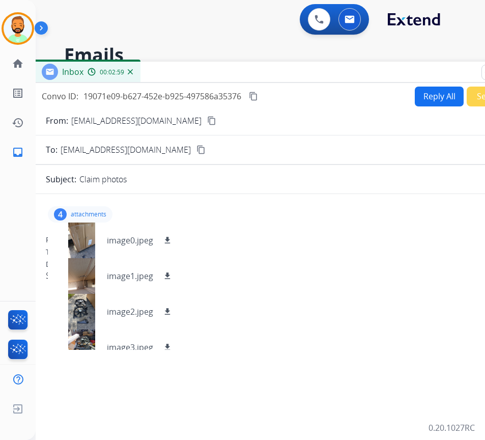
click at [100, 215] on p "attachments" at bounding box center [89, 214] width 36 height 8
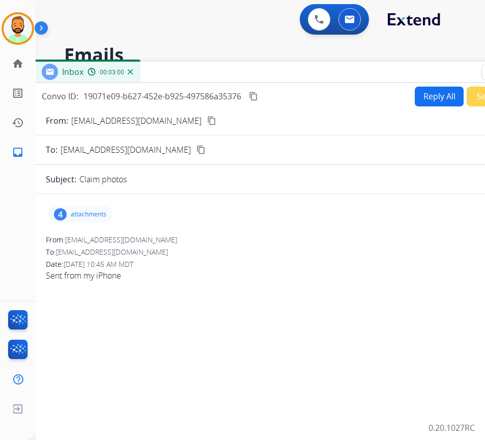
click at [441, 96] on button "Reply All" at bounding box center [439, 97] width 49 height 20
select select "**********"
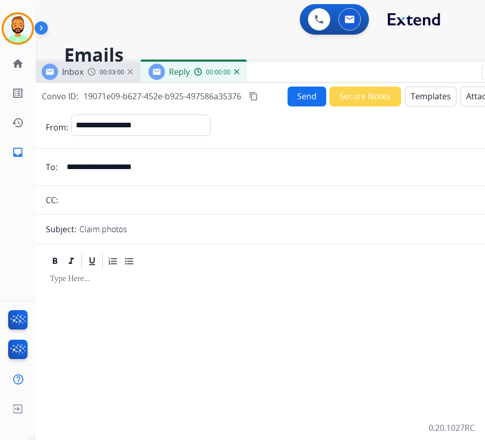
click at [415, 91] on button "Templates" at bounding box center [430, 97] width 51 height 20
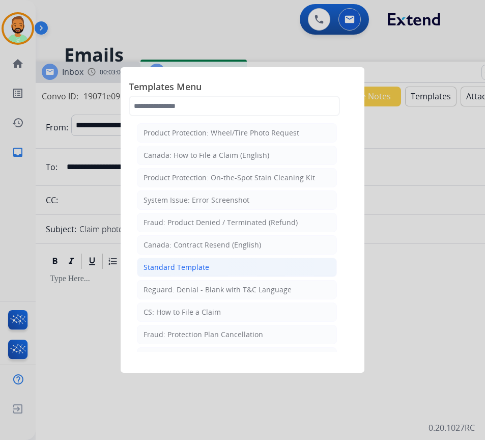
click at [251, 264] on li "Standard Template" at bounding box center [237, 267] width 200 height 19
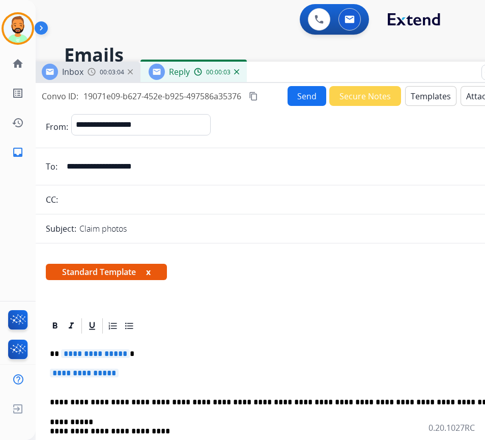
click at [227, 354] on p "**********" at bounding box center [284, 353] width 469 height 9
click at [267, 371] on p "**********" at bounding box center [288, 378] width 477 height 19
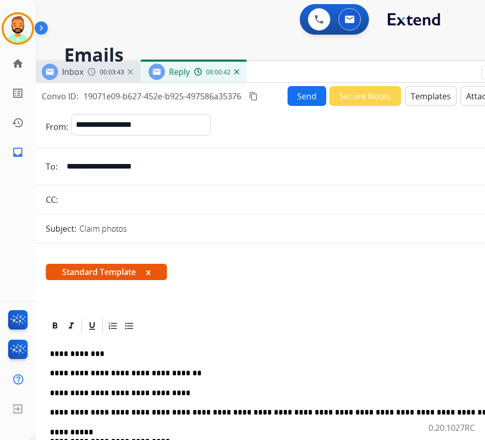
click at [293, 99] on button "Send" at bounding box center [307, 96] width 39 height 20
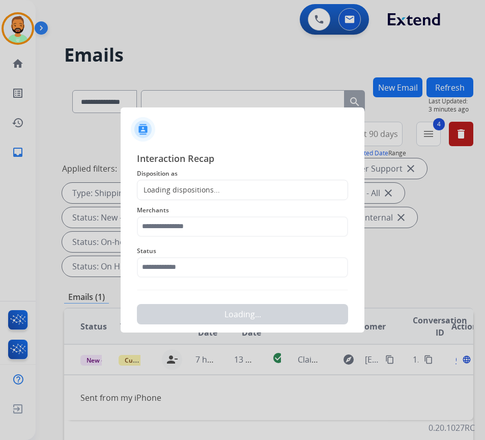
click at [211, 190] on div "Loading dispositions..." at bounding box center [179, 190] width 83 height 10
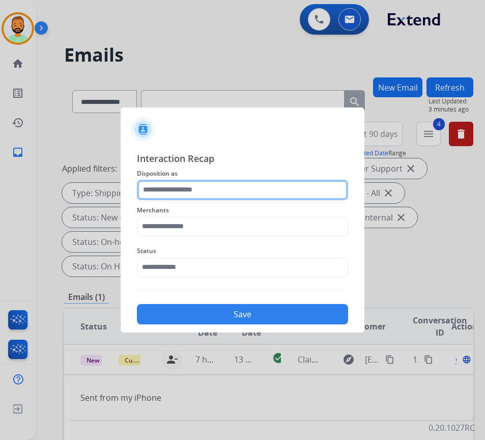
click at [211, 192] on input "text" at bounding box center [242, 190] width 211 height 20
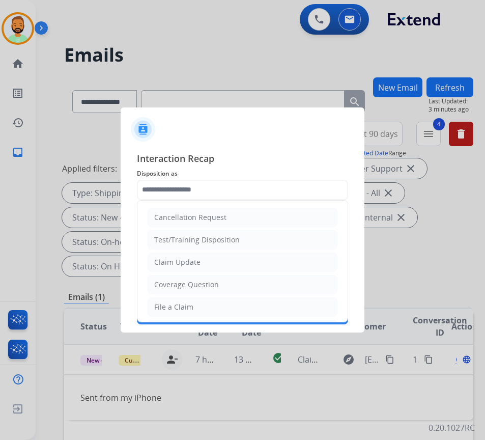
click at [207, 263] on li "Claim Update" at bounding box center [243, 262] width 190 height 19
type input "**********"
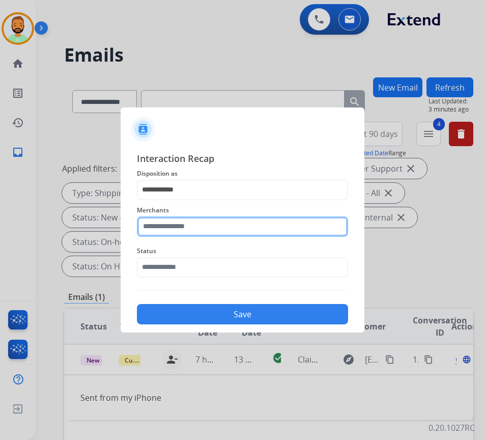
click at [206, 227] on input "text" at bounding box center [242, 226] width 211 height 20
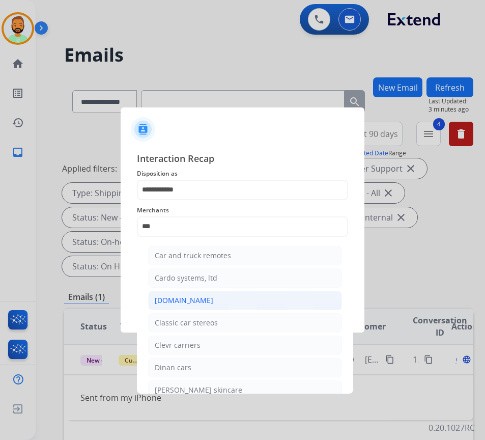
click at [172, 293] on li "[DOMAIN_NAME]" at bounding box center [245, 300] width 194 height 19
type input "**********"
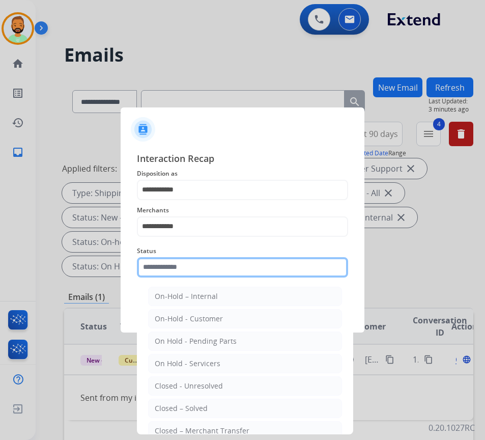
click at [201, 272] on input "text" at bounding box center [242, 267] width 211 height 20
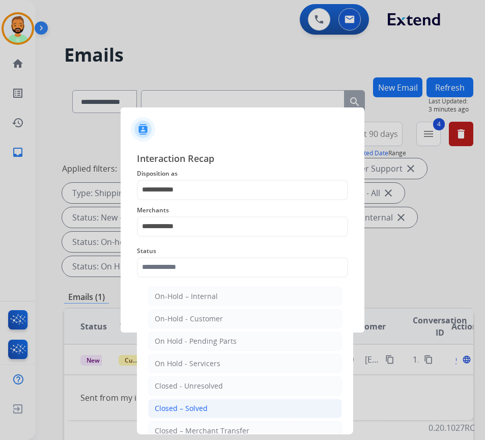
drag, startPoint x: 210, startPoint y: 411, endPoint x: 238, endPoint y: 382, distance: 40.3
click at [210, 412] on li "Closed – Solved" at bounding box center [245, 408] width 194 height 19
type input "**********"
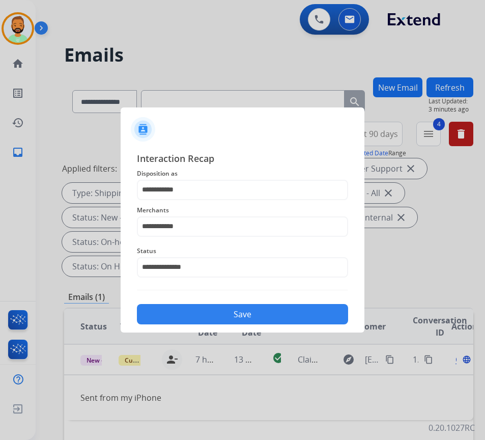
click at [262, 310] on button "Save" at bounding box center [242, 314] width 211 height 20
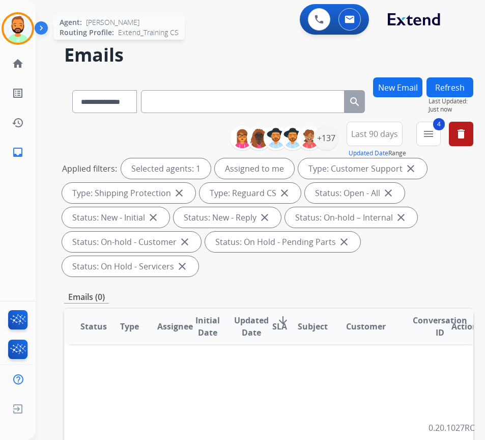
click at [30, 30] on img at bounding box center [18, 28] width 29 height 29
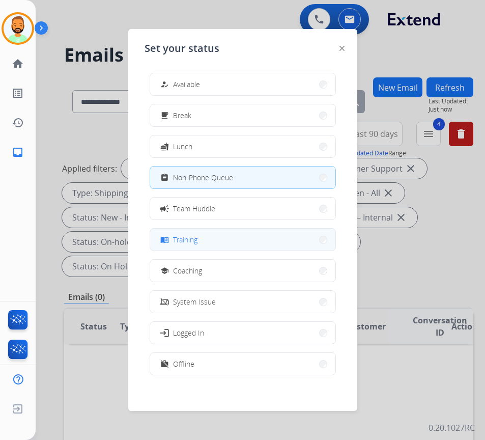
scroll to position [3, 0]
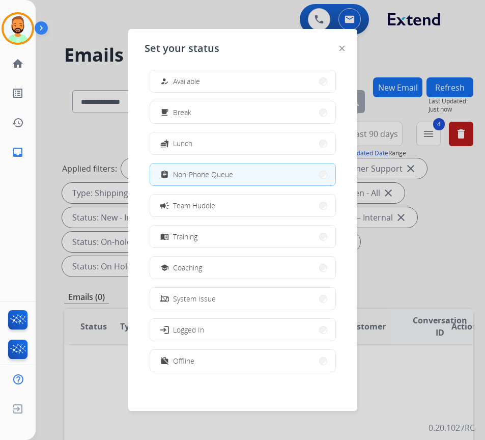
click at [235, 357] on button "work_off Offline" at bounding box center [242, 361] width 185 height 22
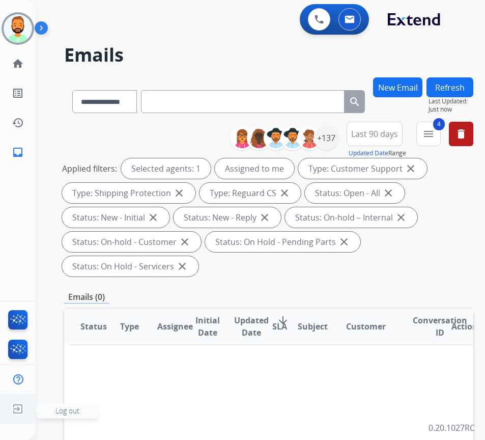
click at [70, 405] on span "Log out" at bounding box center [67, 410] width 61 height 15
